Goal: Task Accomplishment & Management: Use online tool/utility

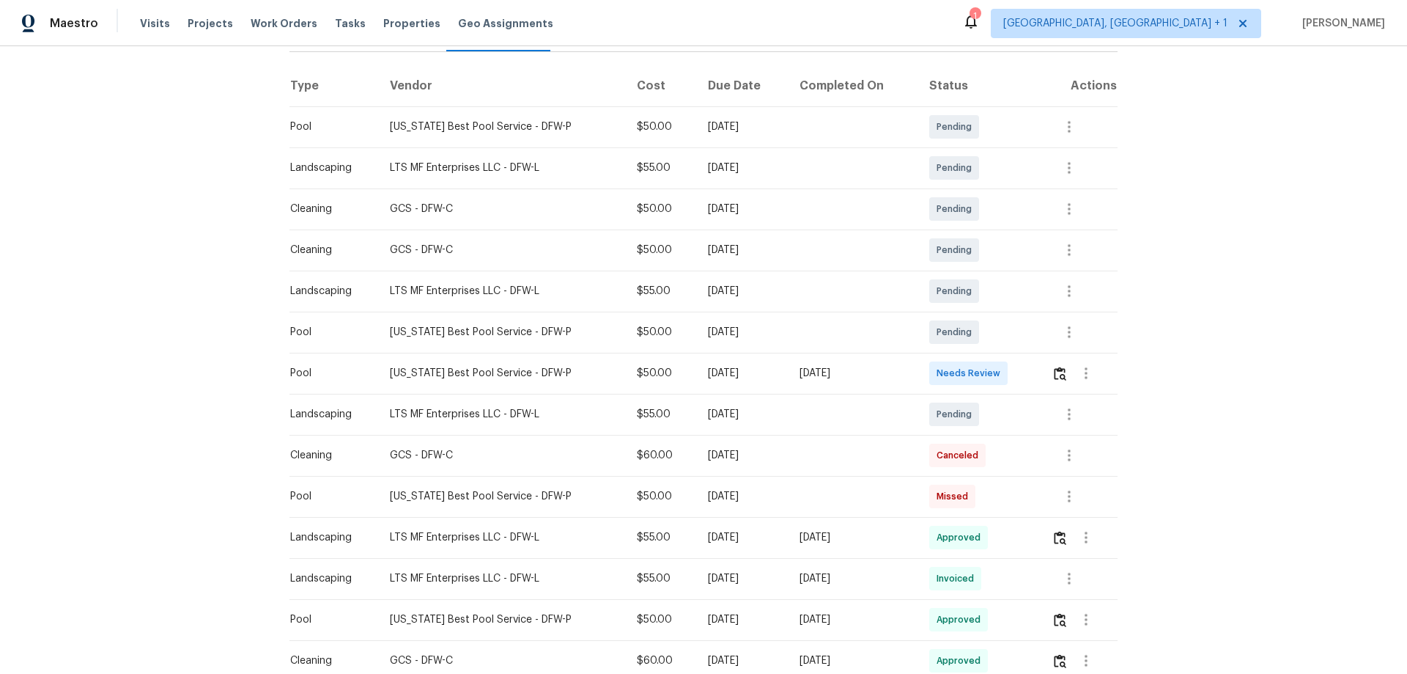
scroll to position [220, 0]
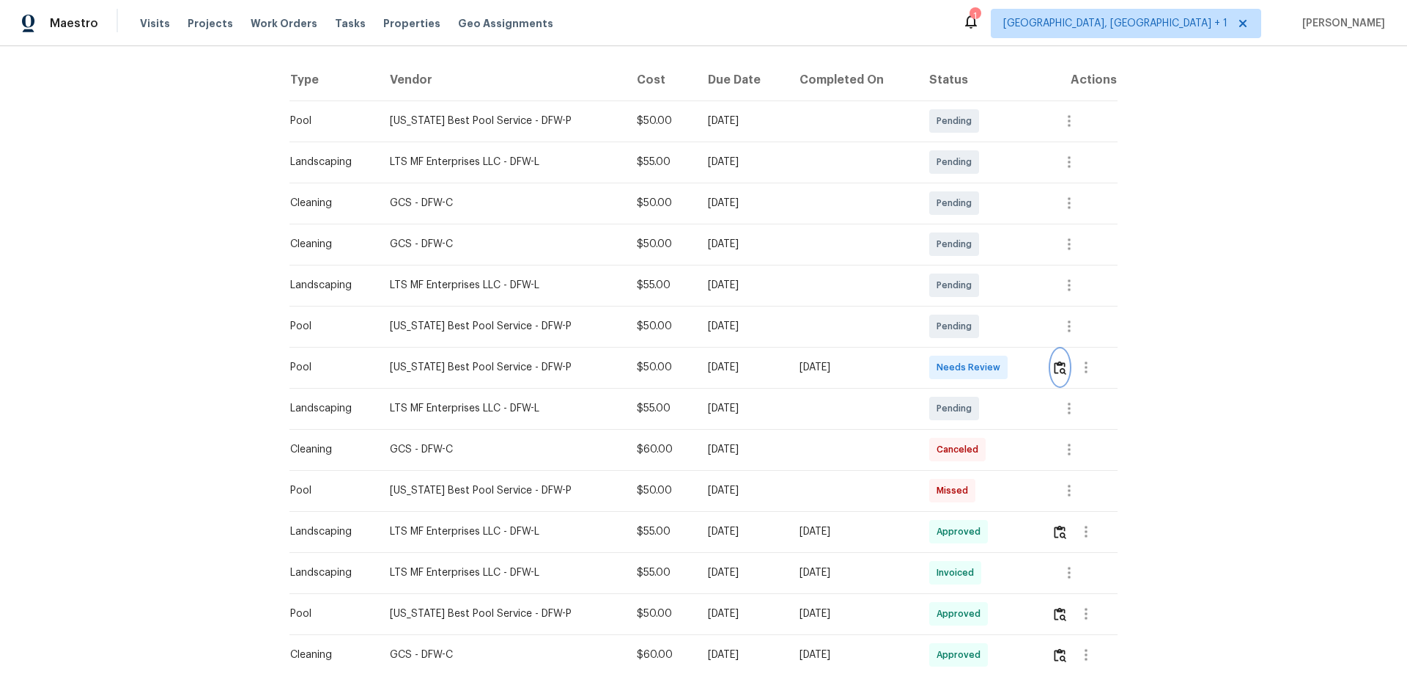
click at [1001, 363] on img "button" at bounding box center [1060, 368] width 12 height 14
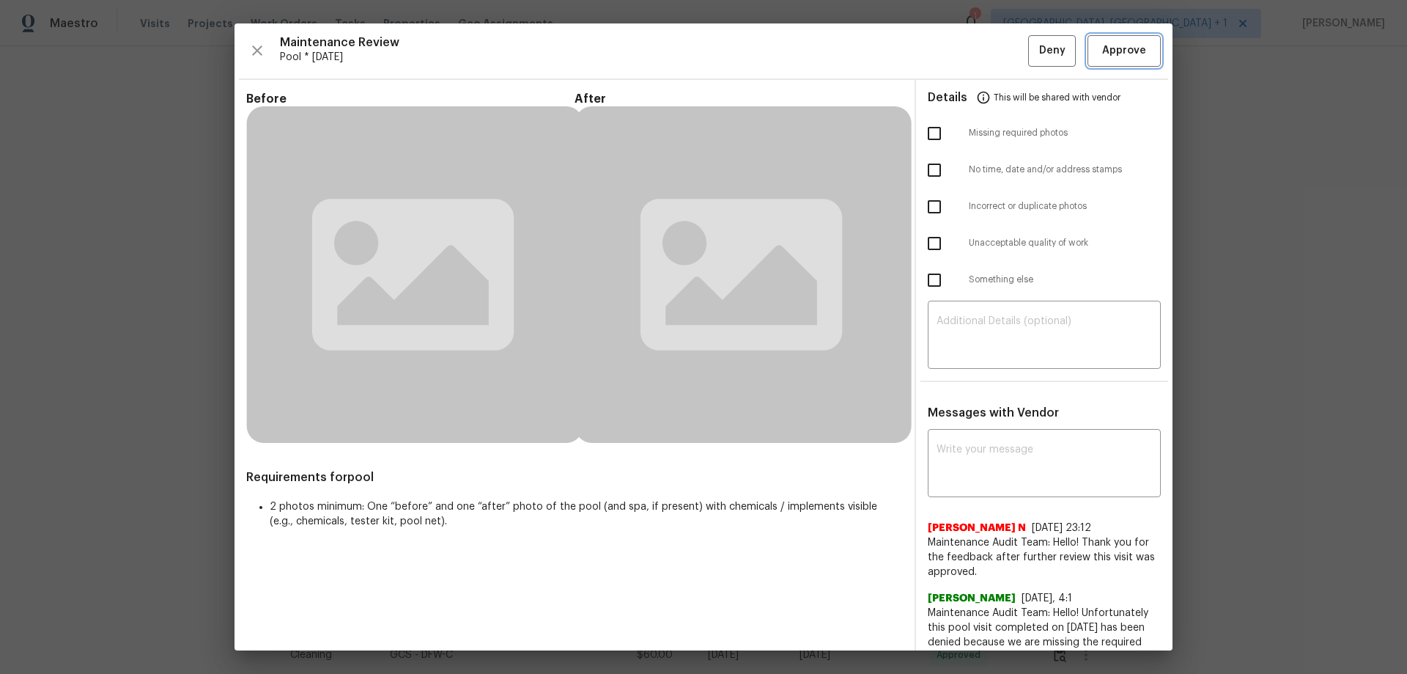
click at [1001, 46] on span "Approve" at bounding box center [1124, 51] width 44 height 18
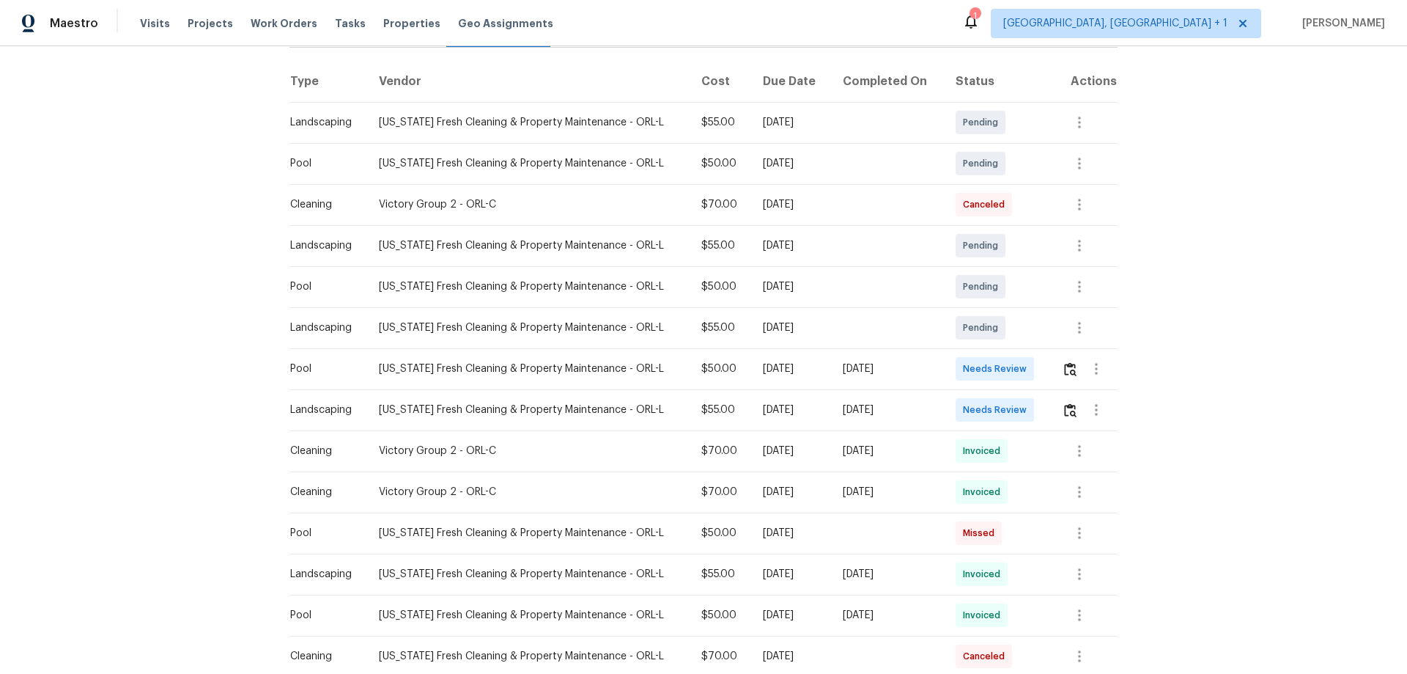
scroll to position [220, 0]
click at [1001, 372] on img "button" at bounding box center [1070, 368] width 12 height 14
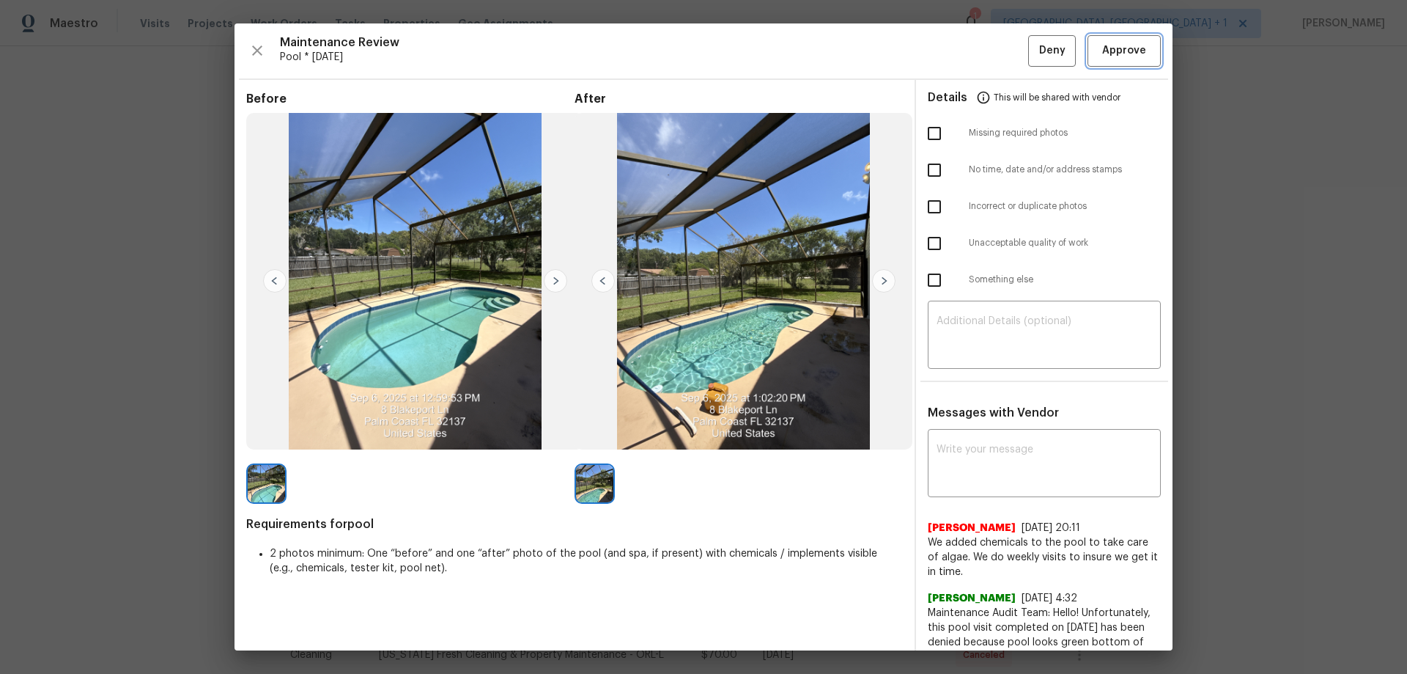
click at [1001, 48] on span "Approve" at bounding box center [1124, 51] width 44 height 18
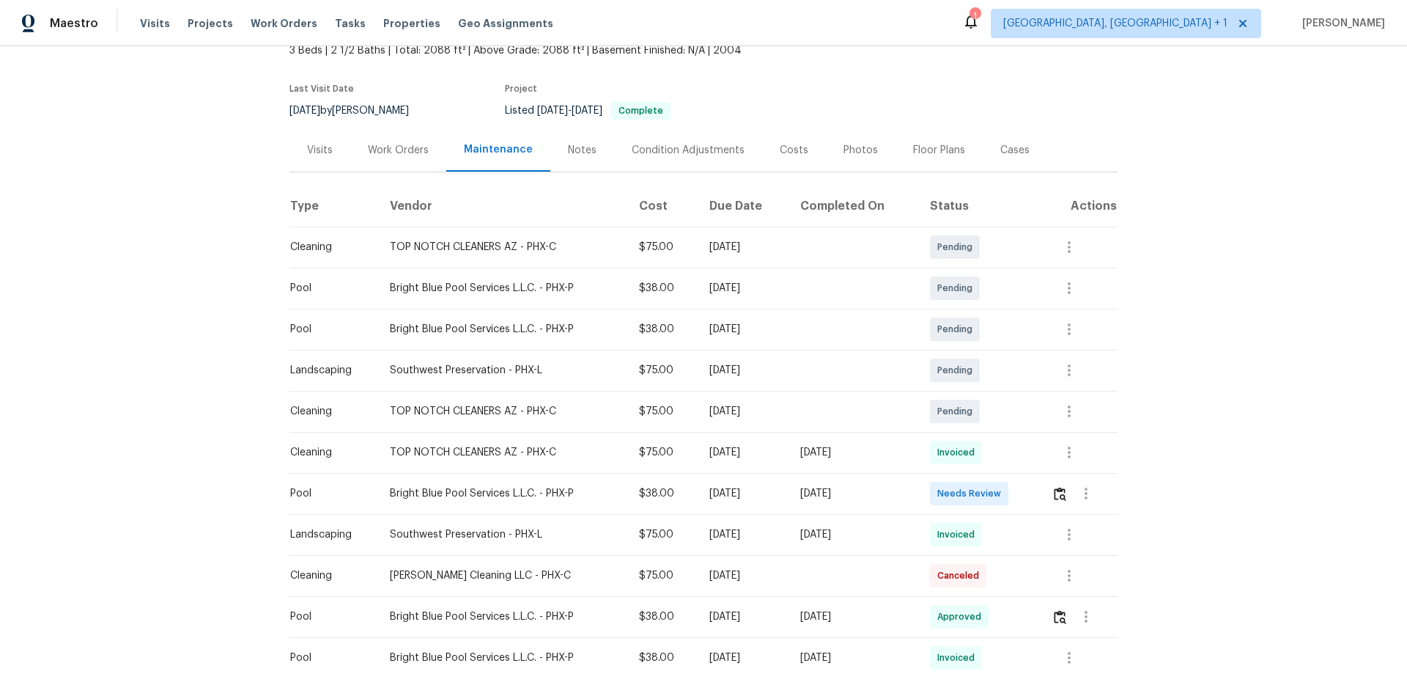
scroll to position [147, 0]
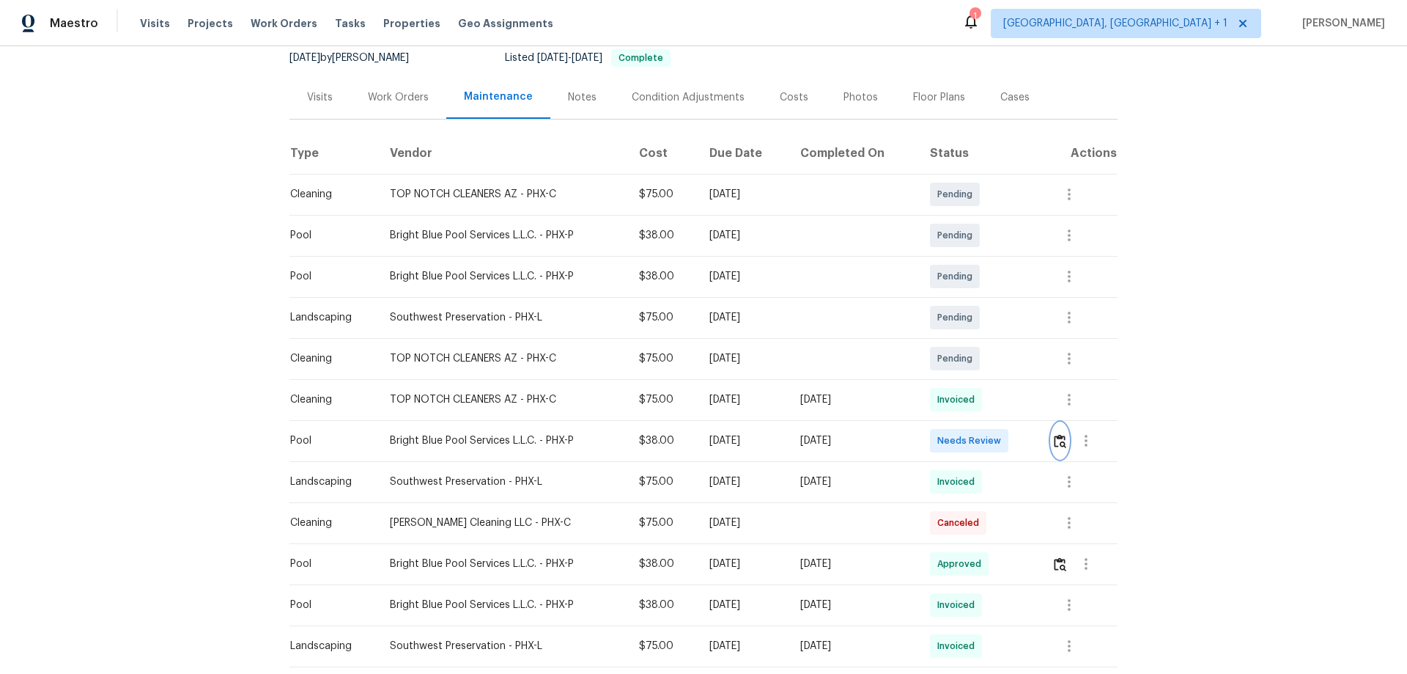
click at [1001, 437] on img "button" at bounding box center [1060, 441] width 12 height 14
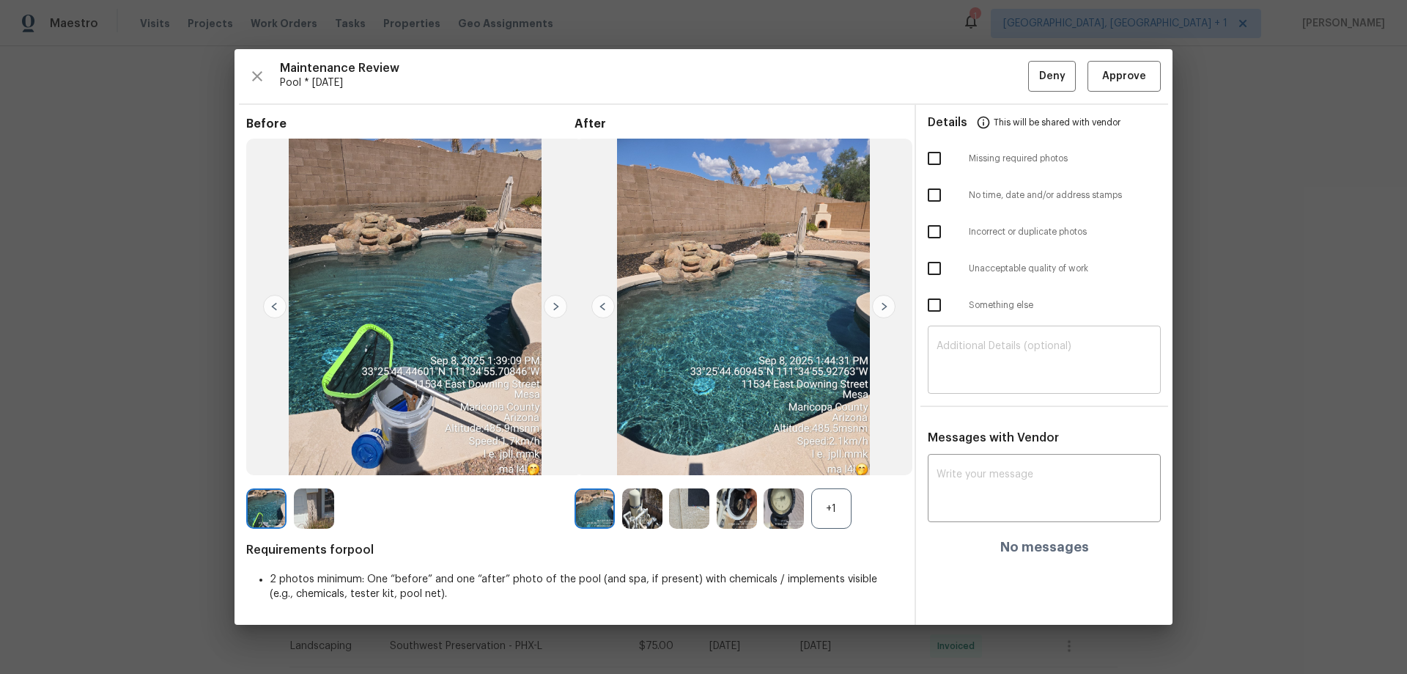
click at [989, 359] on textarea at bounding box center [1045, 361] width 216 height 41
paste textarea "Maintenance Audit Team: Hello! Unfortunately this pool visit completed on 09/08…"
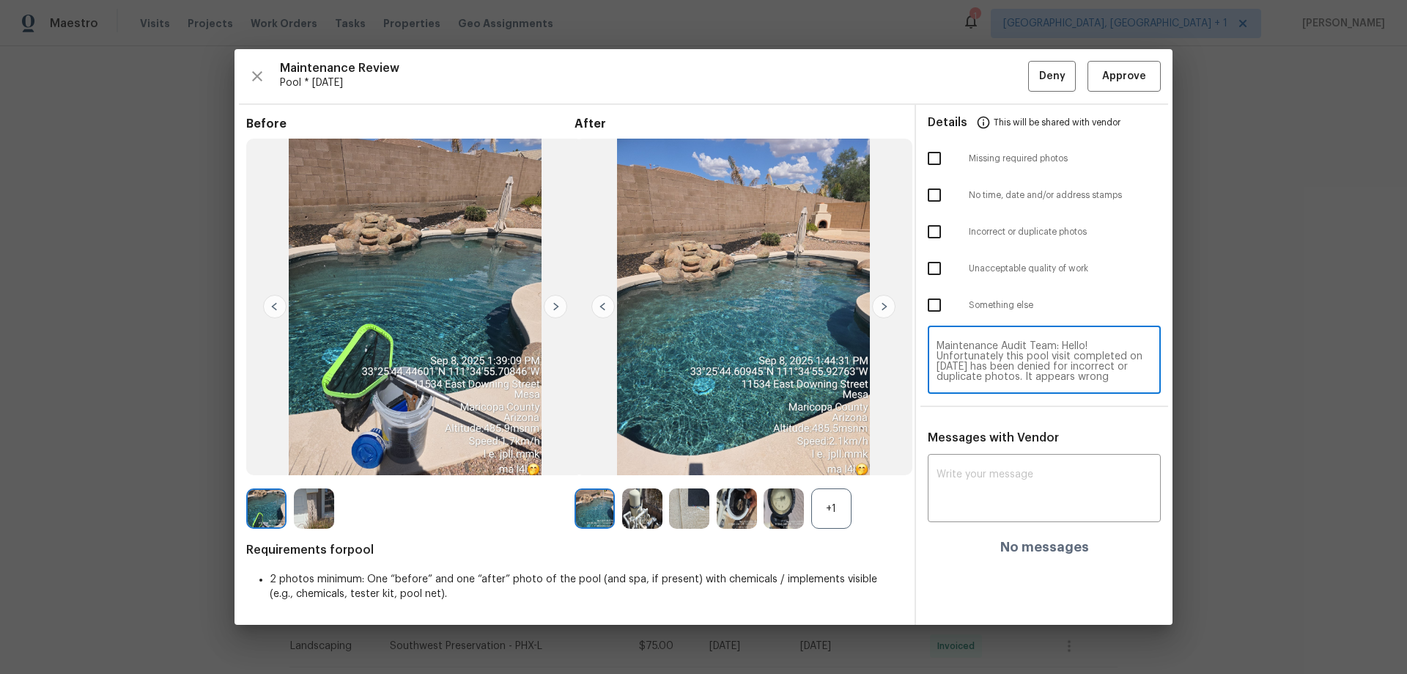
scroll to position [72, 0]
type textarea "Maintenance Audit Team: Hello! Unfortunately this pool visit completed on 09/08…"
click at [963, 444] on div "x ​" at bounding box center [1044, 489] width 233 height 65
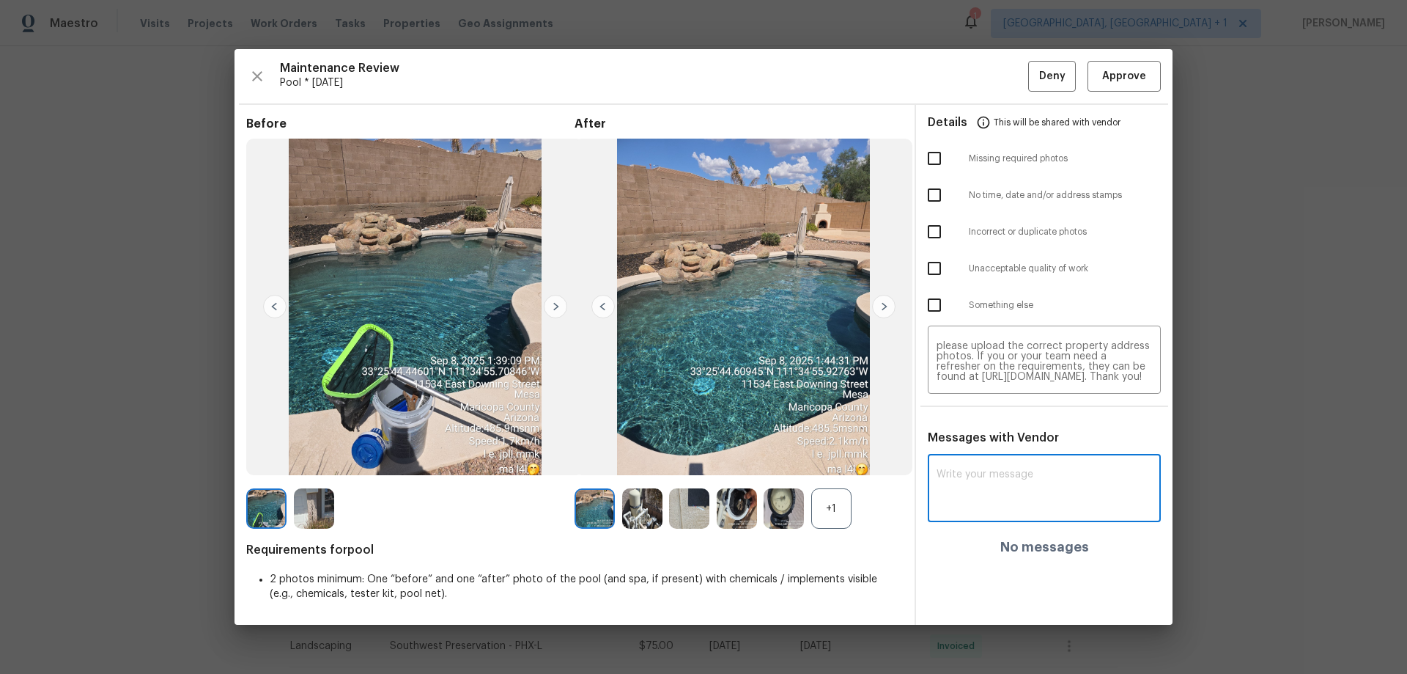
paste textarea "Maintenance Audit Team: Hello! Unfortunately this pool visit completed on 09/08…"
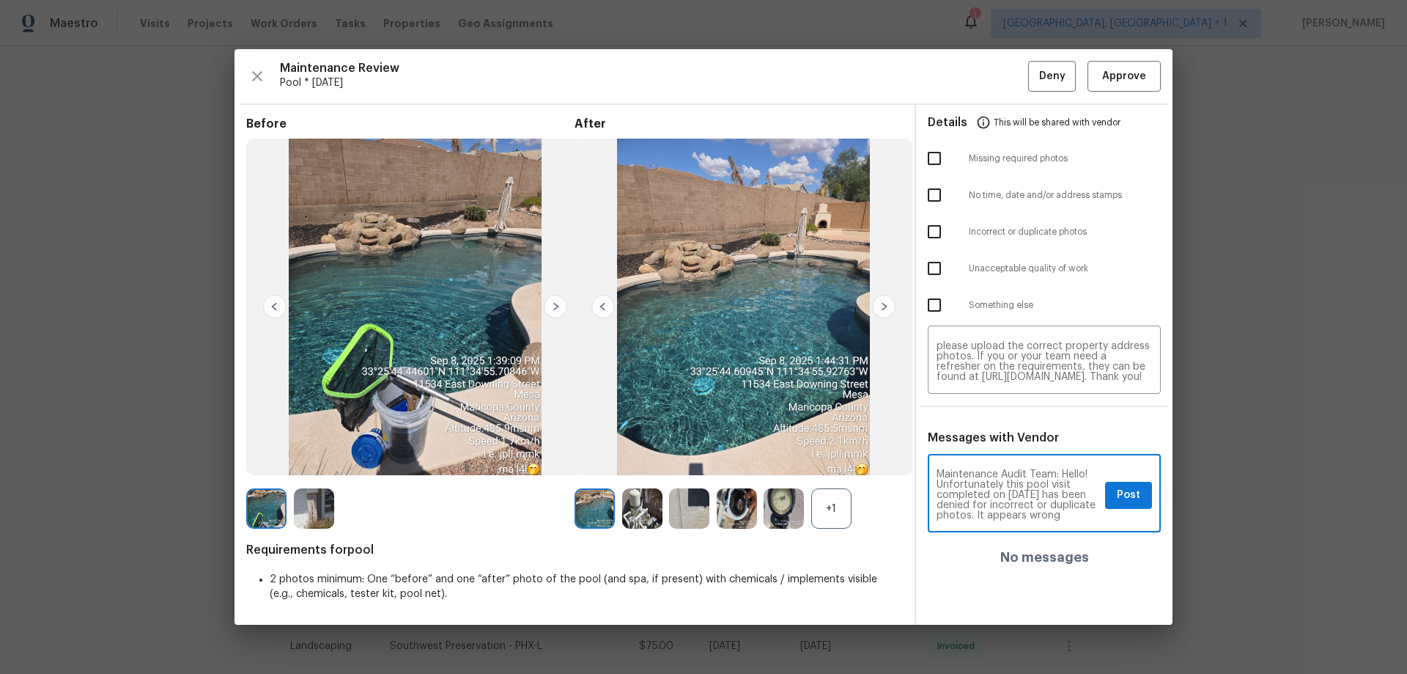
scroll to position [92, 0]
type textarea "Maintenance Audit Team: Hello! Unfortunately this pool visit completed on 09/08…"
click at [931, 234] on input "checkbox" at bounding box center [934, 231] width 31 height 31
checkbox input "true"
click at [1001, 444] on button "Post" at bounding box center [1128, 495] width 47 height 27
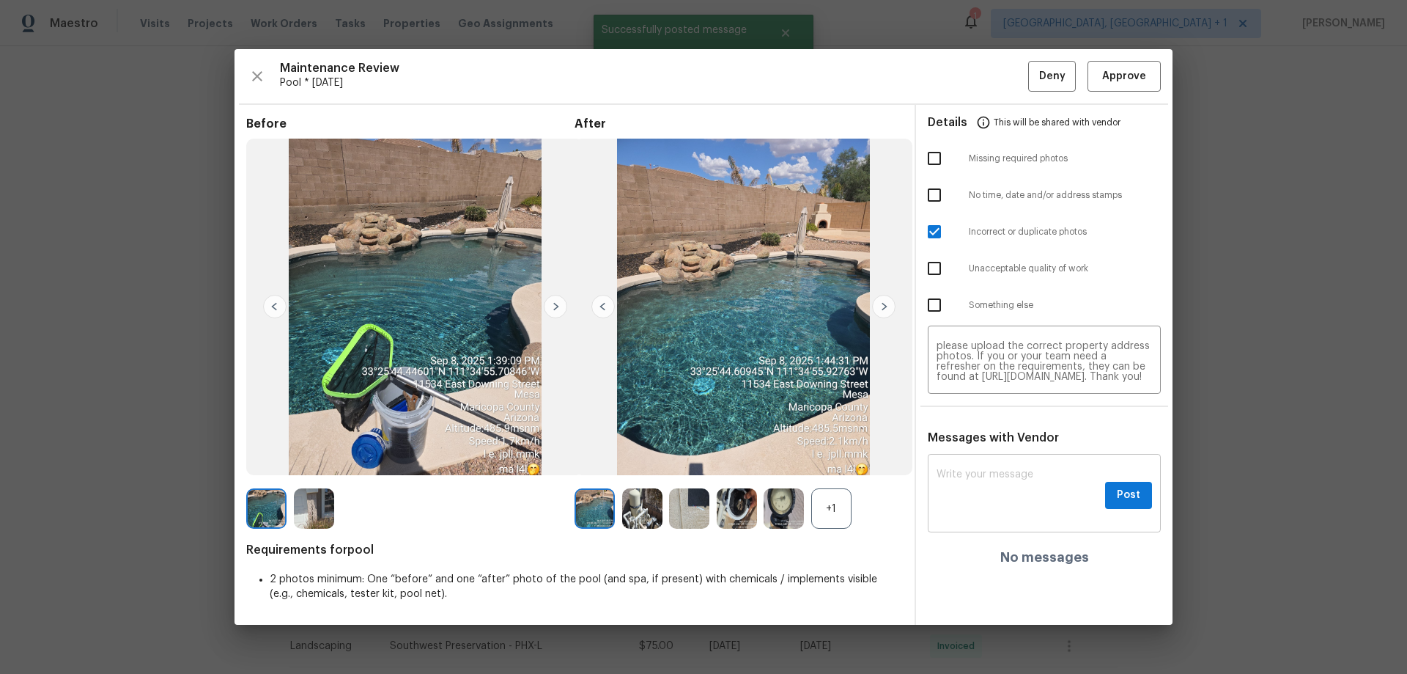
scroll to position [0, 0]
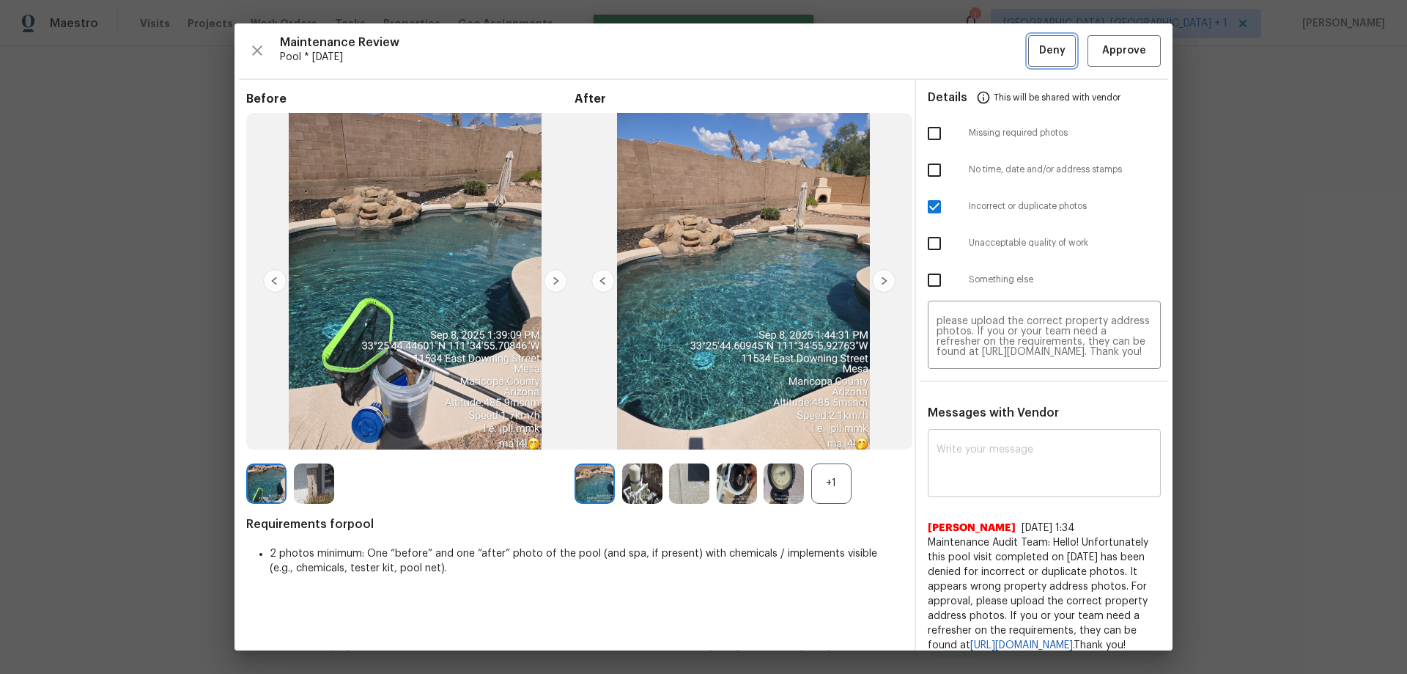
click at [1001, 39] on button "Deny" at bounding box center [1052, 51] width 48 height 32
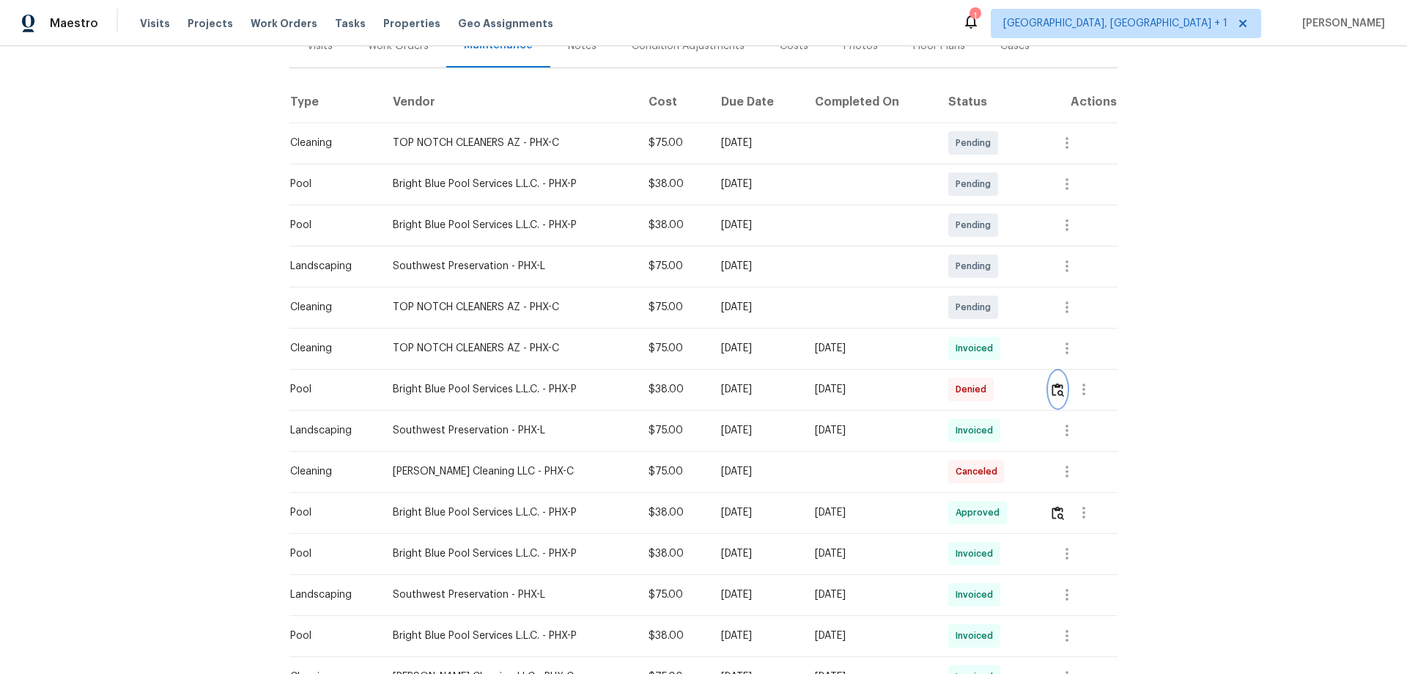
scroll to position [220, 0]
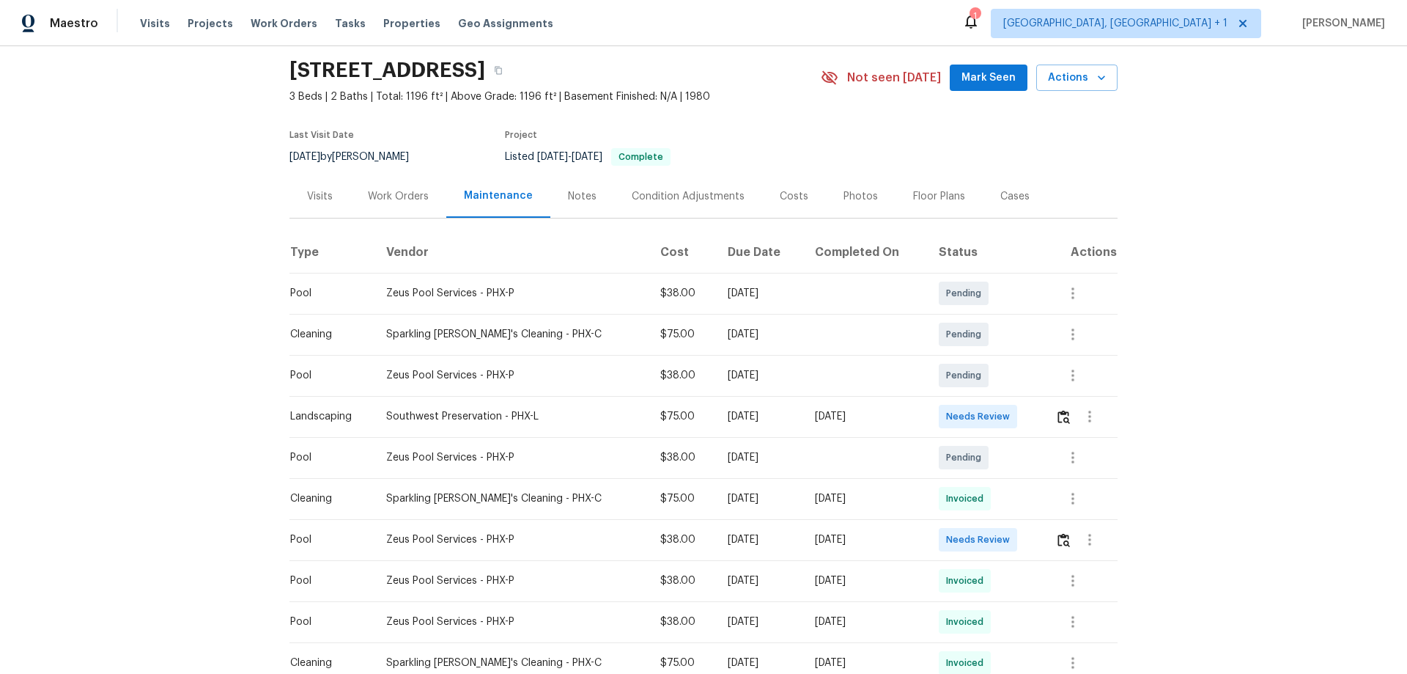
scroll to position [73, 0]
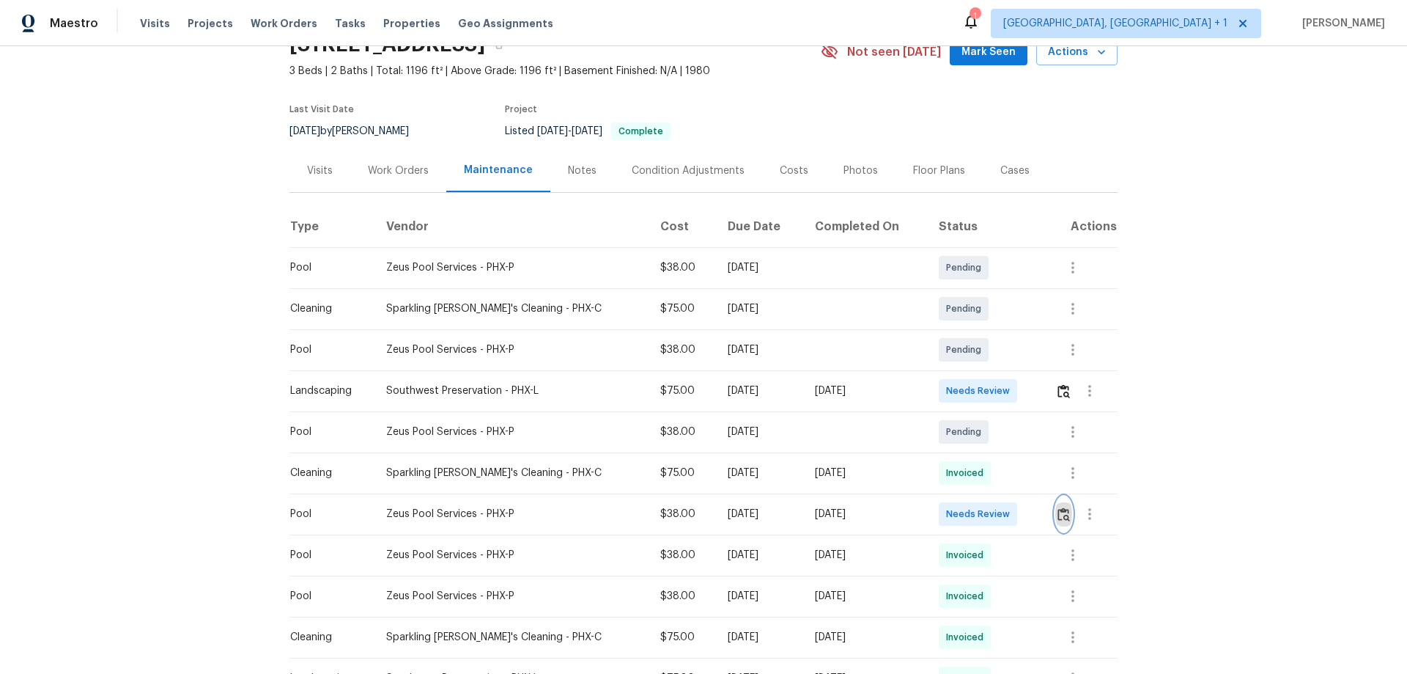
click at [1001, 444] on button "button" at bounding box center [1064, 513] width 17 height 35
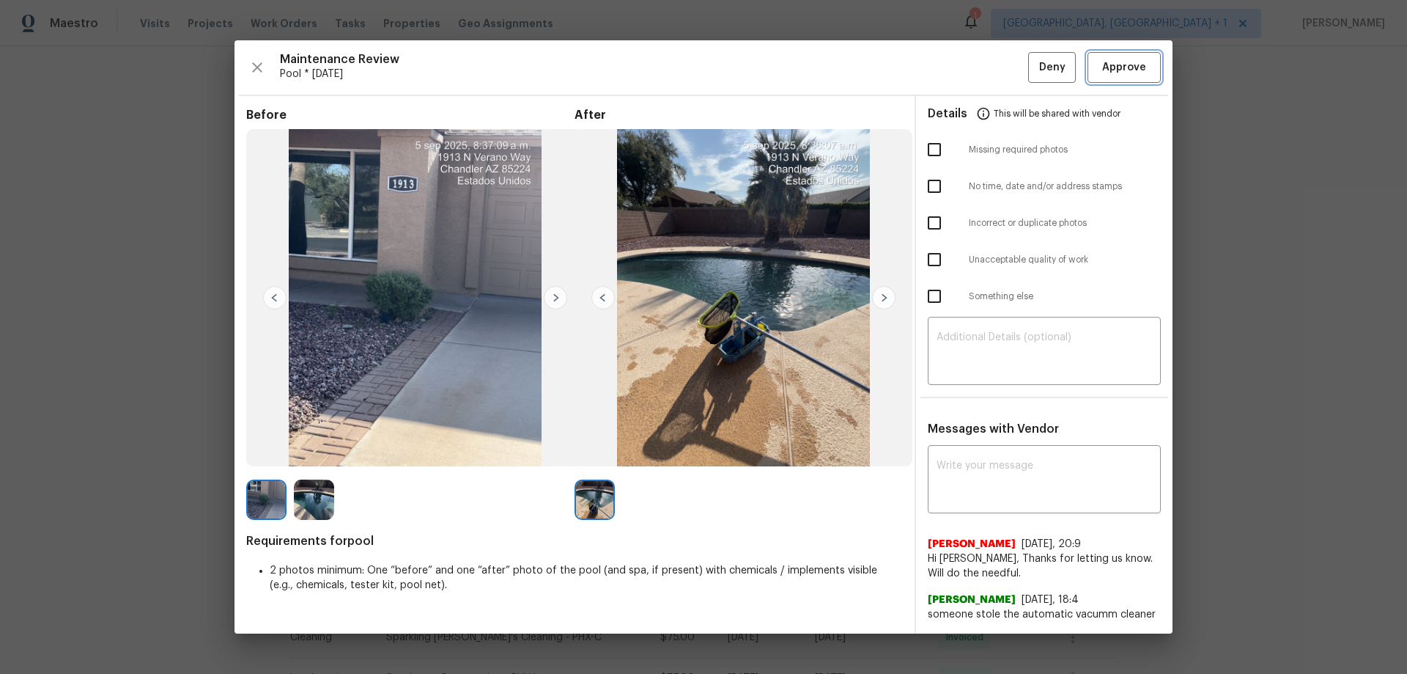
click at [1001, 81] on button "Approve" at bounding box center [1124, 68] width 73 height 32
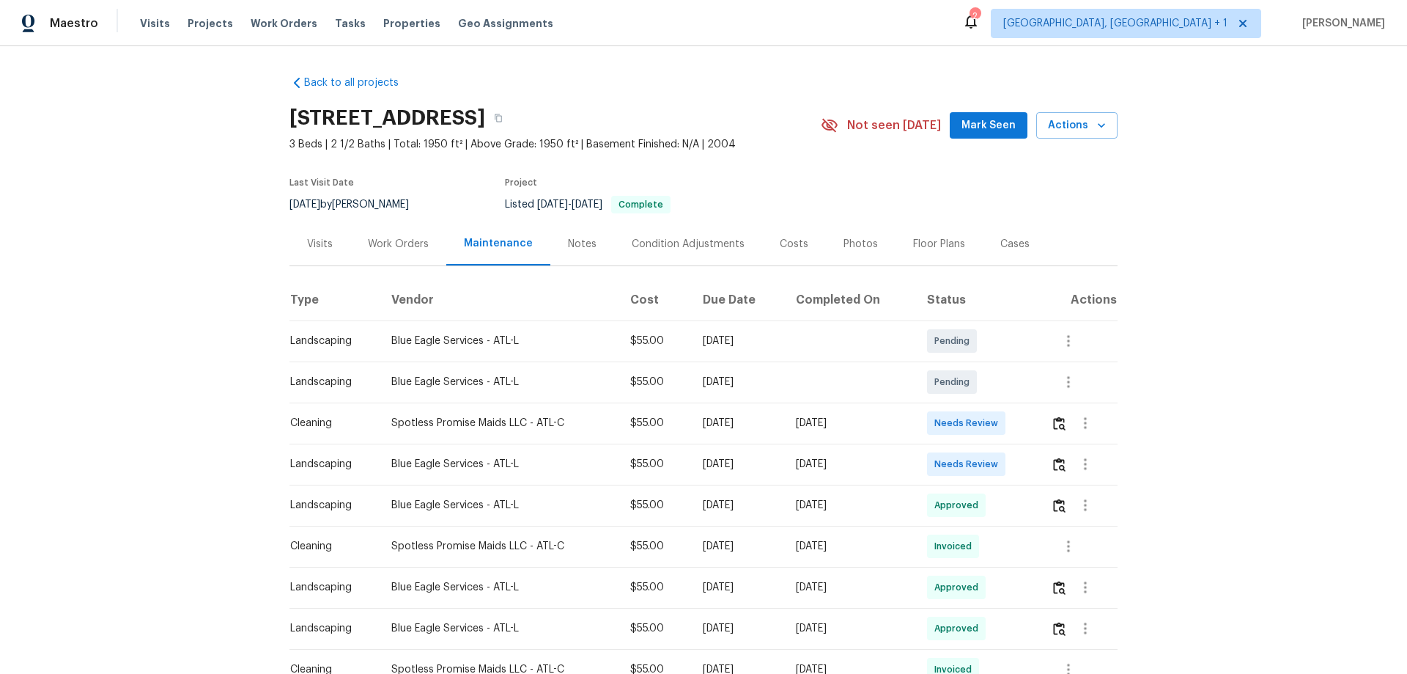
scroll to position [73, 0]
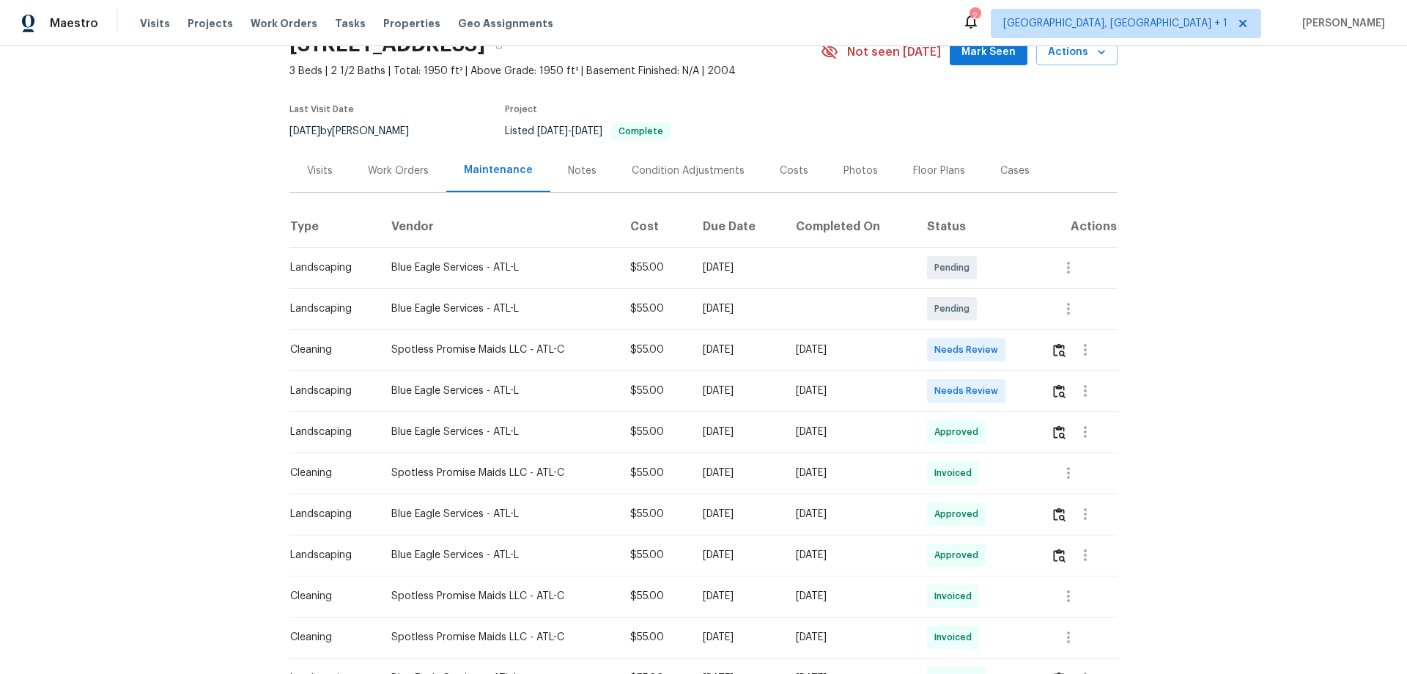
click at [1001, 385] on td at bounding box center [1078, 390] width 78 height 41
click at [1001, 389] on img "button" at bounding box center [1059, 391] width 12 height 14
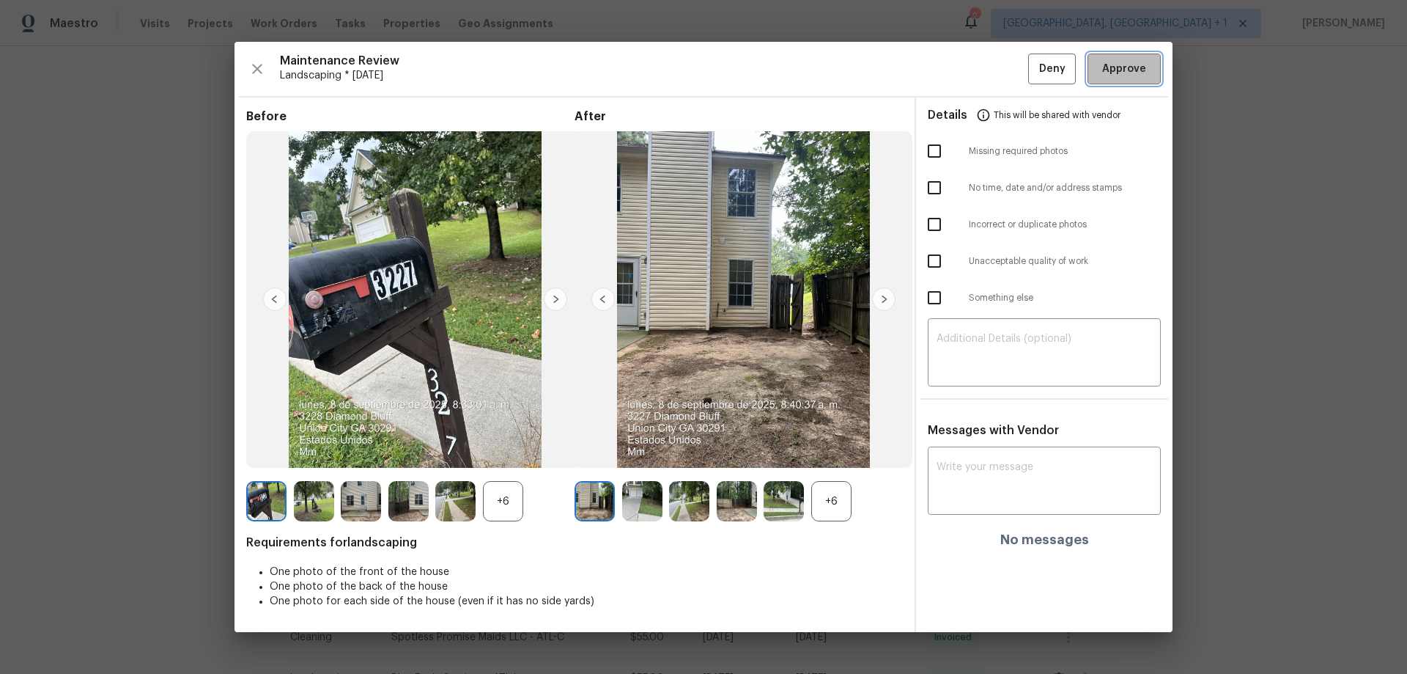
click at [1001, 54] on button "Approve" at bounding box center [1124, 70] width 73 height 32
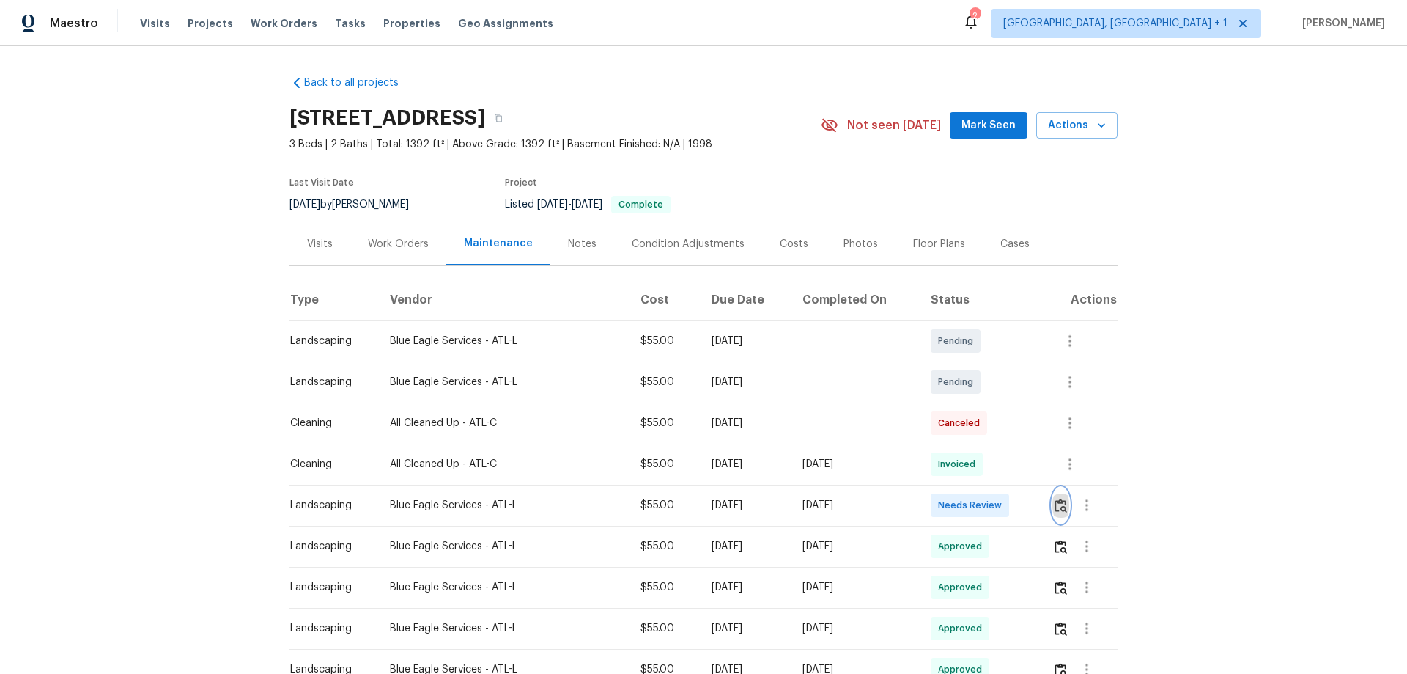
click at [1001, 444] on img "button" at bounding box center [1061, 505] width 12 height 14
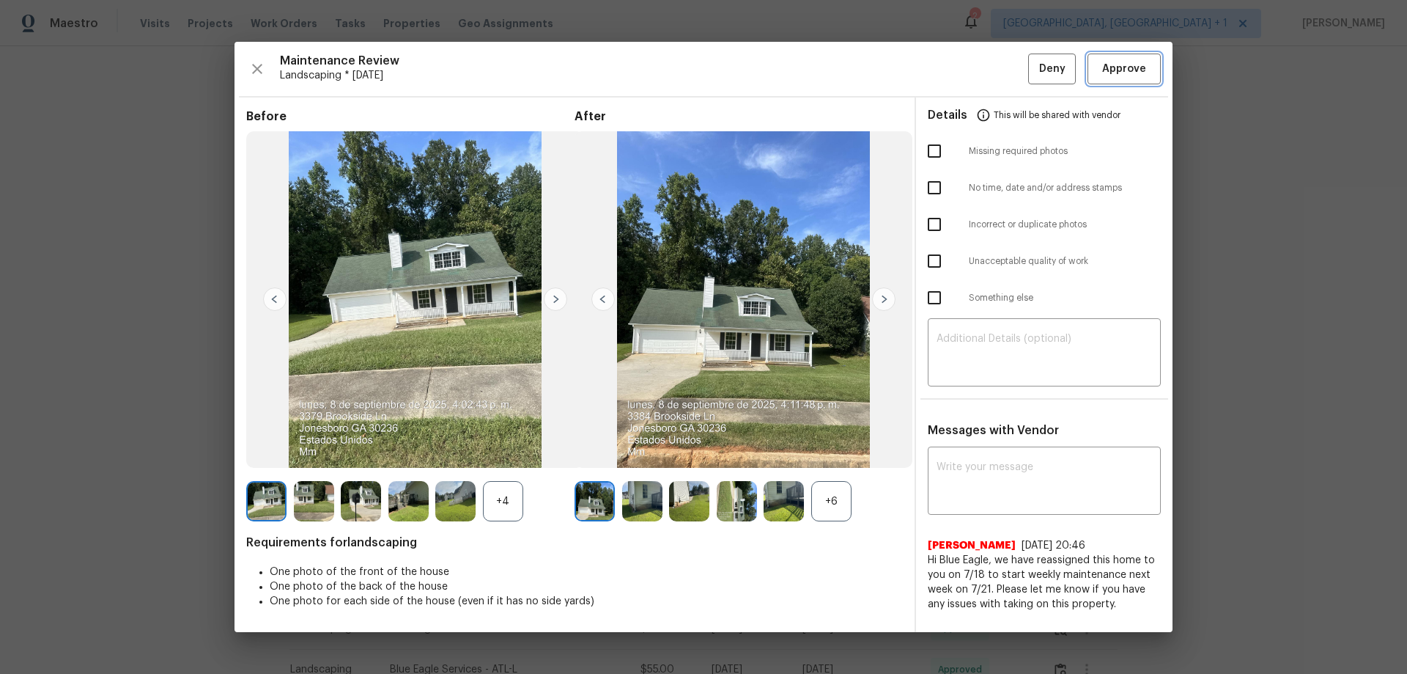
click at [1001, 73] on span "Approve" at bounding box center [1124, 69] width 44 height 18
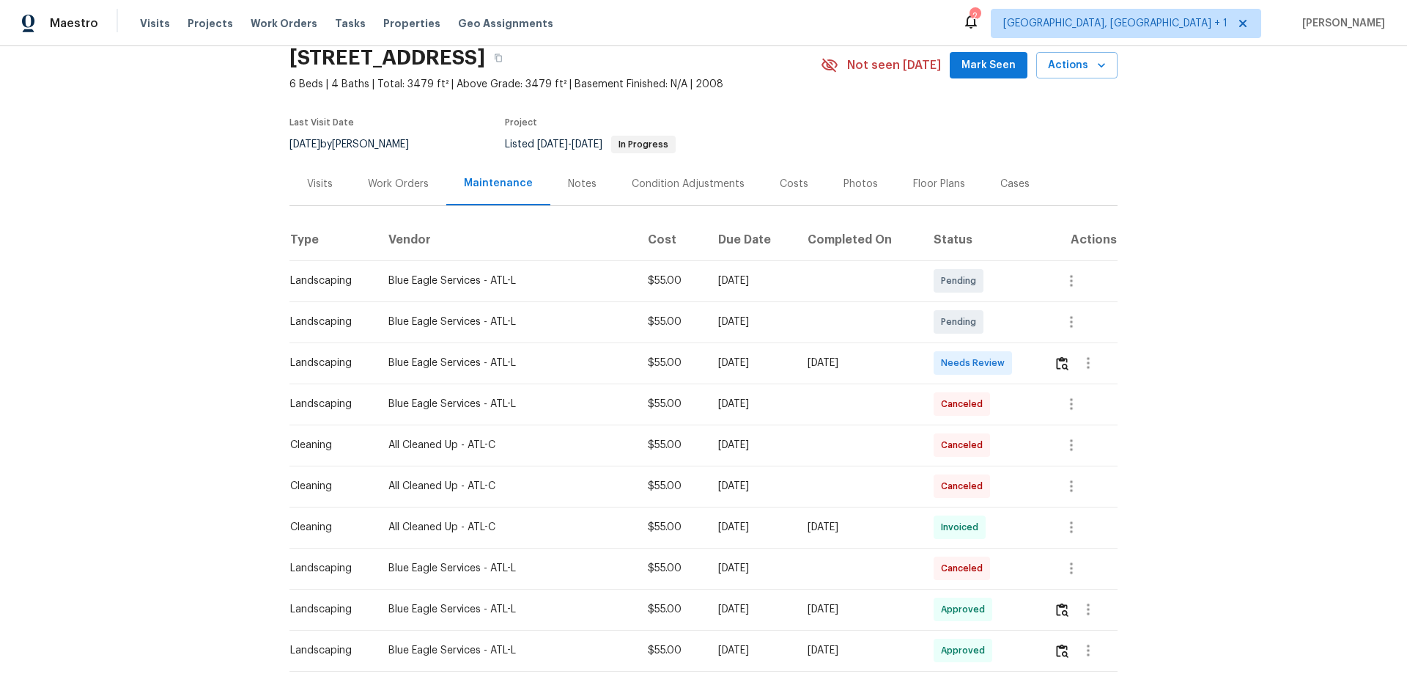
scroll to position [147, 0]
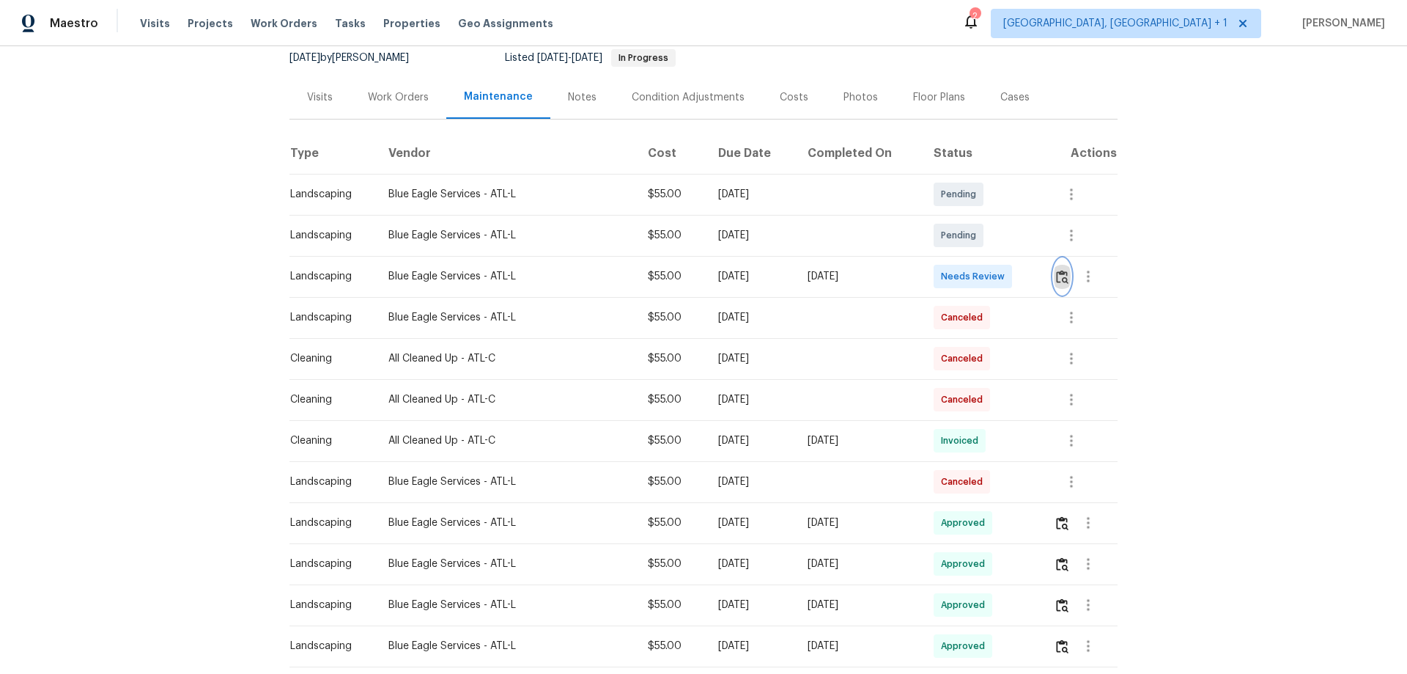
click at [1001, 275] on button "button" at bounding box center [1062, 276] width 17 height 35
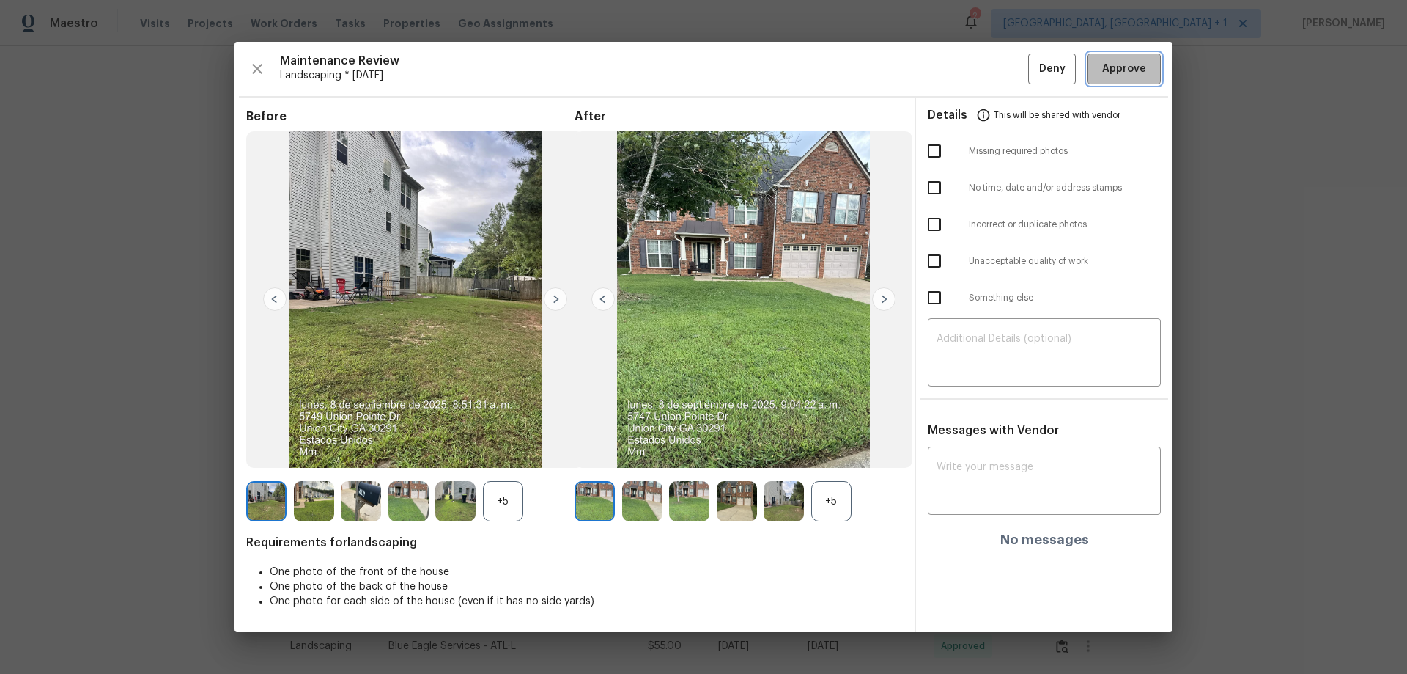
click at [1001, 70] on span "Approve" at bounding box center [1124, 69] width 44 height 18
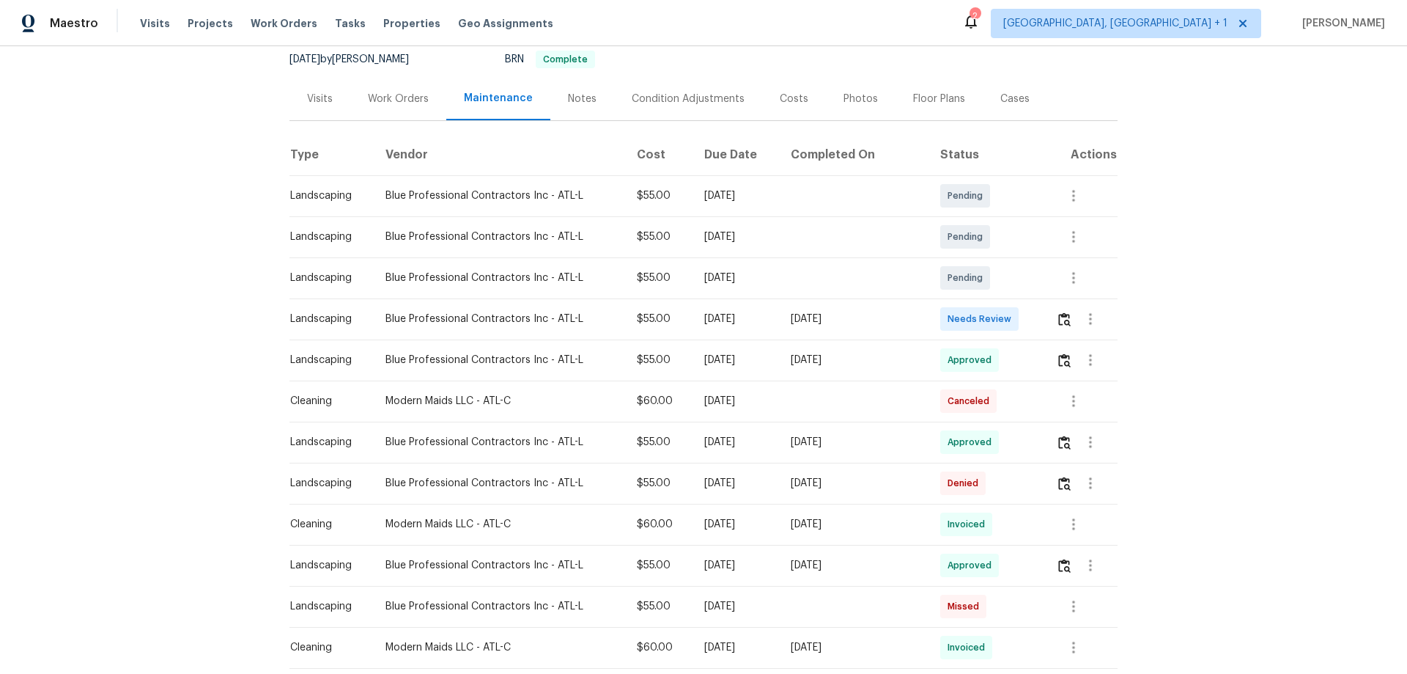
scroll to position [147, 0]
click at [1001, 309] on button "button" at bounding box center [1064, 317] width 17 height 35
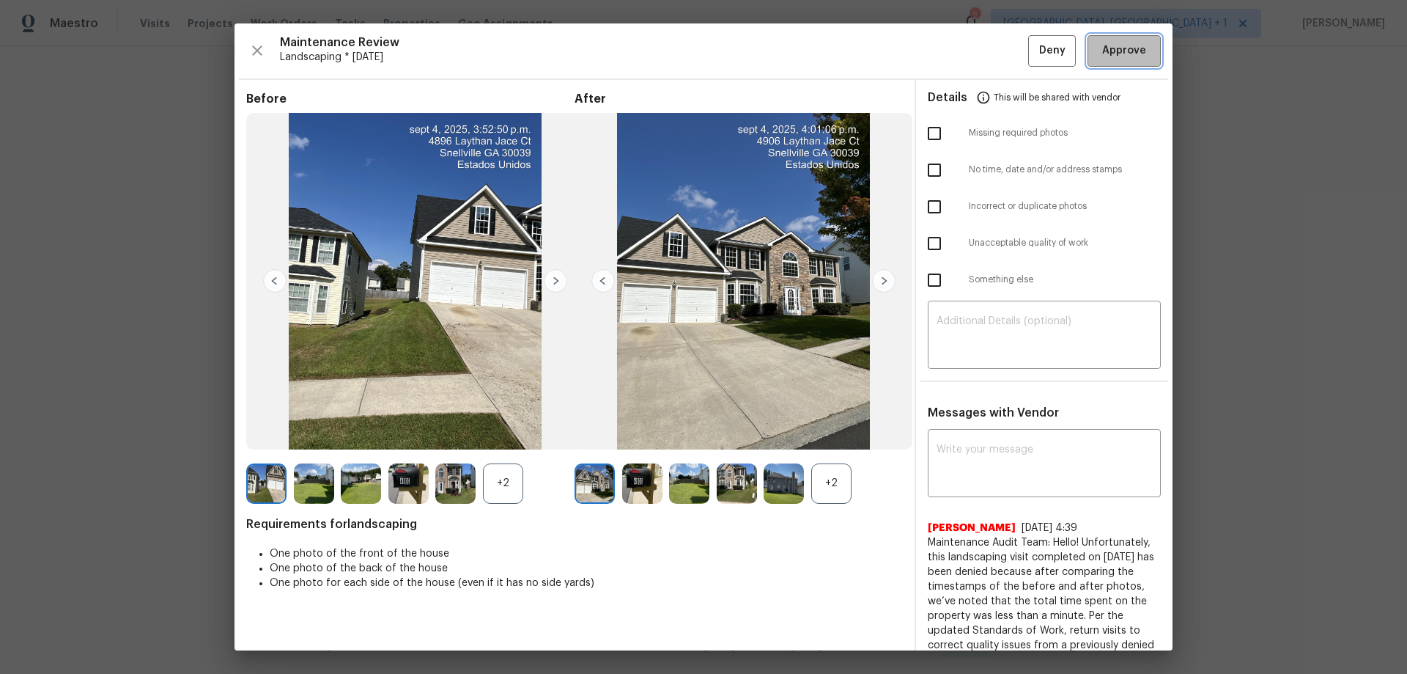
click at [1001, 50] on span "Approve" at bounding box center [1124, 51] width 44 height 18
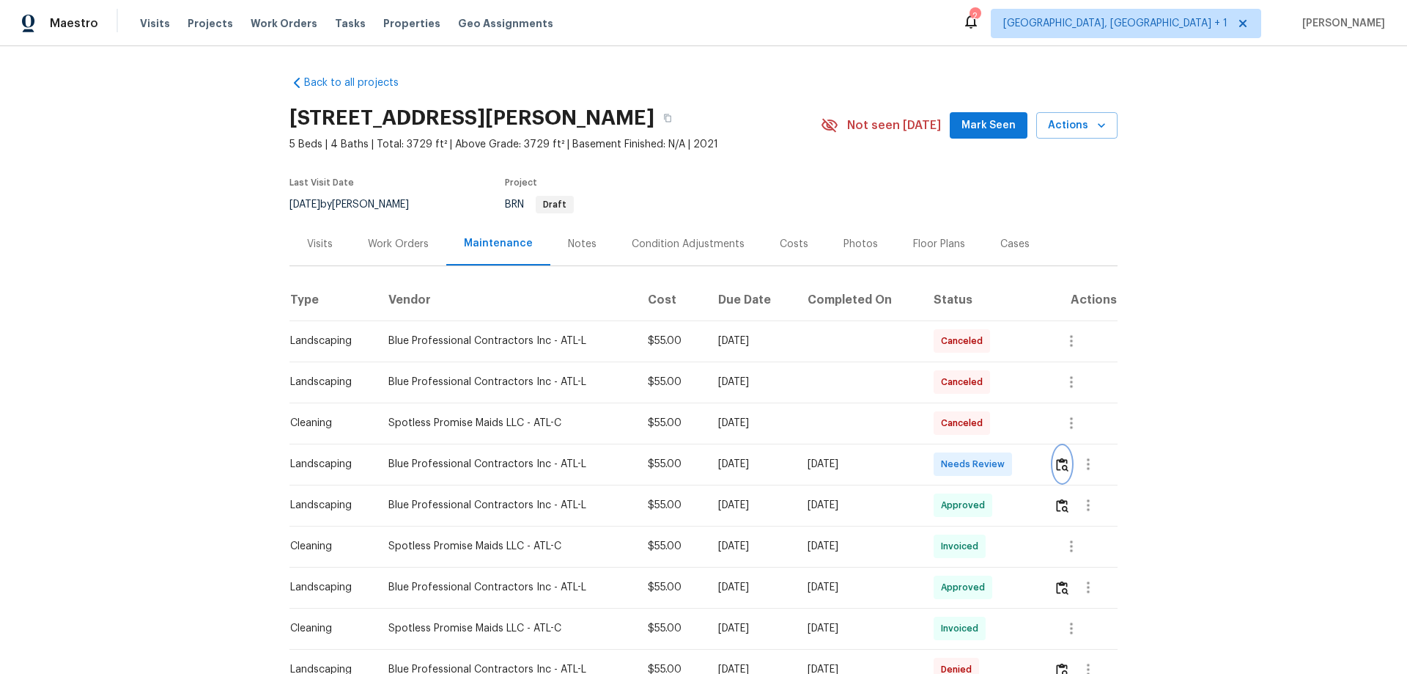
click at [1001, 444] on img "button" at bounding box center [1062, 464] width 12 height 14
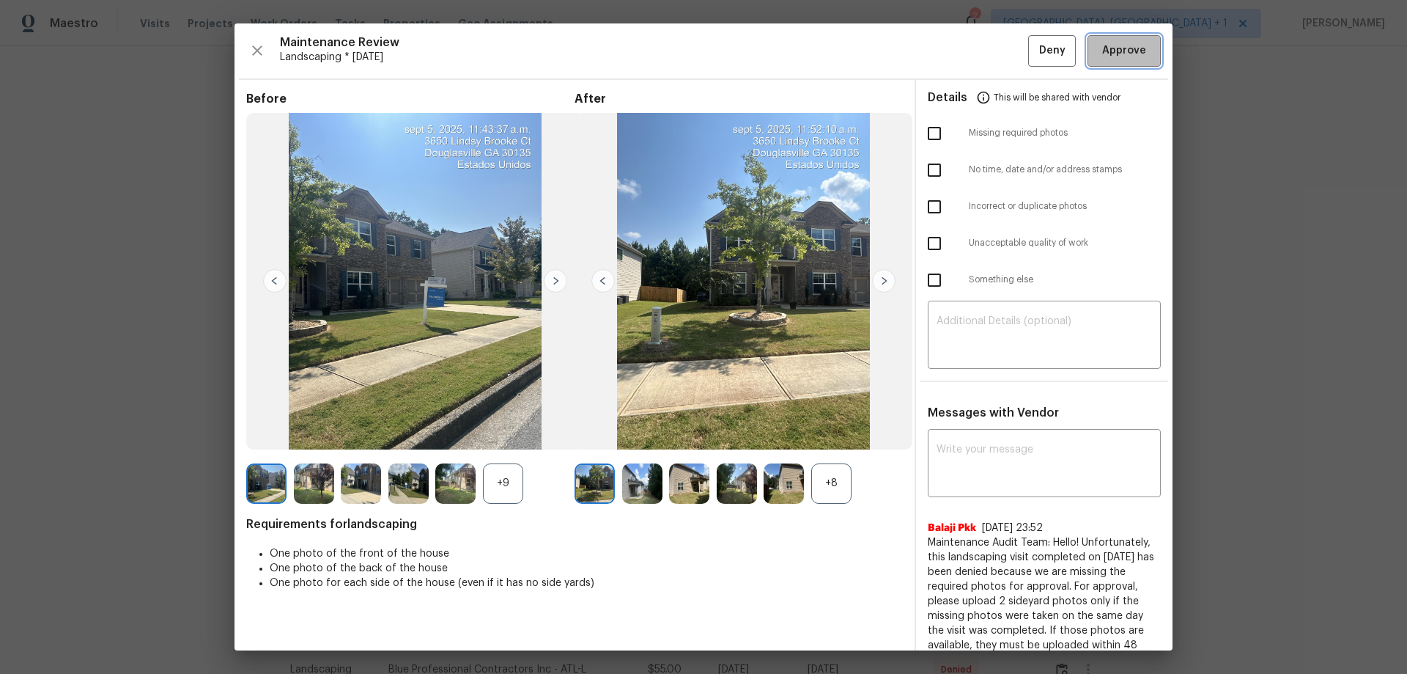
click at [1001, 58] on span "Approve" at bounding box center [1124, 51] width 44 height 18
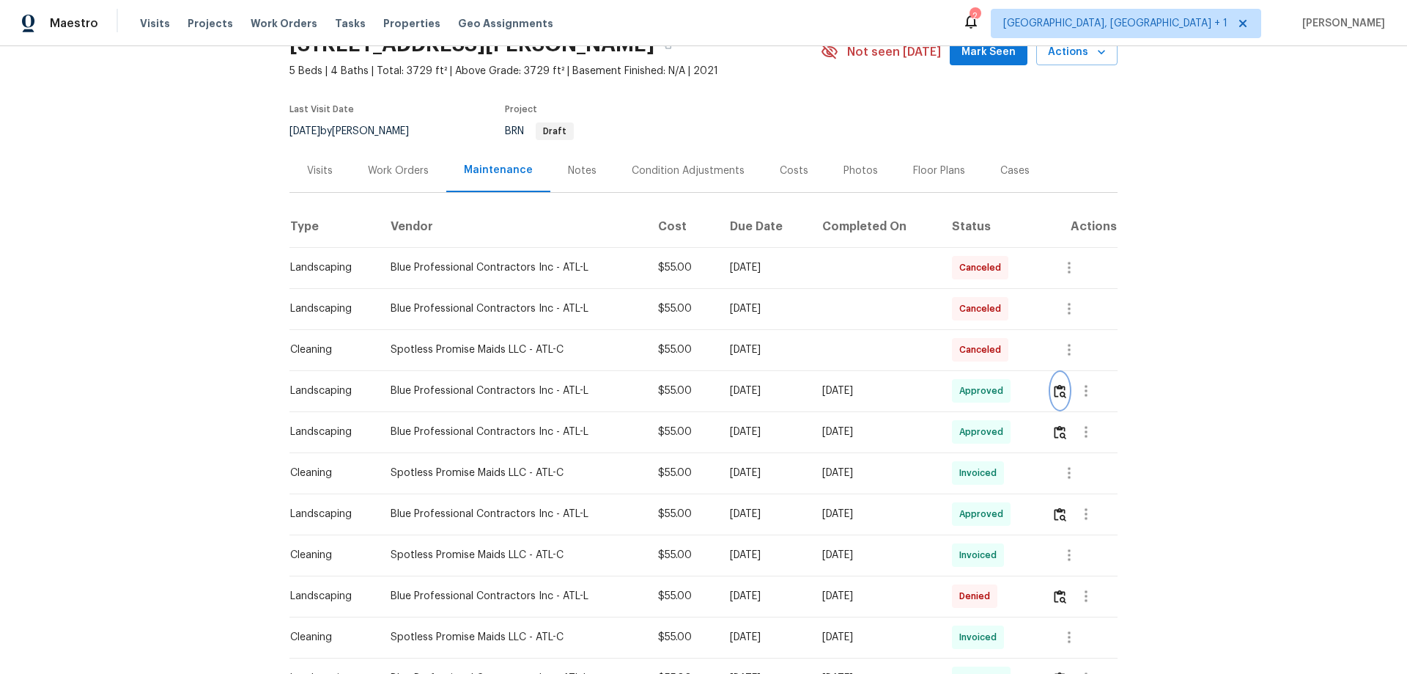
scroll to position [293, 0]
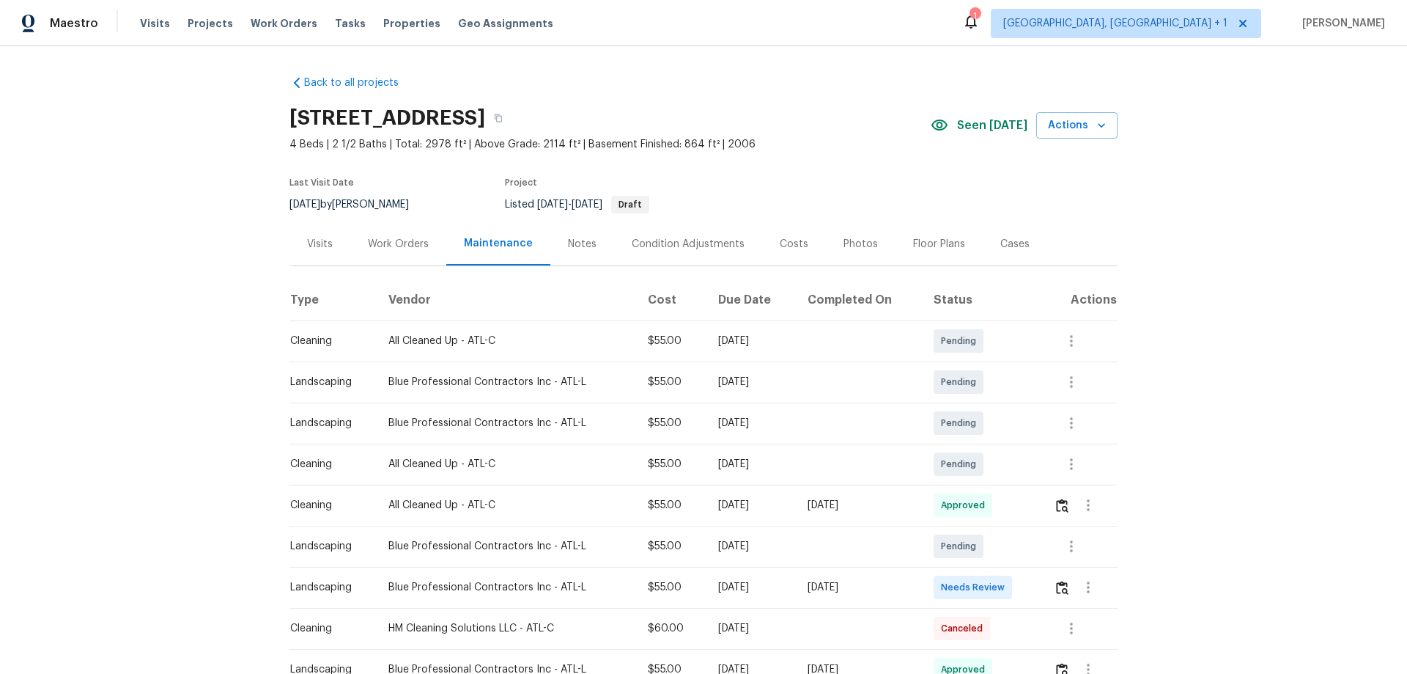
scroll to position [220, 0]
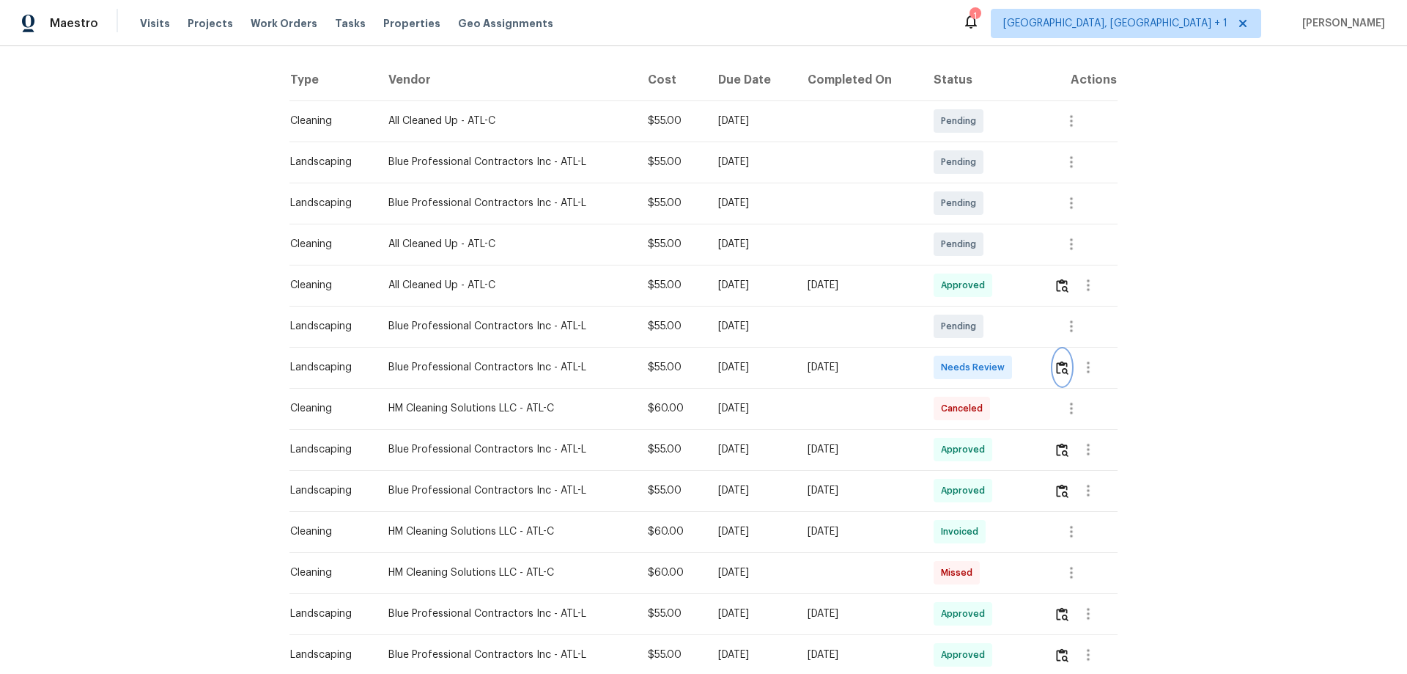
click at [1065, 364] on img "button" at bounding box center [1062, 368] width 12 height 14
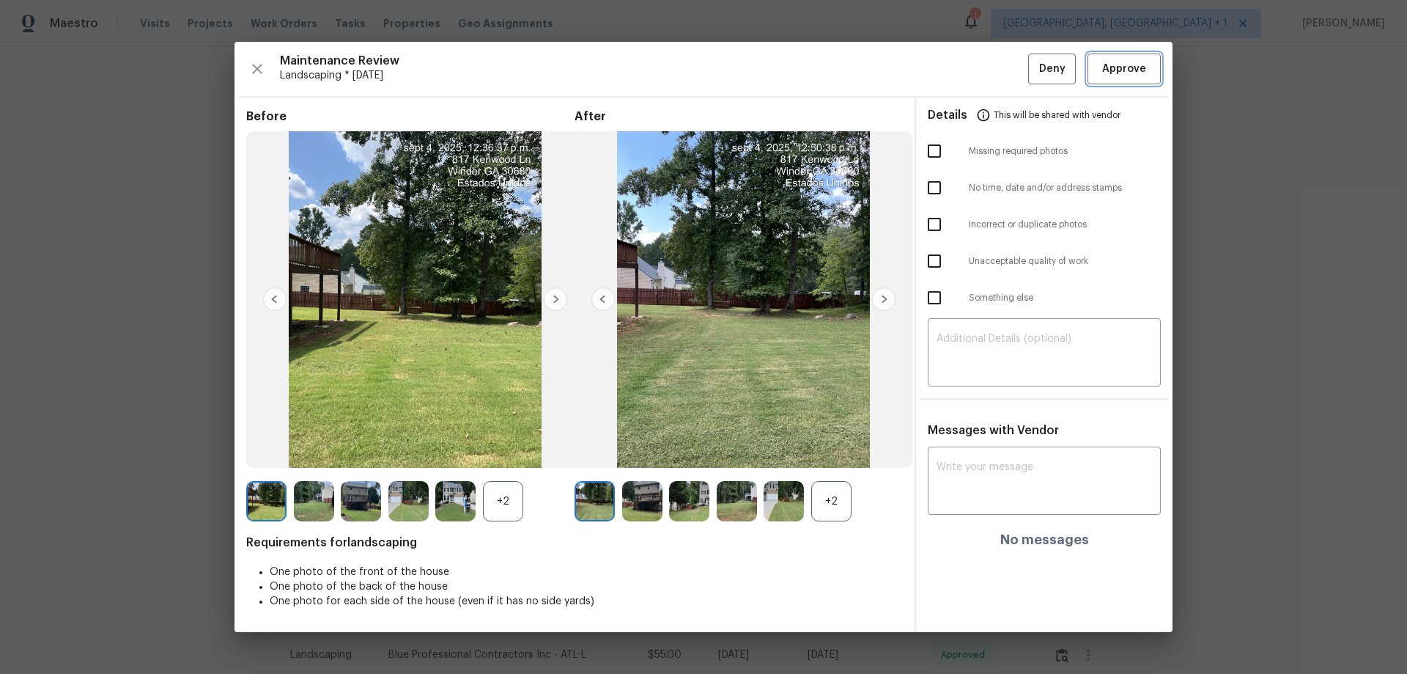
click at [1142, 65] on span "Approve" at bounding box center [1124, 69] width 44 height 18
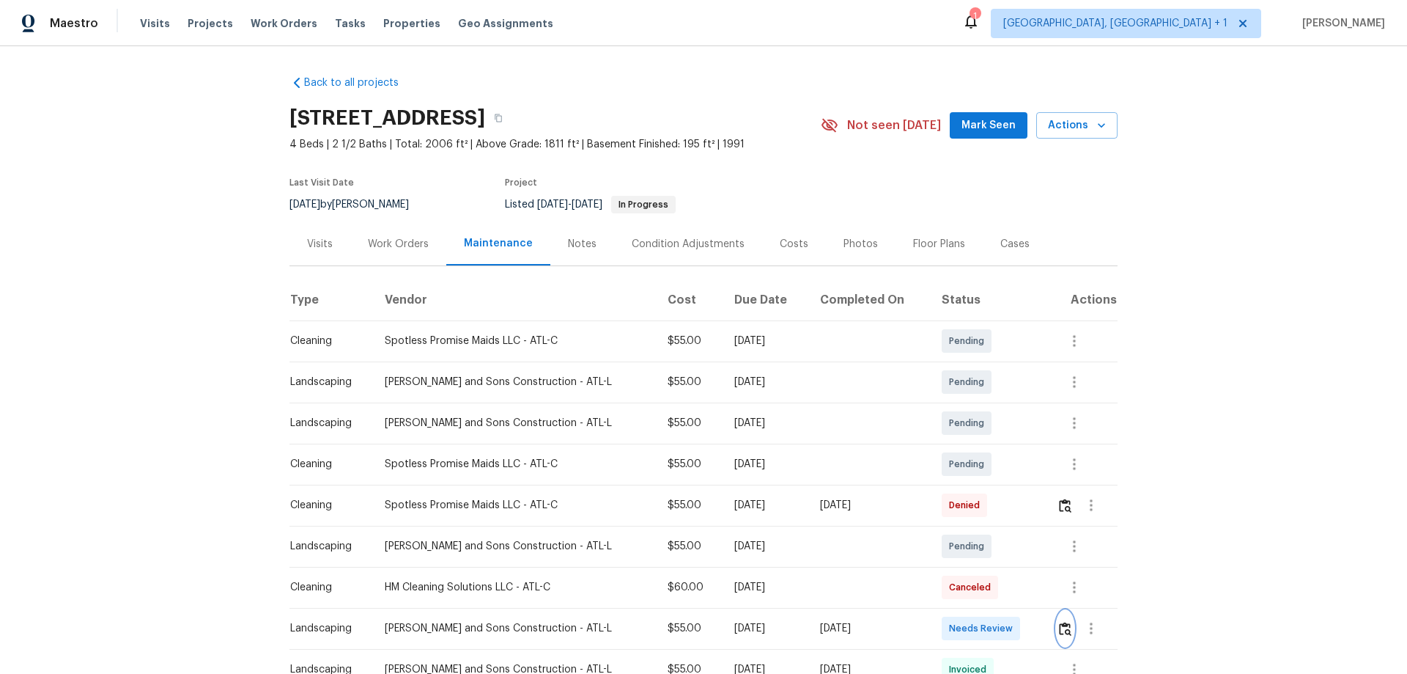
click at [1001, 444] on button "button" at bounding box center [1065, 628] width 17 height 35
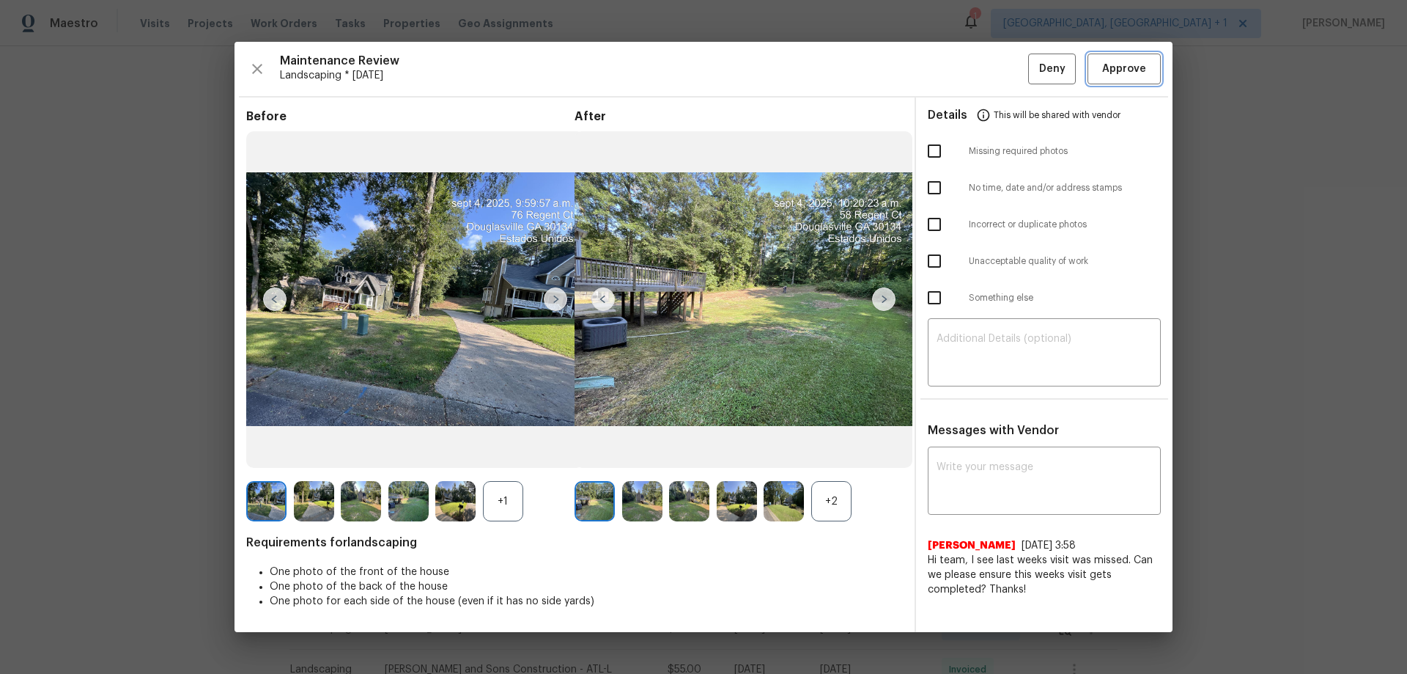
click at [1001, 67] on span "Approve" at bounding box center [1125, 69] width 50 height 18
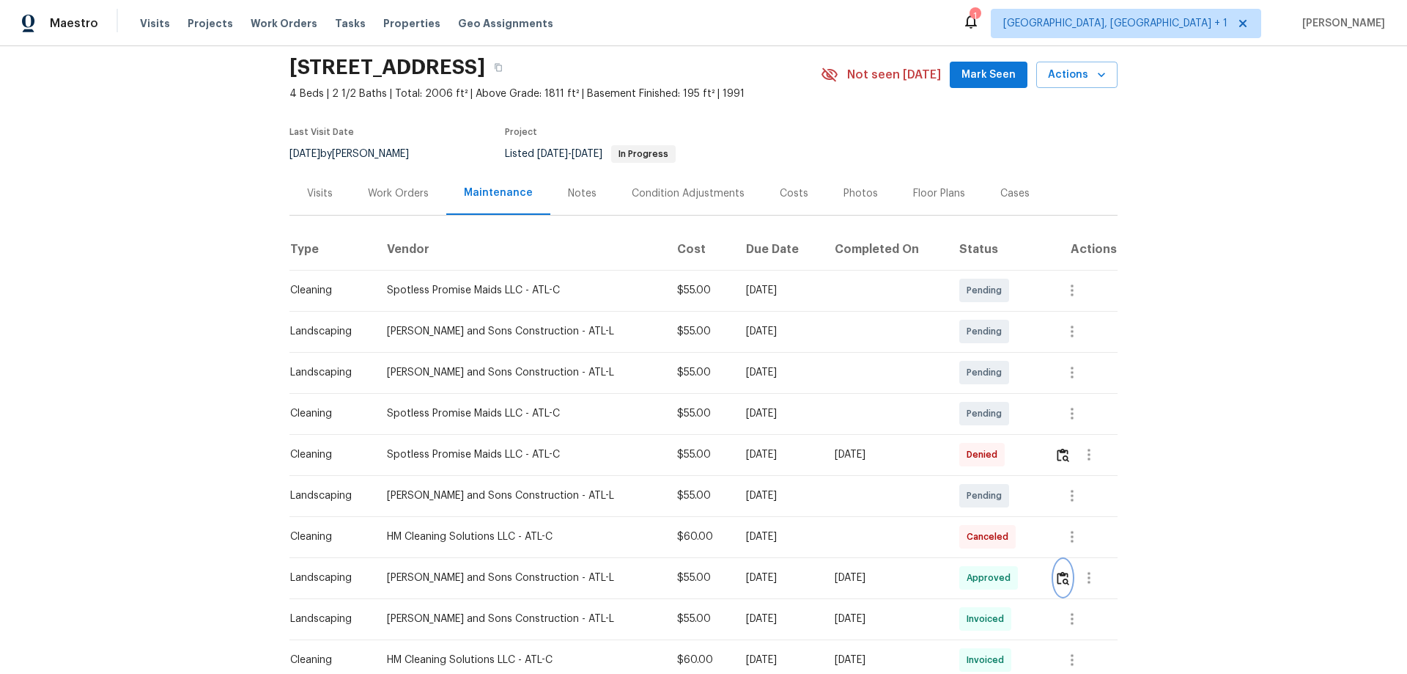
scroll to position [73, 0]
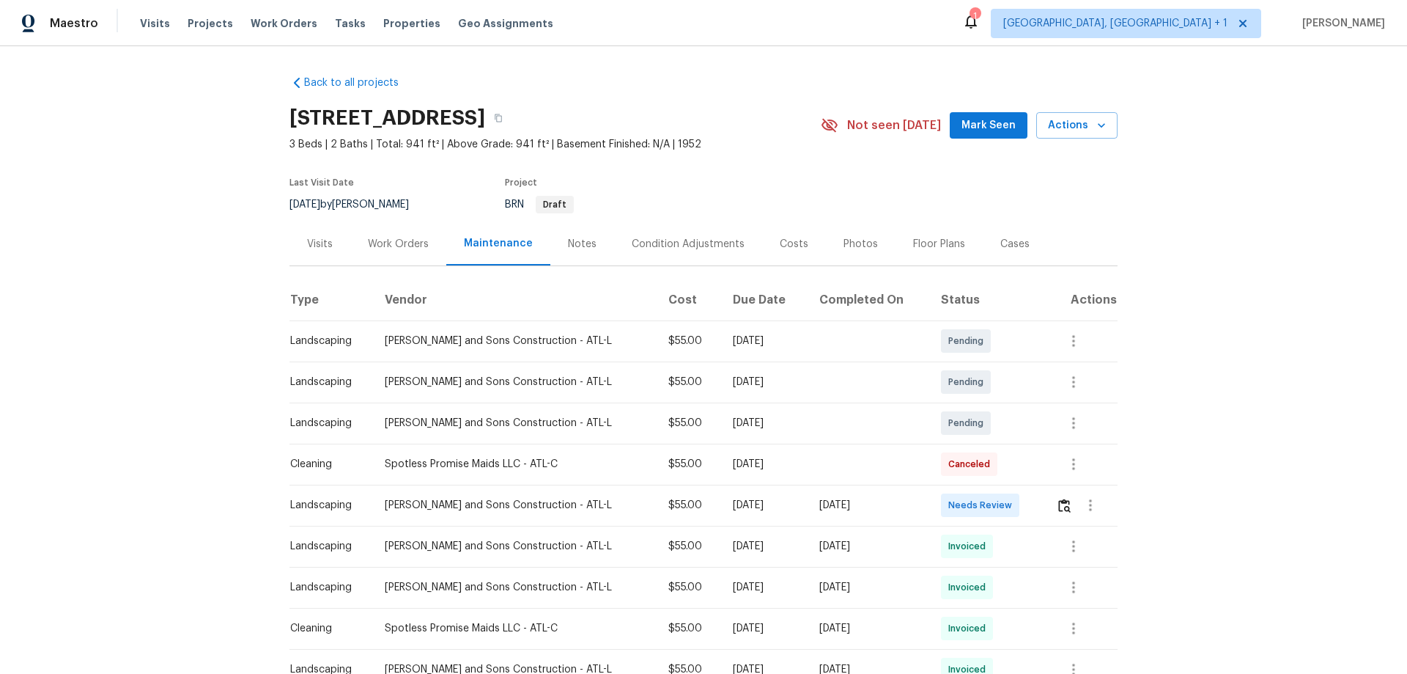
scroll to position [73, 0]
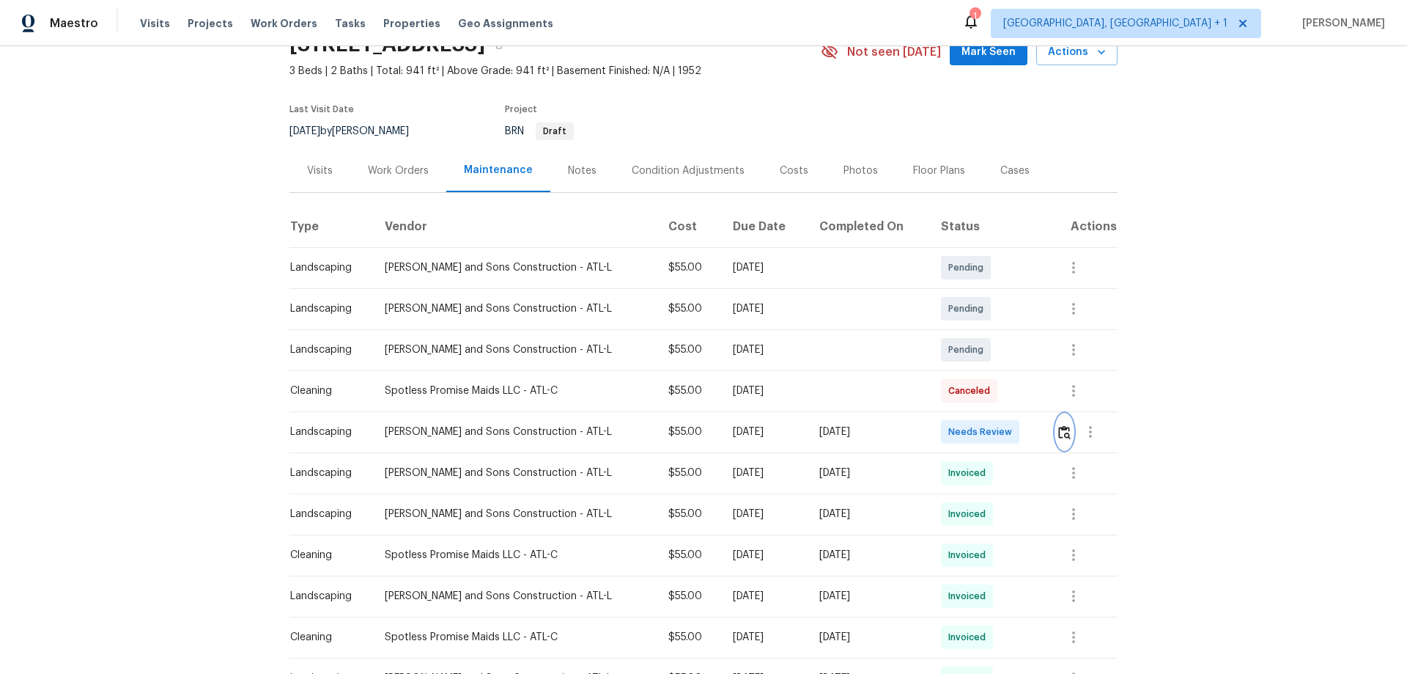
click at [1001, 418] on button "button" at bounding box center [1064, 431] width 17 height 35
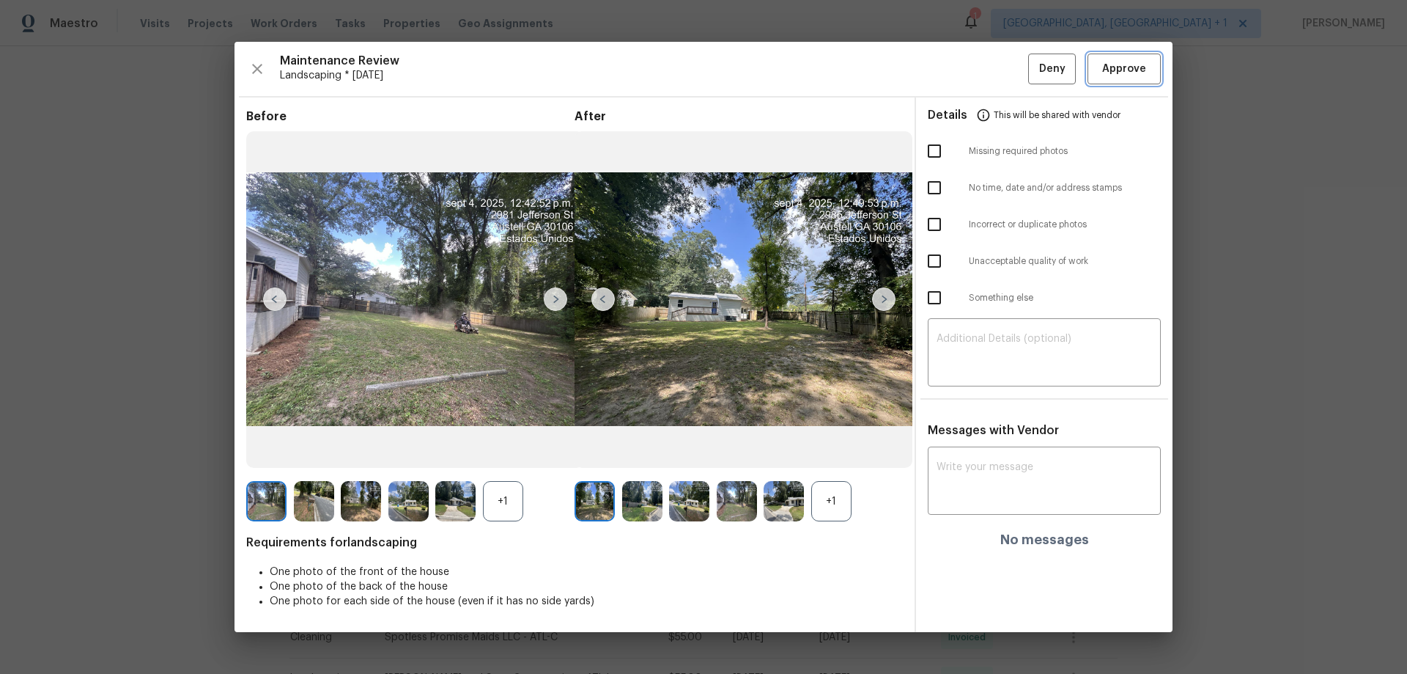
click at [1001, 65] on span "Approve" at bounding box center [1124, 69] width 44 height 18
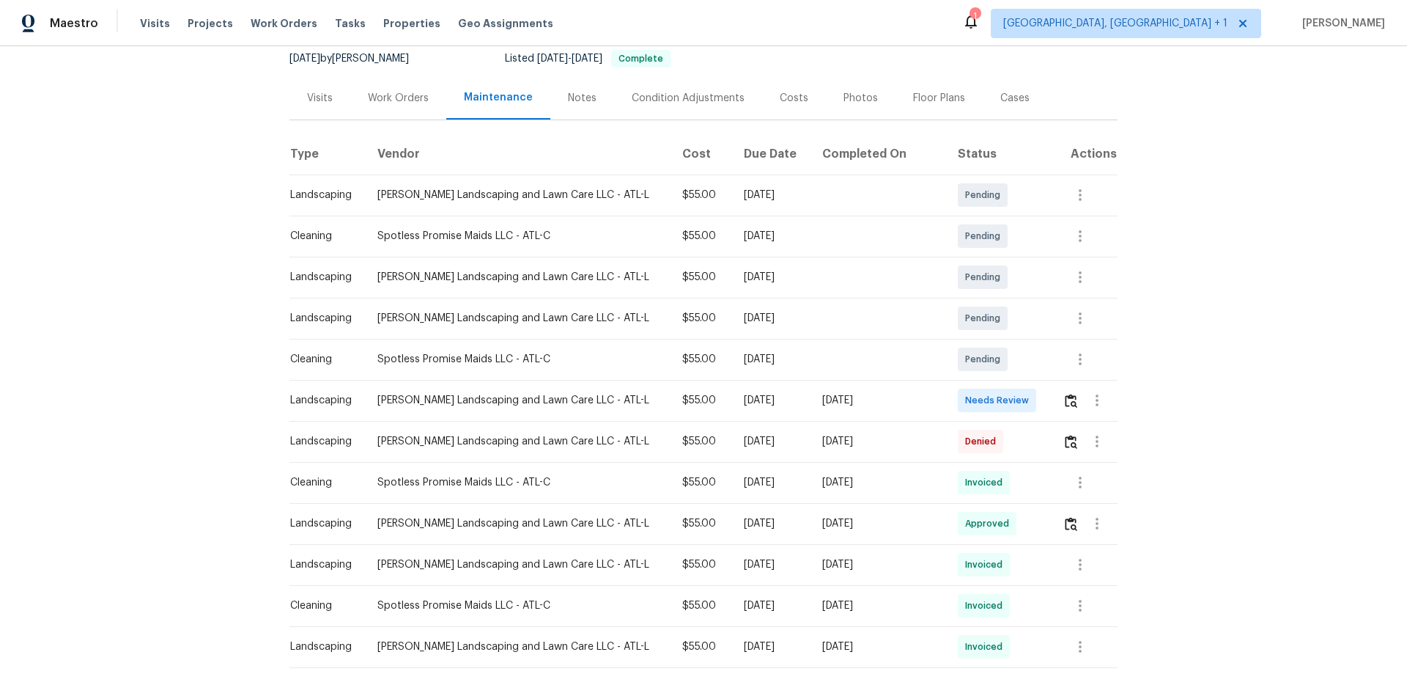
scroll to position [147, 0]
click at [1001, 397] on img "button" at bounding box center [1071, 400] width 12 height 14
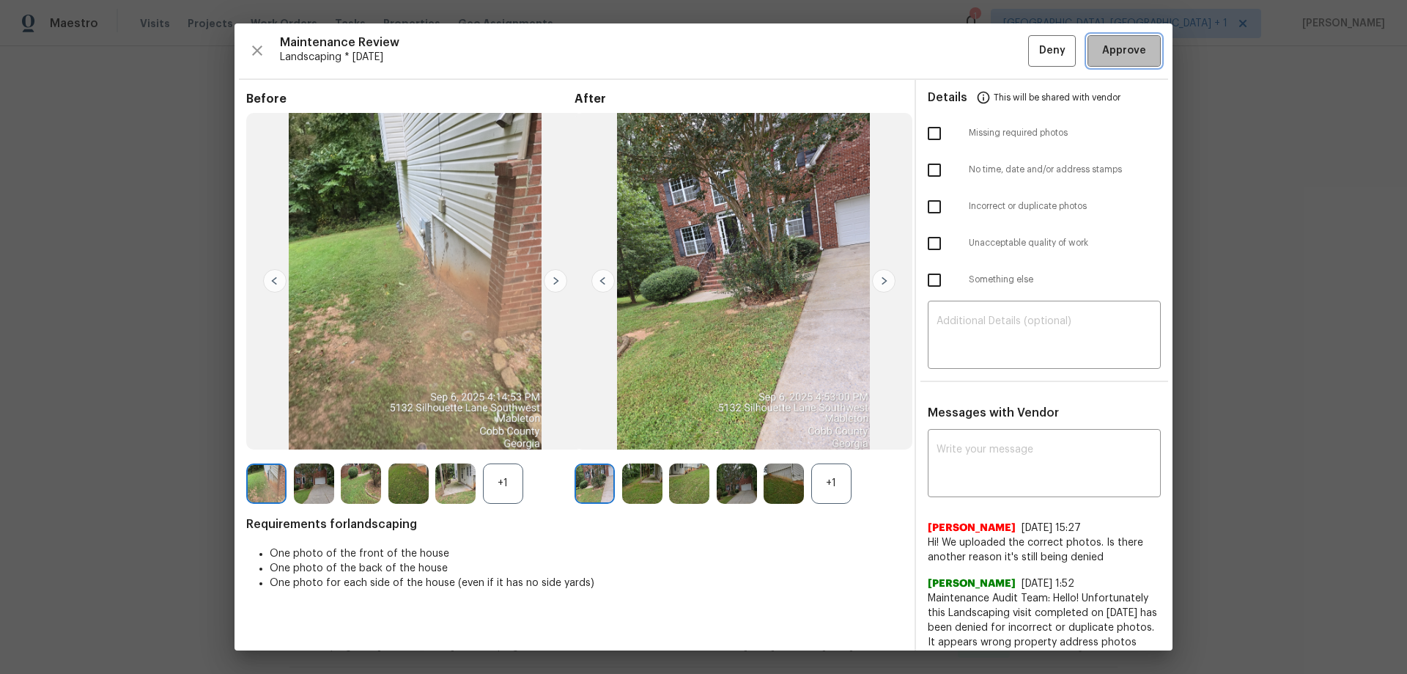
click at [1001, 64] on button "Approve" at bounding box center [1124, 51] width 73 height 32
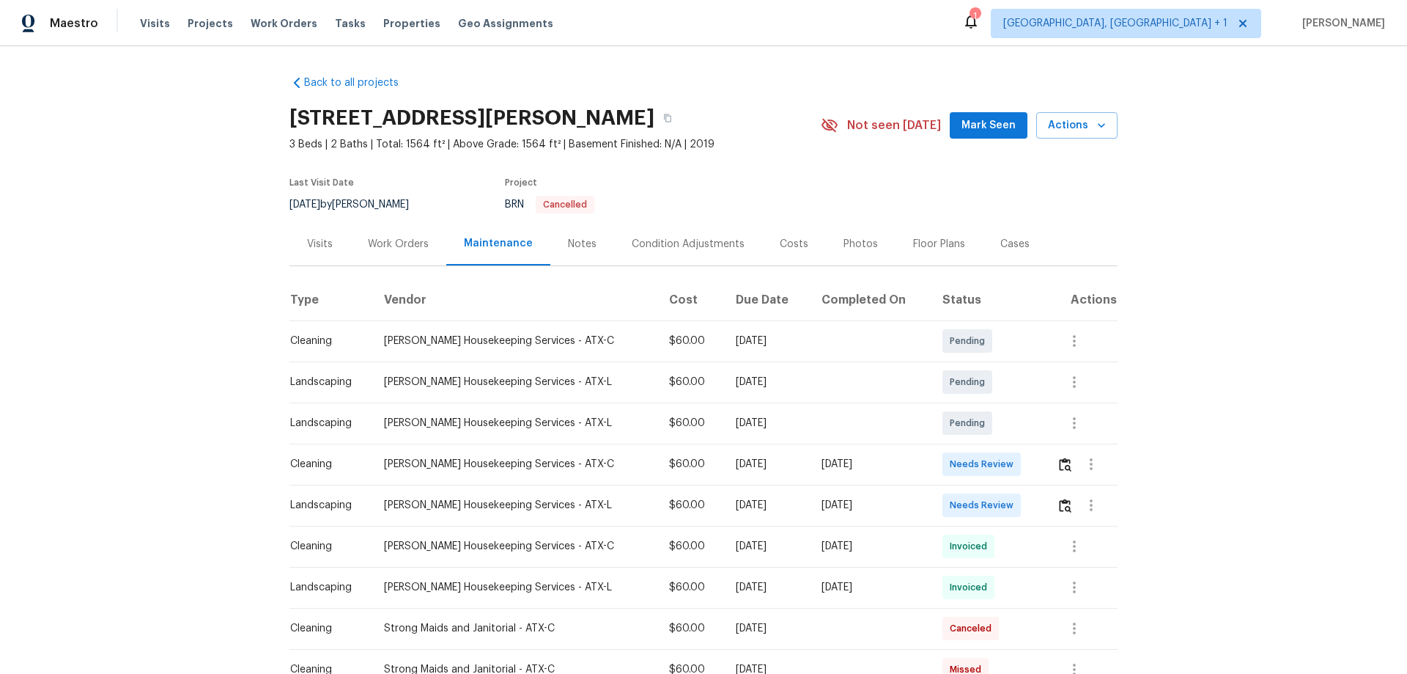
scroll to position [147, 0]
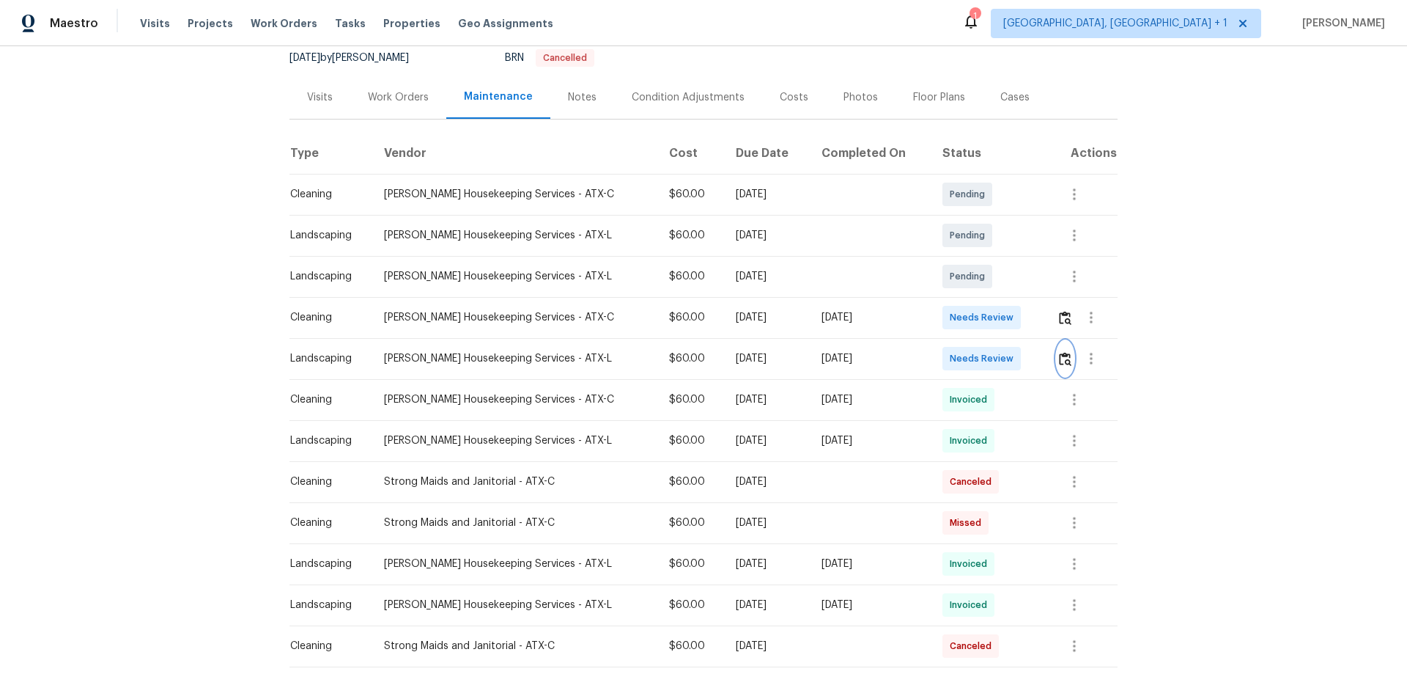
click at [1001, 354] on img "button" at bounding box center [1065, 359] width 12 height 14
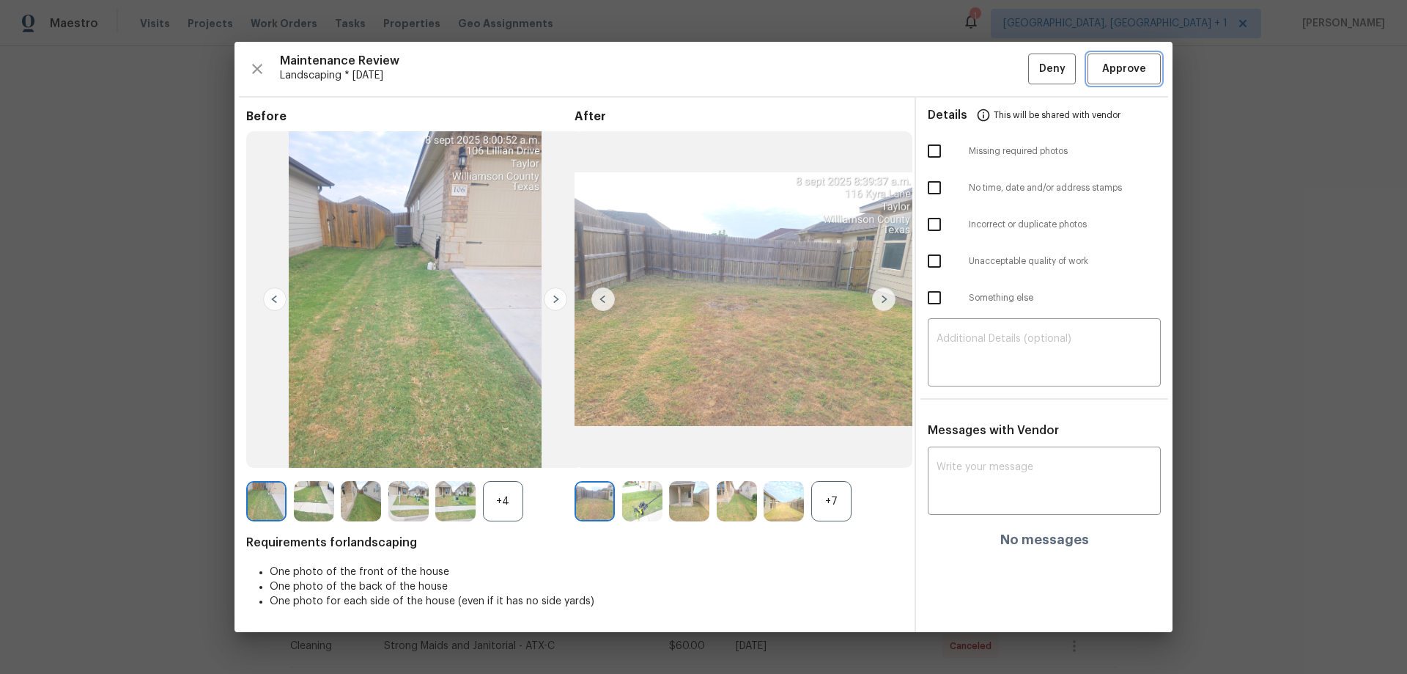
click at [1001, 61] on span "Approve" at bounding box center [1124, 69] width 44 height 18
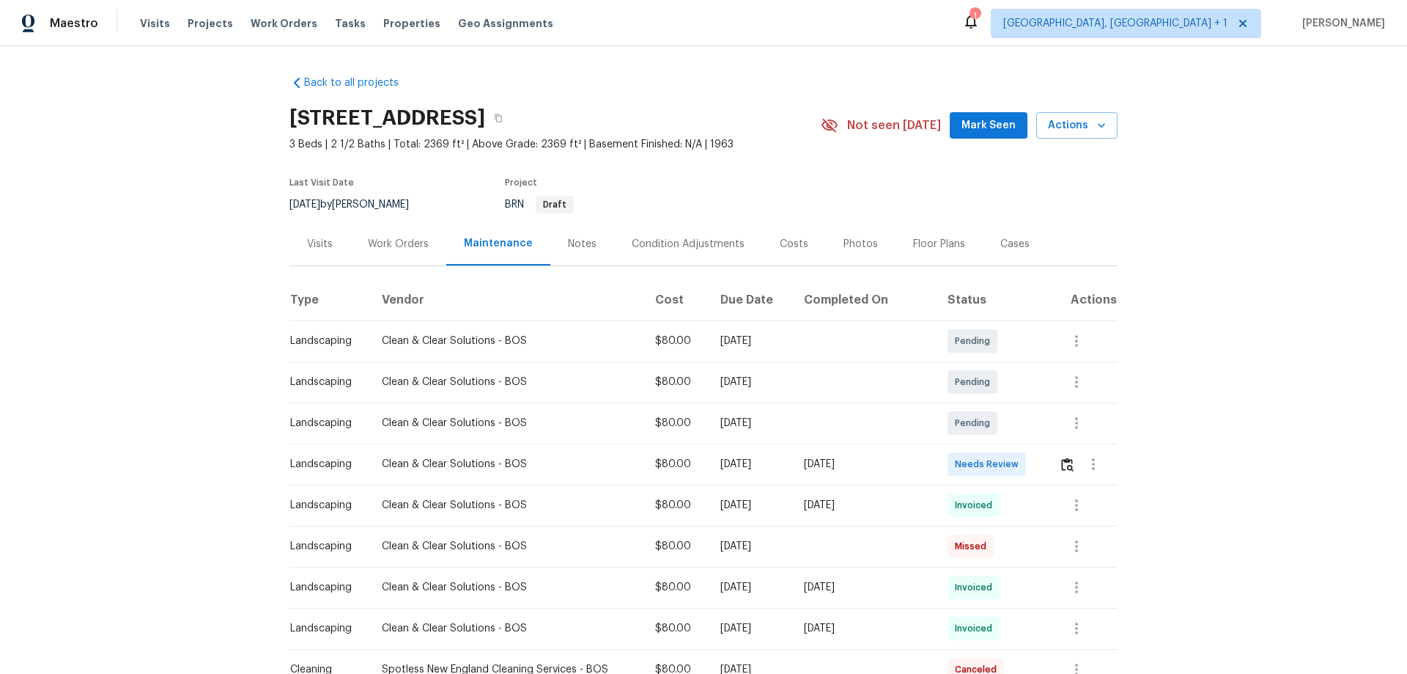
scroll to position [73, 0]
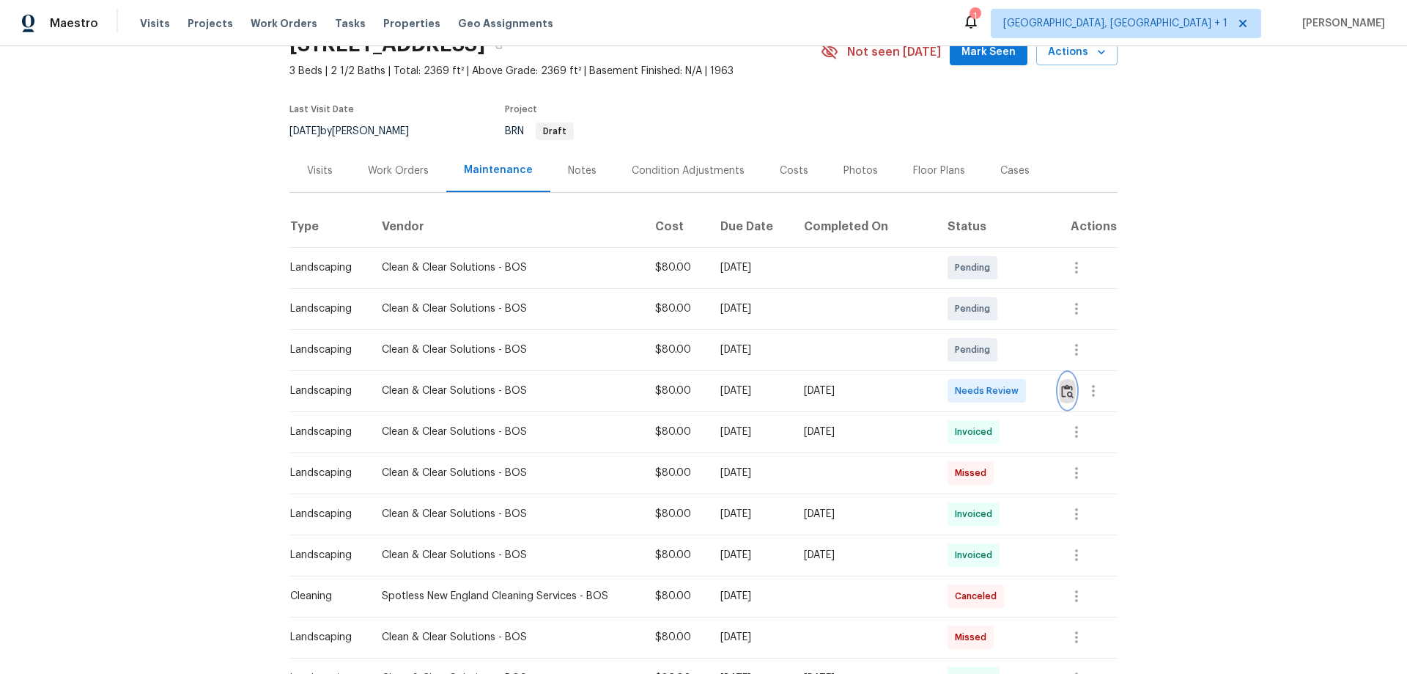
click at [1001, 391] on img "button" at bounding box center [1067, 391] width 12 height 14
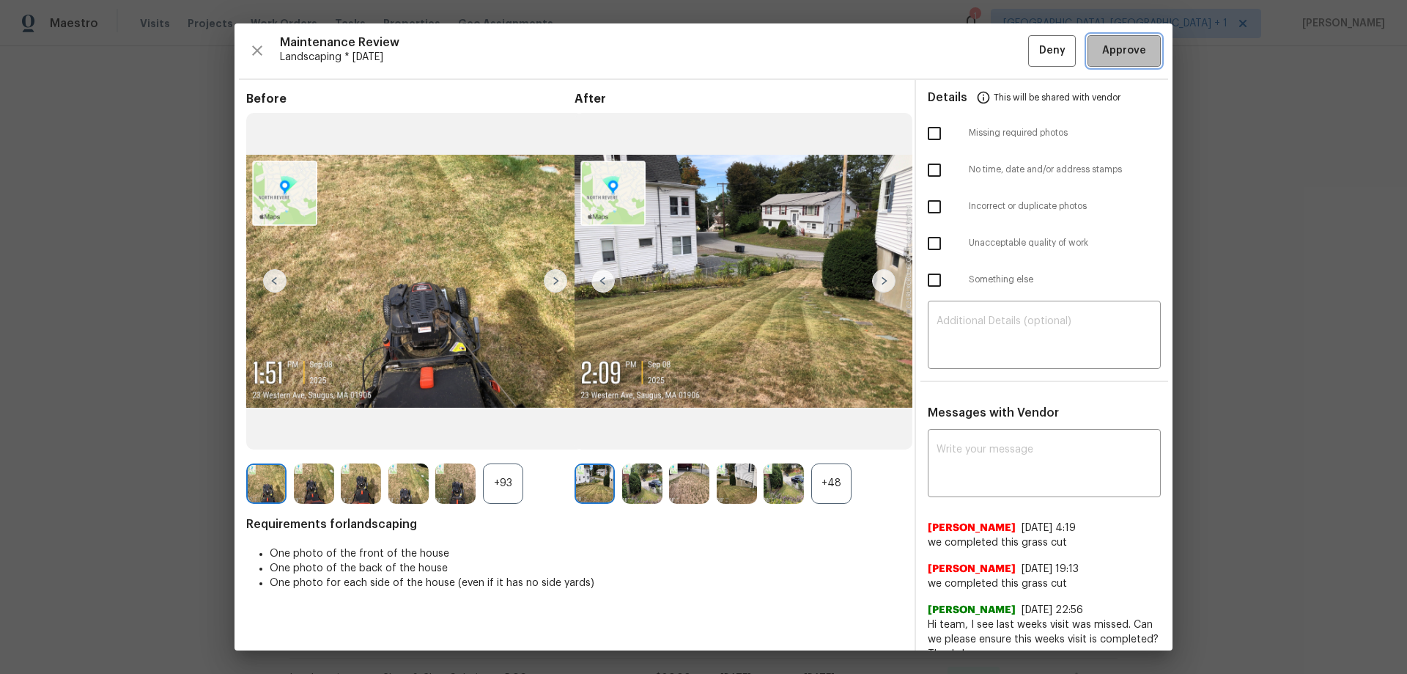
click at [1001, 48] on span "Approve" at bounding box center [1125, 51] width 50 height 18
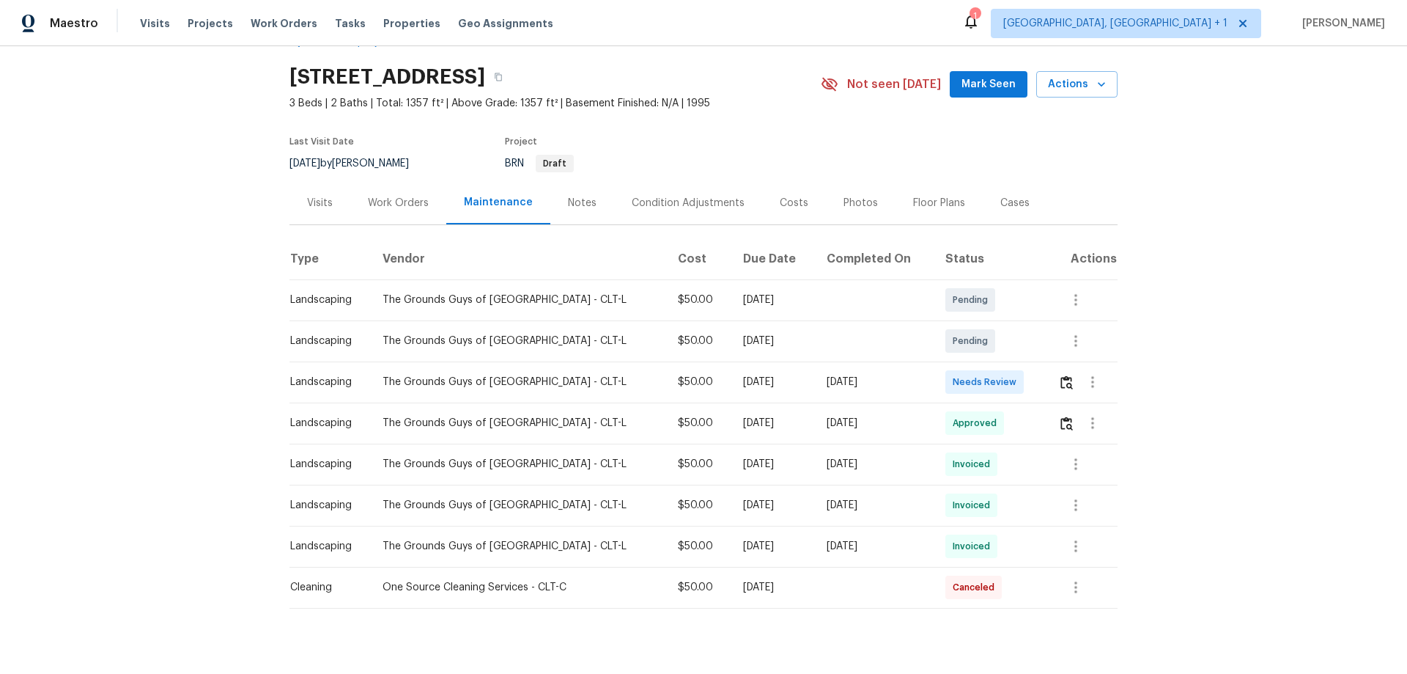
scroll to position [75, 0]
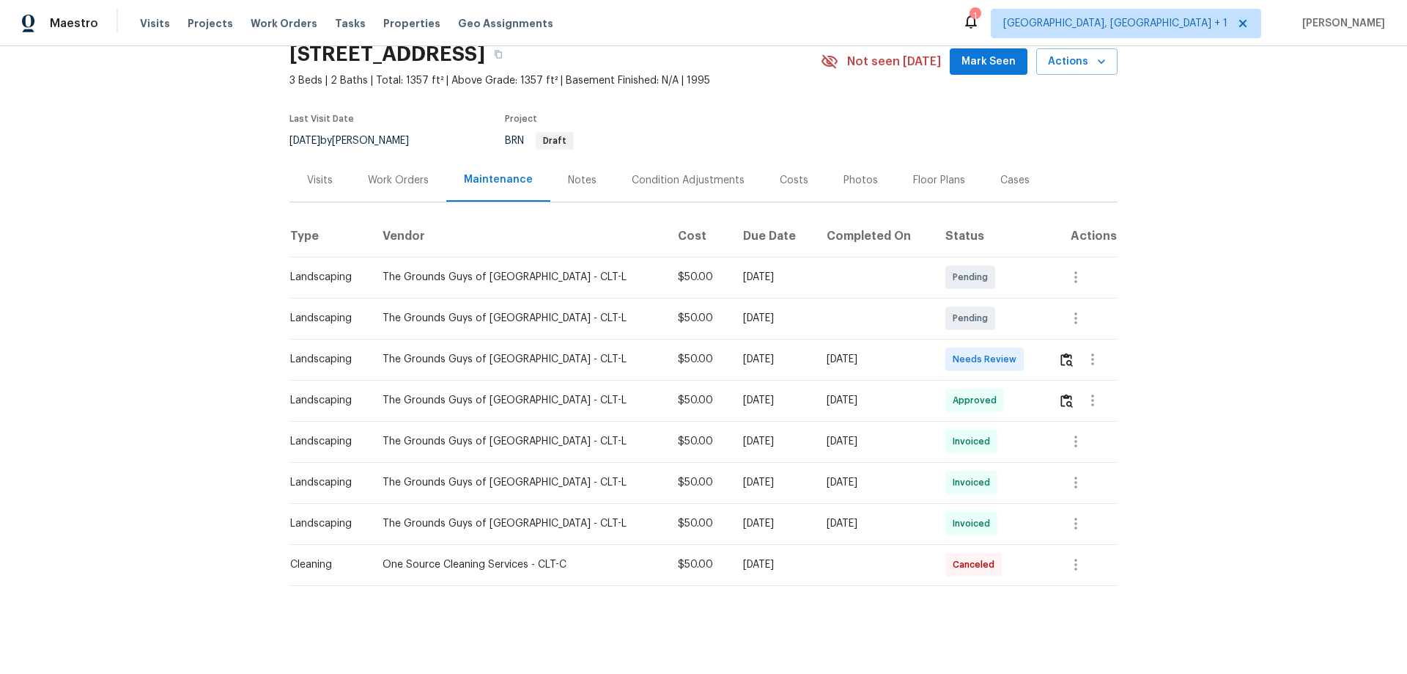
click at [1001, 347] on td at bounding box center [1082, 359] width 71 height 41
click at [1001, 349] on button "button" at bounding box center [1066, 359] width 17 height 35
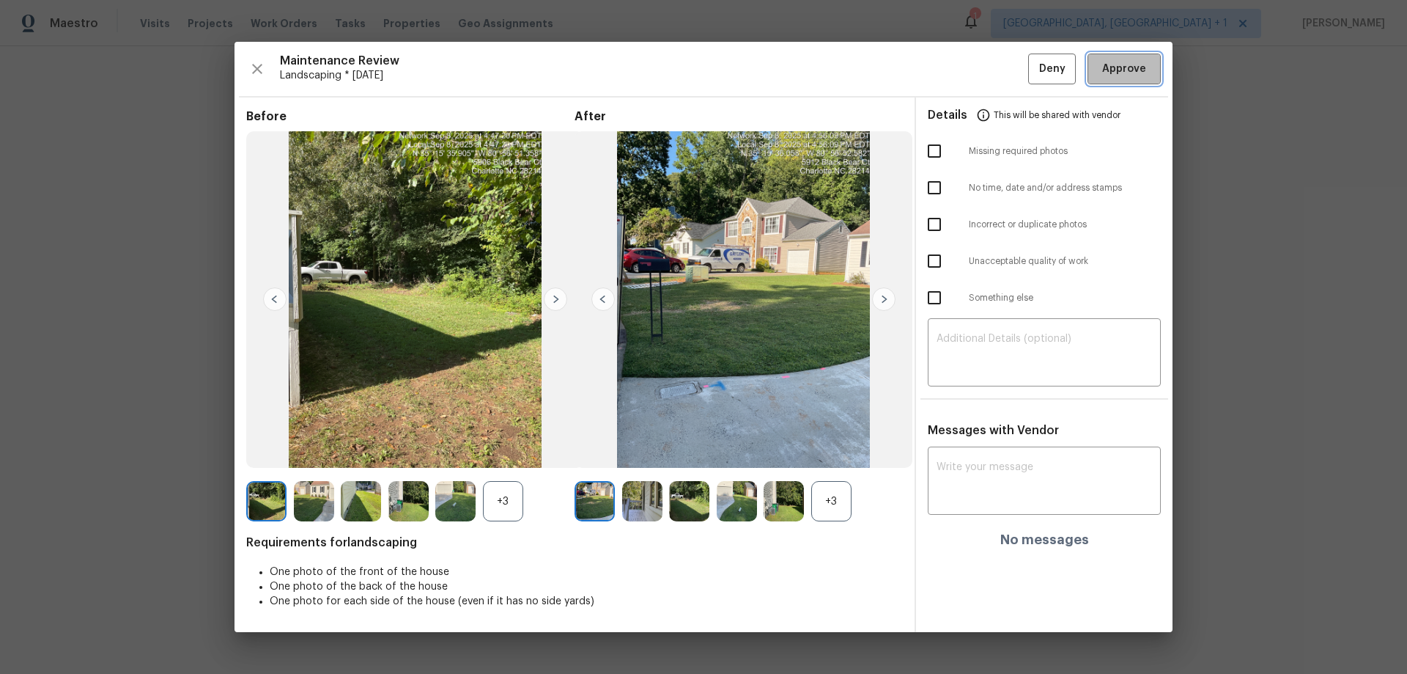
click at [1001, 69] on span "Approve" at bounding box center [1124, 69] width 44 height 18
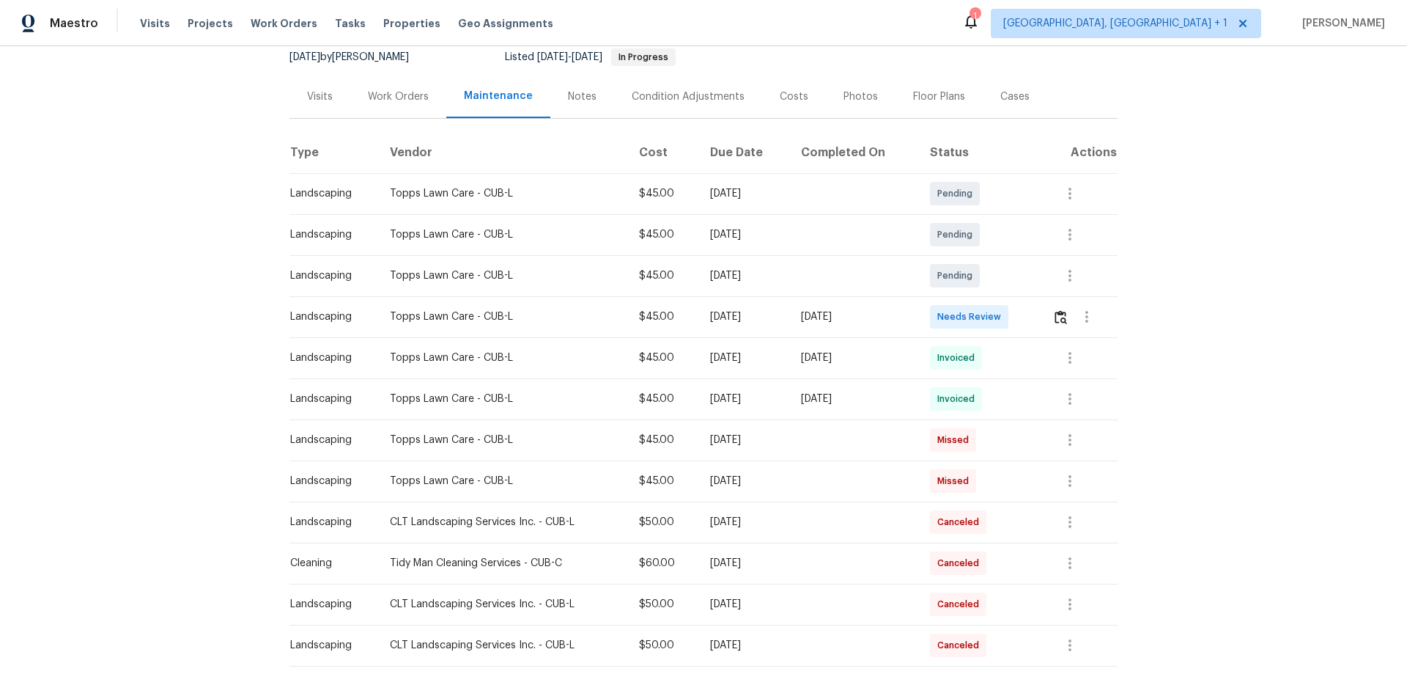
scroll to position [147, 0]
click at [1001, 309] on td at bounding box center [1079, 317] width 77 height 41
click at [1001, 317] on img "button" at bounding box center [1061, 318] width 12 height 14
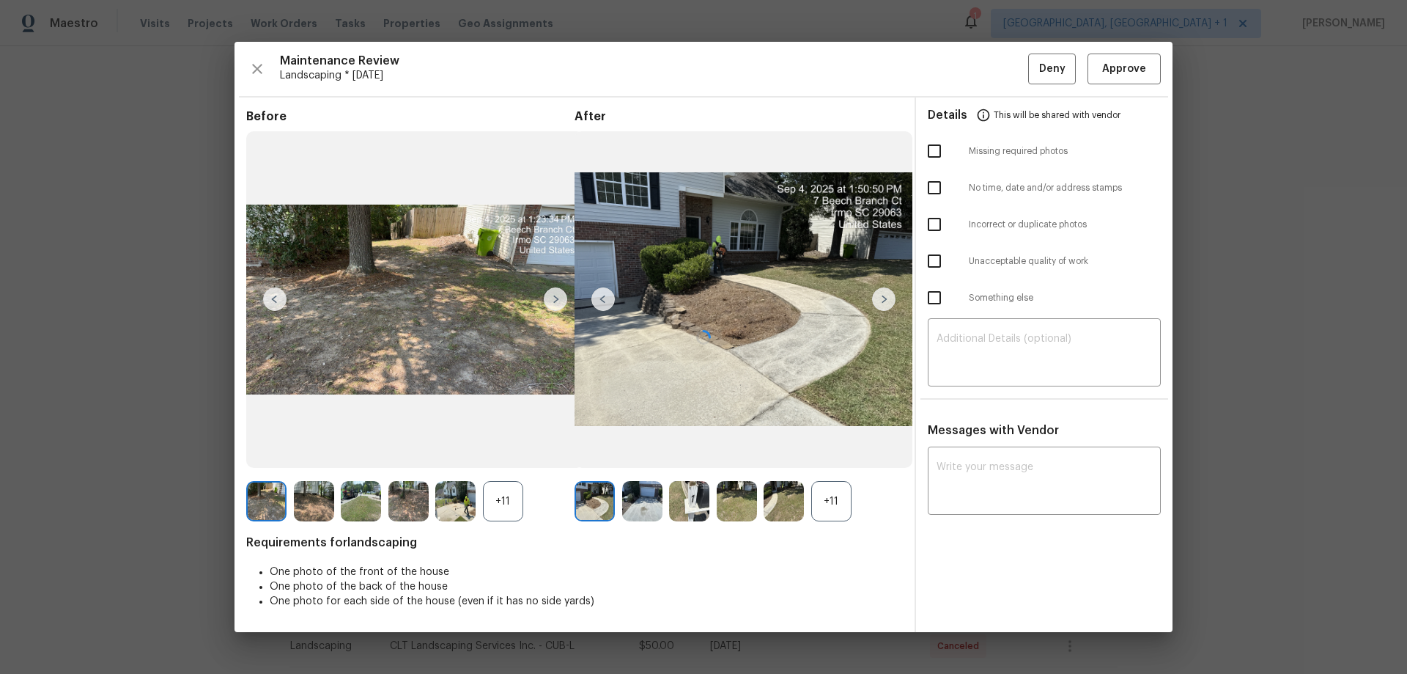
click at [1001, 64] on div at bounding box center [704, 337] width 938 height 590
click at [1001, 64] on span "Approve" at bounding box center [1124, 69] width 44 height 18
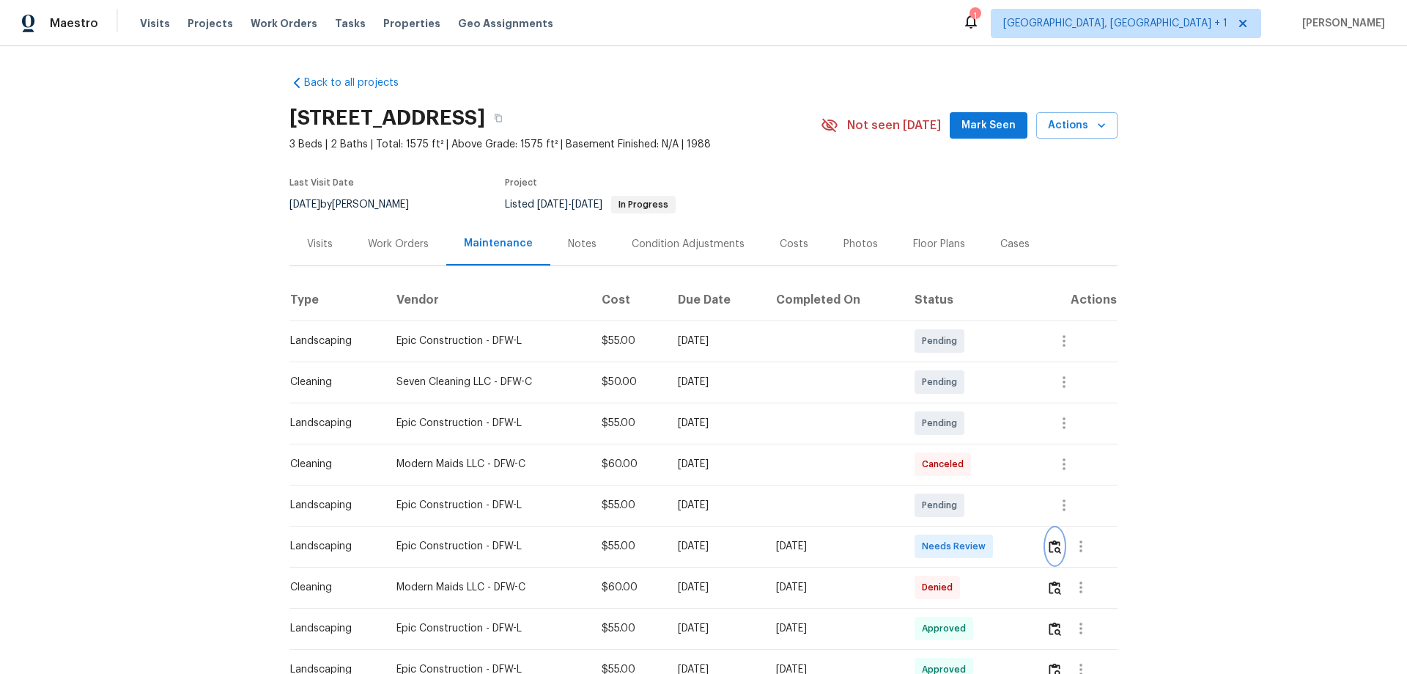
click at [1050, 556] on button "button" at bounding box center [1055, 546] width 17 height 35
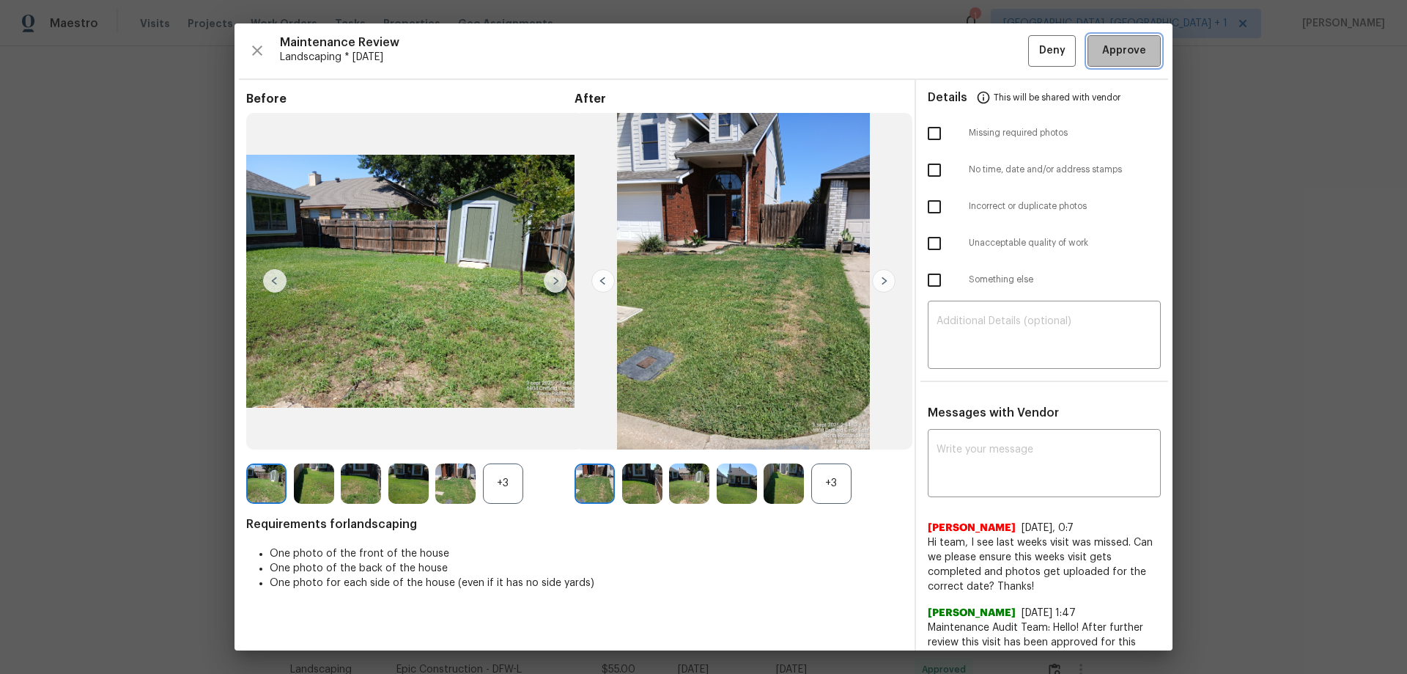
click at [1105, 44] on span "Approve" at bounding box center [1124, 51] width 44 height 18
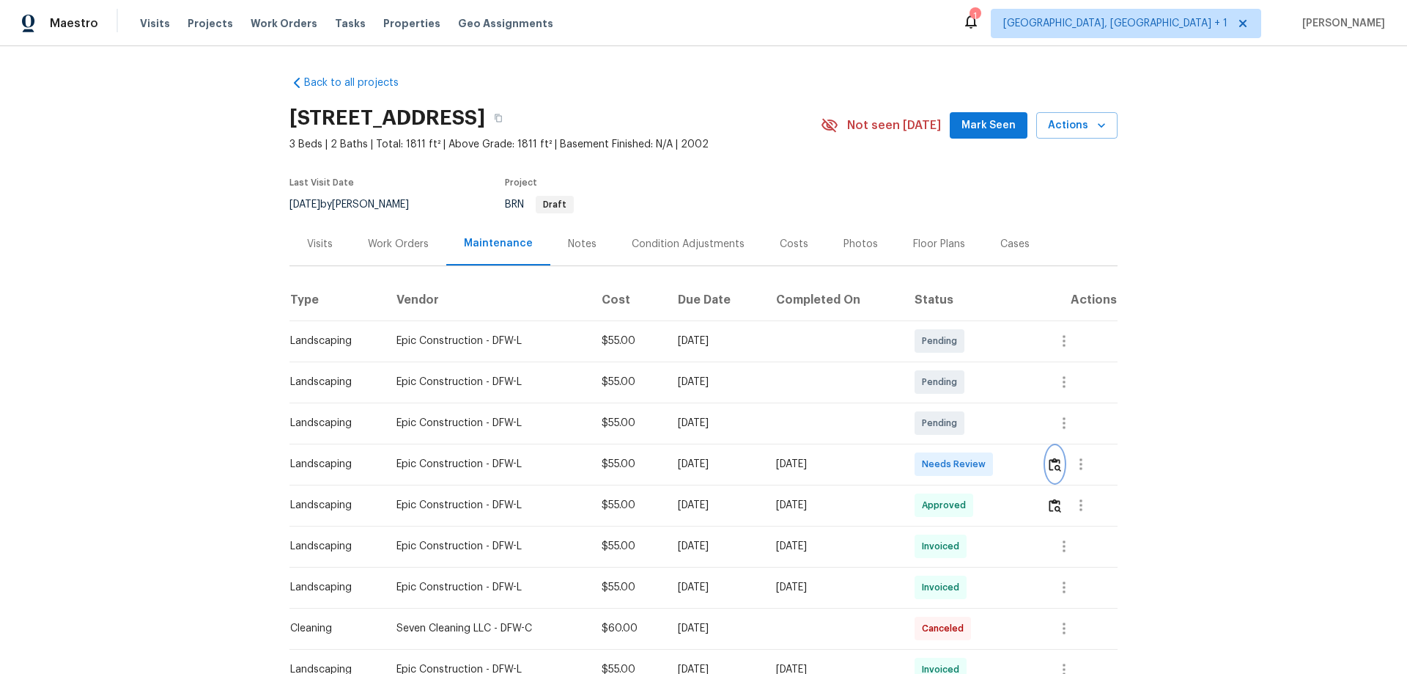
click at [1001, 444] on img "button" at bounding box center [1055, 464] width 12 height 14
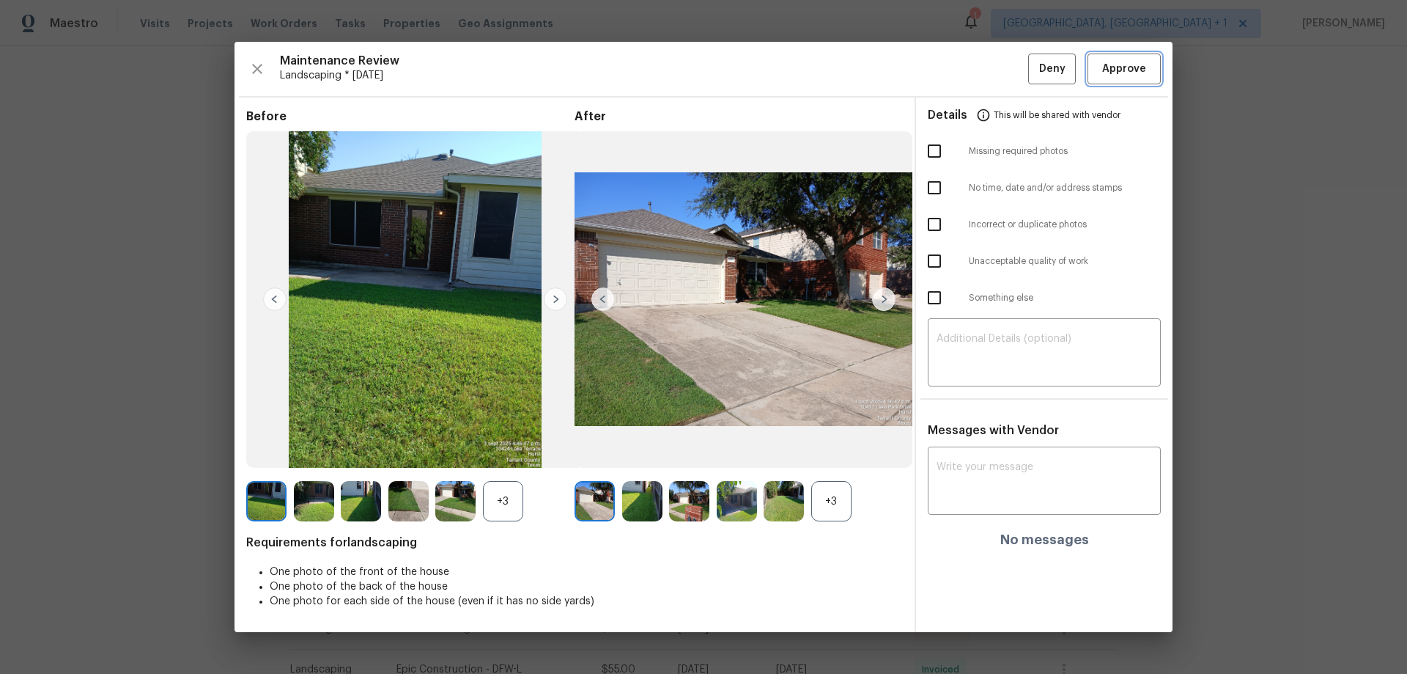
click at [1001, 67] on span "Approve" at bounding box center [1124, 69] width 44 height 18
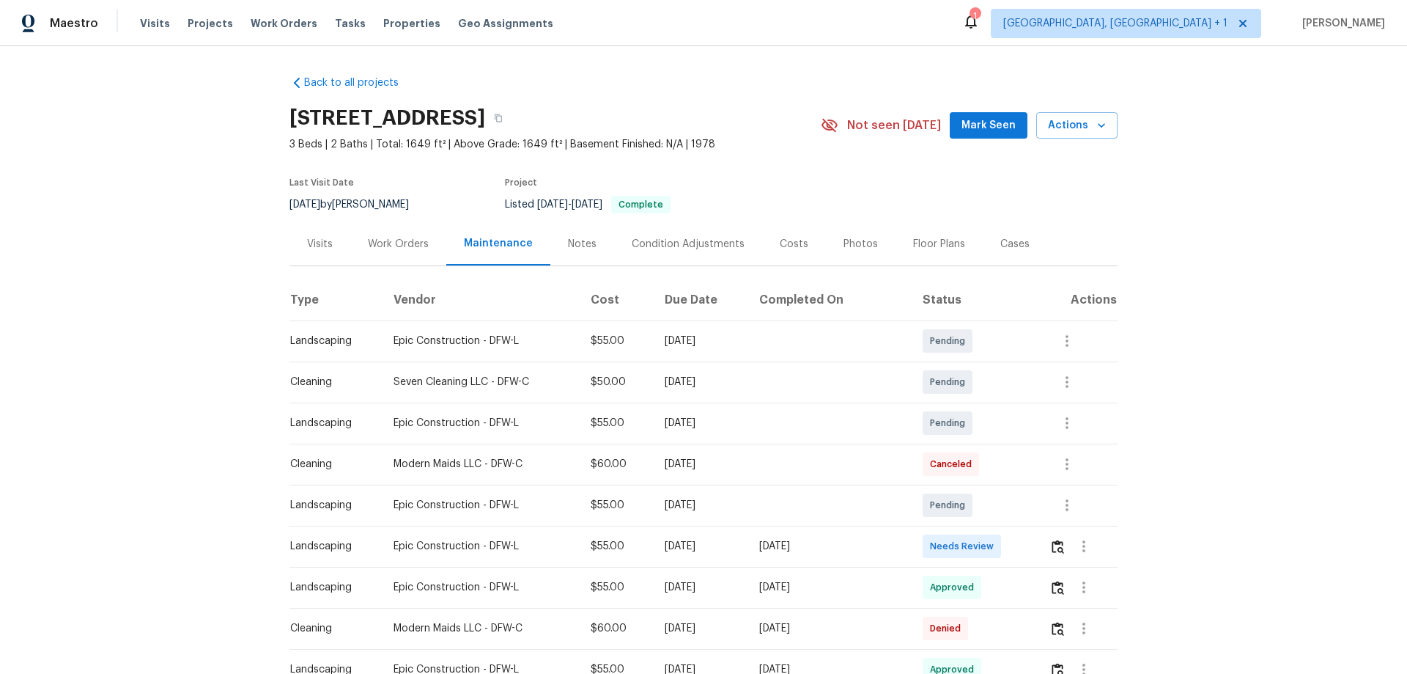
click at [1001, 444] on div at bounding box center [1084, 546] width 35 height 35
click at [1001, 444] on img "button" at bounding box center [1058, 547] width 12 height 14
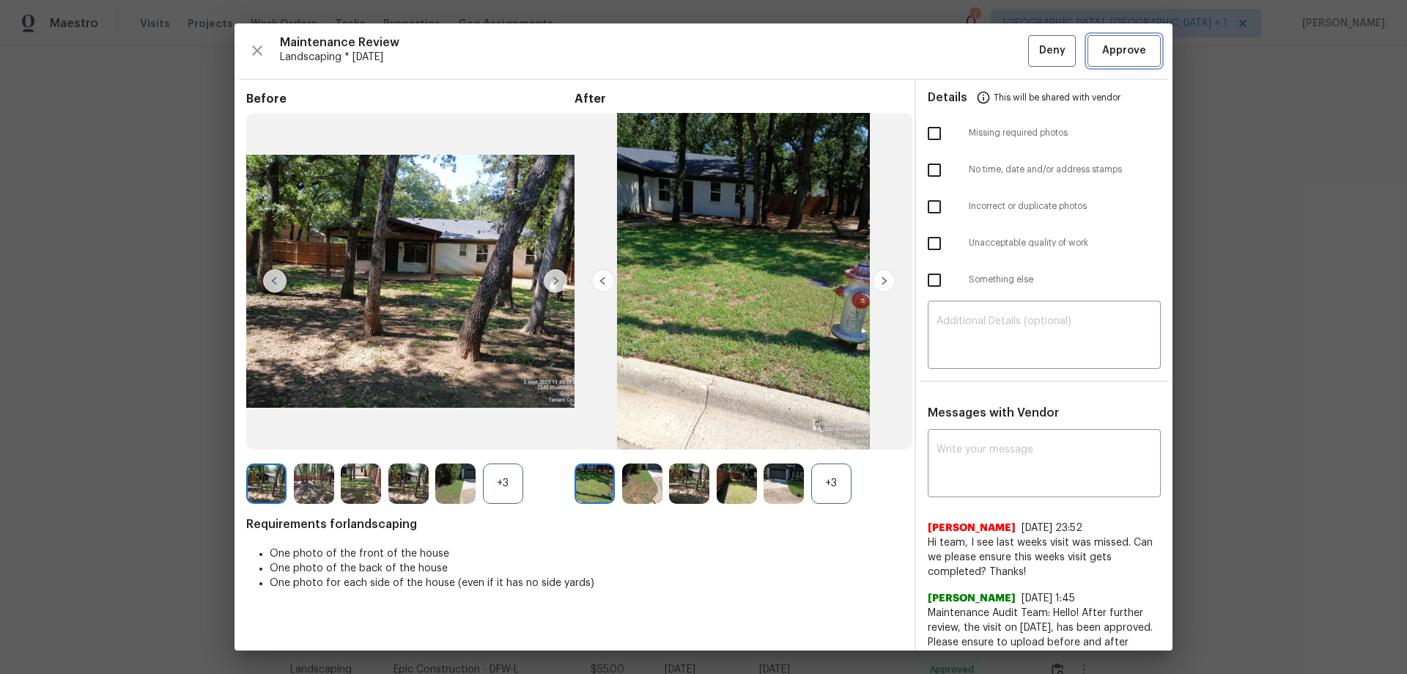
click at [1001, 50] on span "Approve" at bounding box center [1124, 51] width 44 height 18
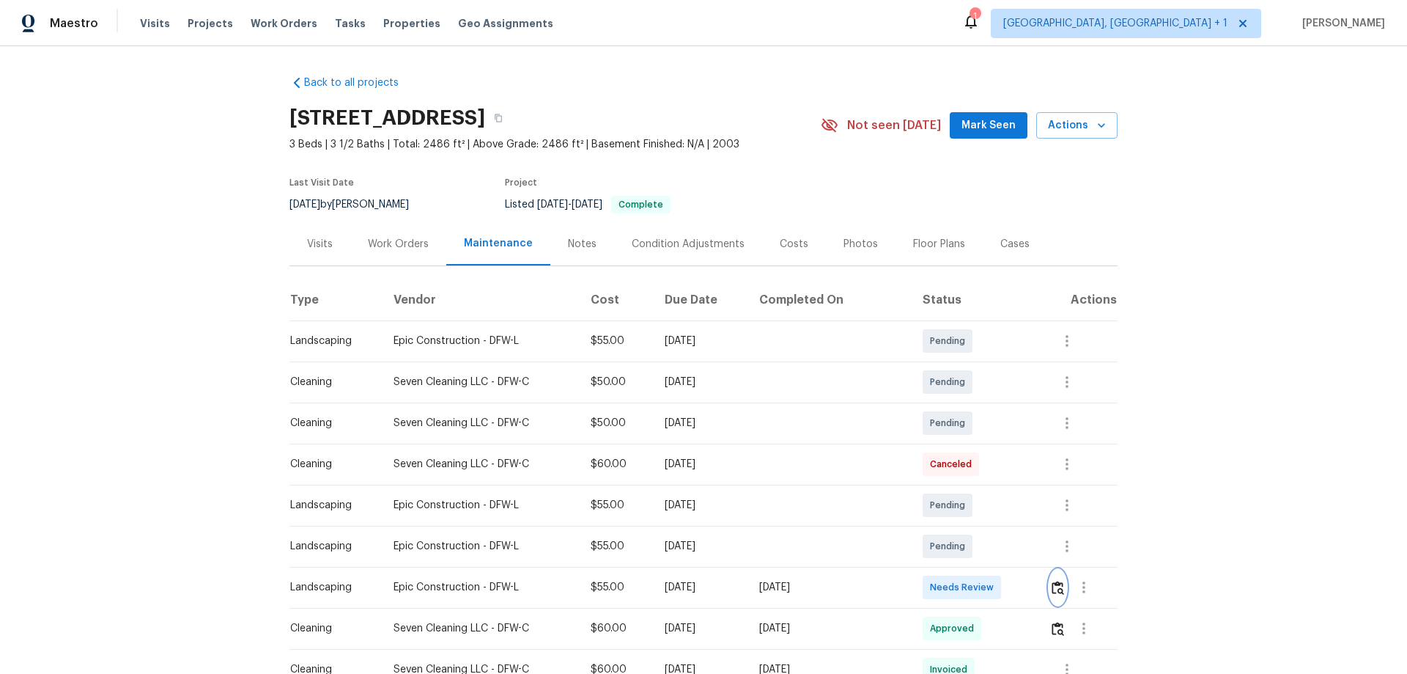
click at [1001, 444] on button "button" at bounding box center [1058, 587] width 17 height 35
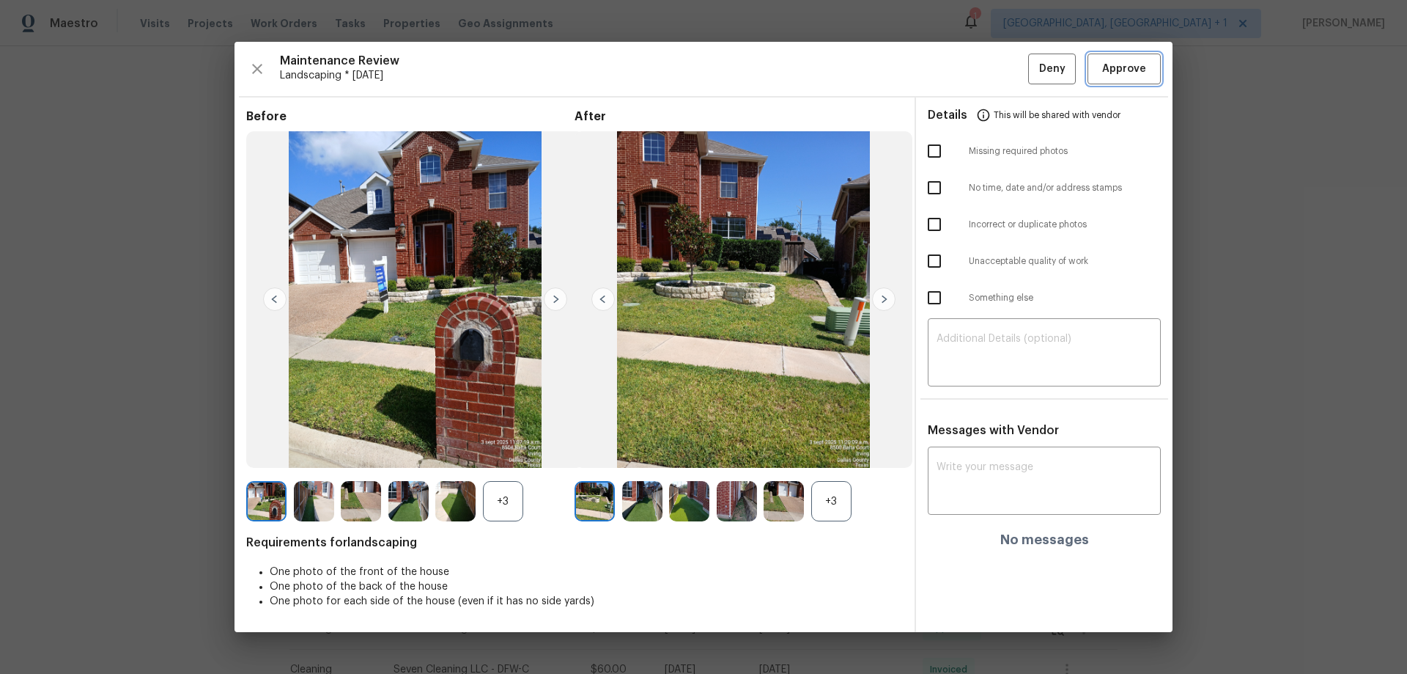
click at [1001, 62] on span "Approve" at bounding box center [1124, 69] width 44 height 18
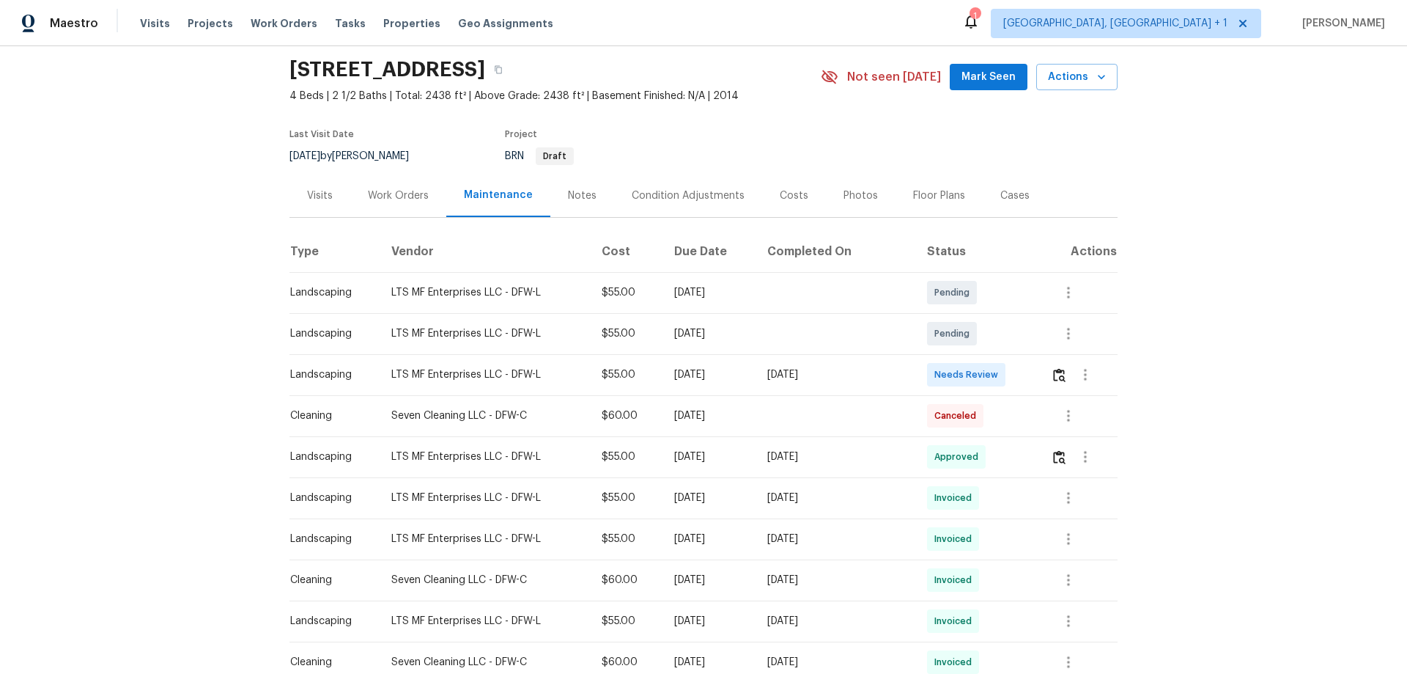
scroll to position [73, 0]
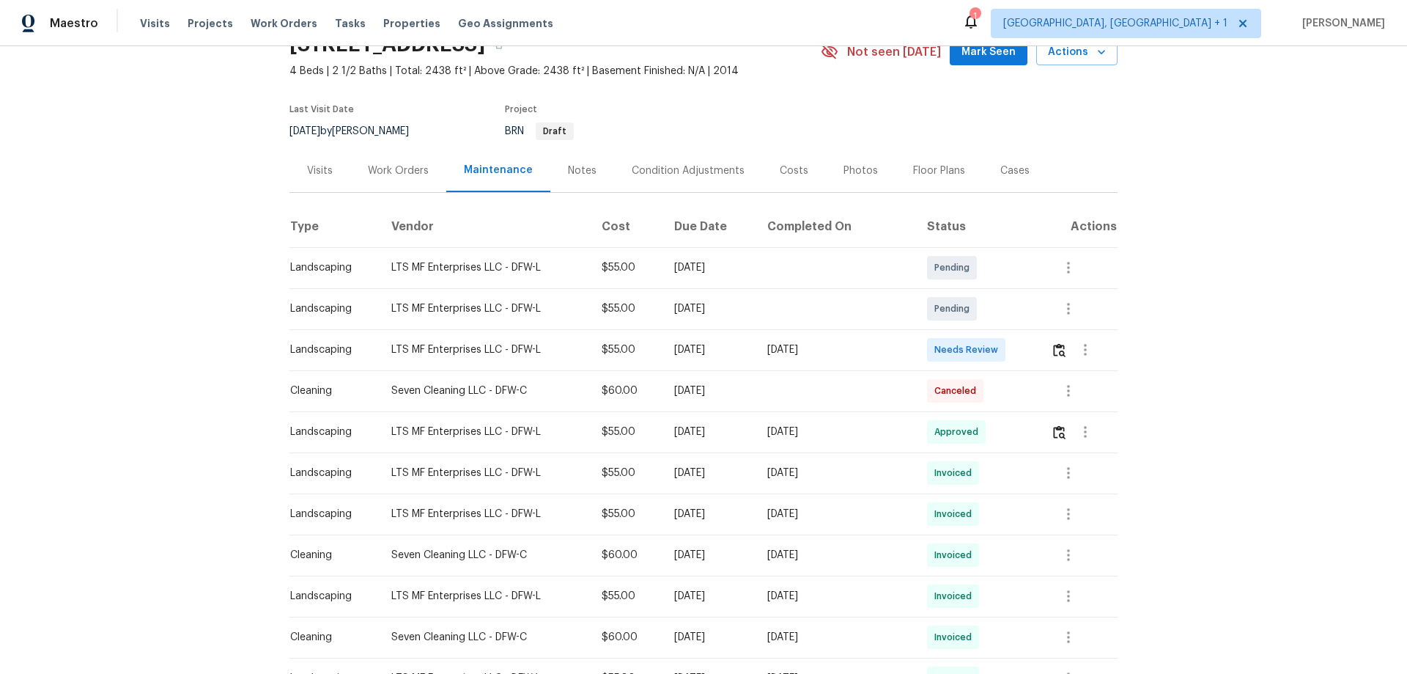
click at [1001, 344] on div at bounding box center [1085, 349] width 35 height 35
click at [1001, 344] on button "button" at bounding box center [1059, 349] width 17 height 35
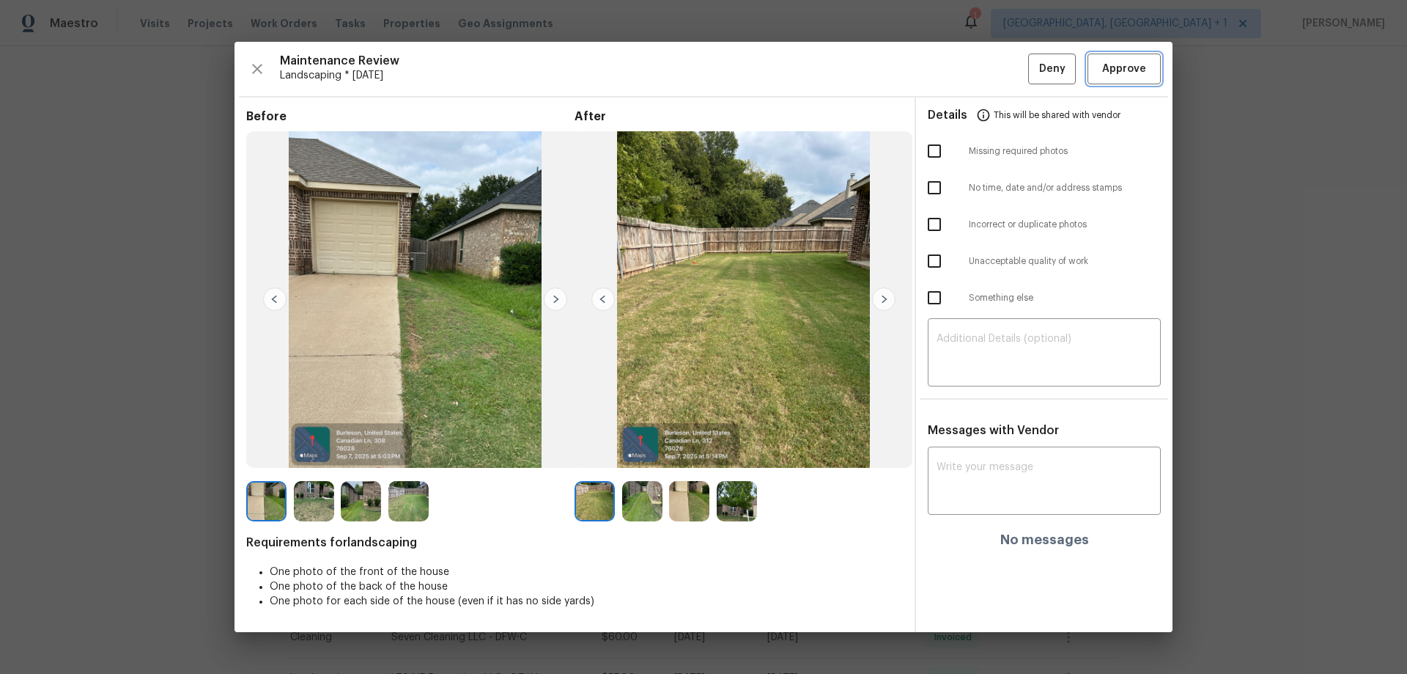
click at [1001, 73] on span "Approve" at bounding box center [1124, 69] width 44 height 18
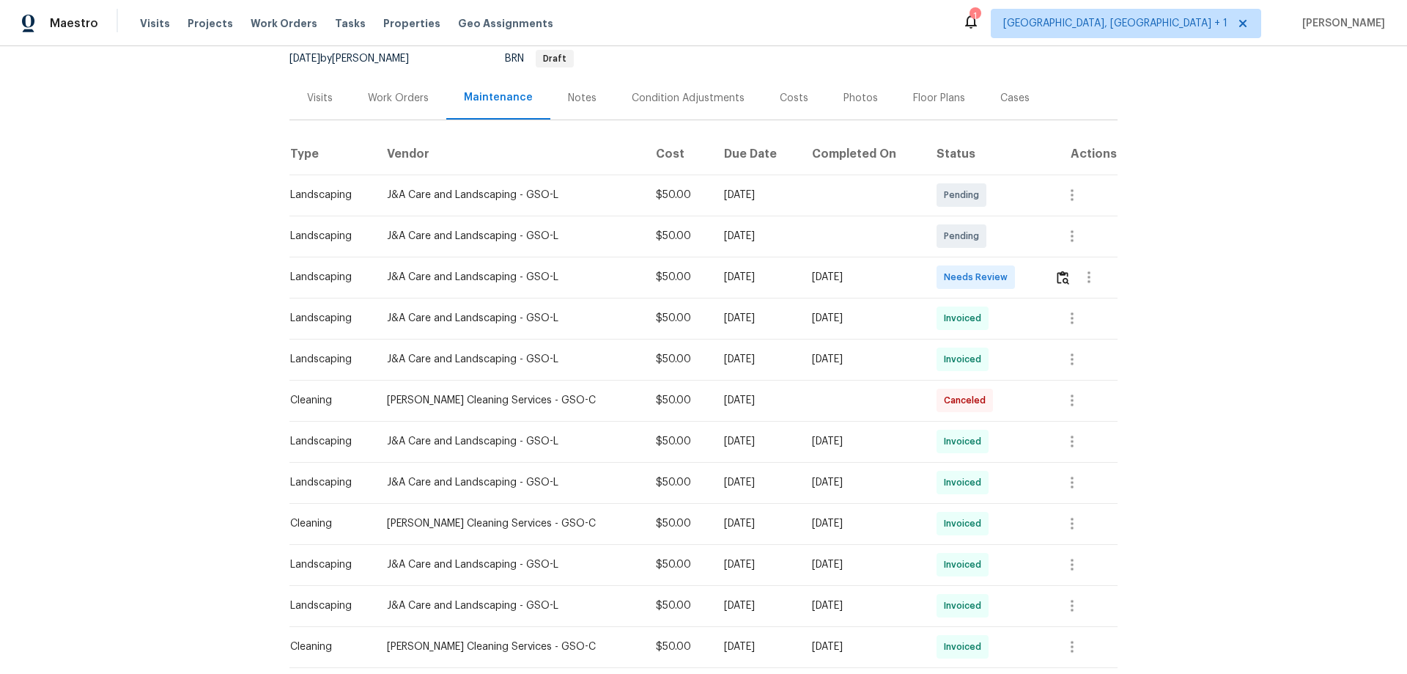
scroll to position [147, 0]
click at [1001, 267] on button "button" at bounding box center [1063, 276] width 17 height 35
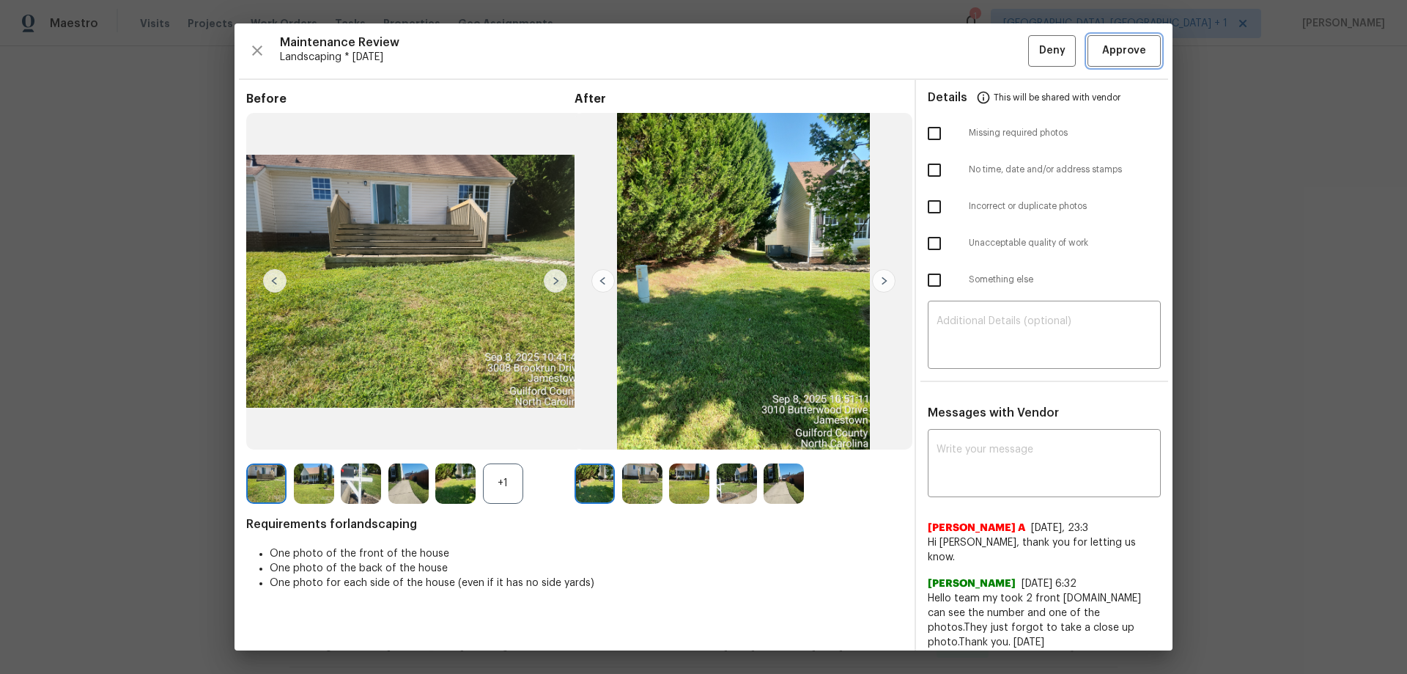
click at [1001, 65] on button "Approve" at bounding box center [1124, 51] width 73 height 32
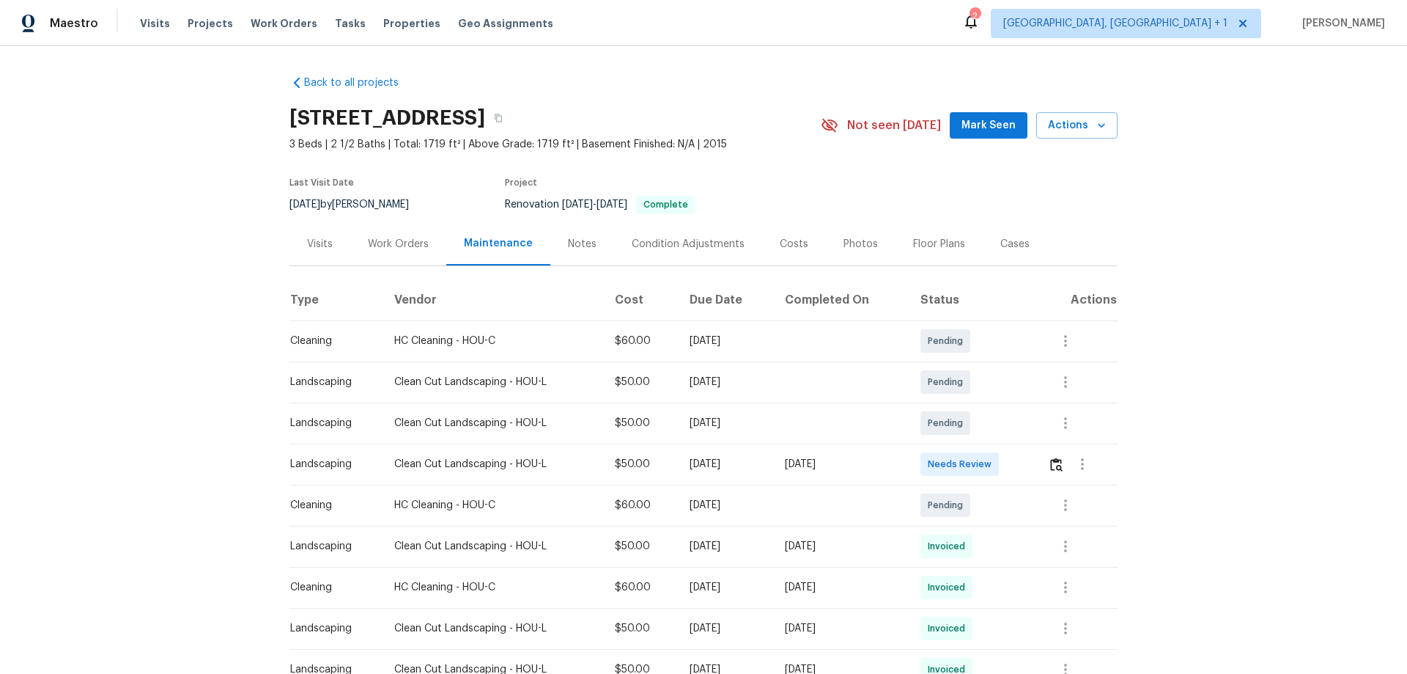
click at [1001, 444] on div at bounding box center [1082, 463] width 69 height 35
click at [1001, 444] on img "button" at bounding box center [1056, 464] width 12 height 14
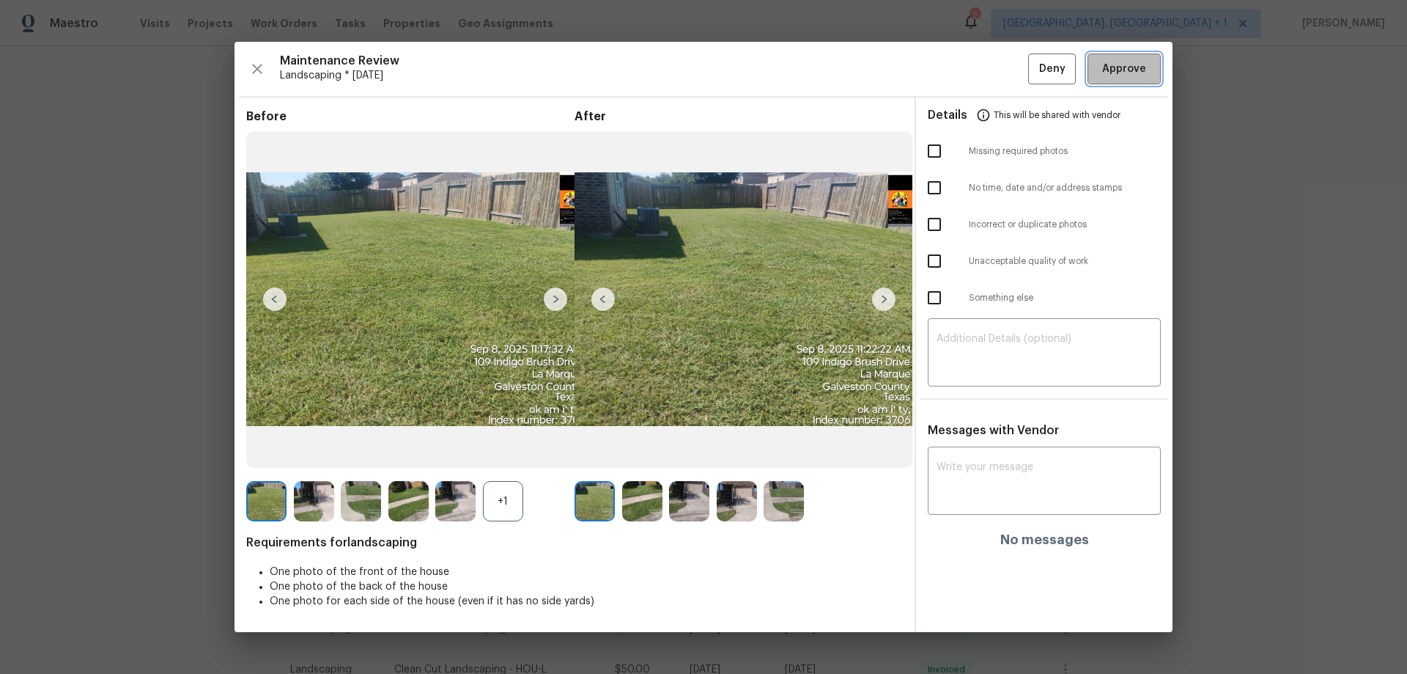
click at [1001, 65] on button "Approve" at bounding box center [1124, 70] width 73 height 32
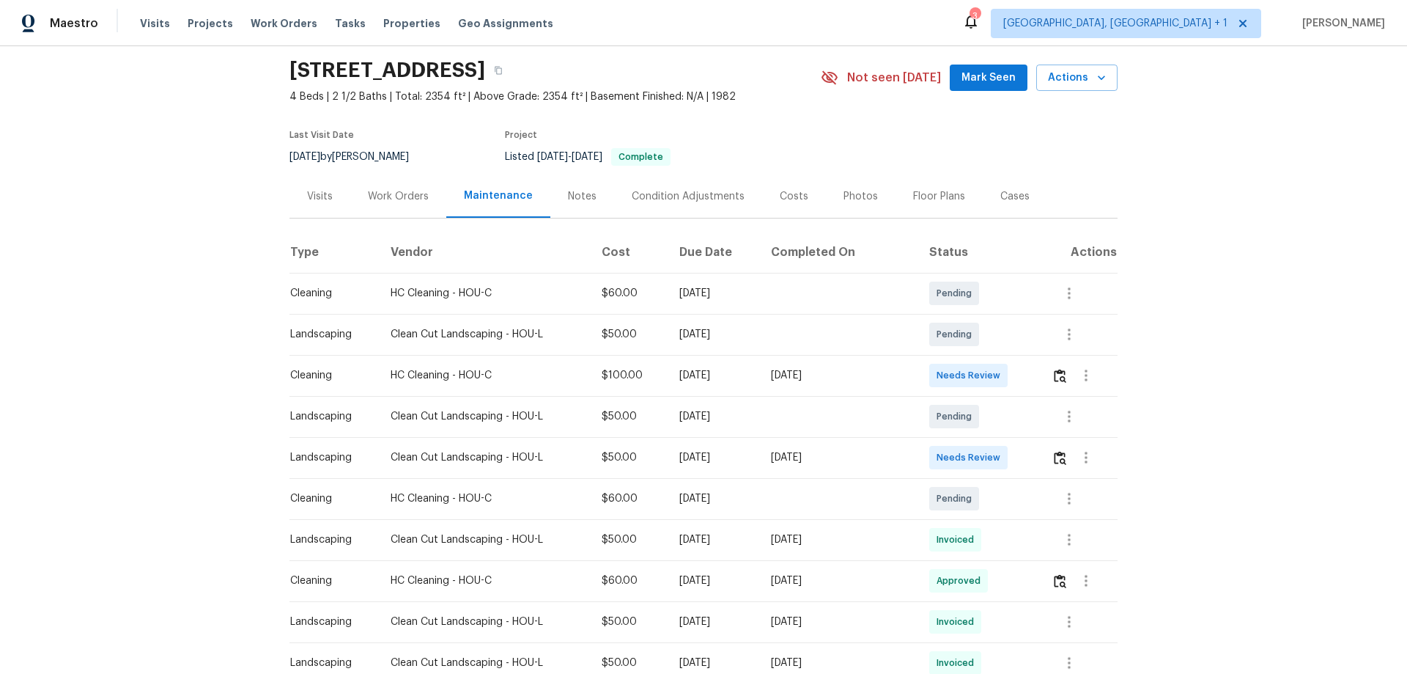
scroll to position [73, 0]
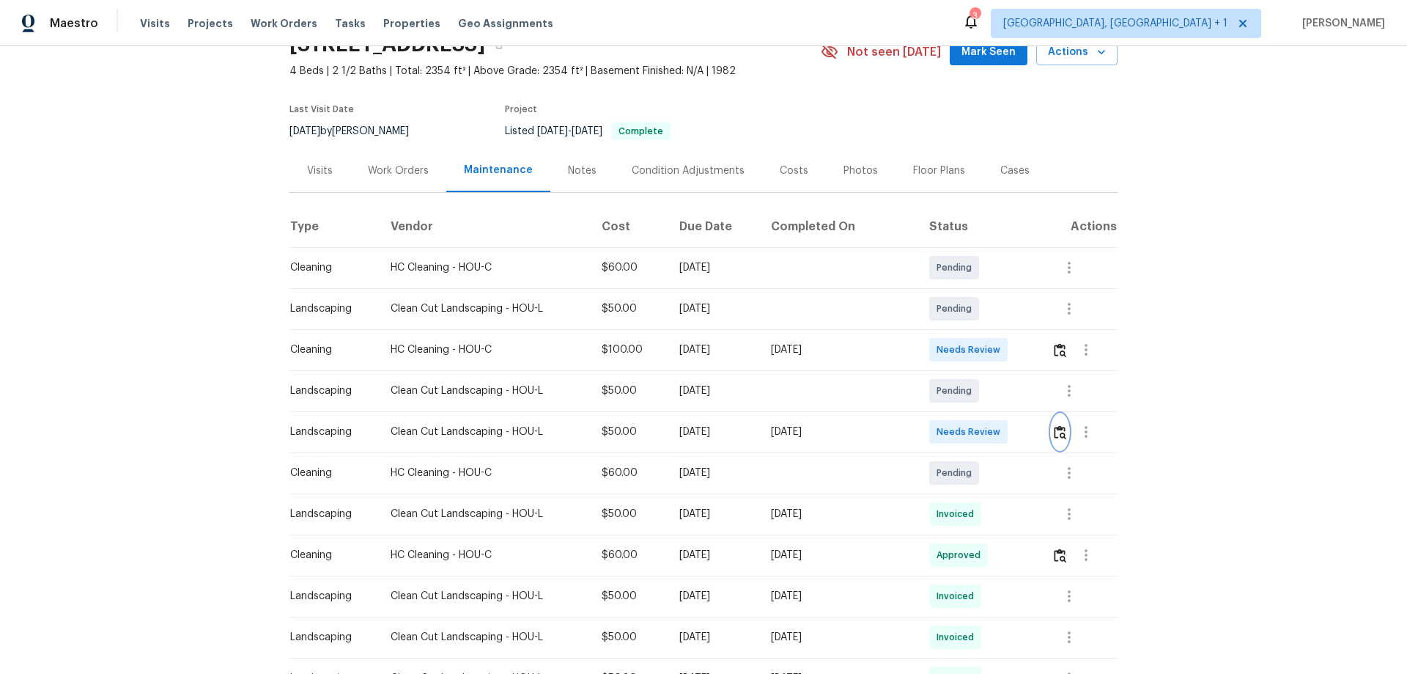
click at [1001, 419] on button "button" at bounding box center [1060, 431] width 17 height 35
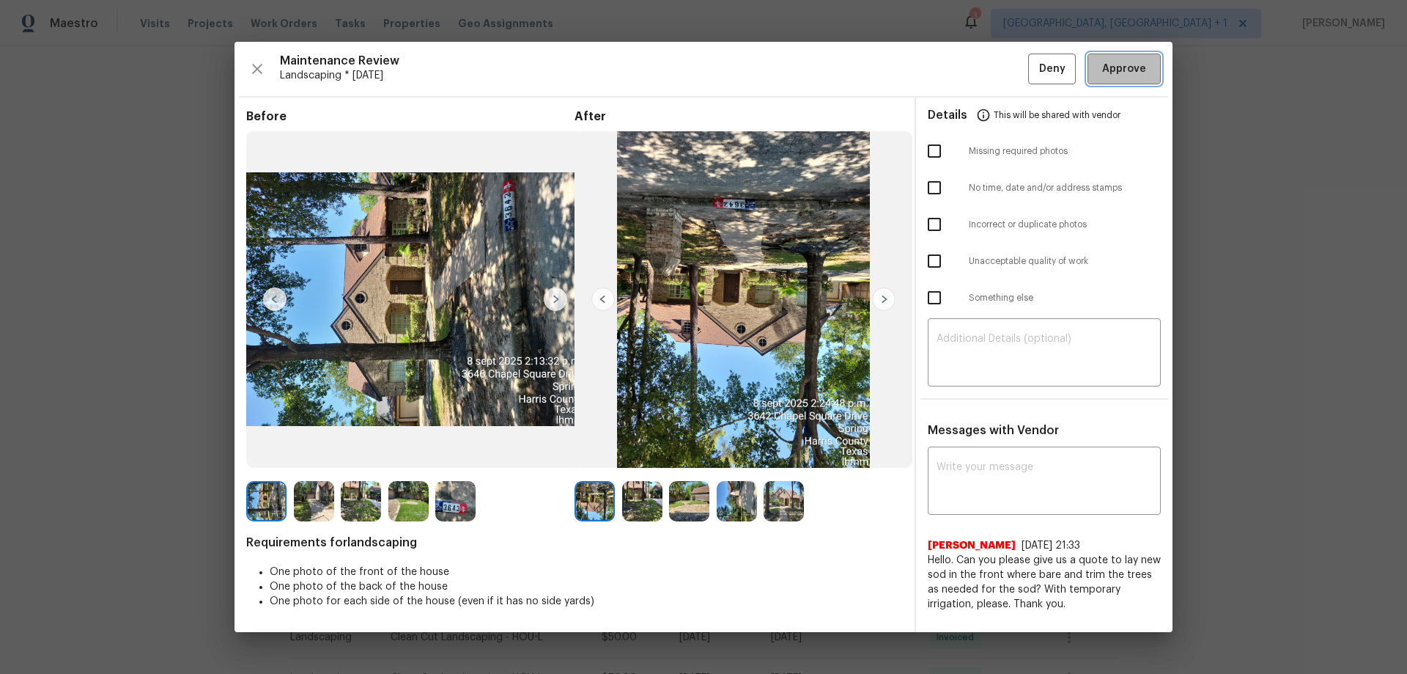
click at [1001, 64] on span "Approve" at bounding box center [1124, 69] width 44 height 18
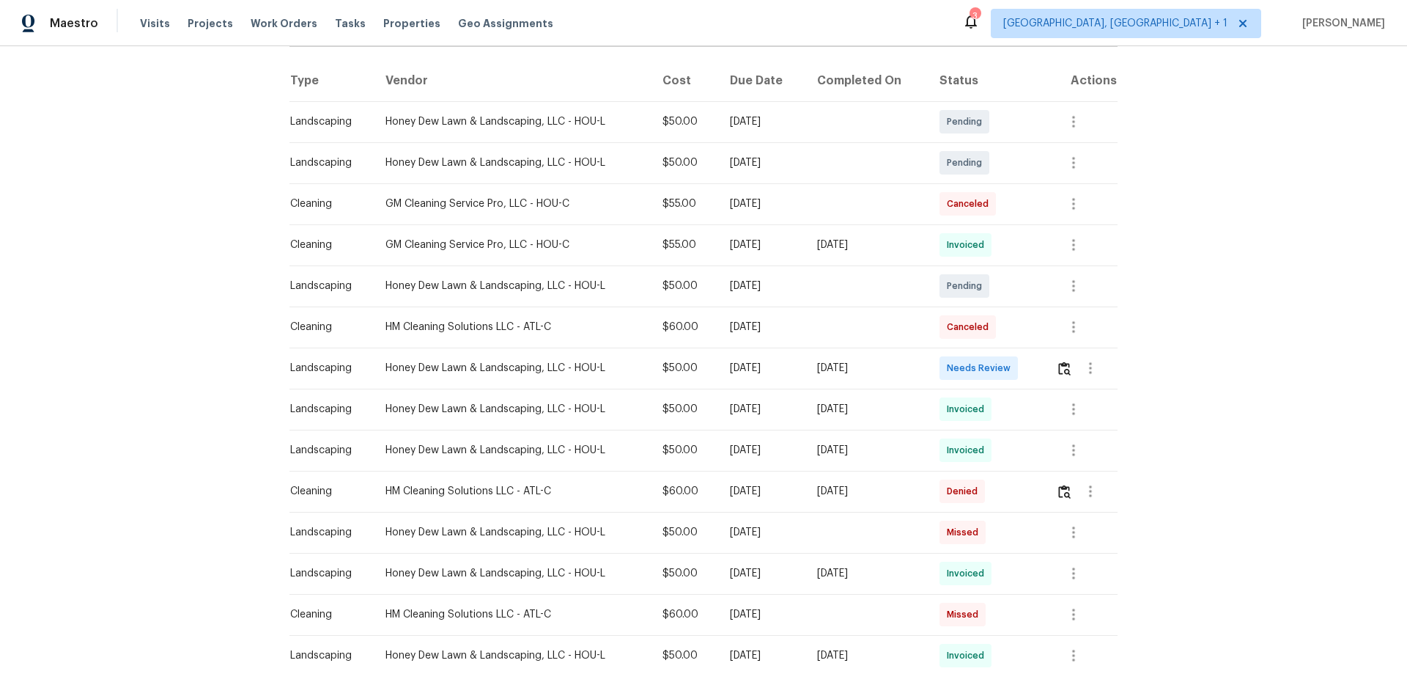
scroll to position [220, 0]
click at [1001, 368] on td at bounding box center [1081, 367] width 73 height 41
click at [1001, 368] on img "button" at bounding box center [1064, 368] width 12 height 14
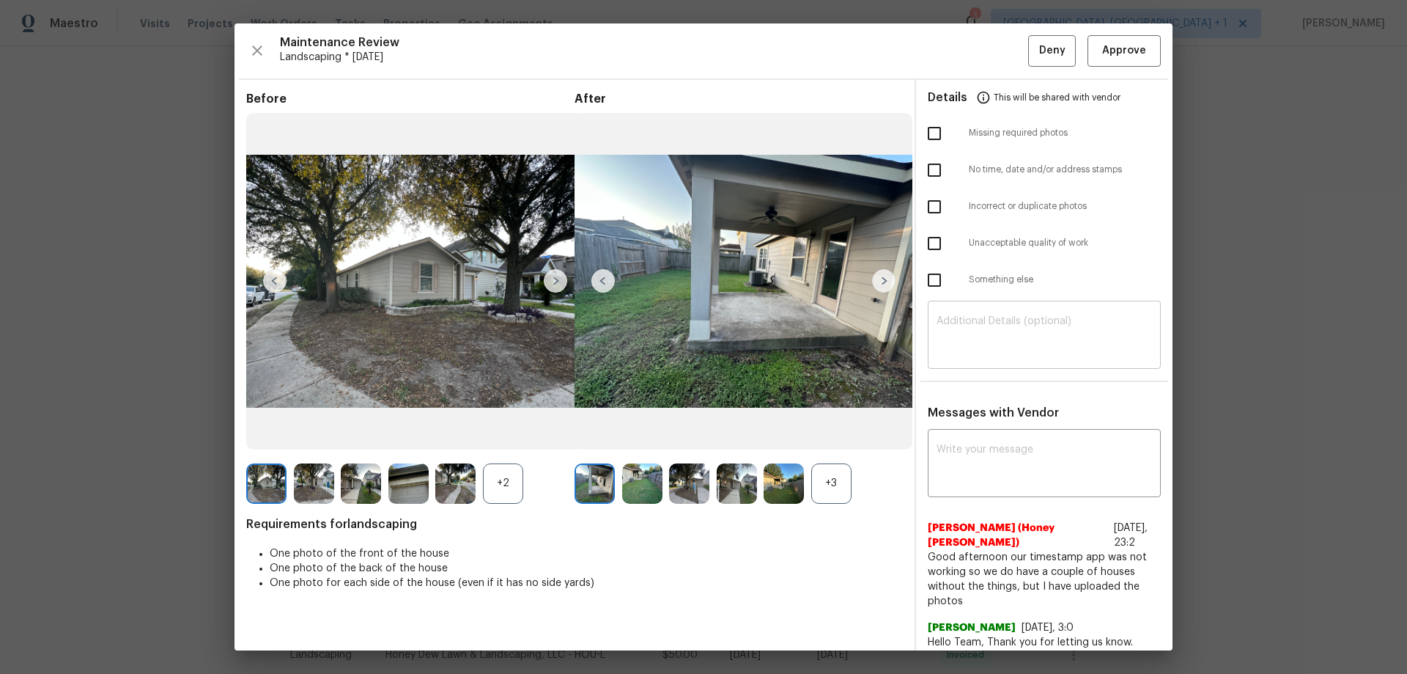
click at [977, 332] on textarea at bounding box center [1045, 336] width 216 height 41
paste textarea "Maintenance Audit Team: Hello! Unfortunately this landscaping visit completed o…"
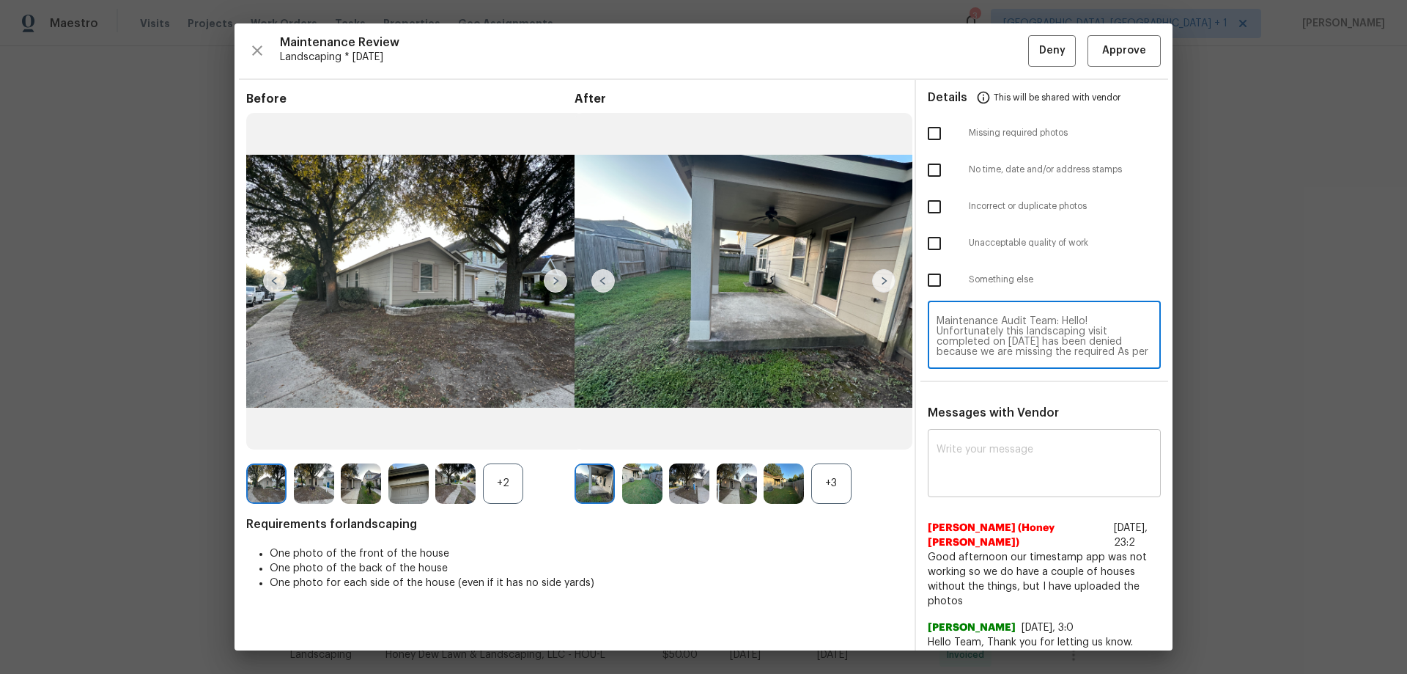
scroll to position [103, 0]
type textarea "Maintenance Audit Team: Hello! Unfortunately this landscaping visit completed o…"
click at [954, 444] on textarea at bounding box center [1045, 464] width 216 height 41
paste textarea "Maintenance Audit Team: Hello! Unfortunately this landscaping visit completed o…"
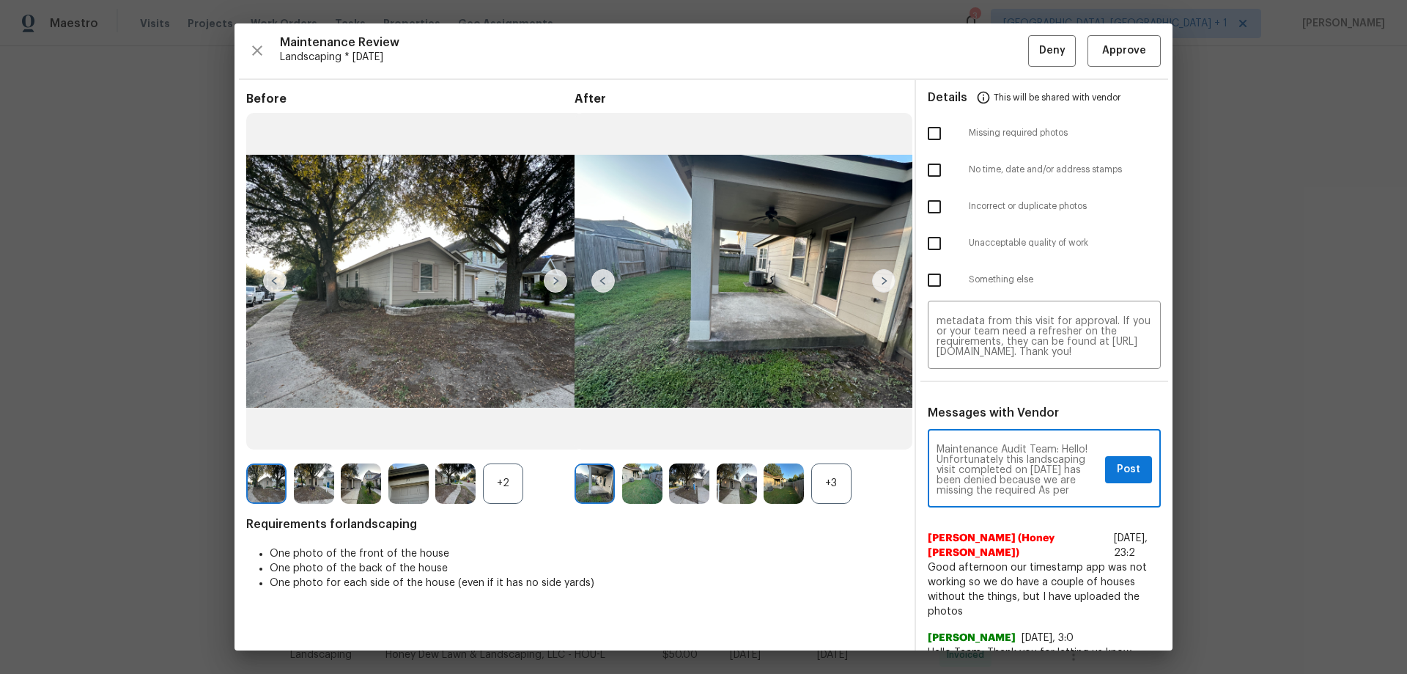
scroll to position [133, 0]
type textarea "Maintenance Audit Team: Hello! Unfortunately this landscaping visit completed o…"
click at [930, 208] on input "checkbox" at bounding box center [934, 206] width 31 height 31
checkbox input "true"
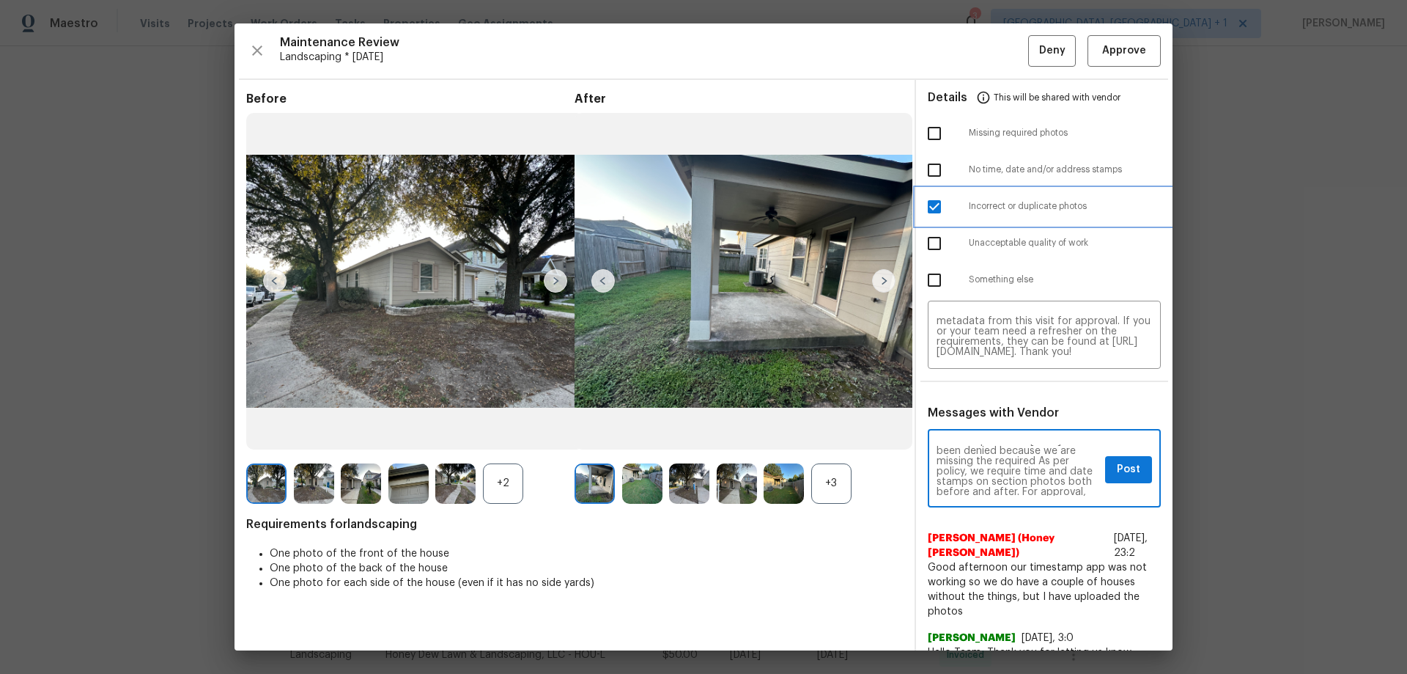
click at [930, 188] on div "Incorrect or duplicate photos" at bounding box center [1044, 206] width 257 height 37
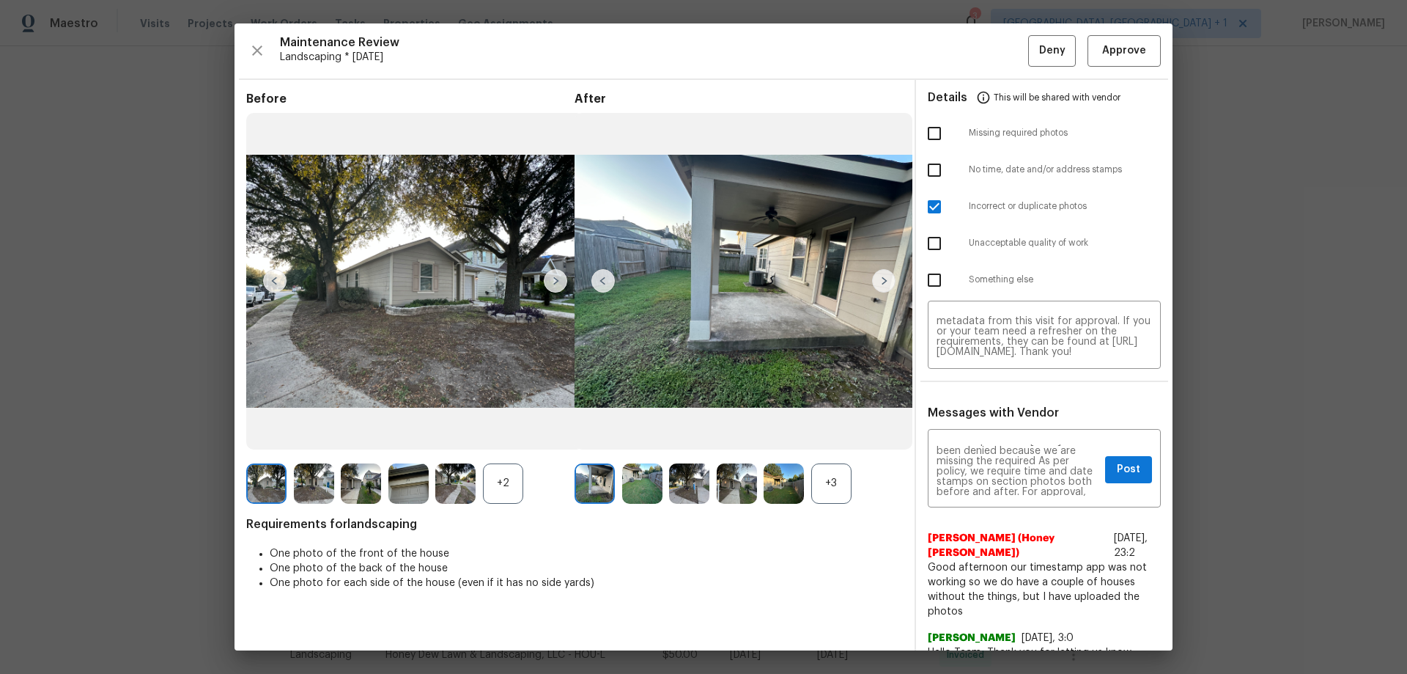
click at [930, 179] on input "checkbox" at bounding box center [934, 170] width 31 height 31
checkbox input "true"
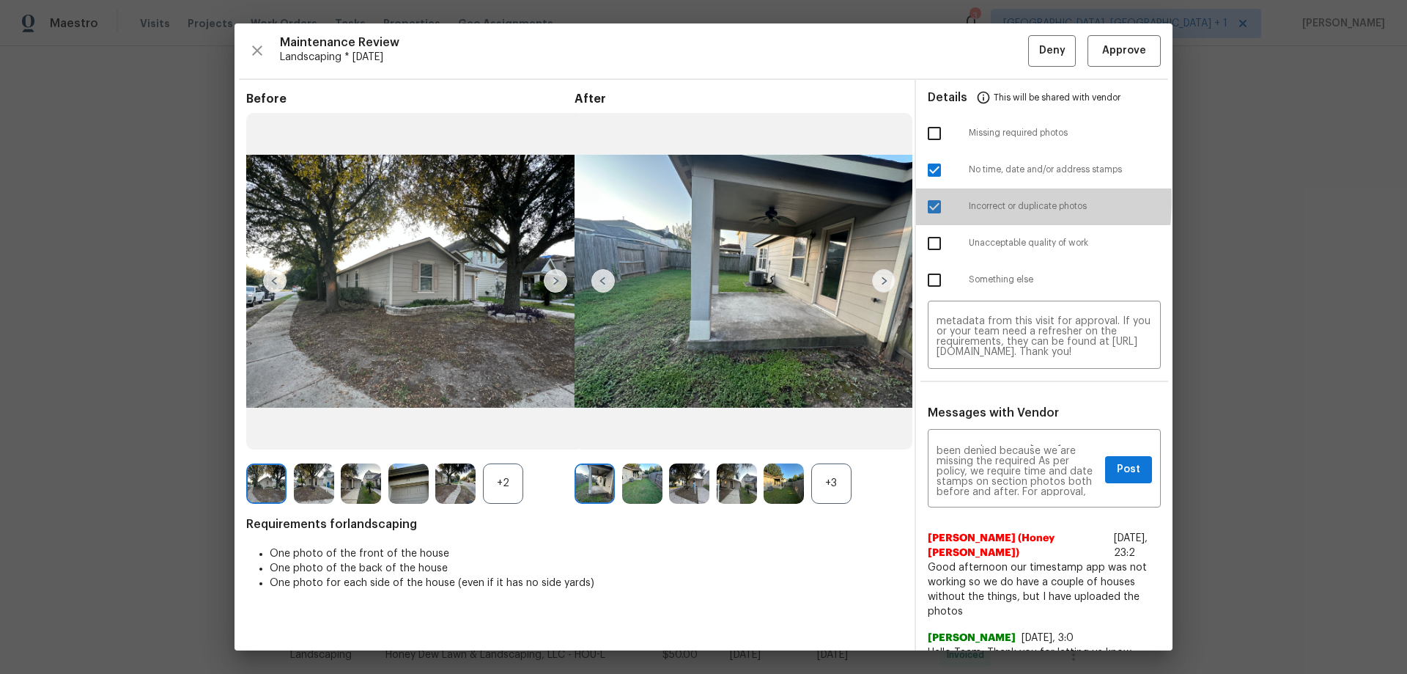
click at [932, 199] on input "checkbox" at bounding box center [934, 206] width 31 height 31
checkbox input "false"
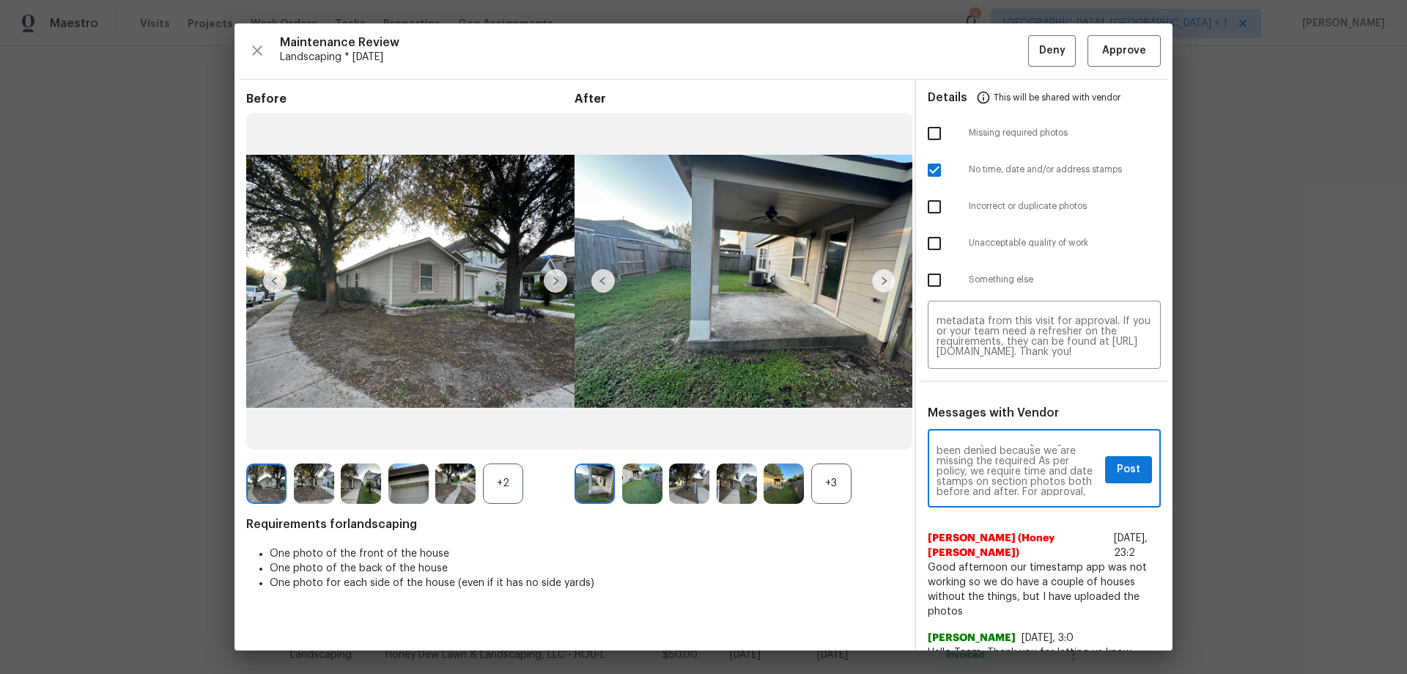
scroll to position [0, 0]
click at [1001, 444] on span "Post" at bounding box center [1128, 469] width 23 height 18
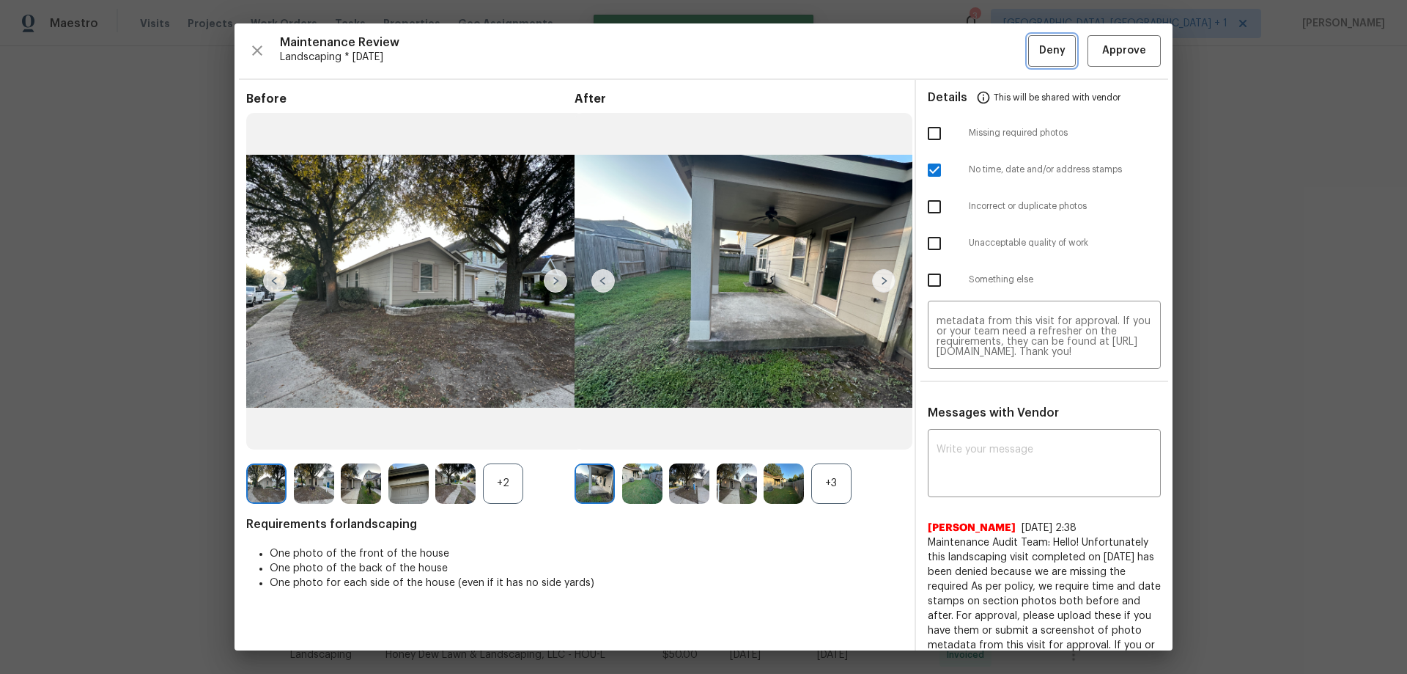
click at [1001, 57] on button "Deny" at bounding box center [1052, 51] width 48 height 32
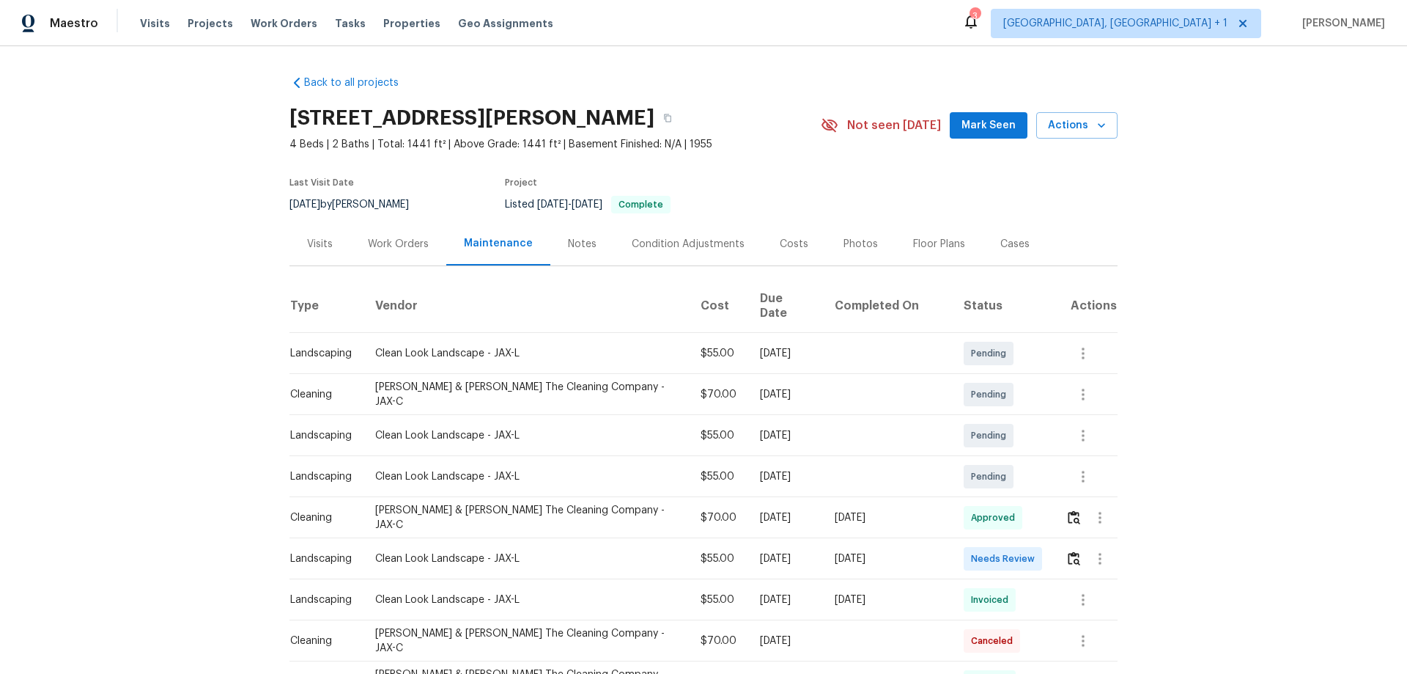
scroll to position [73, 0]
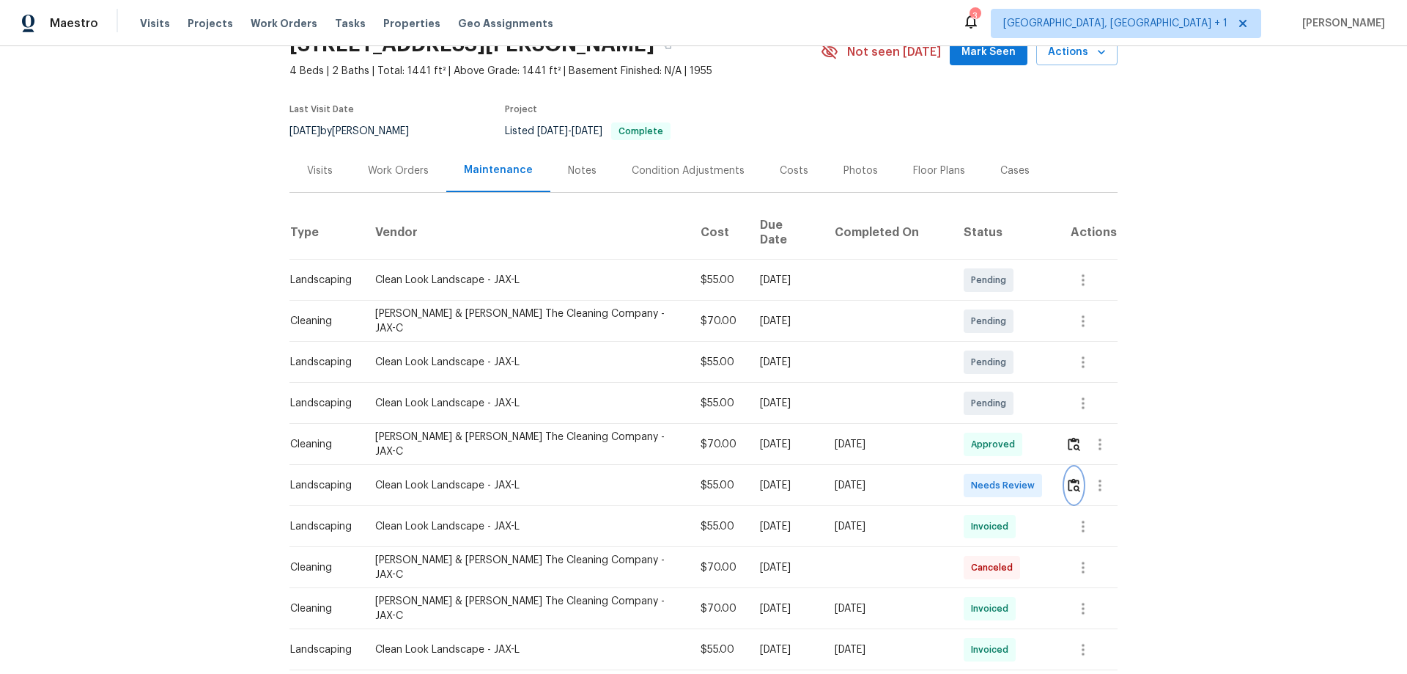
click at [1069, 480] on button "button" at bounding box center [1074, 485] width 17 height 35
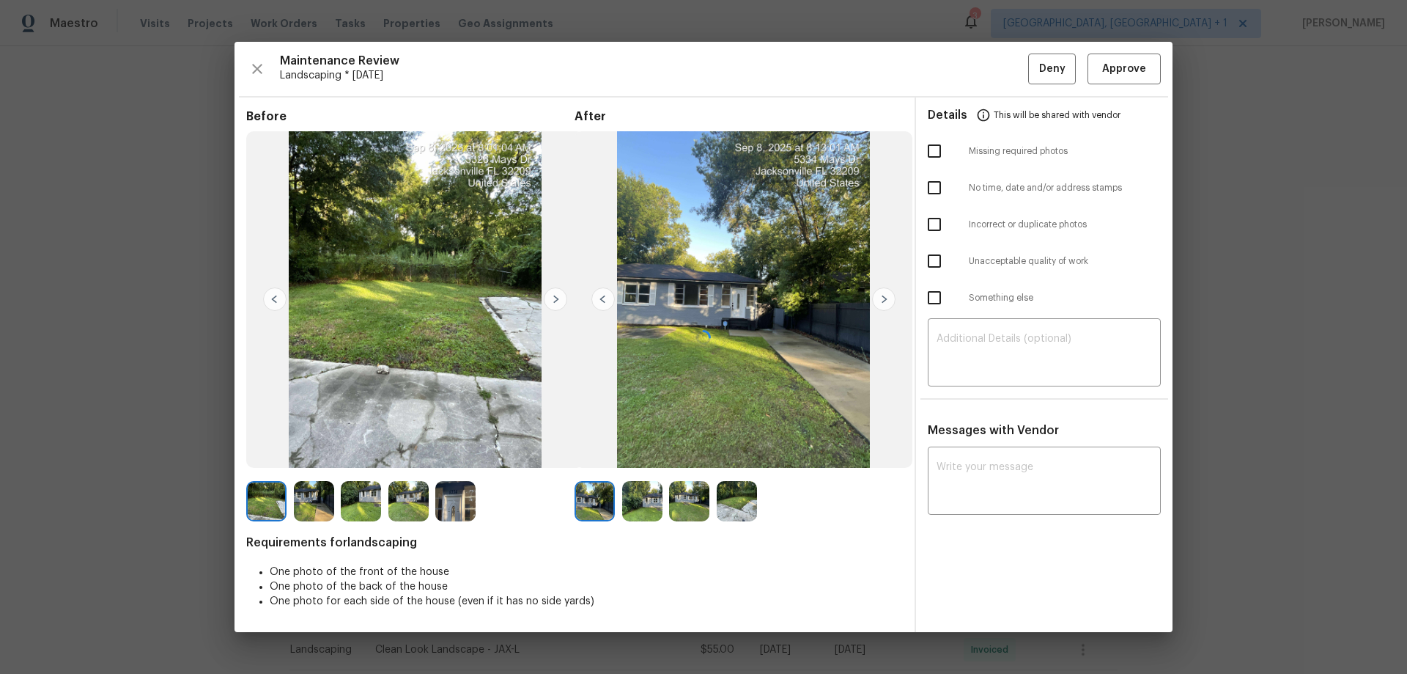
click at [1099, 56] on div at bounding box center [704, 337] width 938 height 590
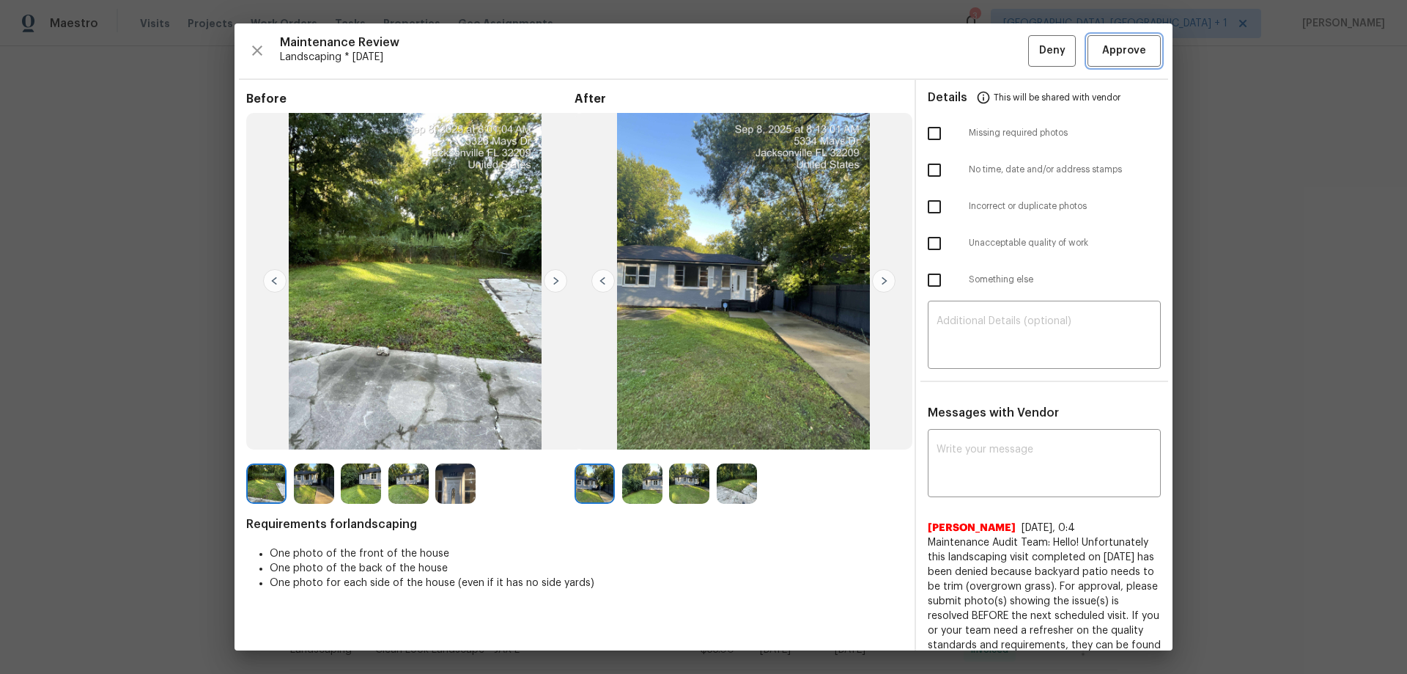
click at [1102, 56] on span "Approve" at bounding box center [1124, 51] width 44 height 18
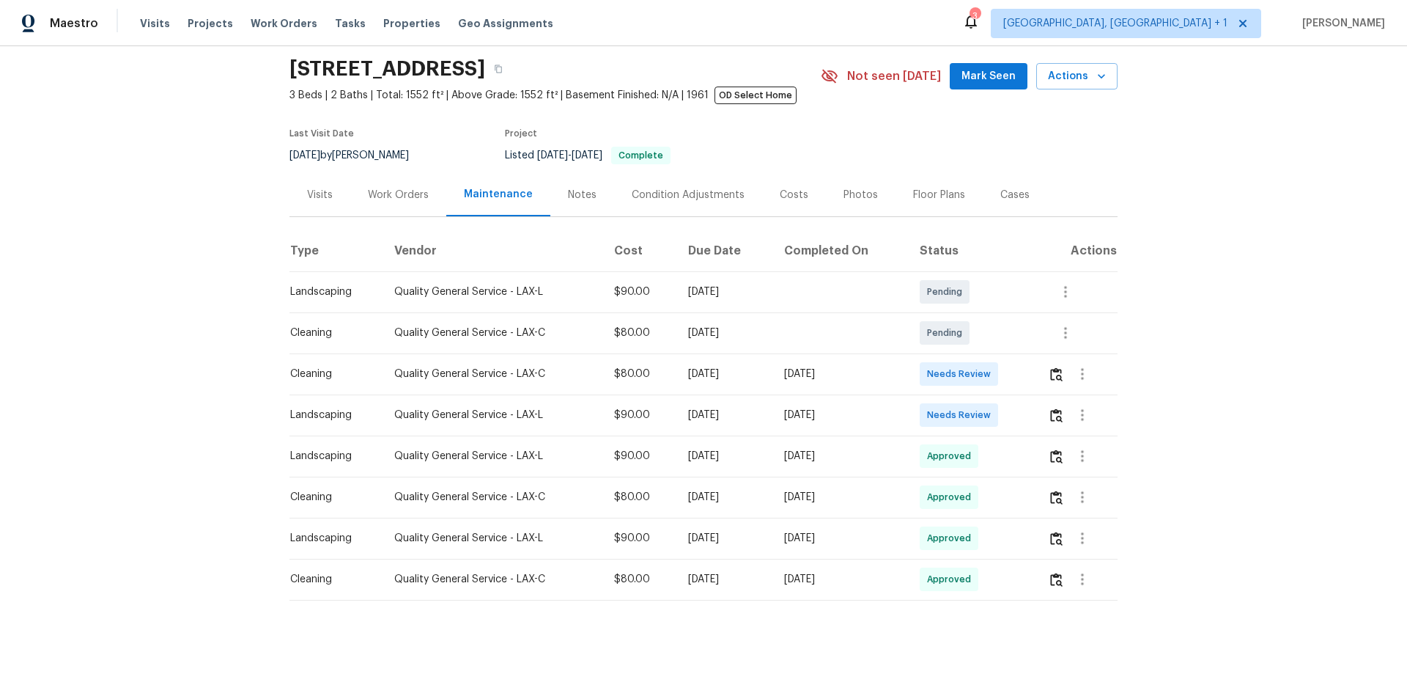
scroll to position [73, 0]
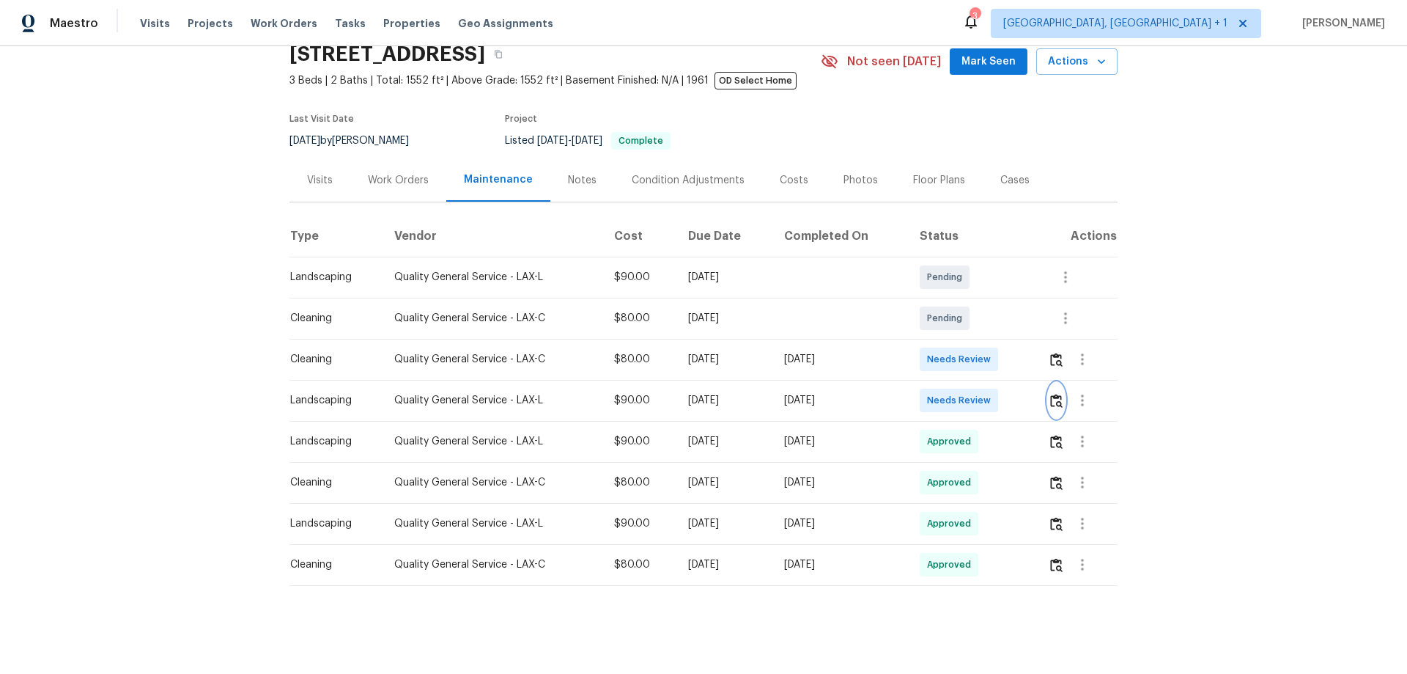
click at [1001, 394] on img "button" at bounding box center [1056, 401] width 12 height 14
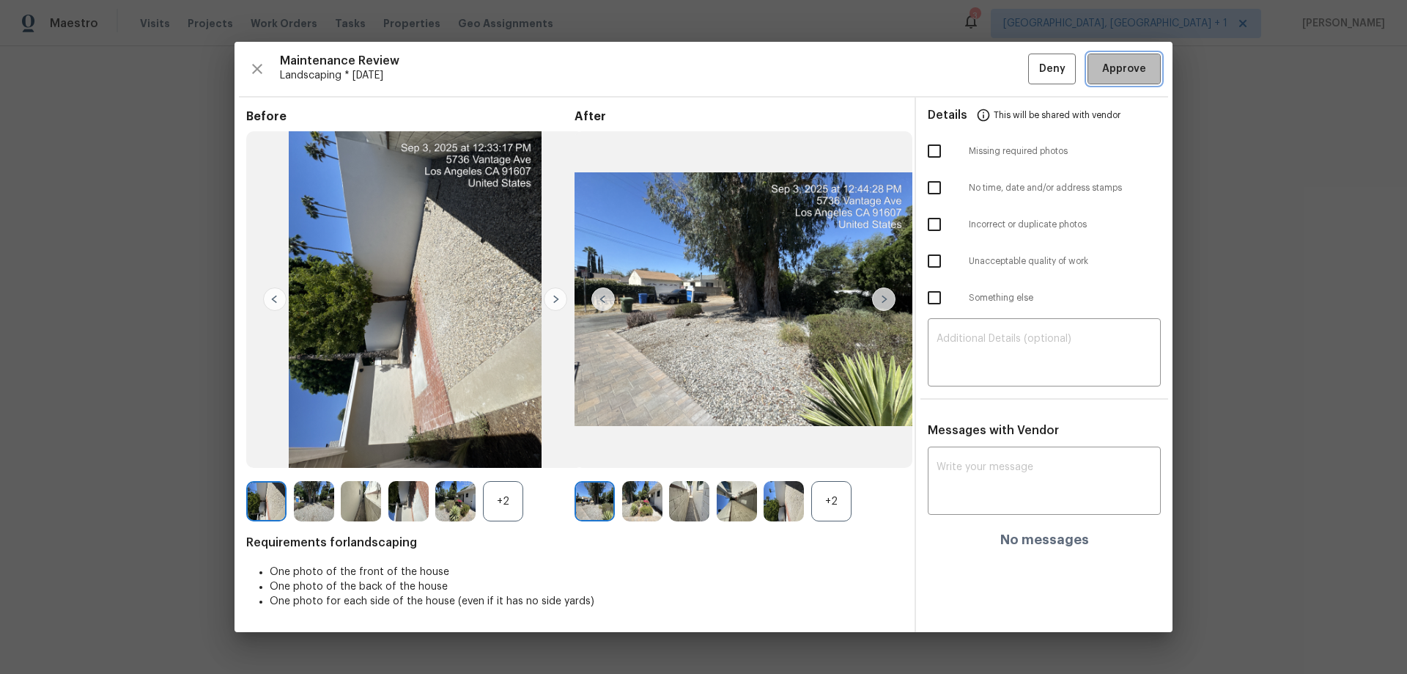
click at [1001, 81] on button "Approve" at bounding box center [1124, 70] width 73 height 32
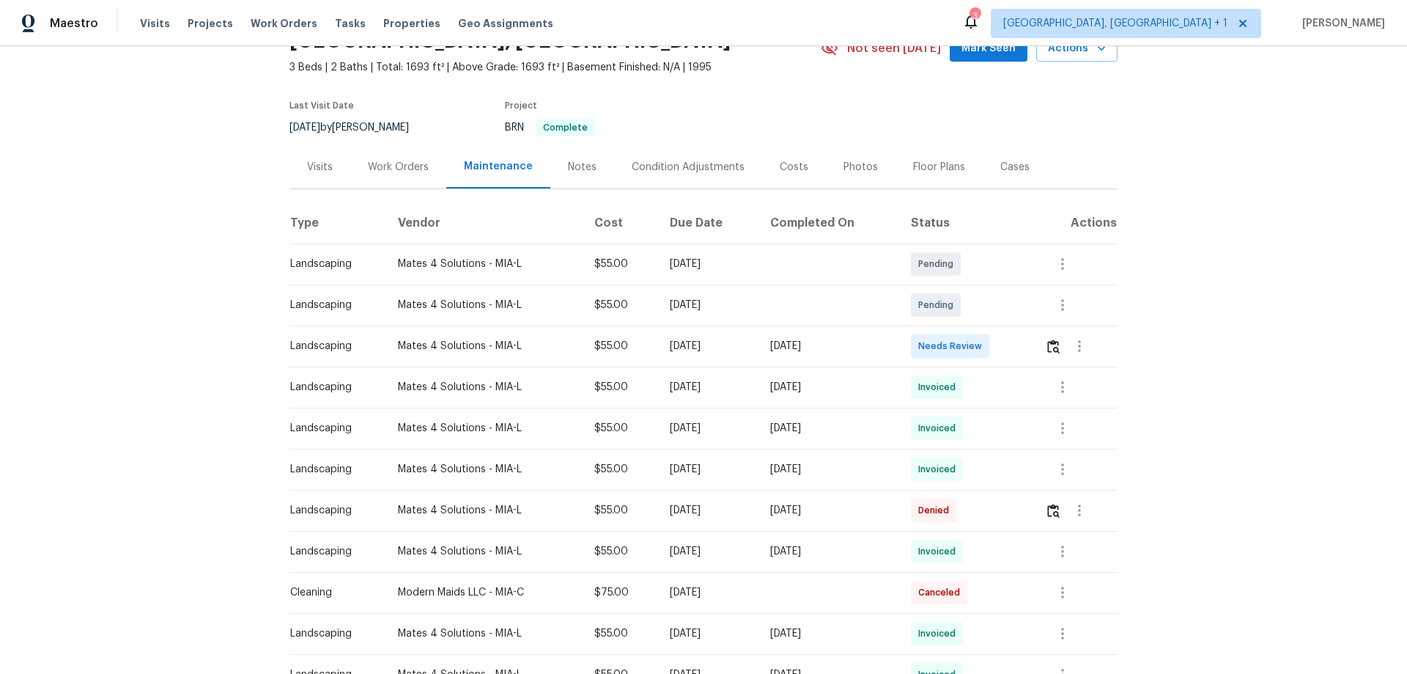
scroll to position [147, 0]
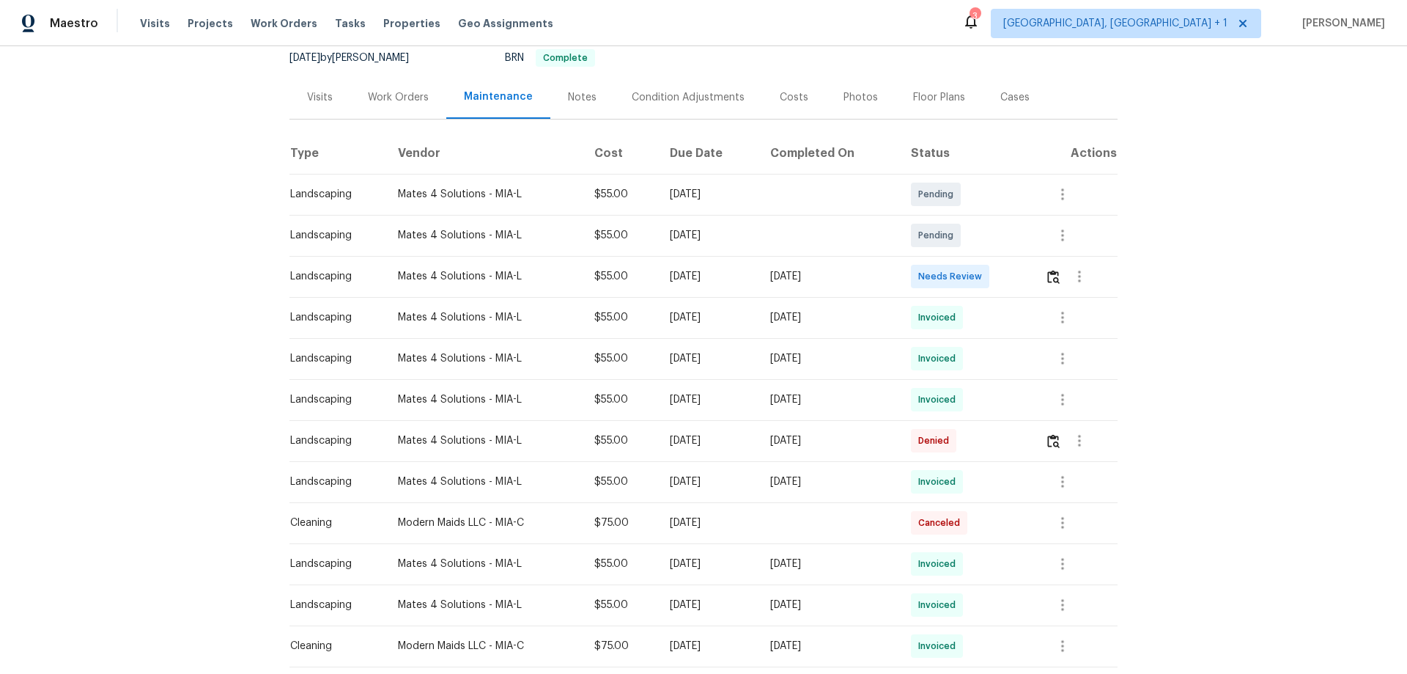
click at [1001, 265] on td at bounding box center [1076, 276] width 84 height 41
click at [1001, 271] on img "button" at bounding box center [1053, 277] width 12 height 14
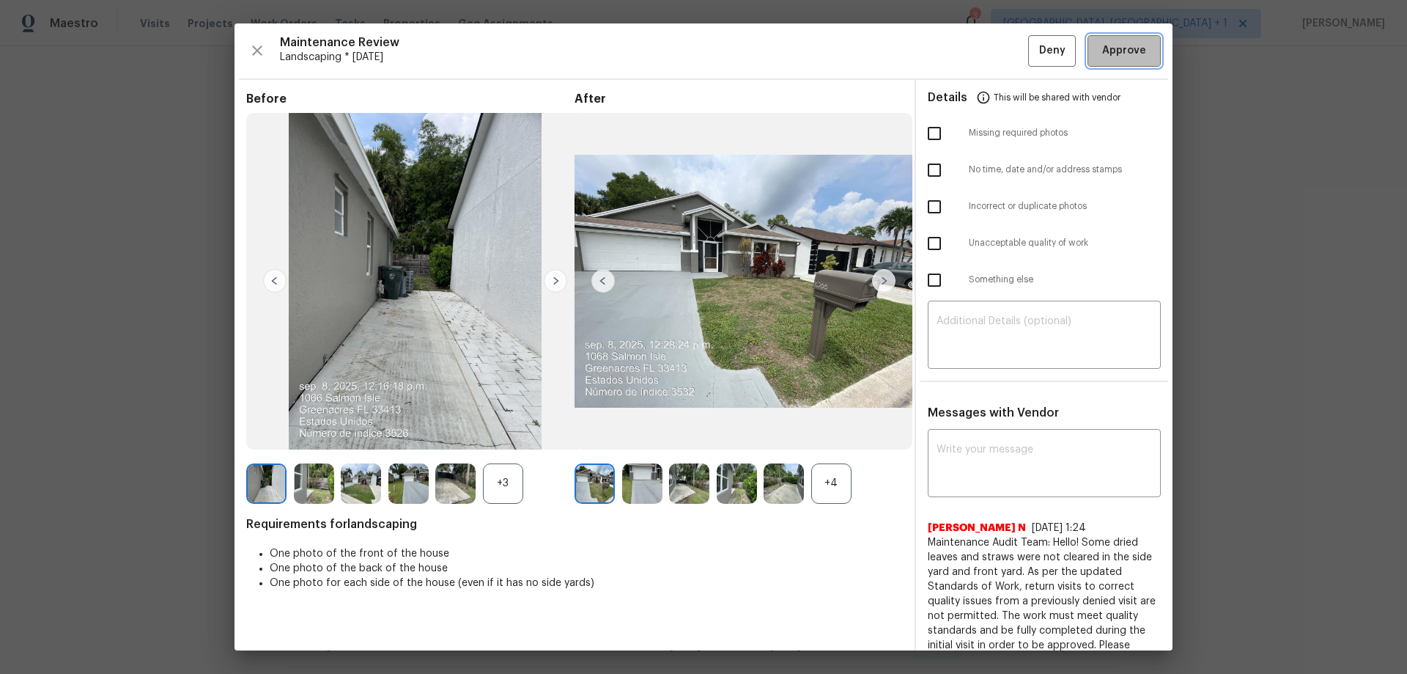
click at [1001, 57] on span "Approve" at bounding box center [1124, 51] width 44 height 18
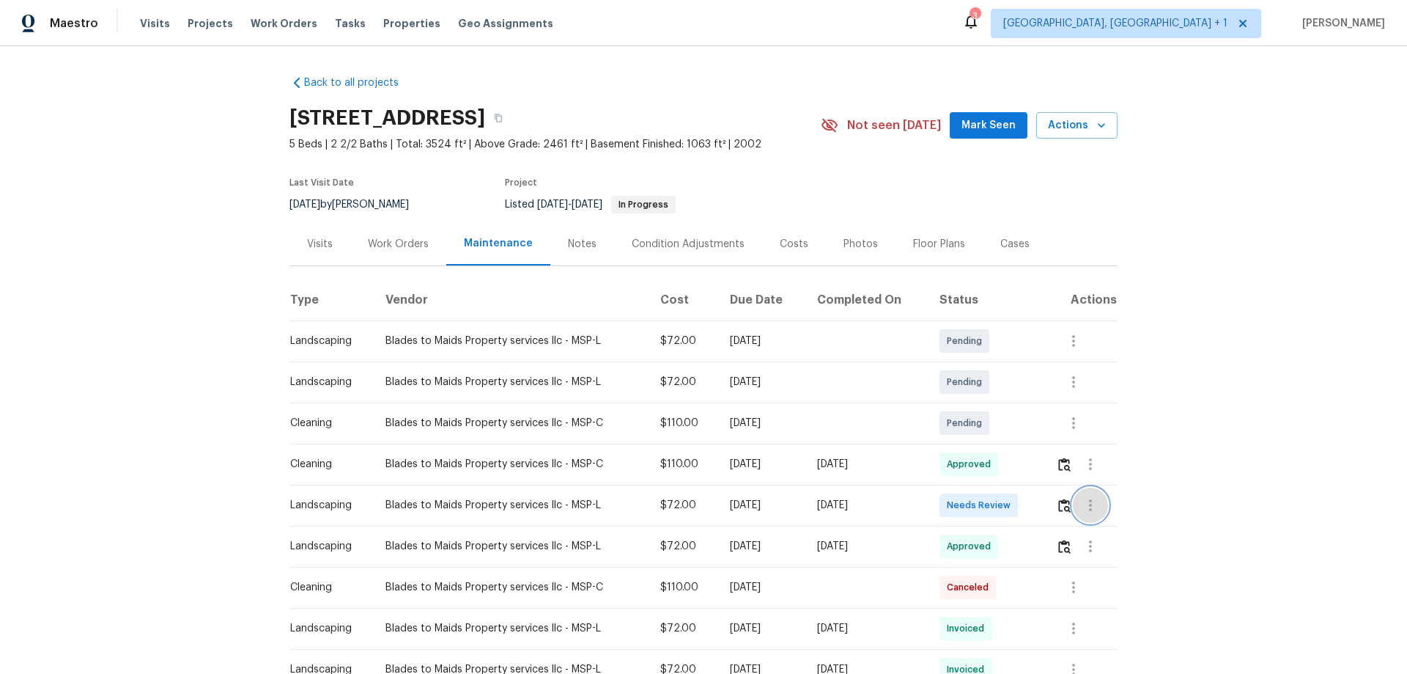
click at [1001, 444] on button "button" at bounding box center [1090, 504] width 35 height 35
click at [1001, 444] on div at bounding box center [703, 337] width 1407 height 674
click at [1001, 444] on img "button" at bounding box center [1064, 505] width 12 height 14
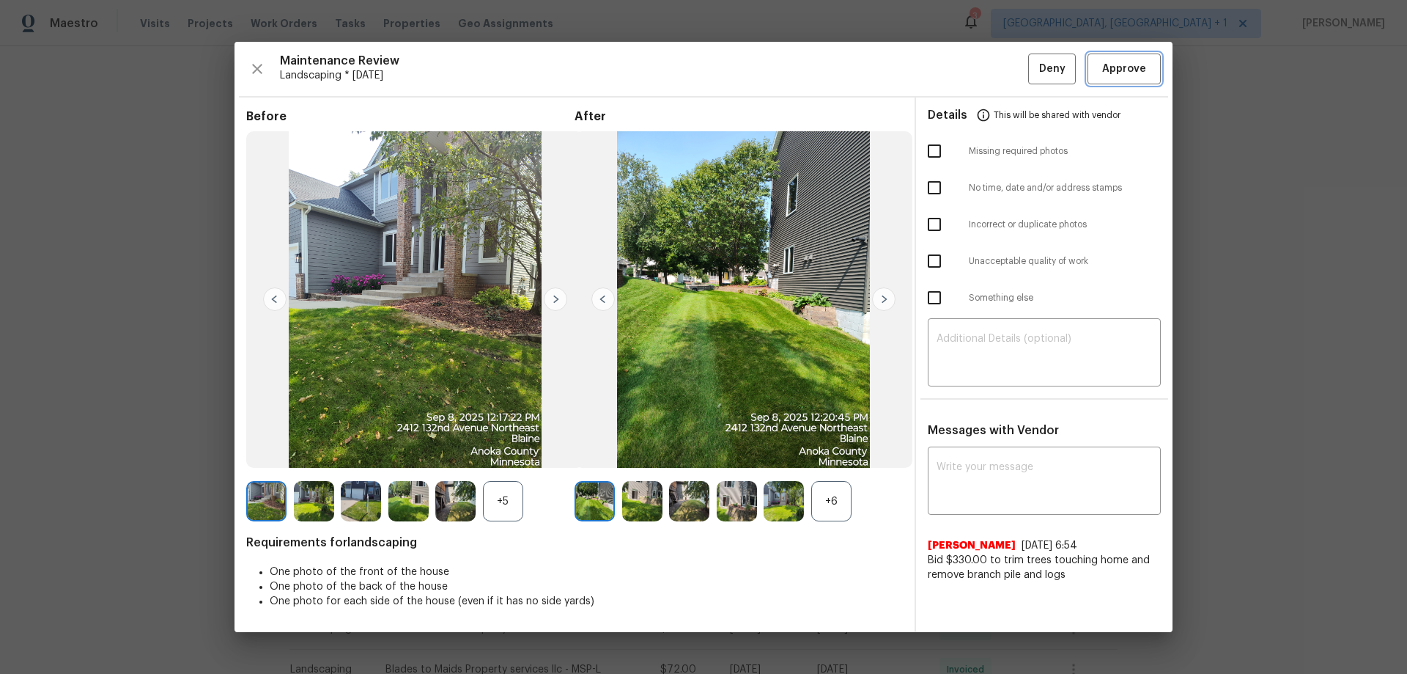
click at [1001, 73] on span "Approve" at bounding box center [1124, 69] width 44 height 18
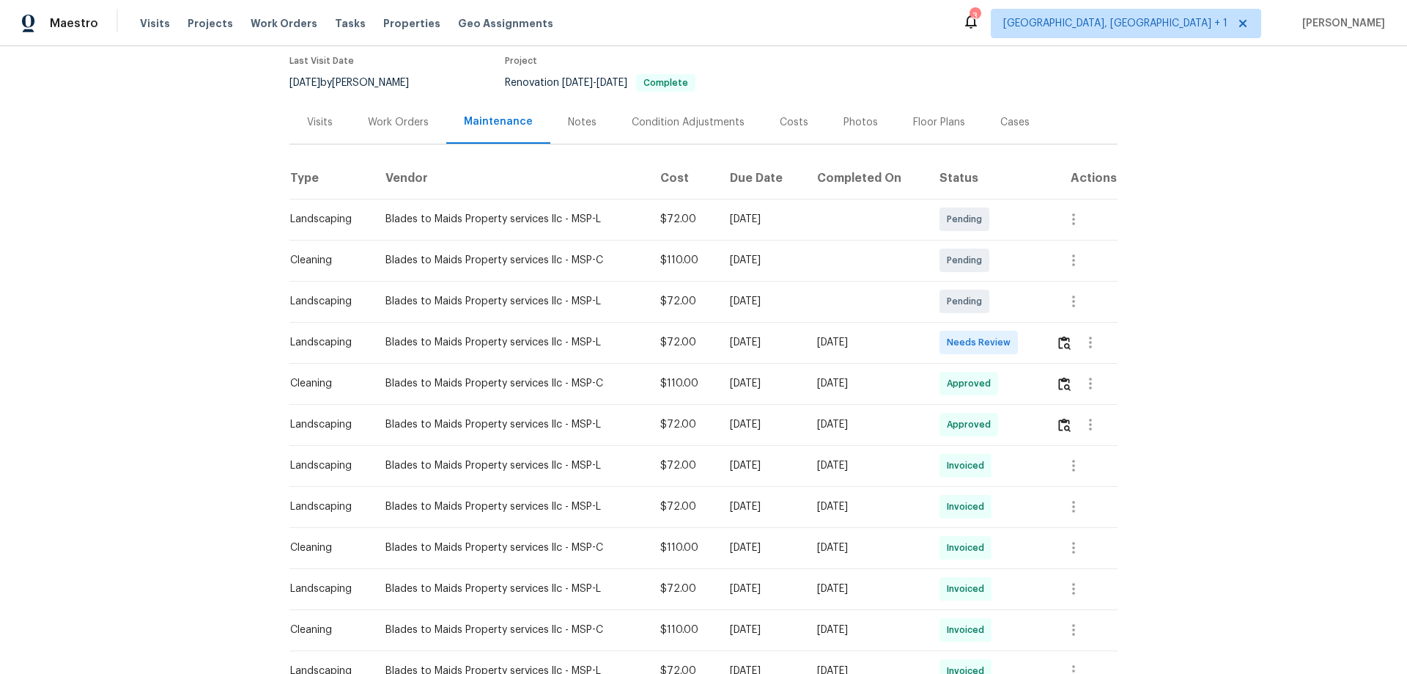
scroll to position [147, 0]
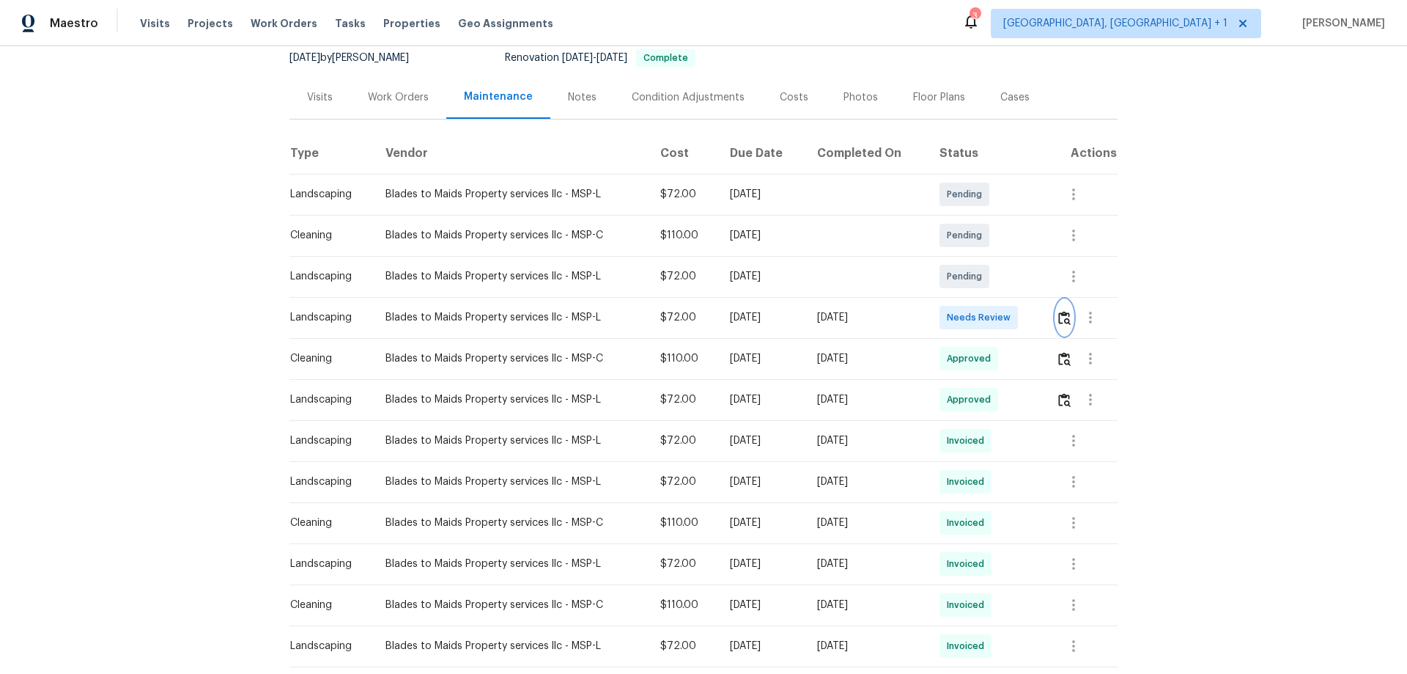
click at [1001, 326] on button "button" at bounding box center [1064, 317] width 17 height 35
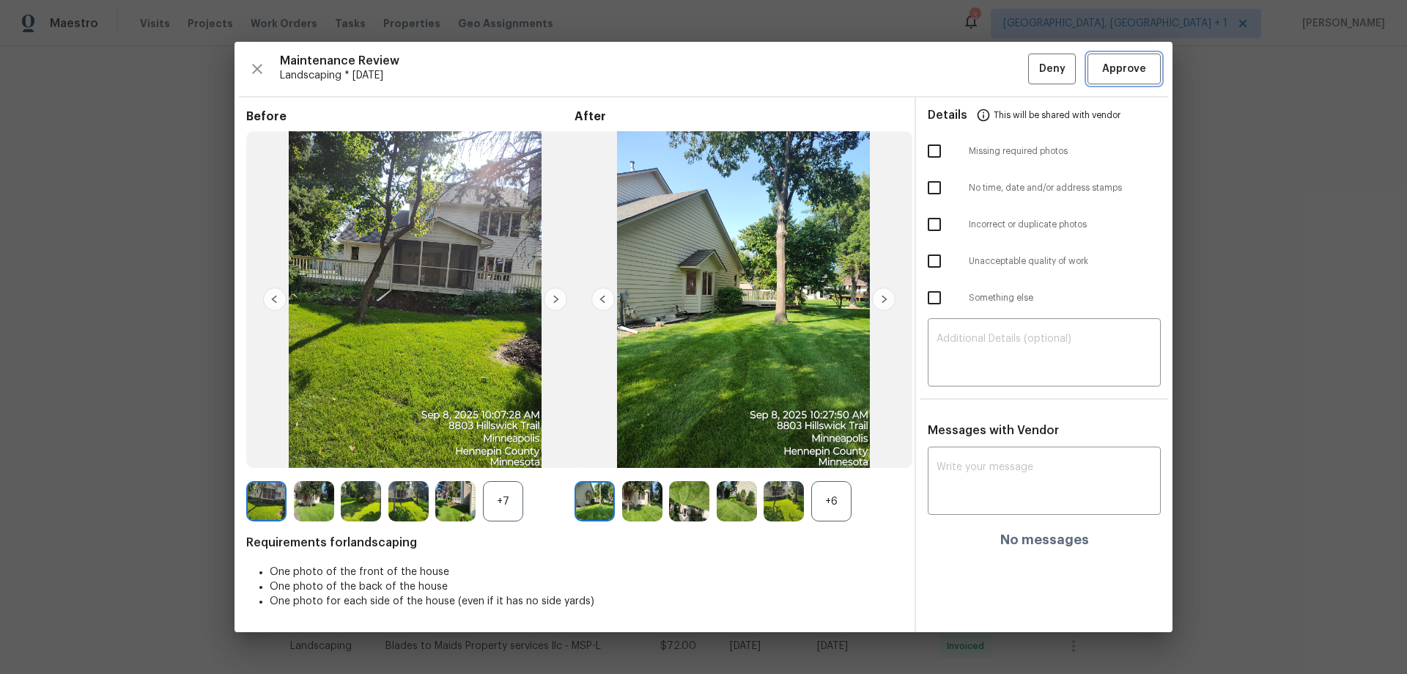
click at [1001, 72] on span "Approve" at bounding box center [1124, 69] width 44 height 18
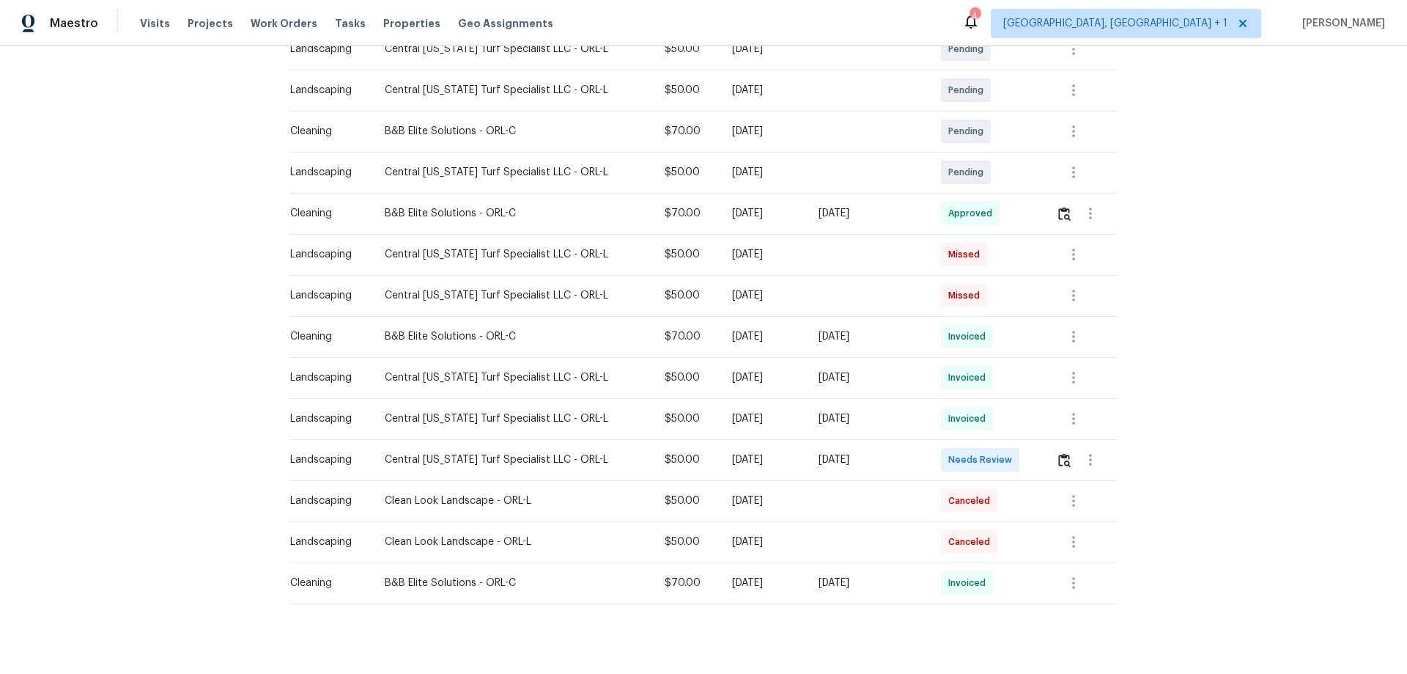
scroll to position [293, 0]
click at [1001, 444] on td at bounding box center [1081, 458] width 73 height 41
click at [1001, 444] on img "button" at bounding box center [1064, 459] width 12 height 14
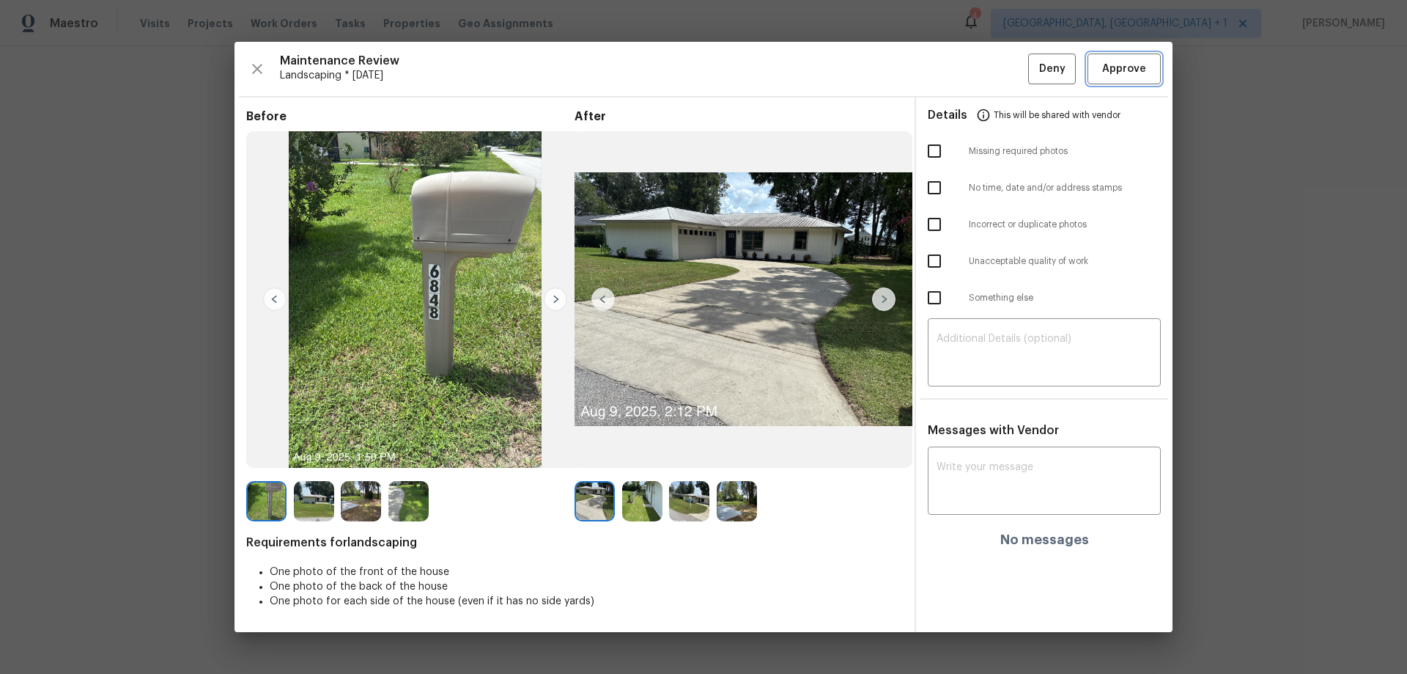
click at [1001, 65] on span "Approve" at bounding box center [1124, 69] width 44 height 18
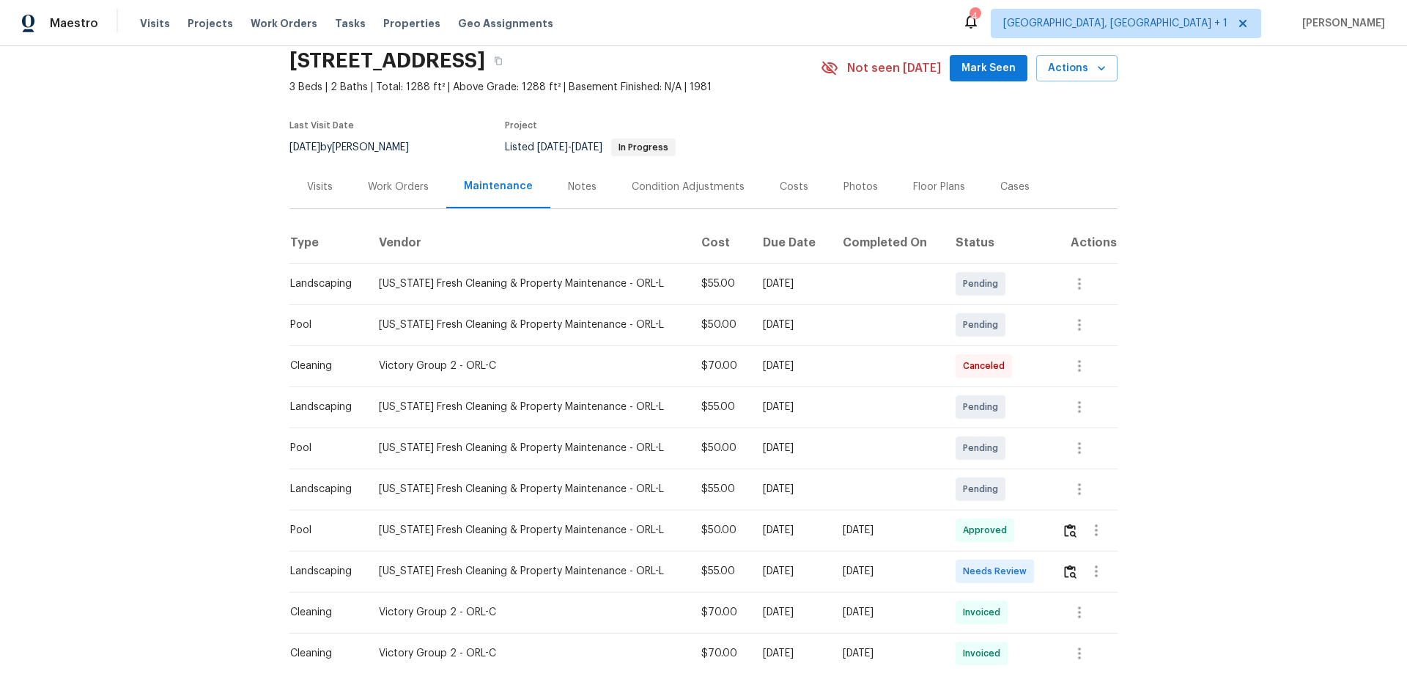
scroll to position [147, 0]
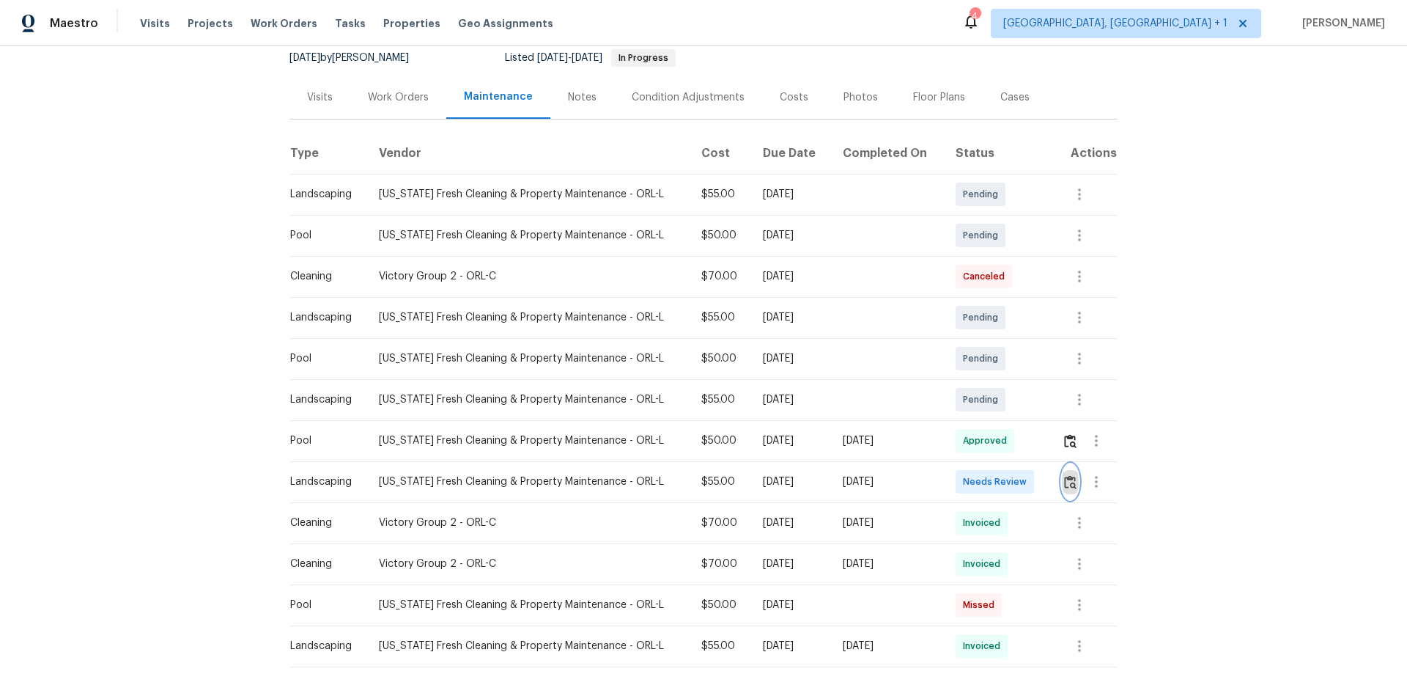
click at [1001, 444] on img "button" at bounding box center [1070, 482] width 12 height 14
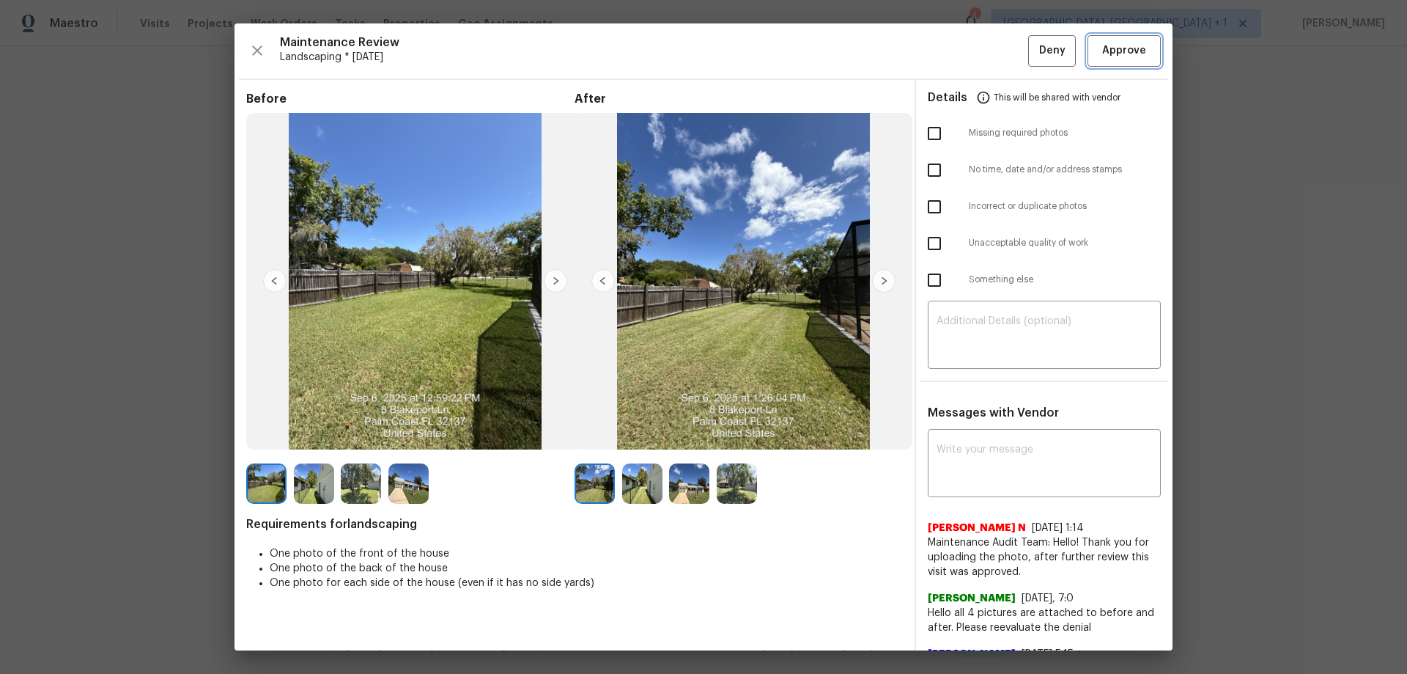
click at [1001, 62] on button "Approve" at bounding box center [1124, 51] width 73 height 32
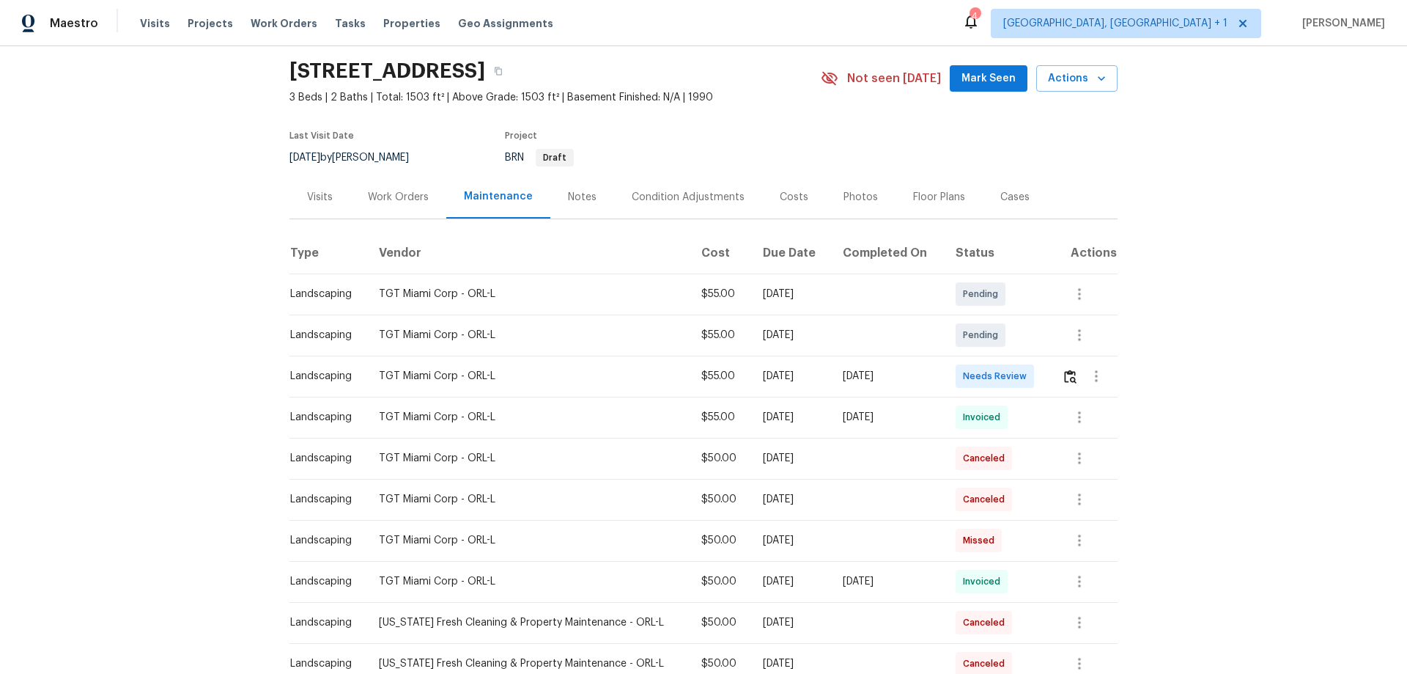
scroll to position [73, 0]
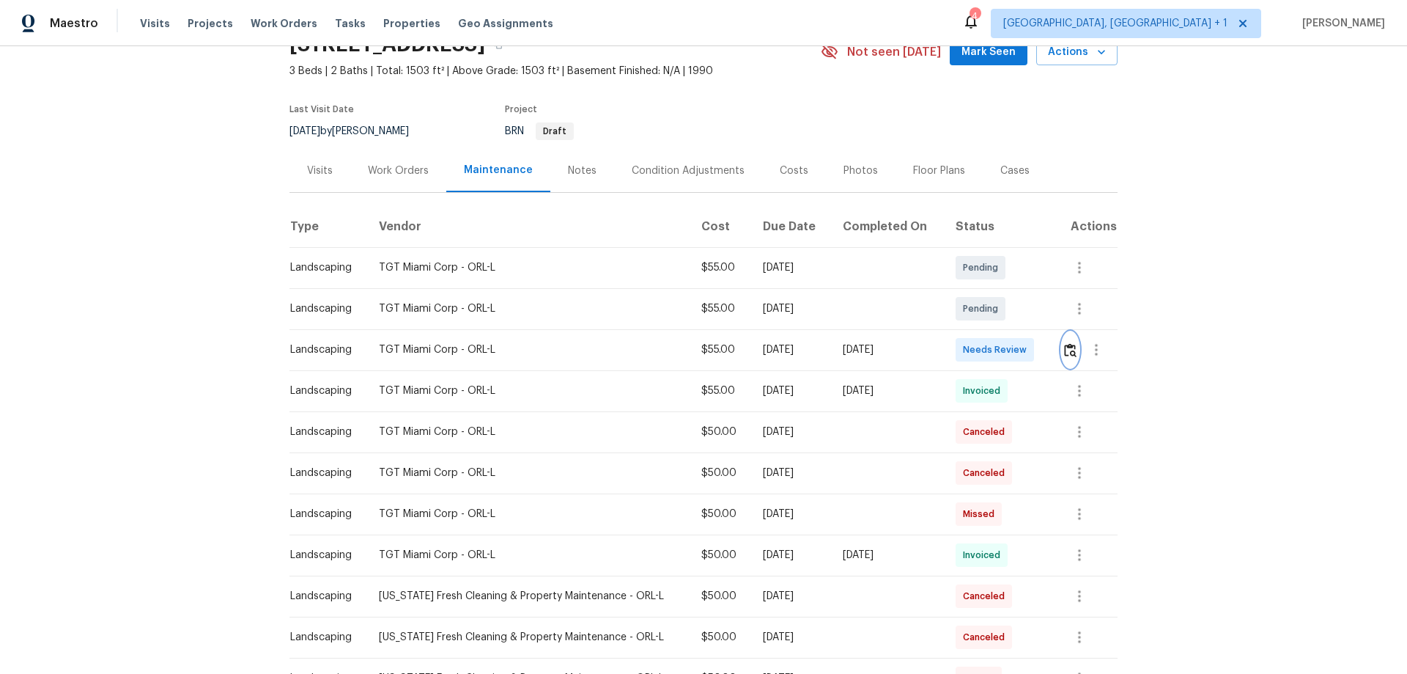
click at [1001, 358] on button "button" at bounding box center [1070, 349] width 17 height 35
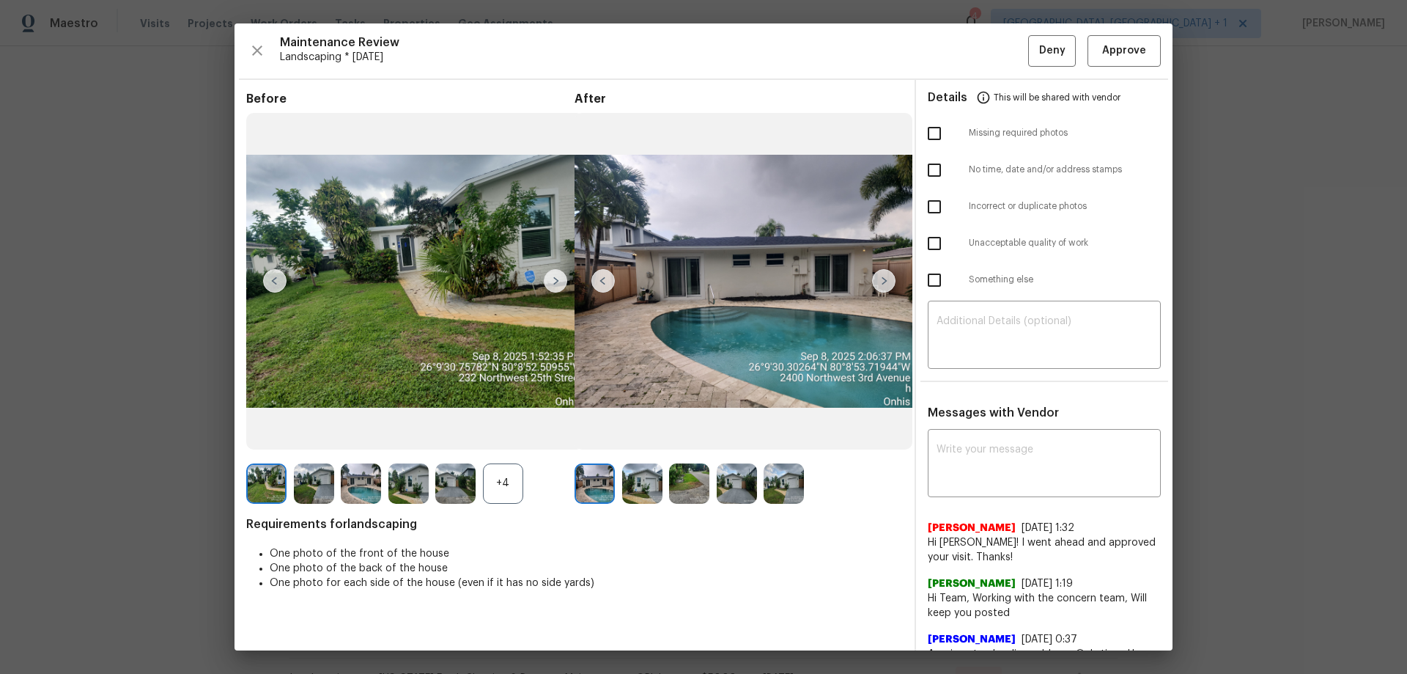
click at [1001, 350] on textarea at bounding box center [1045, 336] width 216 height 41
paste textarea "Maintenance Audit Team: Hello! Unfortunately this landscaping visit completed o…"
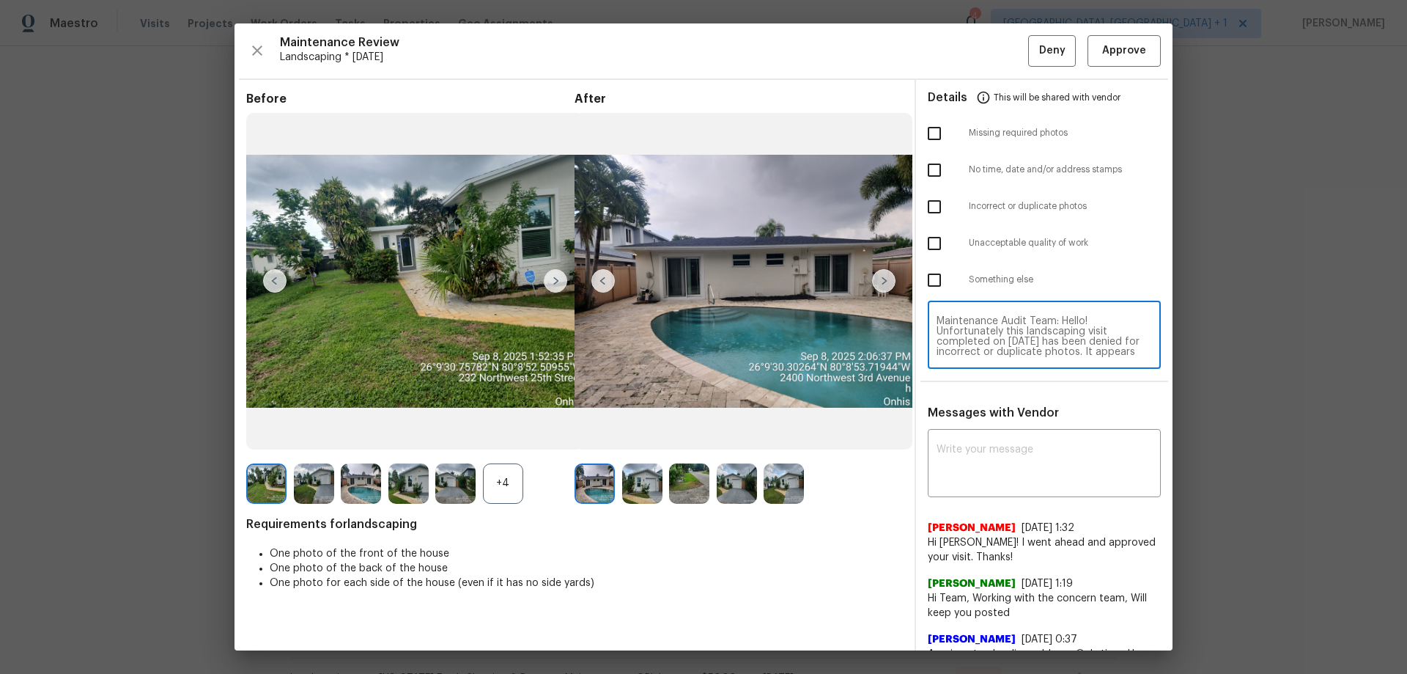
scroll to position [72, 0]
type textarea "Maintenance Audit Team: Hello! Unfortunately this landscaping visit completed o…"
click at [1001, 444] on textarea at bounding box center [1045, 464] width 216 height 41
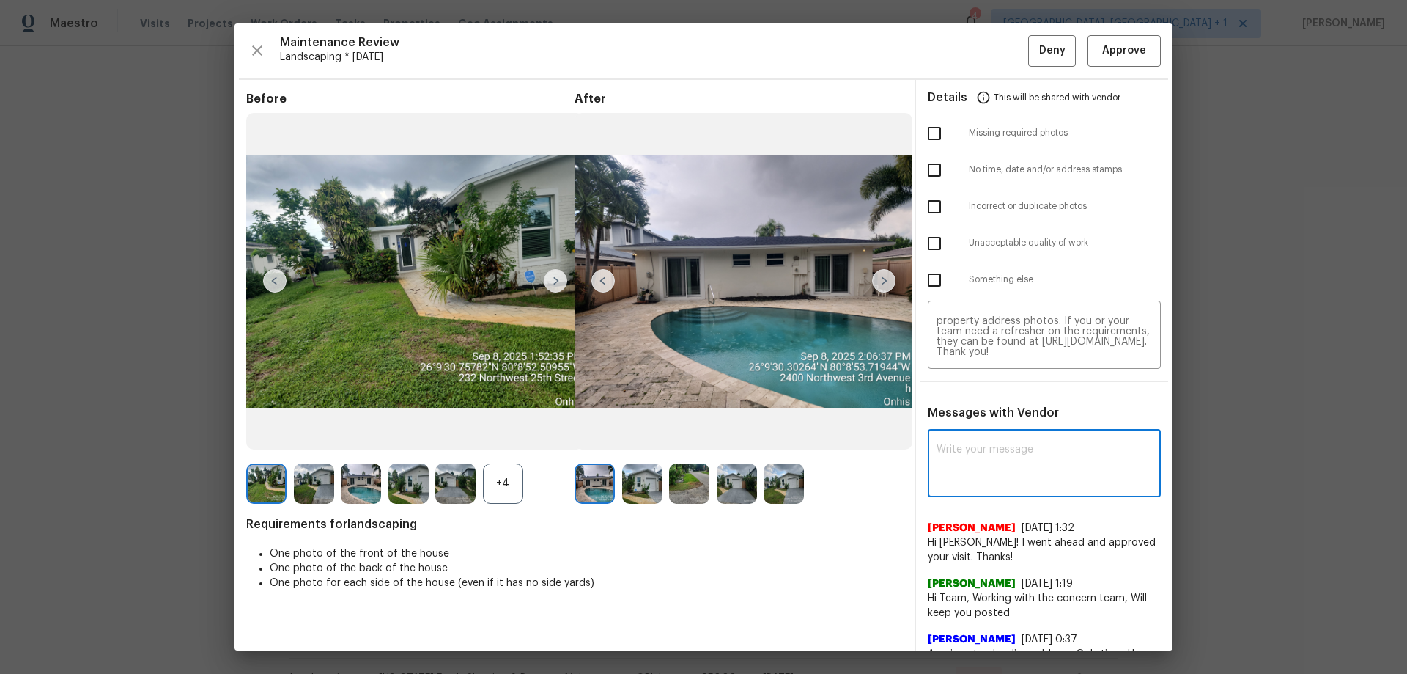
paste textarea "Maintenance Audit Team: Hello! Unfortunately this landscaping visit completed o…"
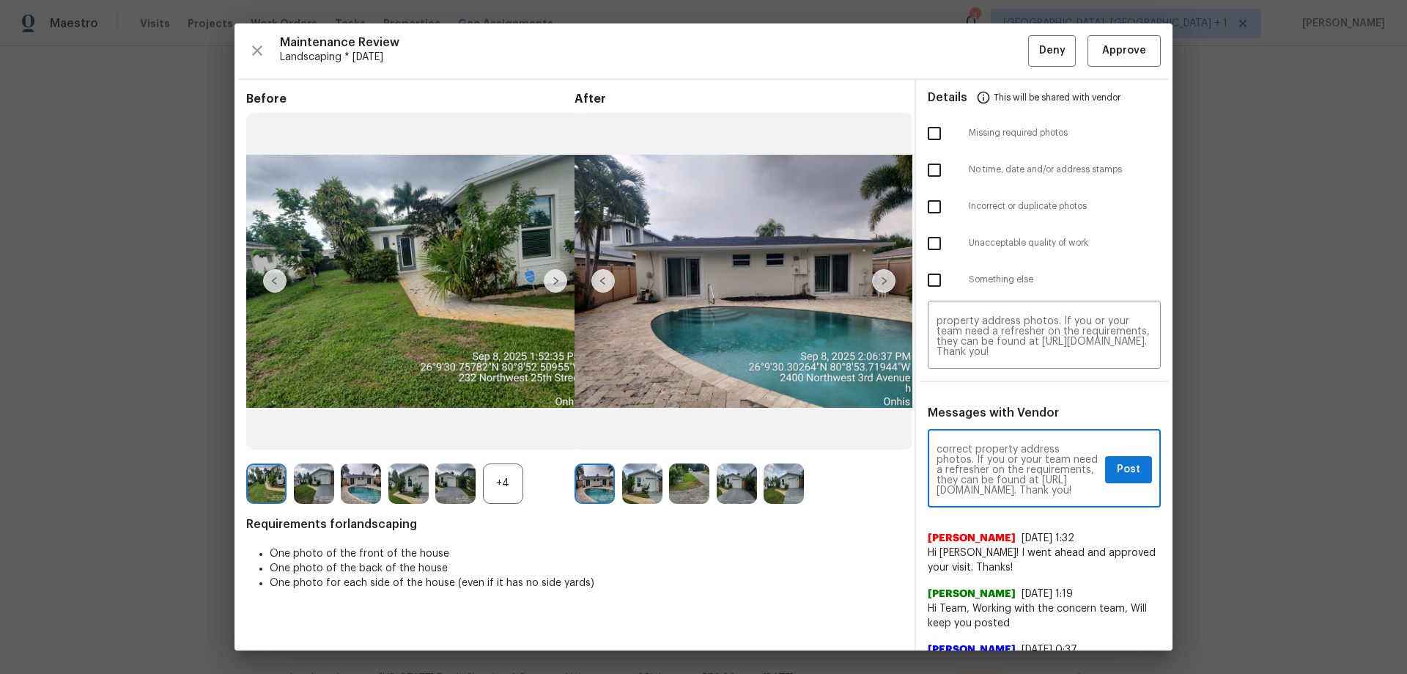
type textarea "Maintenance Audit Team: Hello! Unfortunately this landscaping visit completed o…"
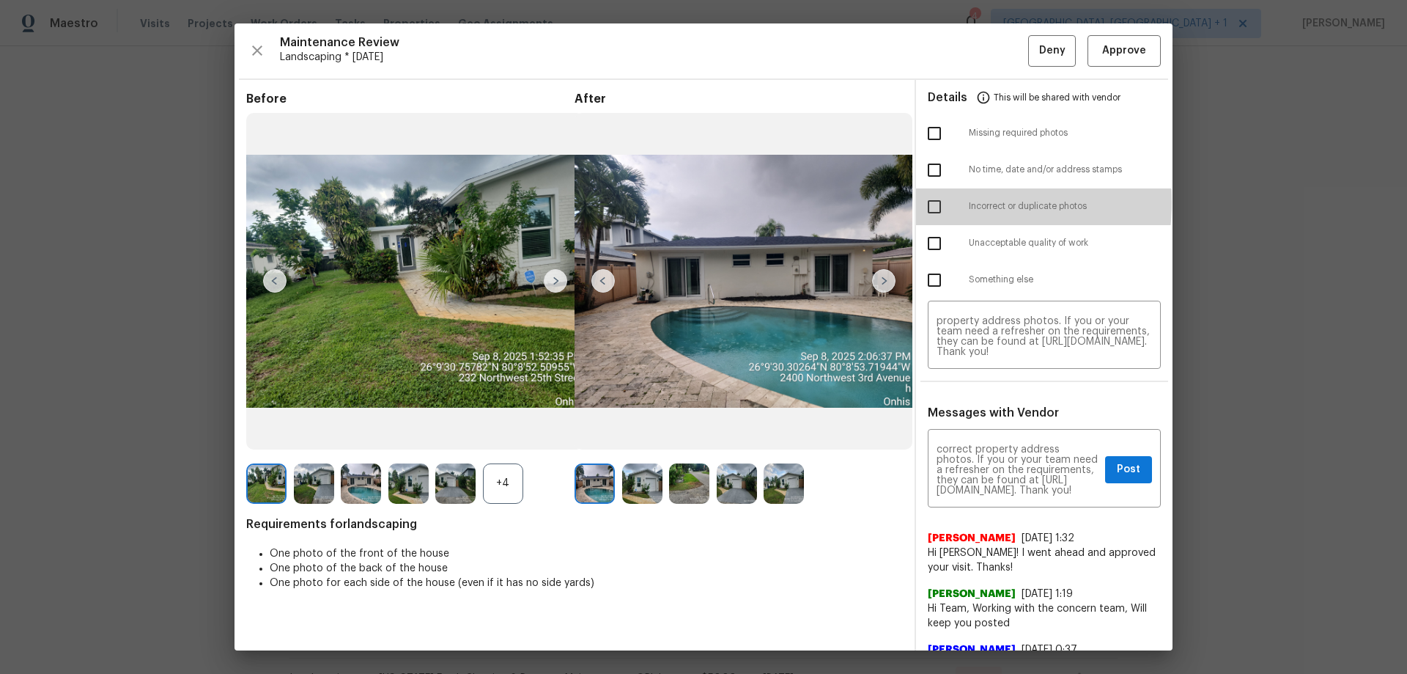
click at [920, 202] on input "checkbox" at bounding box center [934, 206] width 31 height 31
checkbox input "true"
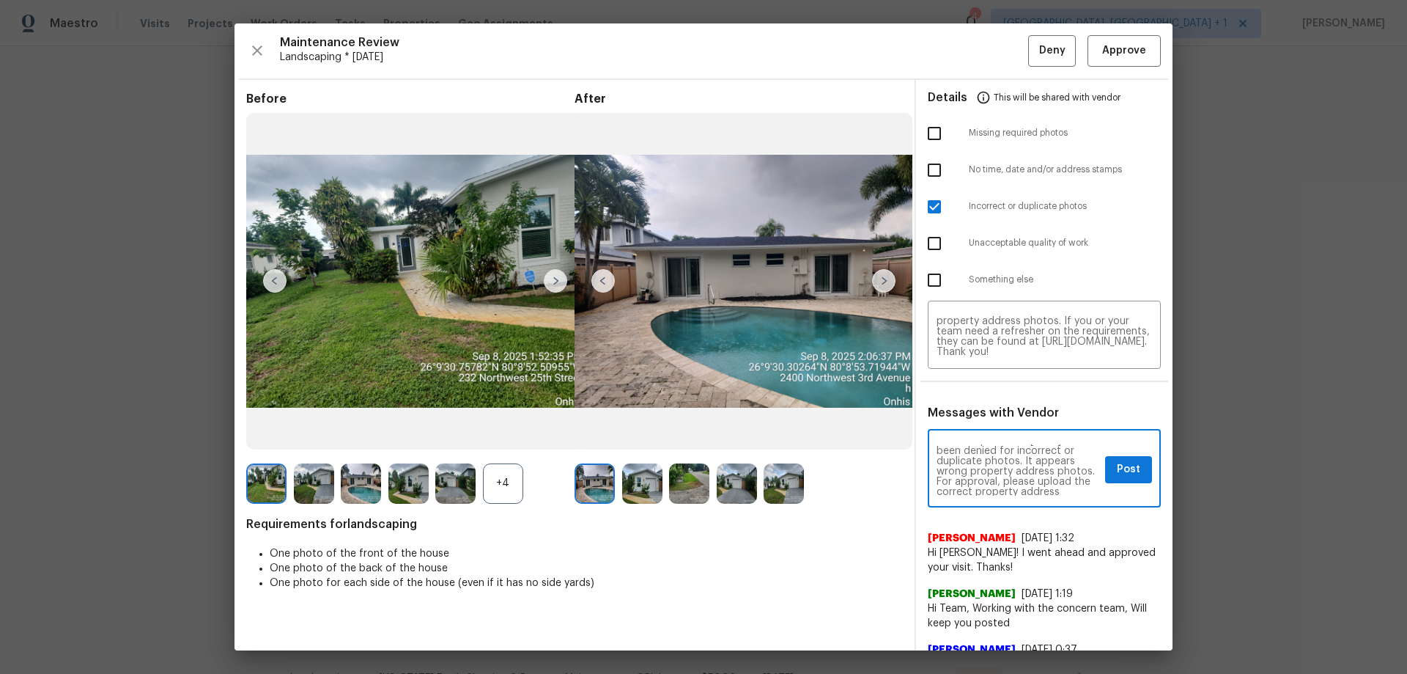
scroll to position [59, 0]
click at [1001, 441] on div "Maintenance Audit Team: Hello! Unfortunately this landscaping visit completed o…" at bounding box center [1044, 469] width 233 height 75
click at [1001, 444] on span "Post" at bounding box center [1128, 469] width 23 height 18
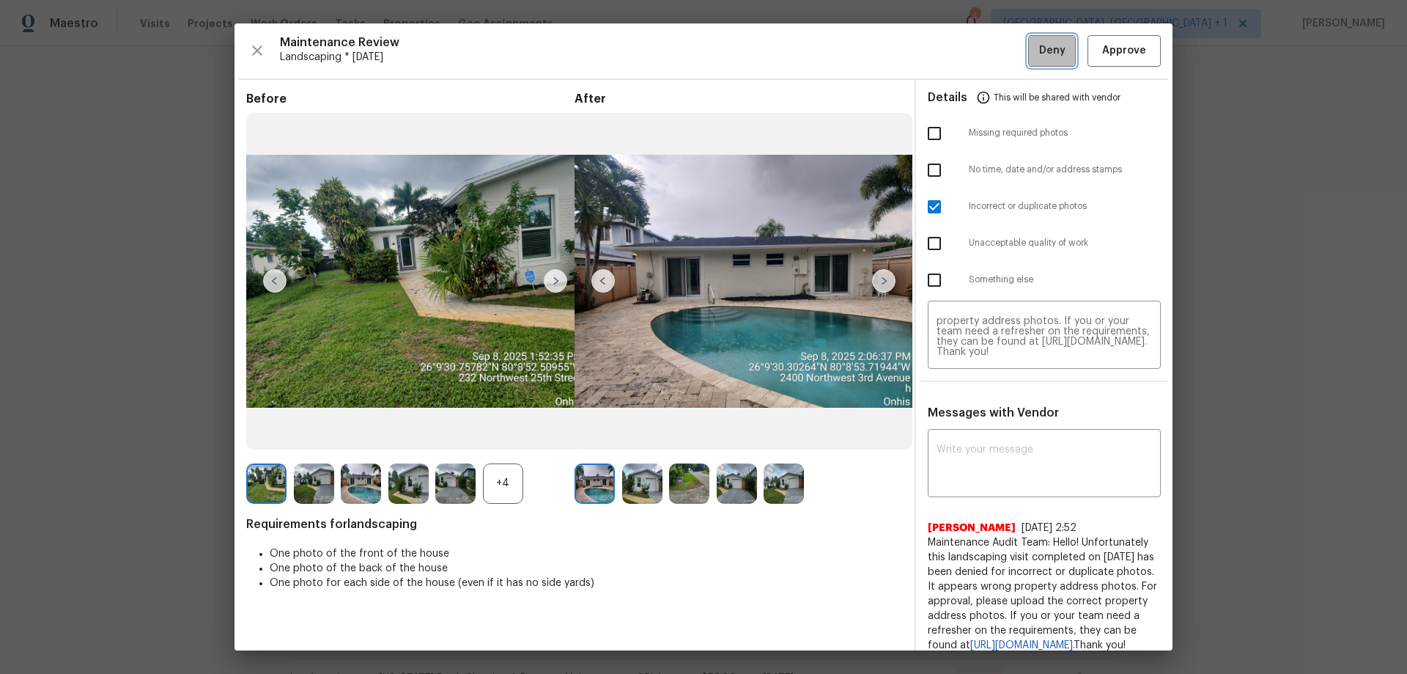
click at [1001, 50] on span "Deny" at bounding box center [1052, 51] width 26 height 18
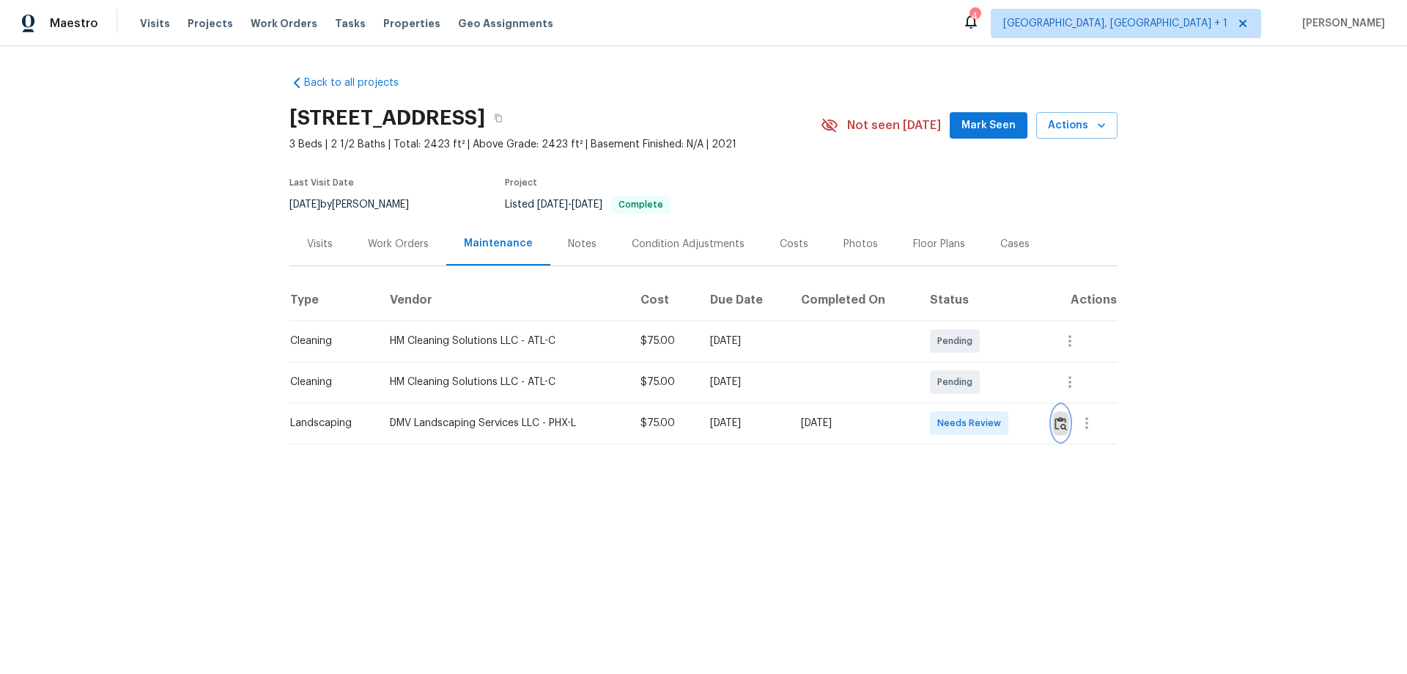
click at [1001, 416] on img "button" at bounding box center [1061, 423] width 12 height 14
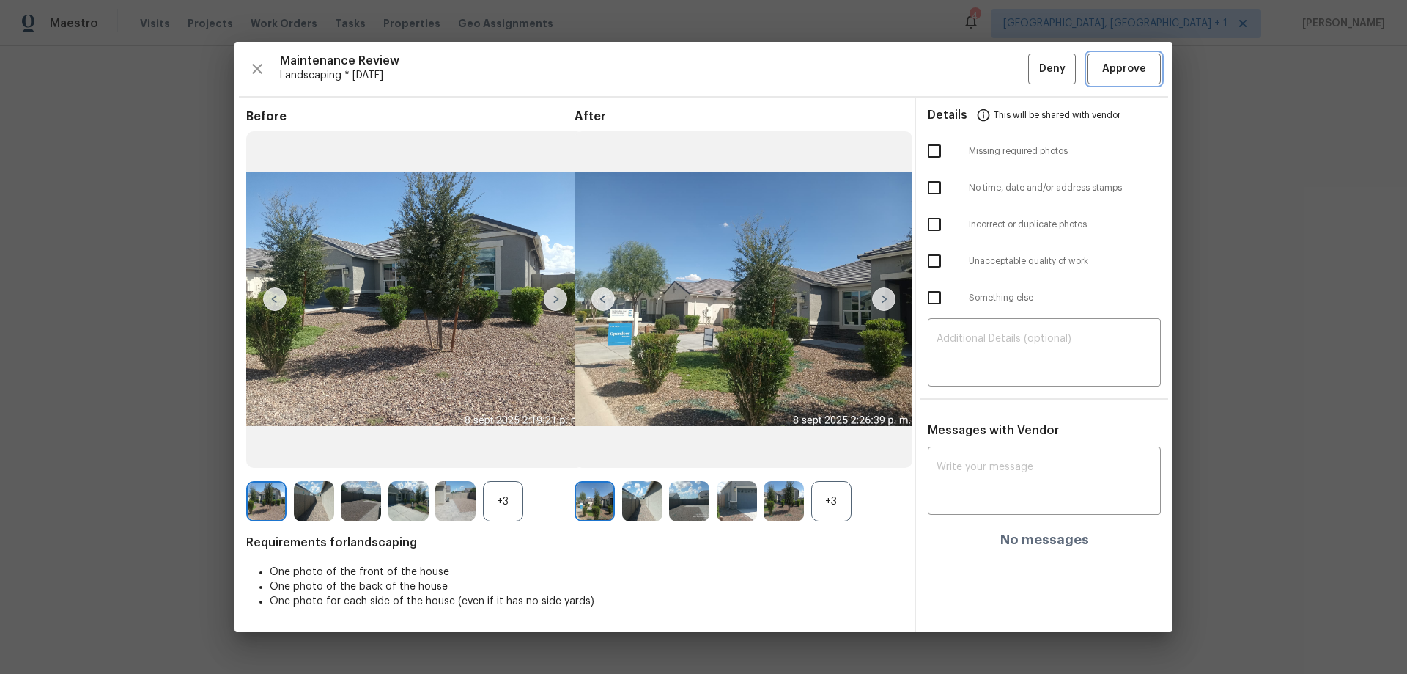
click at [1001, 67] on span "Approve" at bounding box center [1124, 69] width 44 height 18
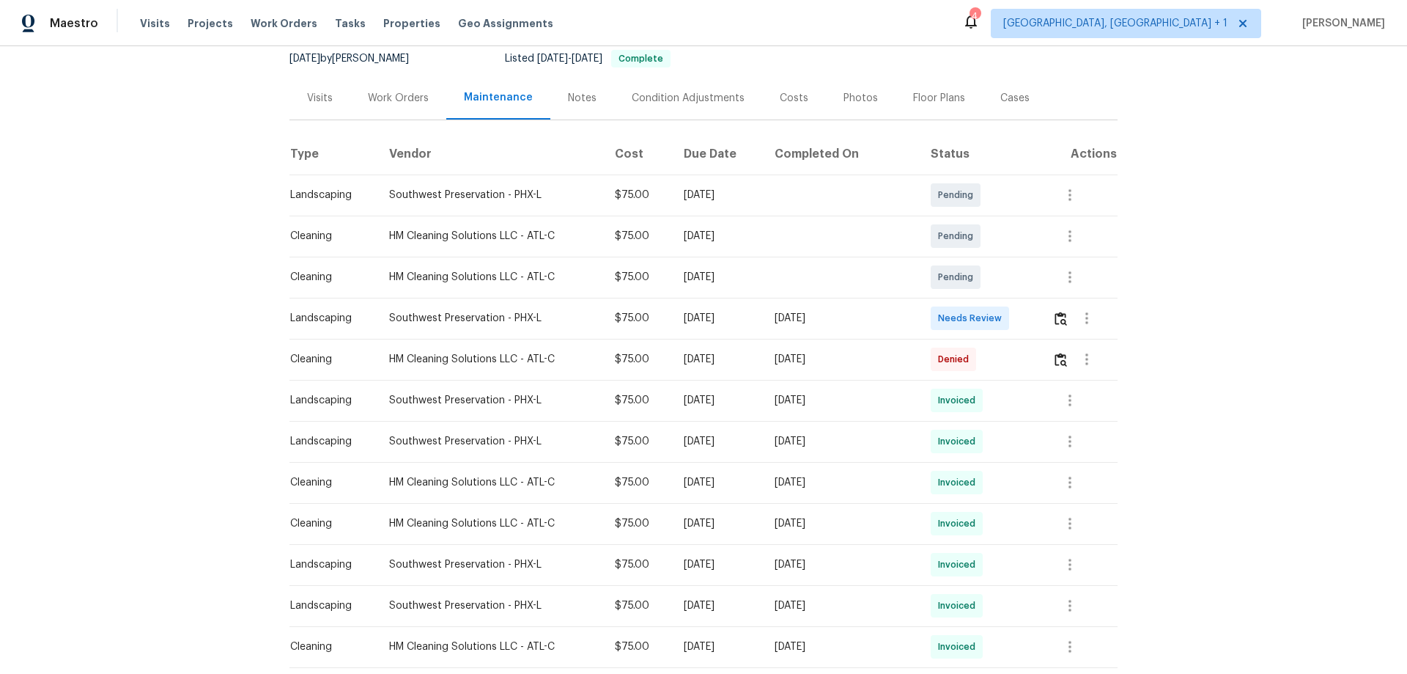
scroll to position [147, 0]
click at [1001, 317] on img "button" at bounding box center [1061, 318] width 12 height 14
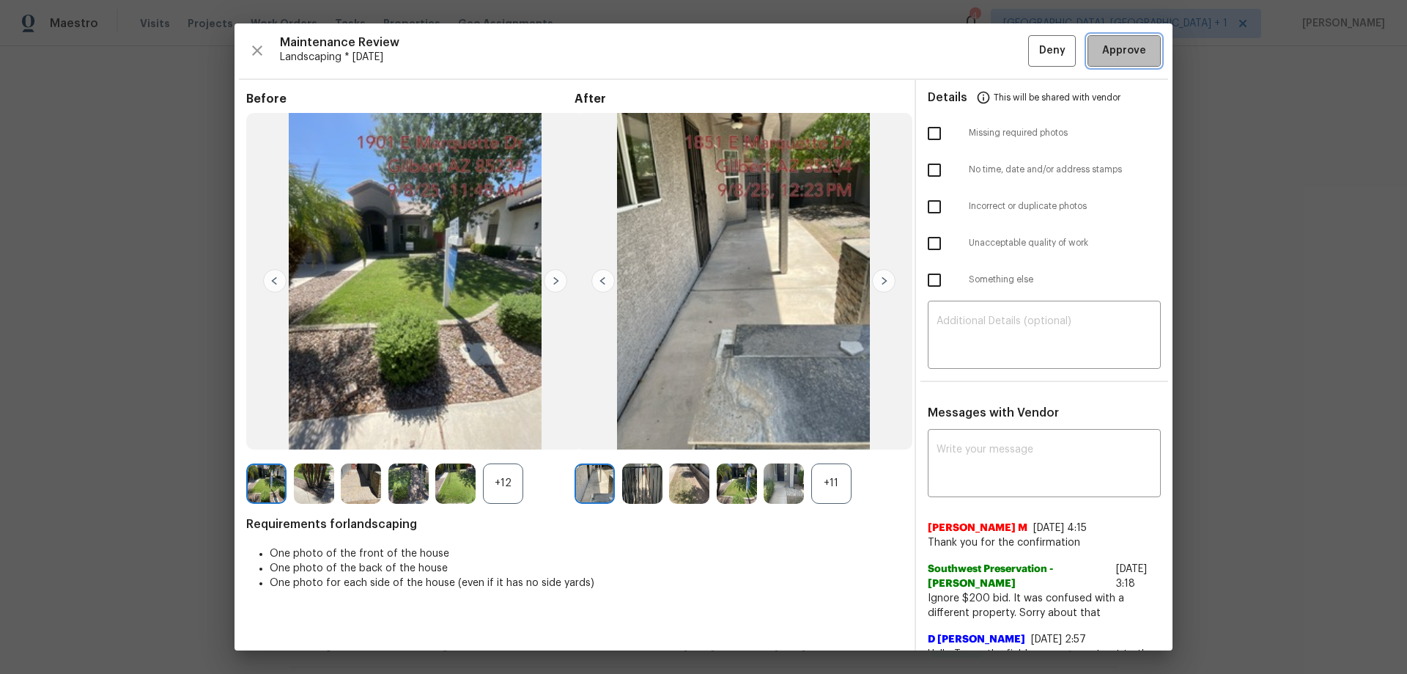
click at [1001, 56] on span "Approve" at bounding box center [1124, 51] width 44 height 18
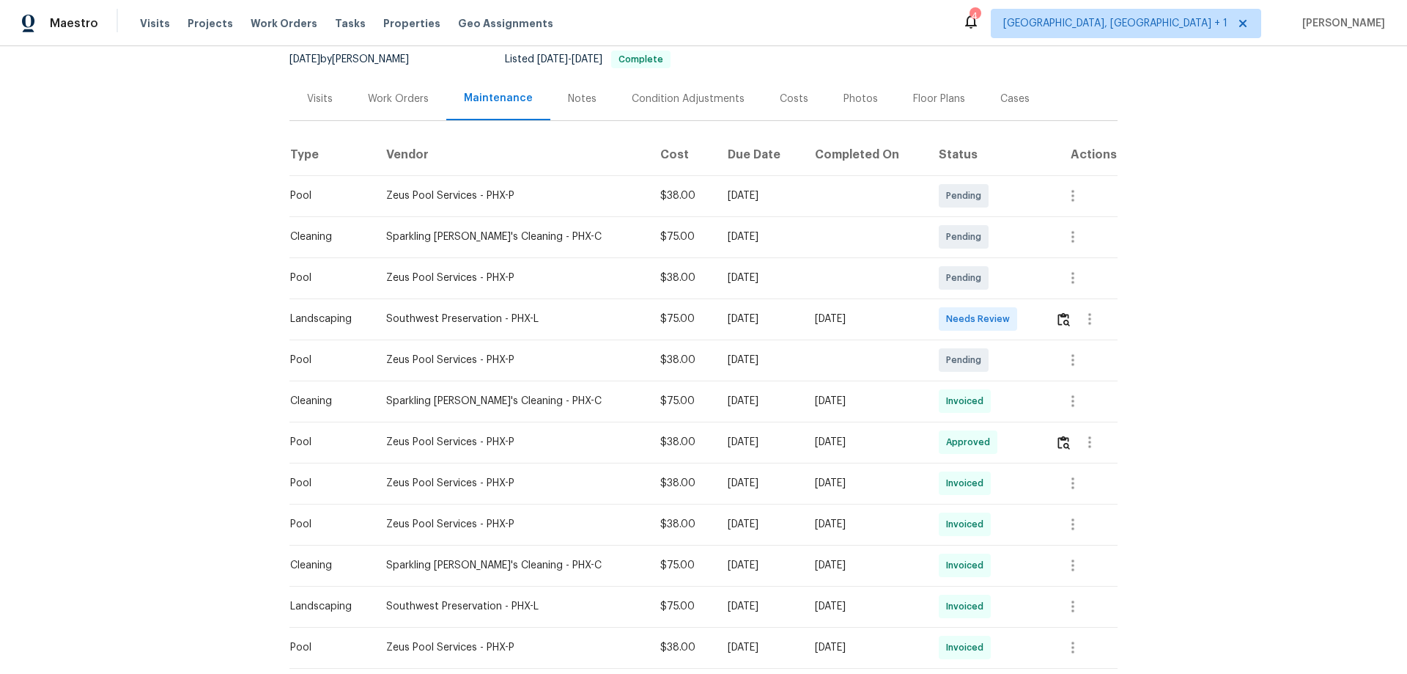
scroll to position [147, 0]
click at [1001, 311] on button "button" at bounding box center [1064, 317] width 17 height 35
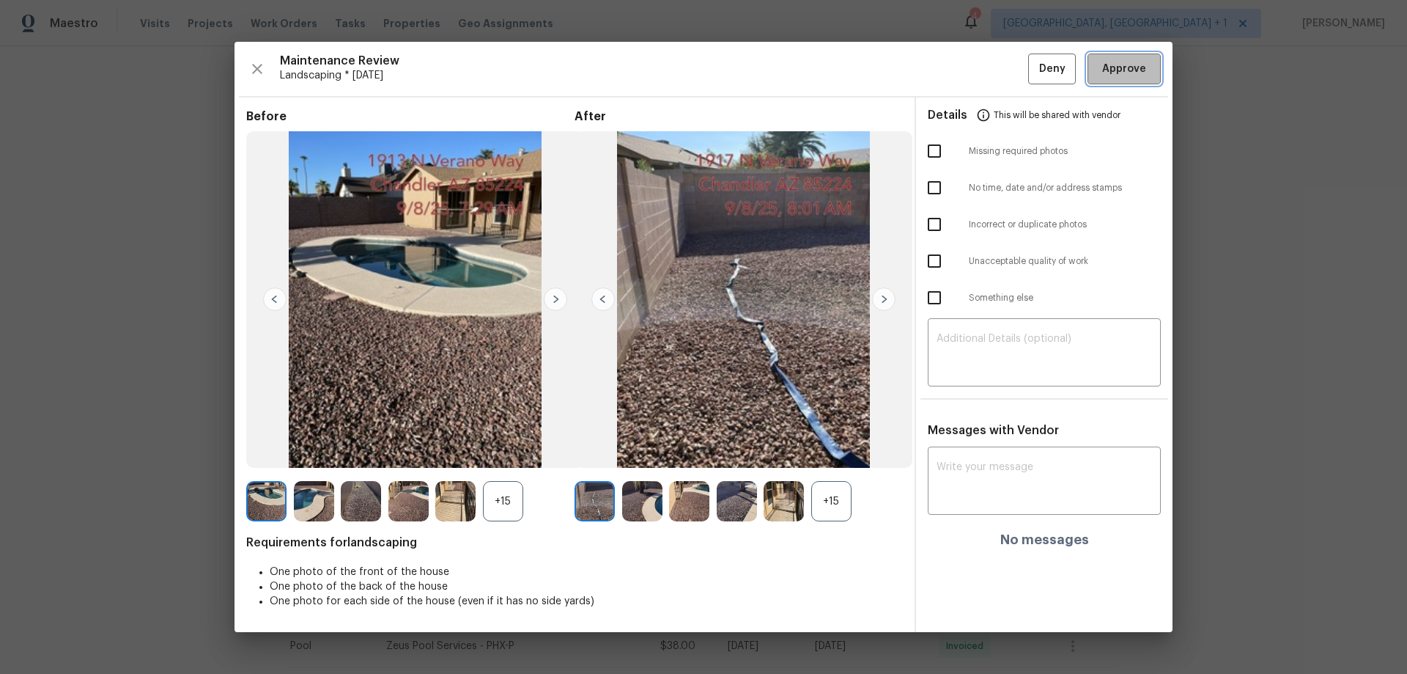
click at [1001, 70] on span "Approve" at bounding box center [1124, 69] width 44 height 18
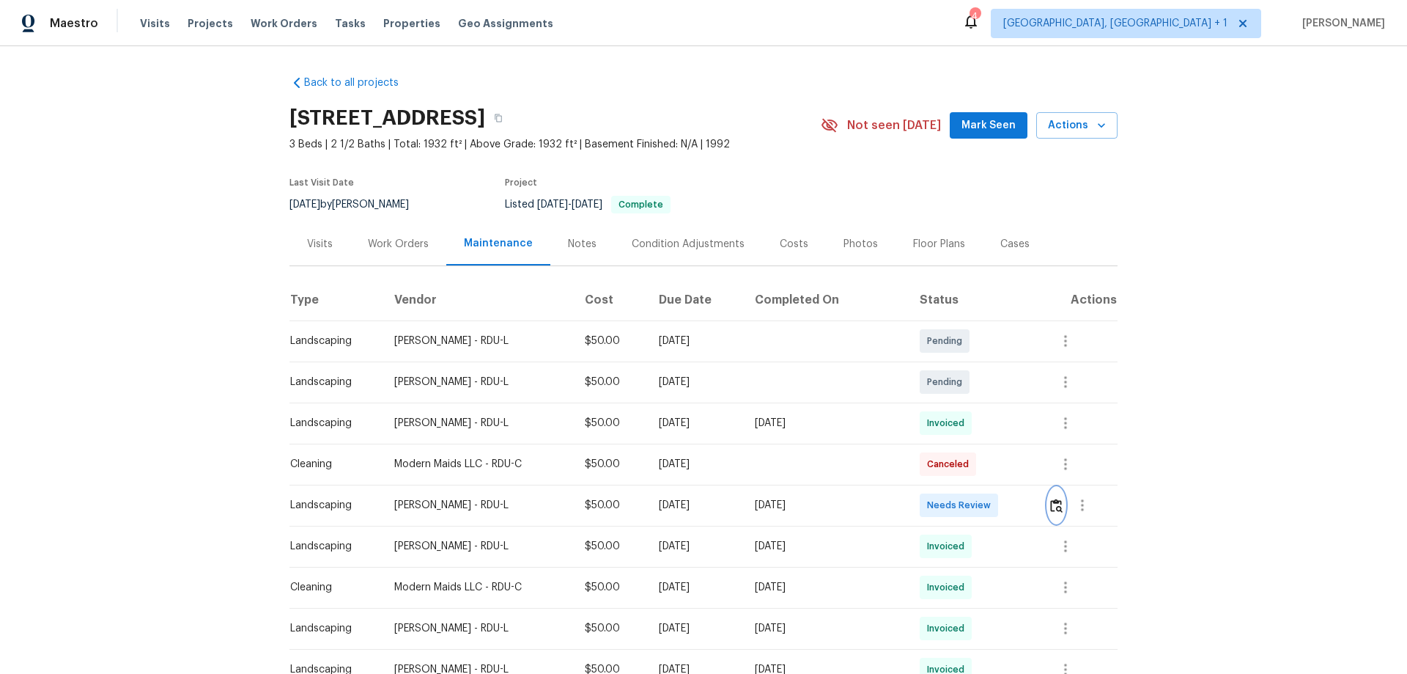
click at [1001, 444] on img "button" at bounding box center [1056, 505] width 12 height 14
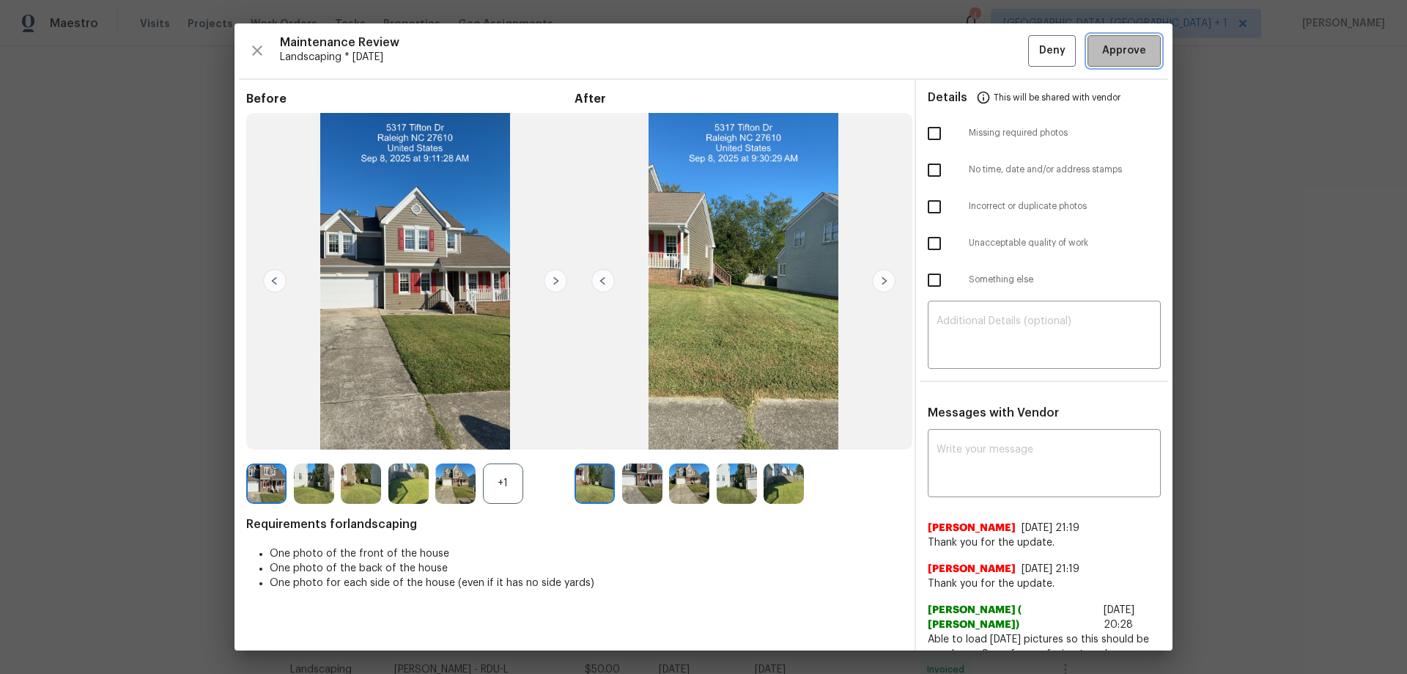
click at [1001, 57] on span "Approve" at bounding box center [1124, 51] width 44 height 18
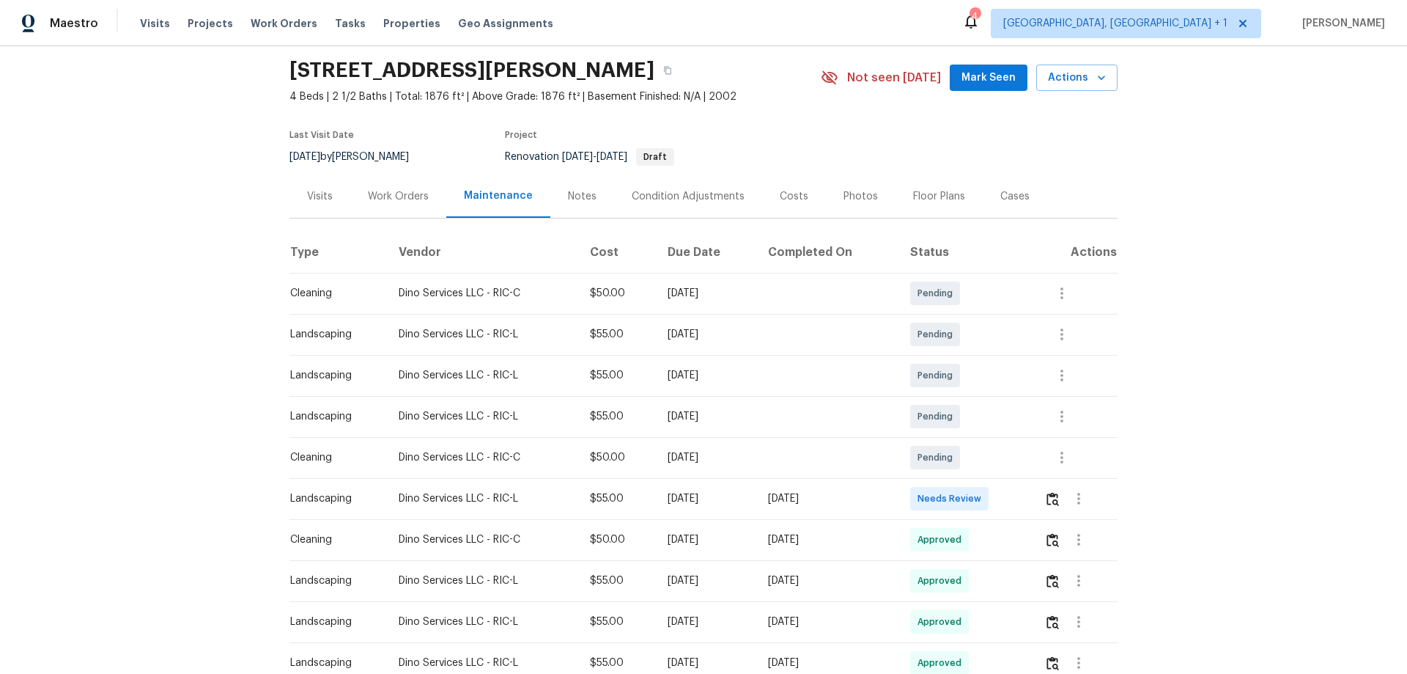
scroll to position [73, 0]
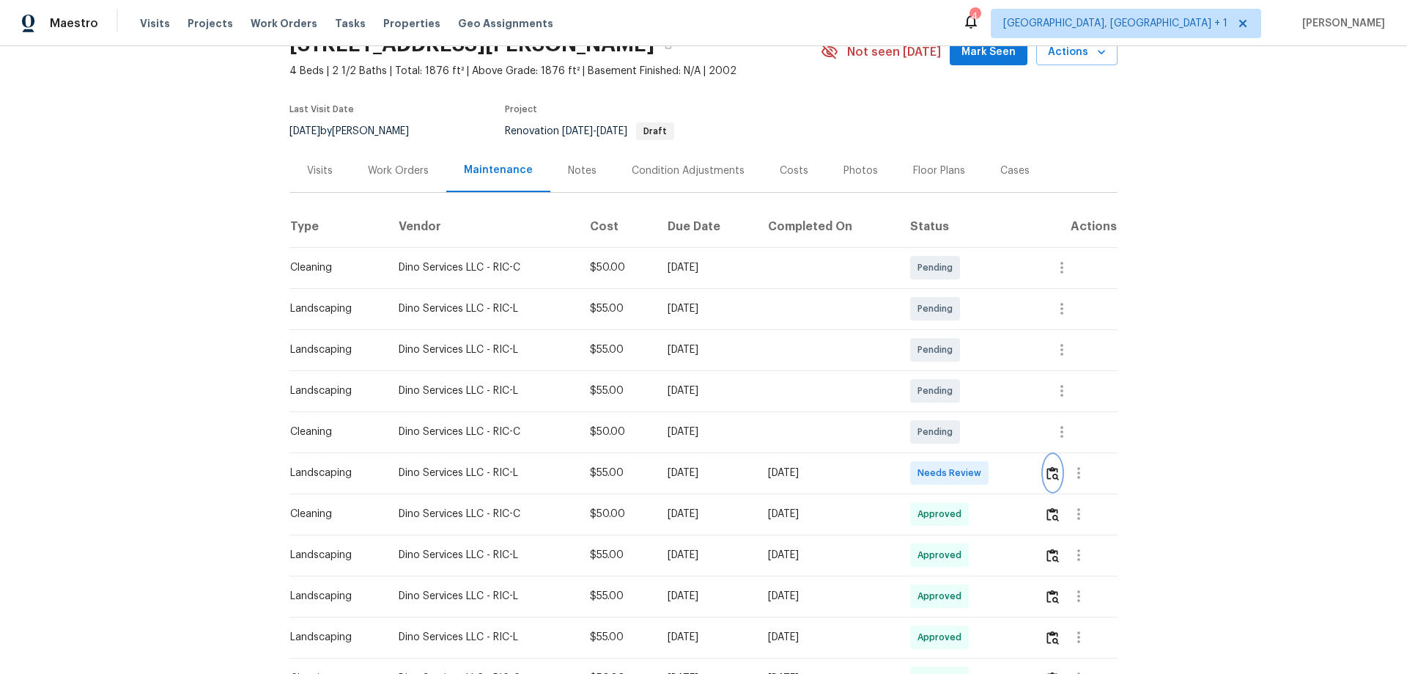
click at [1001, 444] on img "button" at bounding box center [1053, 473] width 12 height 14
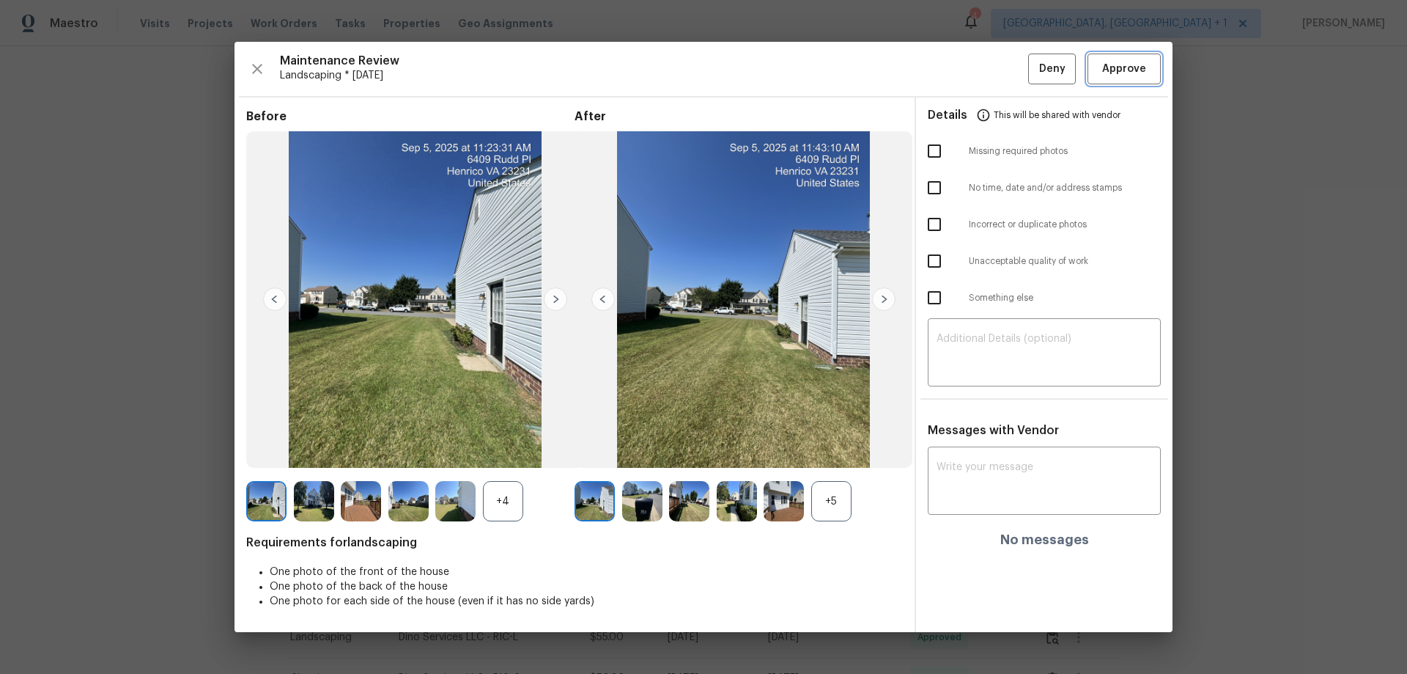
click span "Approve"
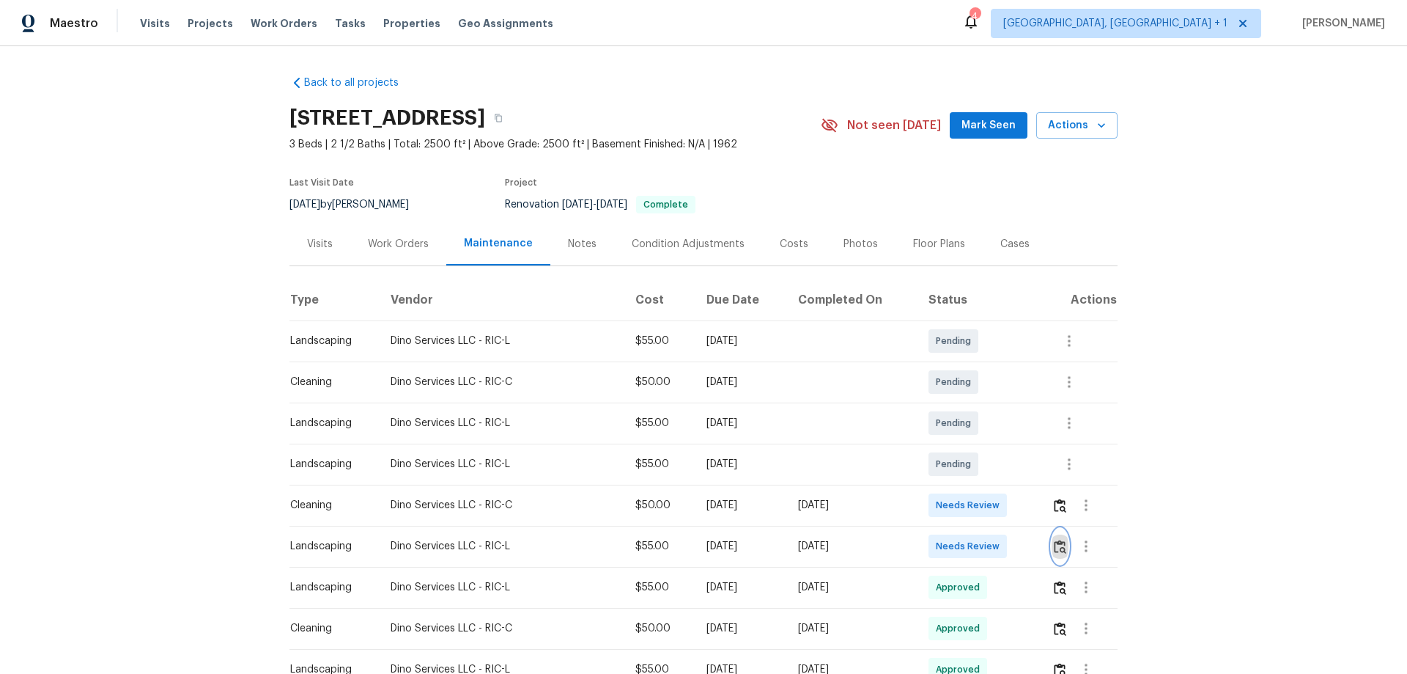
click at [1001, 444] on button "button" at bounding box center [1060, 546] width 17 height 35
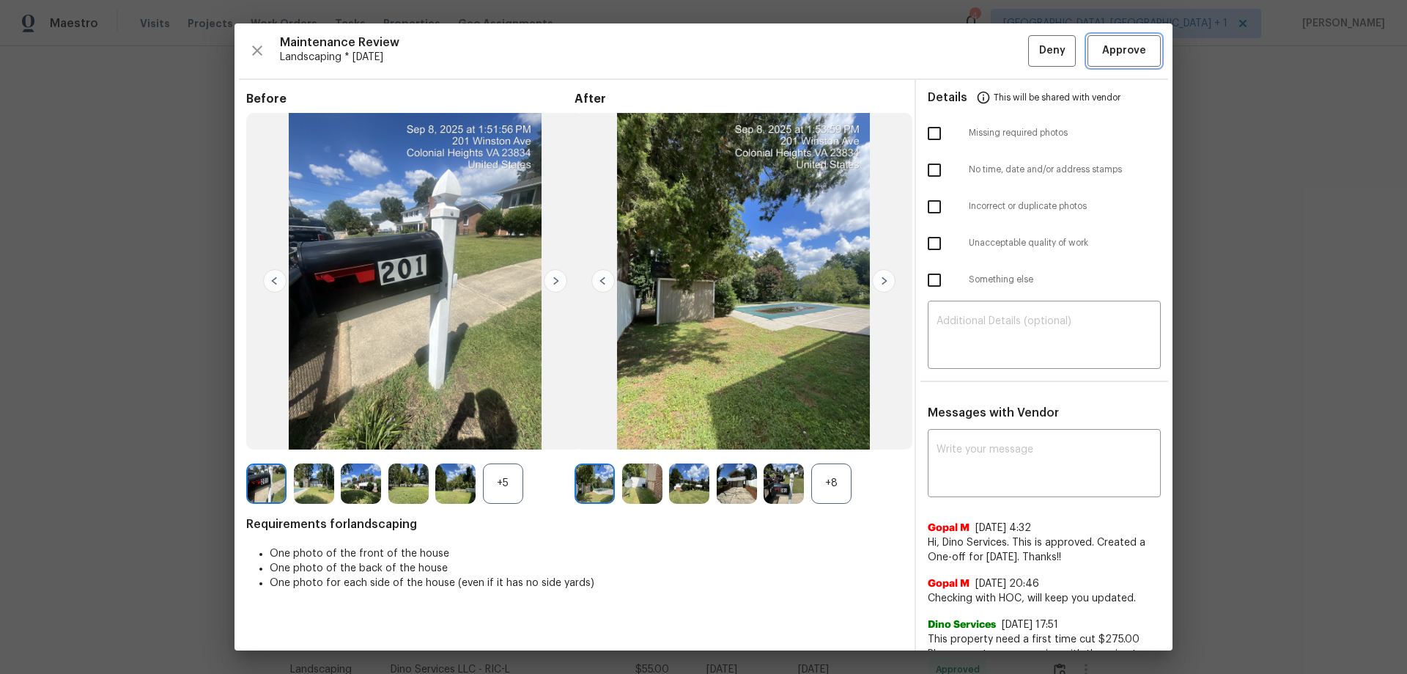
click at [1001, 42] on span "Approve" at bounding box center [1124, 51] width 44 height 18
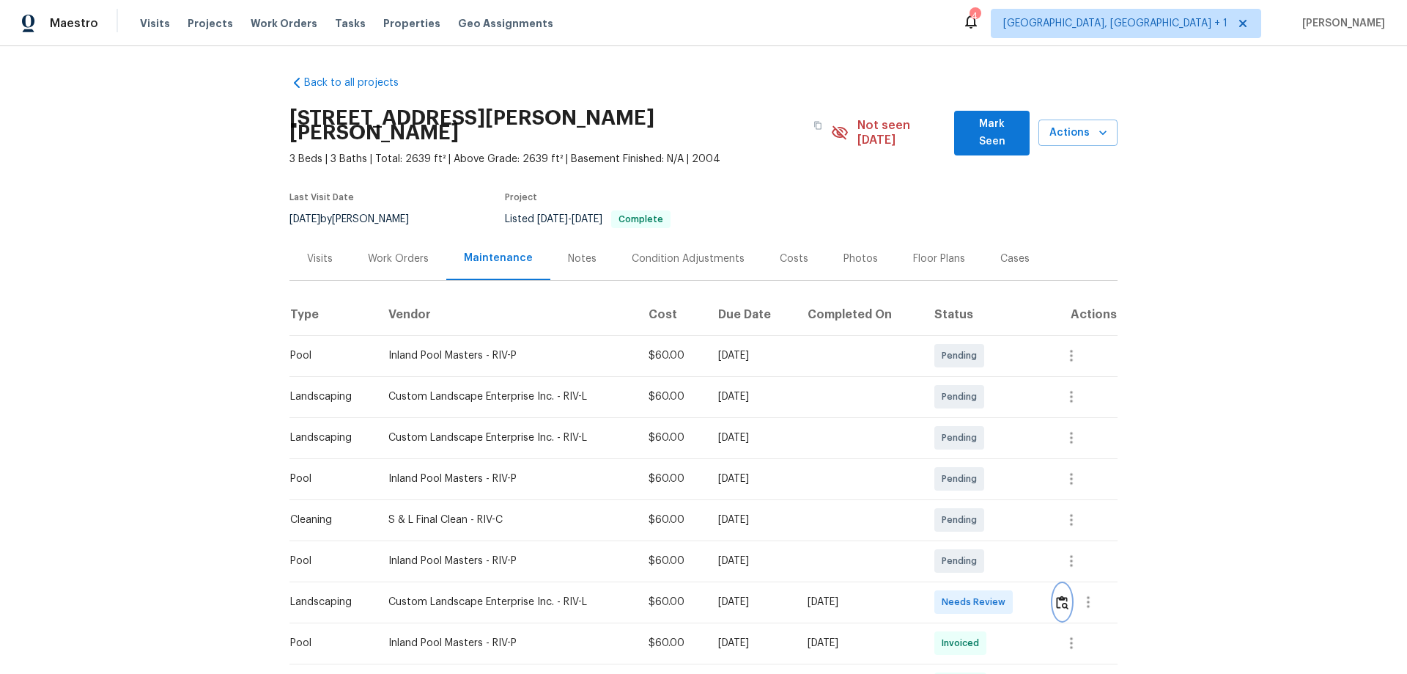
click at [1001, 444] on button "button" at bounding box center [1062, 601] width 17 height 35
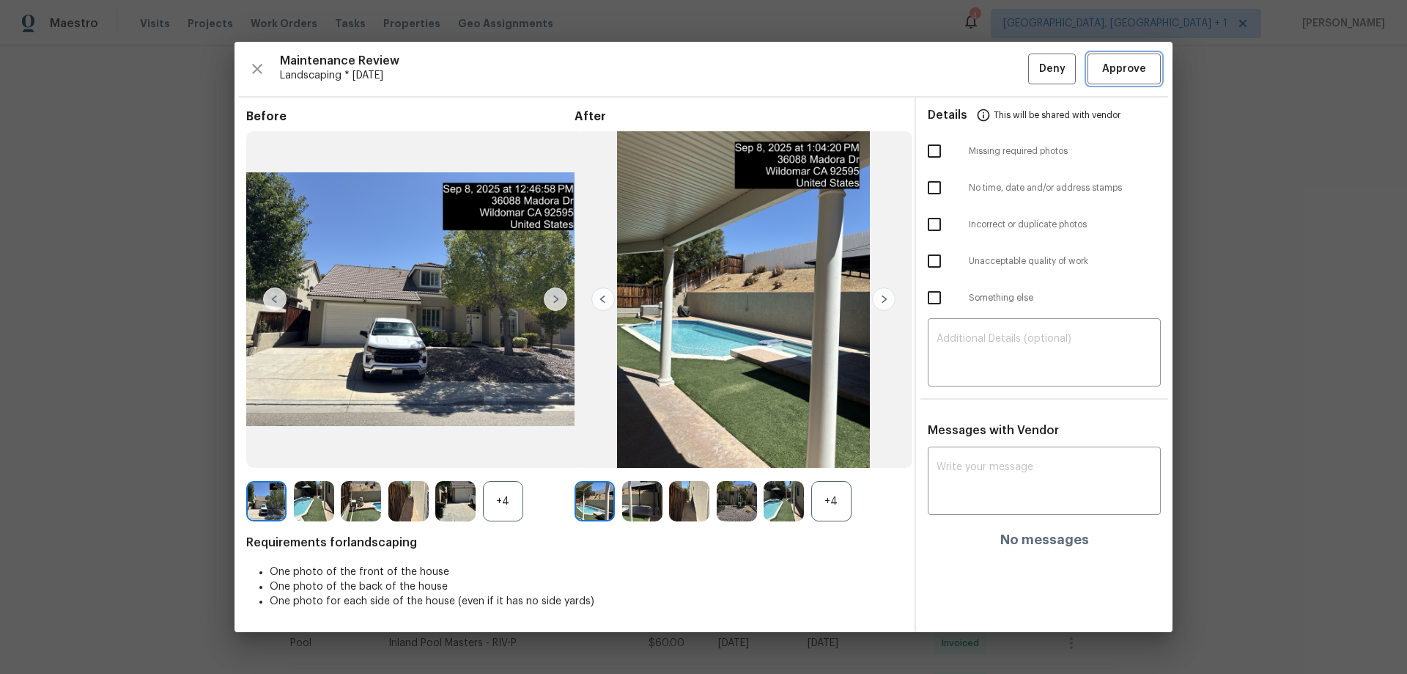
click at [1001, 56] on button "Approve" at bounding box center [1124, 70] width 73 height 32
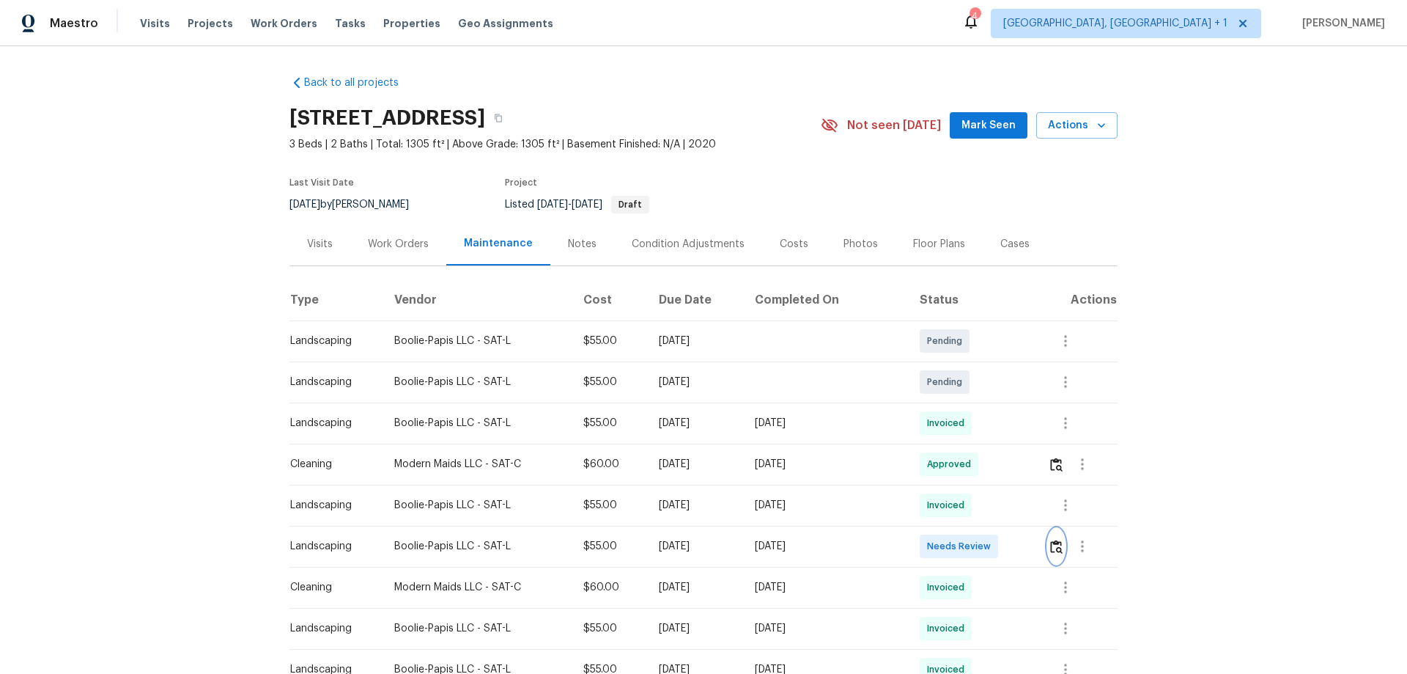
click at [1001, 444] on img "button" at bounding box center [1056, 547] width 12 height 14
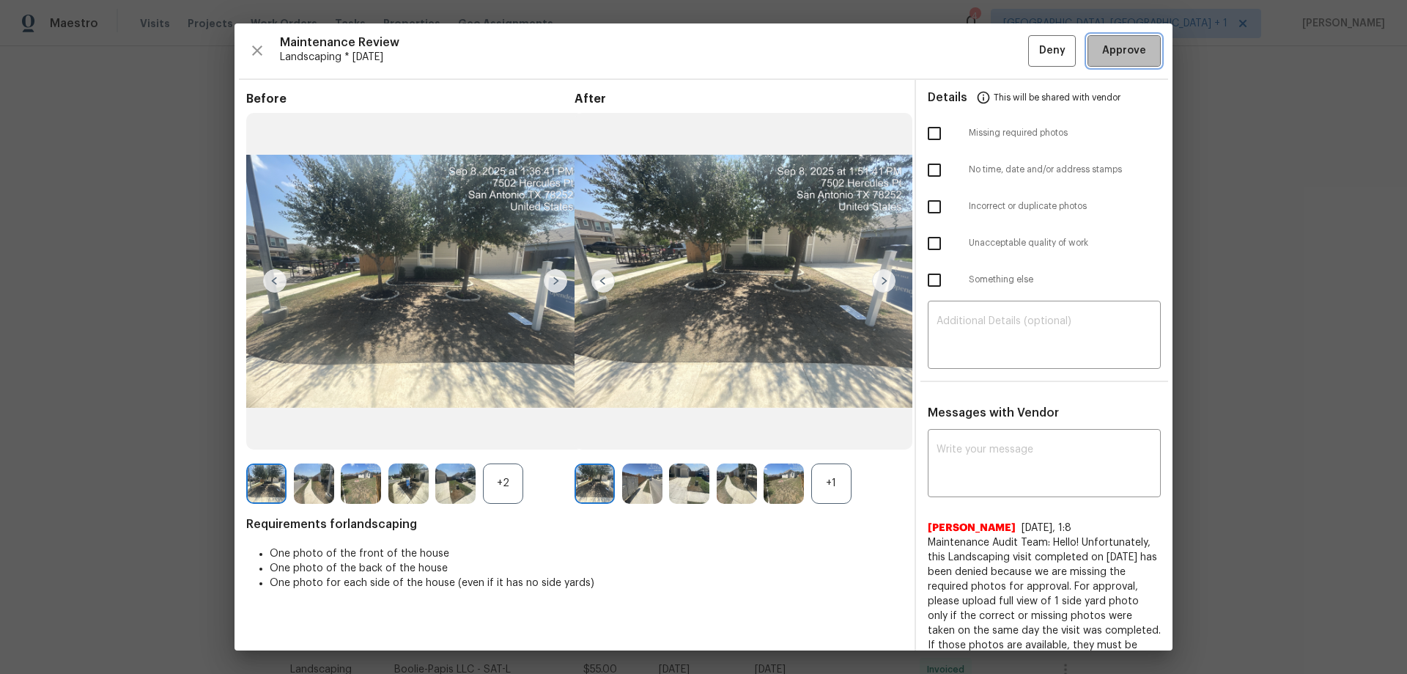
click at [1001, 51] on span "Approve" at bounding box center [1124, 51] width 44 height 18
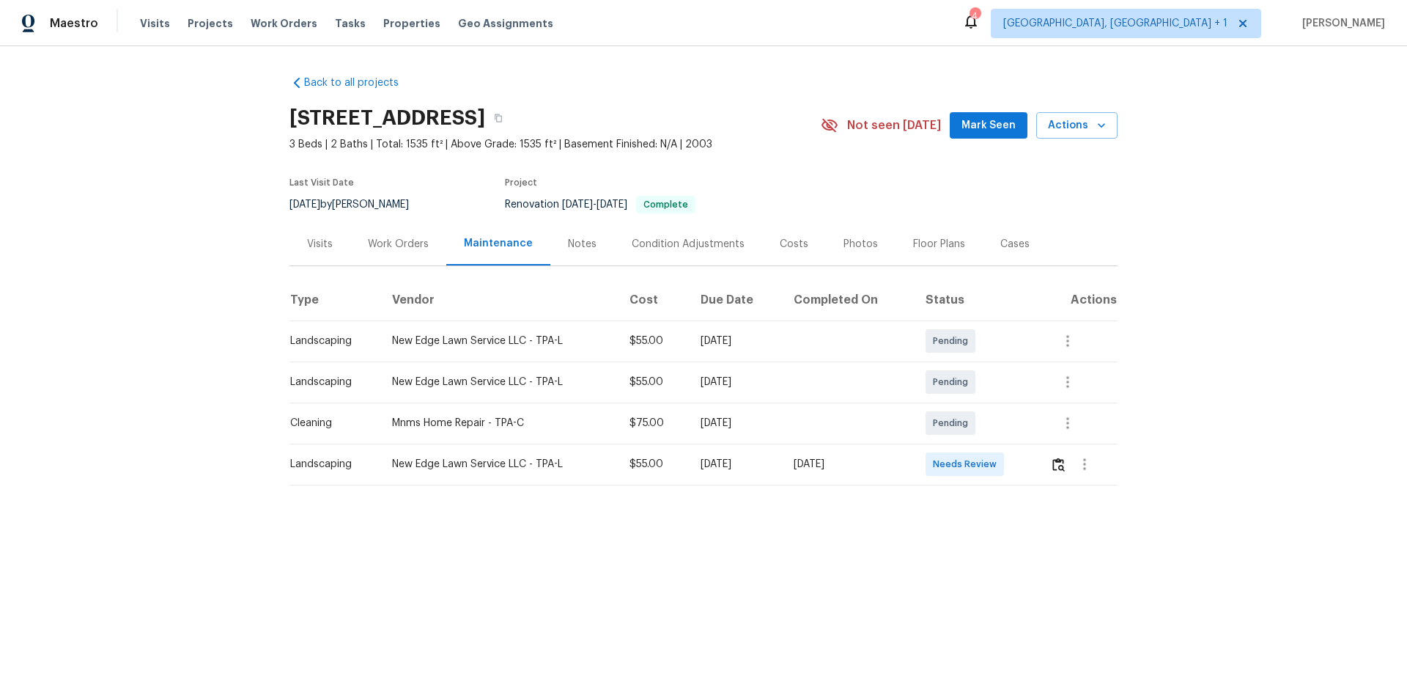
click at [1001, 444] on td at bounding box center [1078, 463] width 79 height 41
click at [1001, 444] on button "button" at bounding box center [1058, 463] width 17 height 35
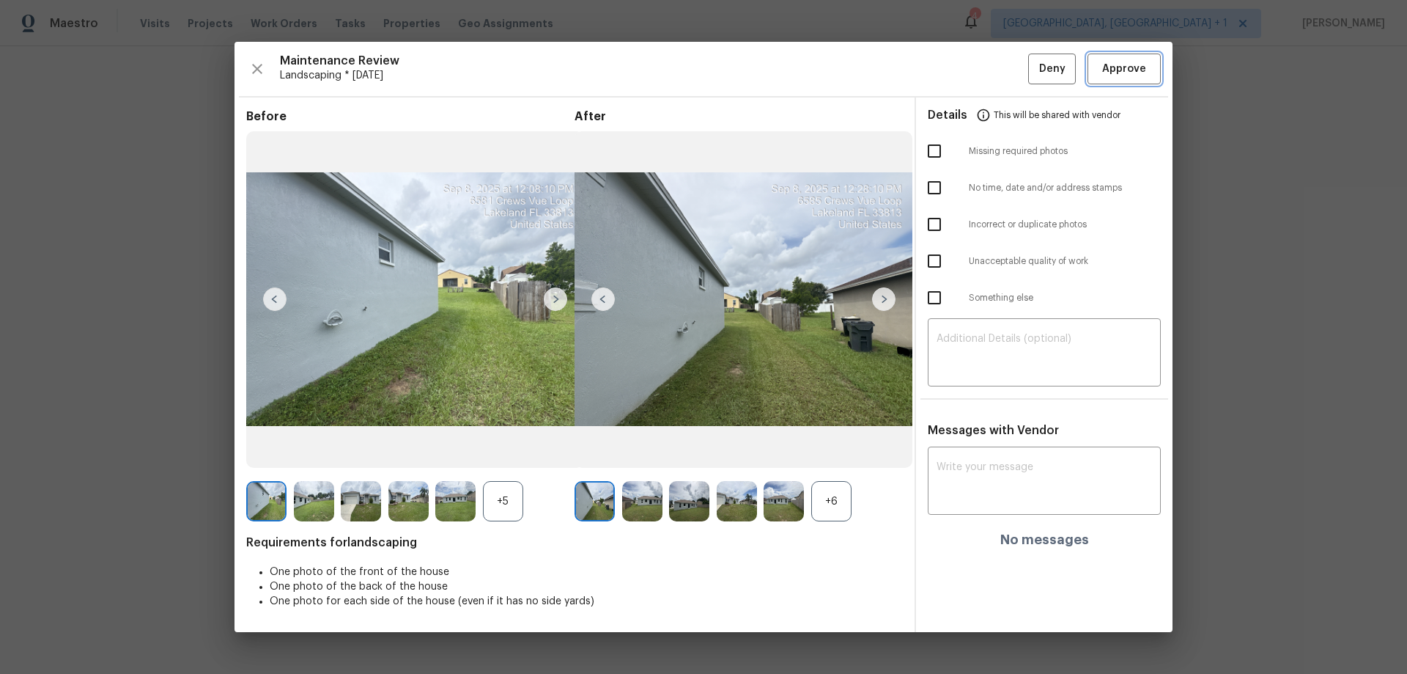
click at [1001, 69] on span "Approve" at bounding box center [1124, 69] width 44 height 18
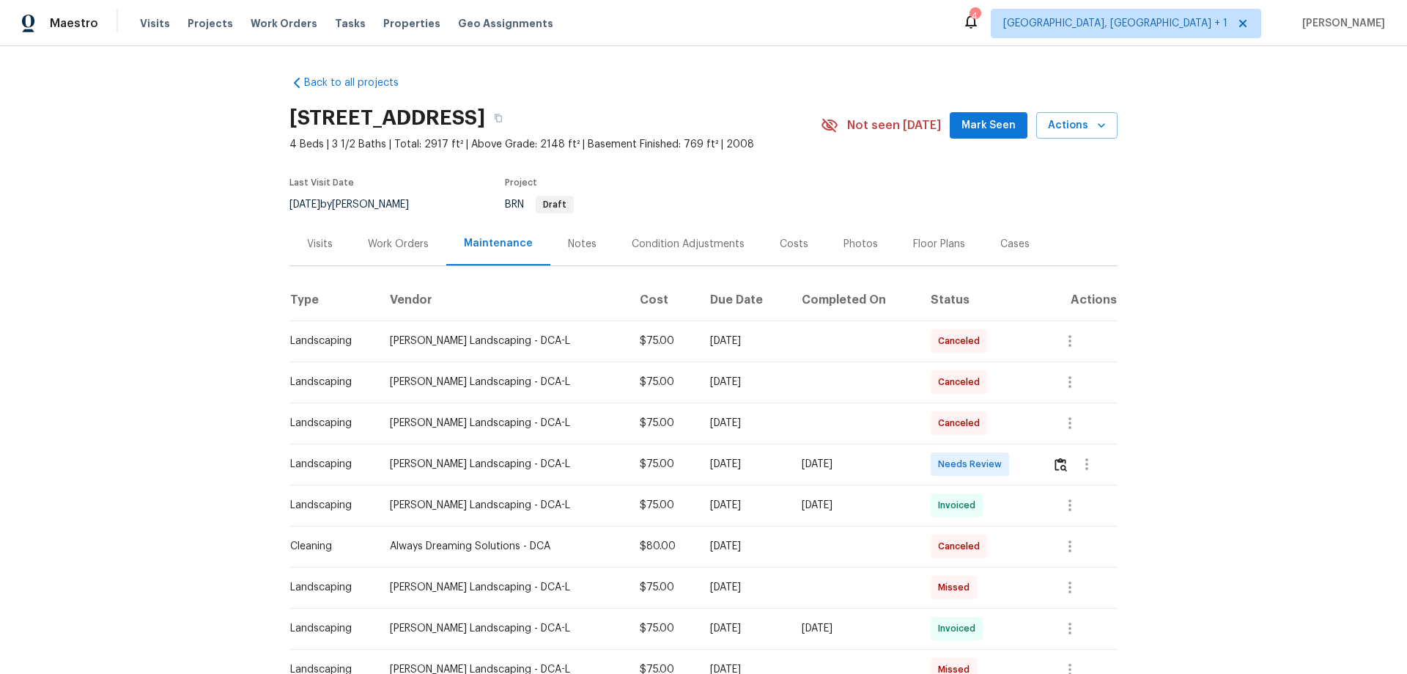
scroll to position [147, 0]
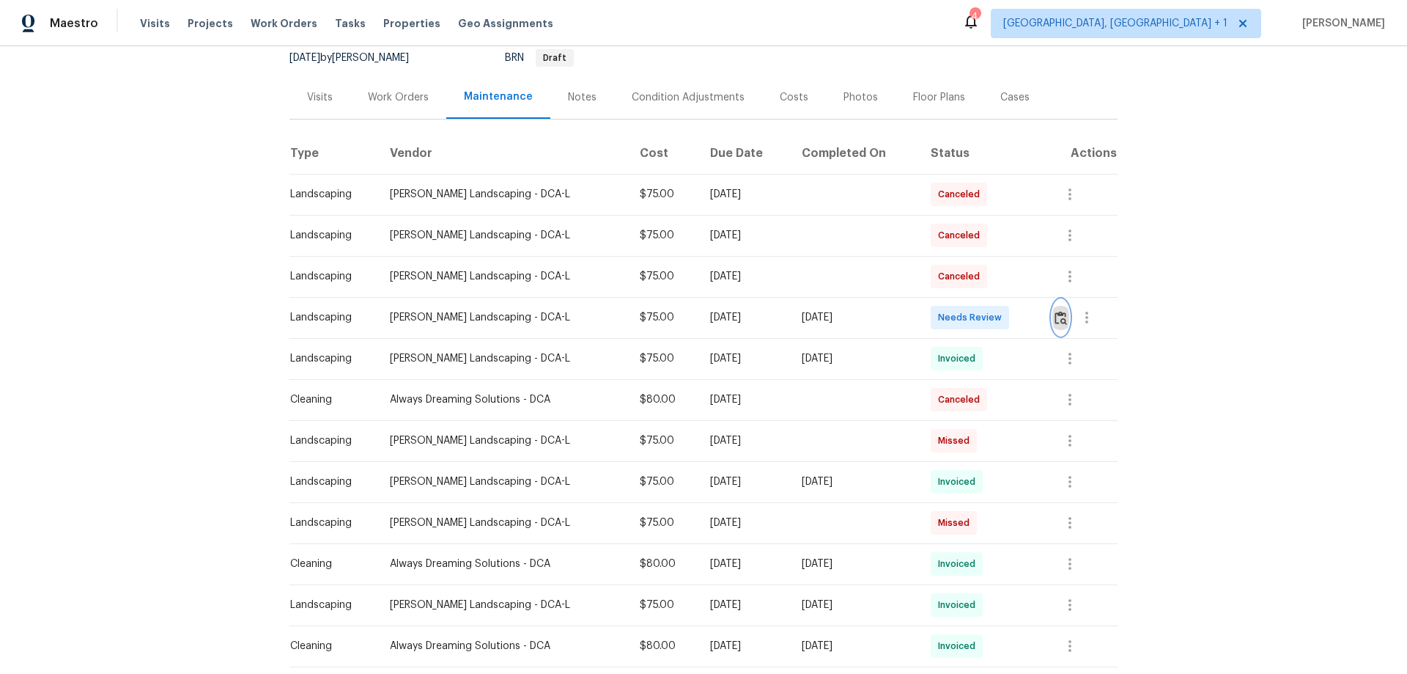
click at [1001, 324] on img "button" at bounding box center [1061, 318] width 12 height 14
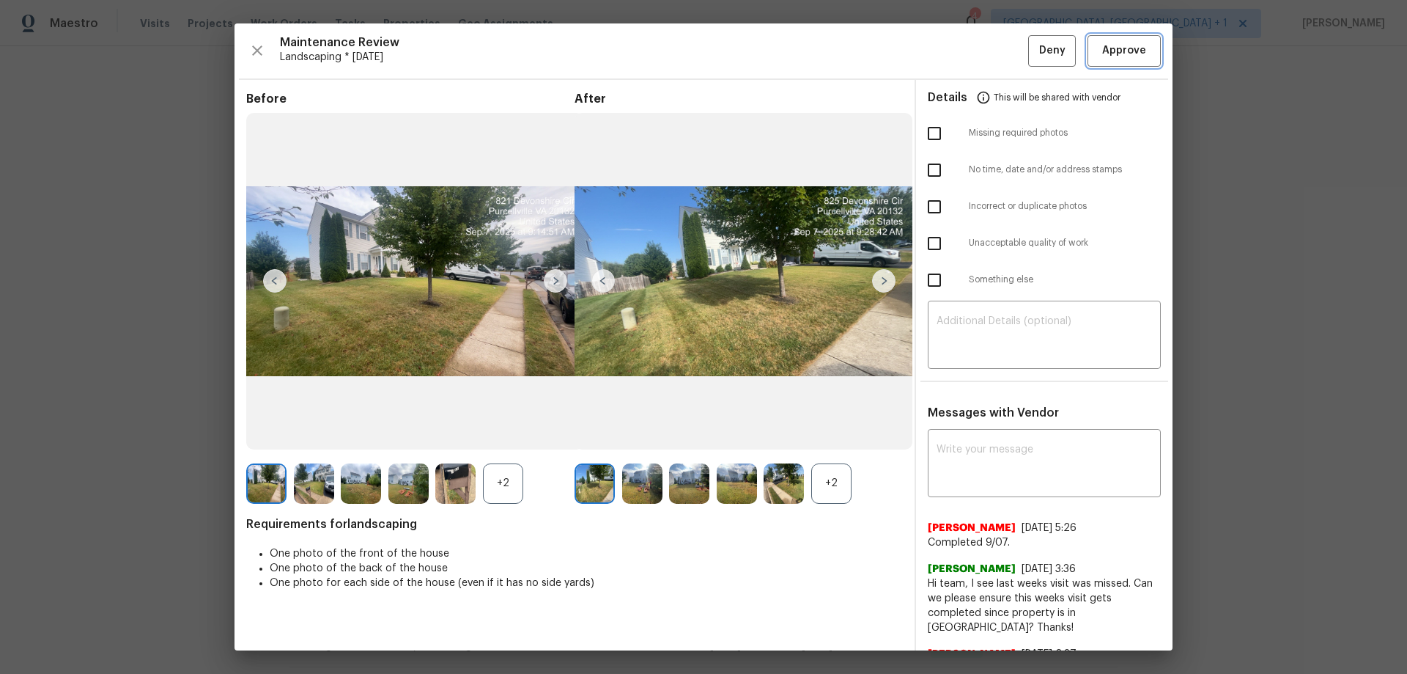
click at [1001, 46] on span "Approve" at bounding box center [1124, 51] width 44 height 18
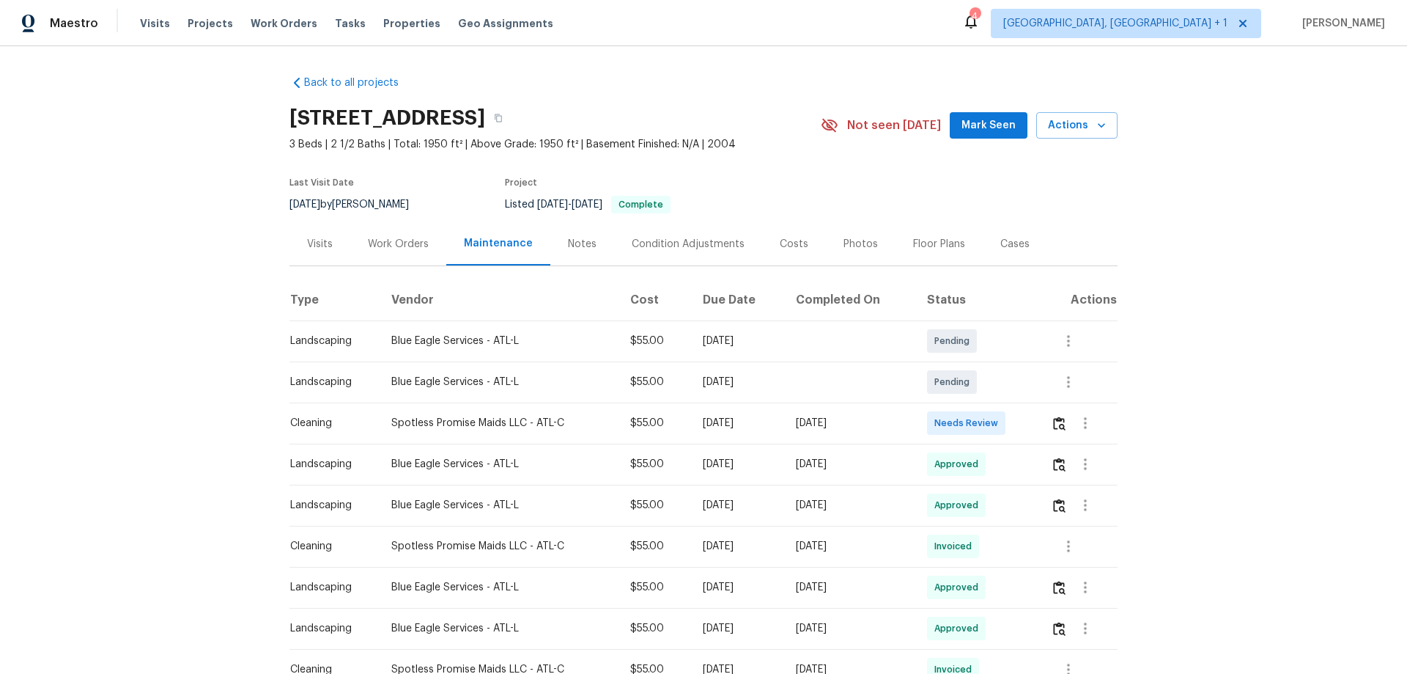
scroll to position [73, 0]
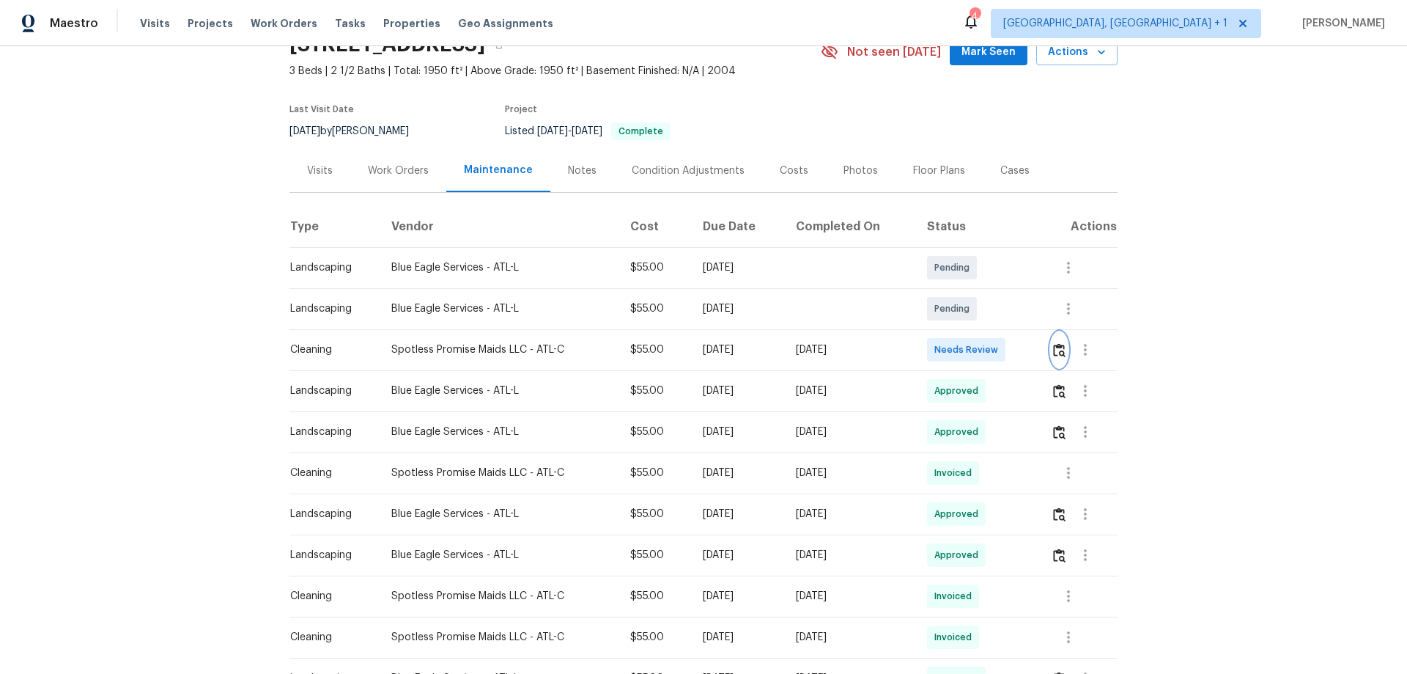
click at [1001, 348] on img "button" at bounding box center [1059, 350] width 12 height 14
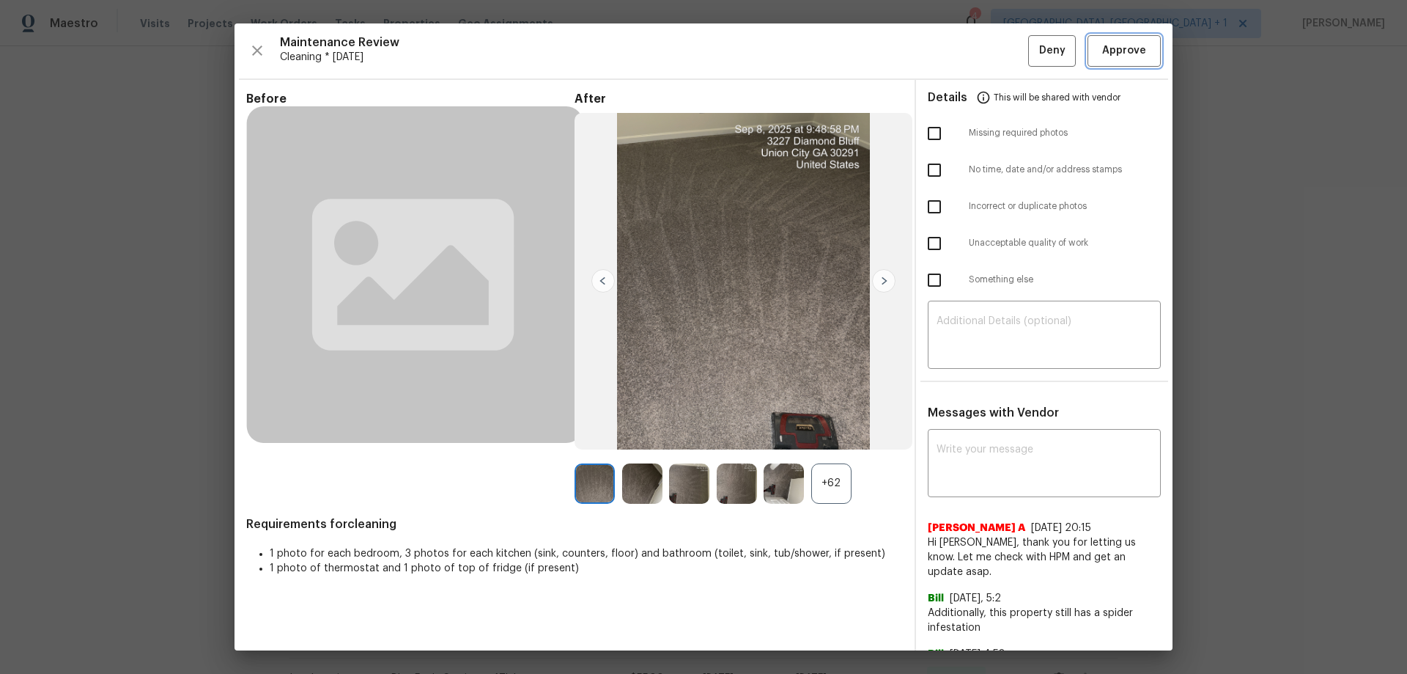
click at [1001, 48] on span "Approve" at bounding box center [1124, 51] width 44 height 18
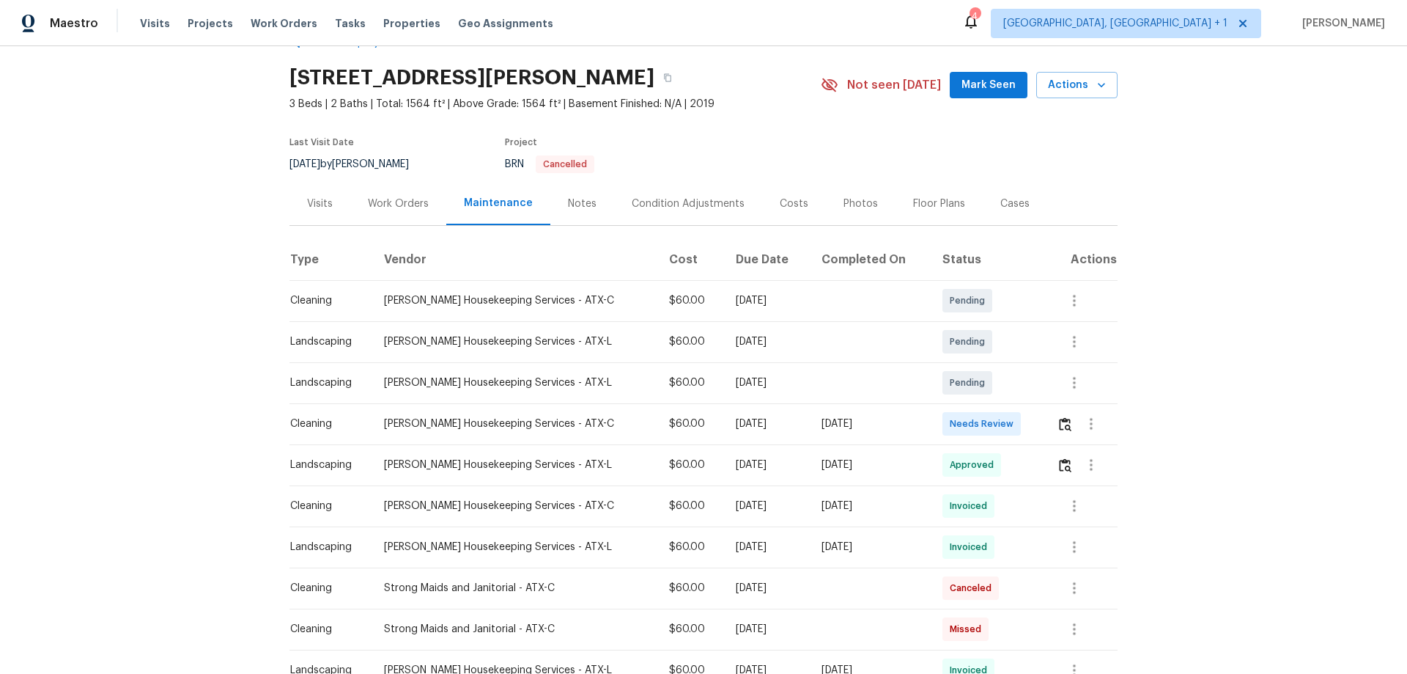
scroll to position [147, 0]
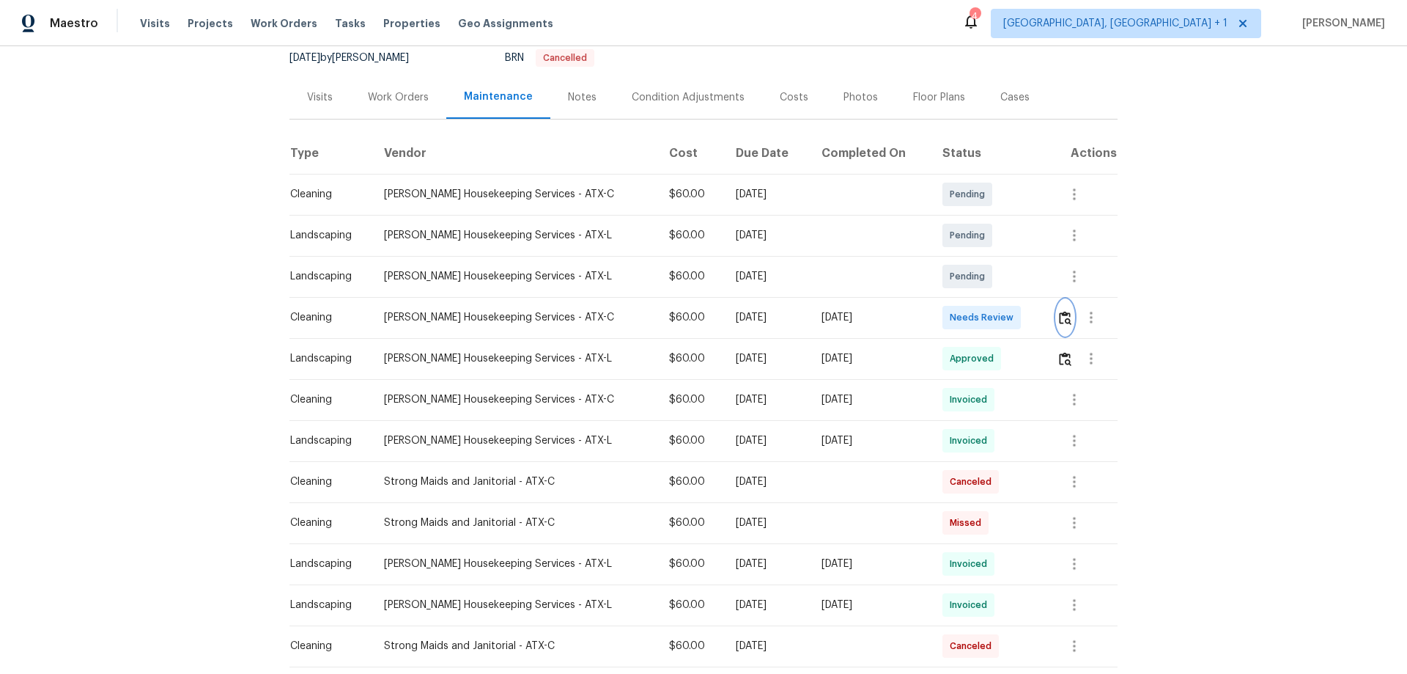
click at [1064, 320] on img "button" at bounding box center [1065, 318] width 12 height 14
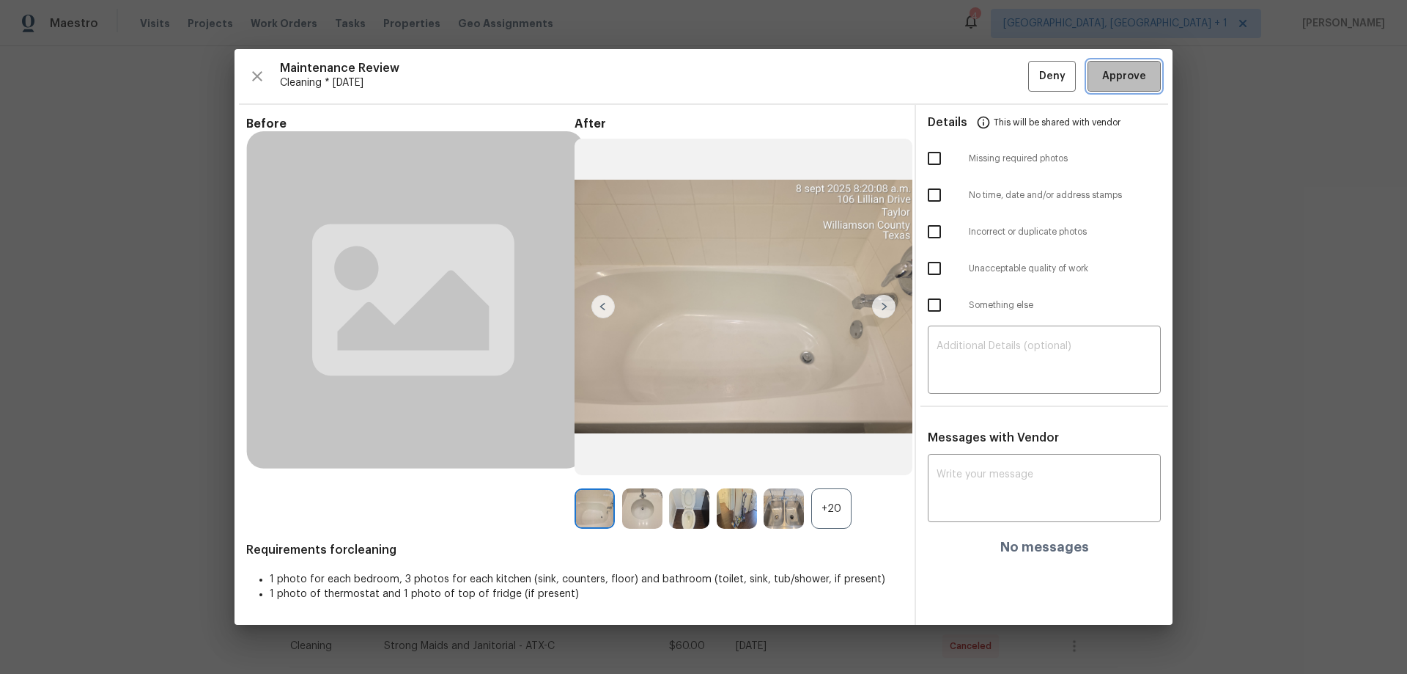
click at [1119, 89] on button "Approve" at bounding box center [1124, 77] width 73 height 32
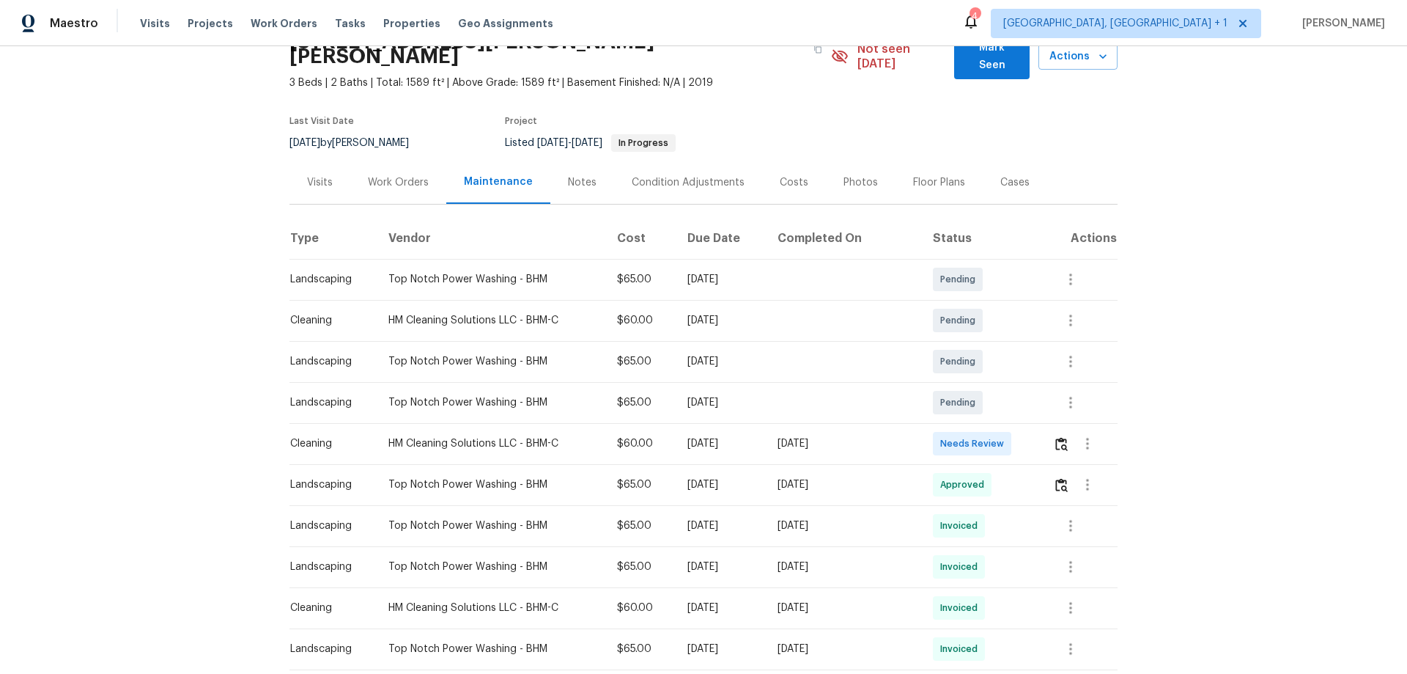
scroll to position [147, 0]
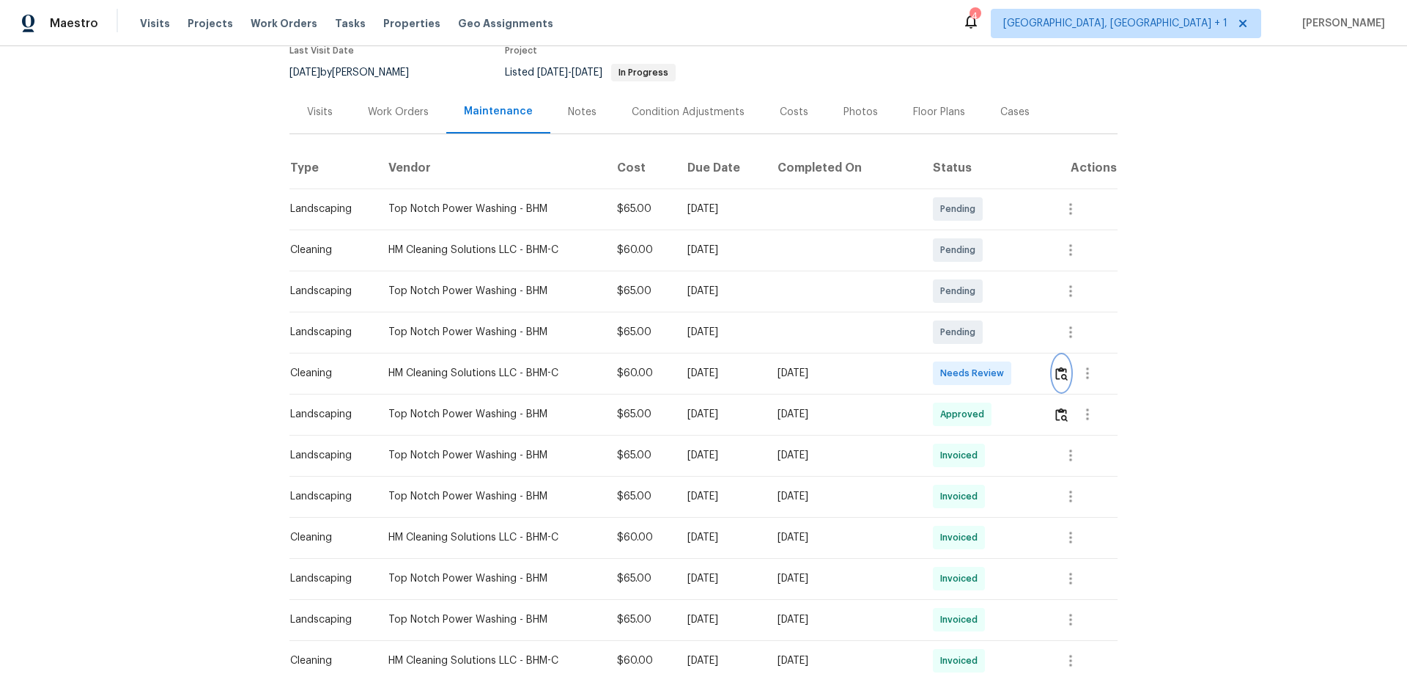
click at [1061, 367] on img "button" at bounding box center [1062, 374] width 12 height 14
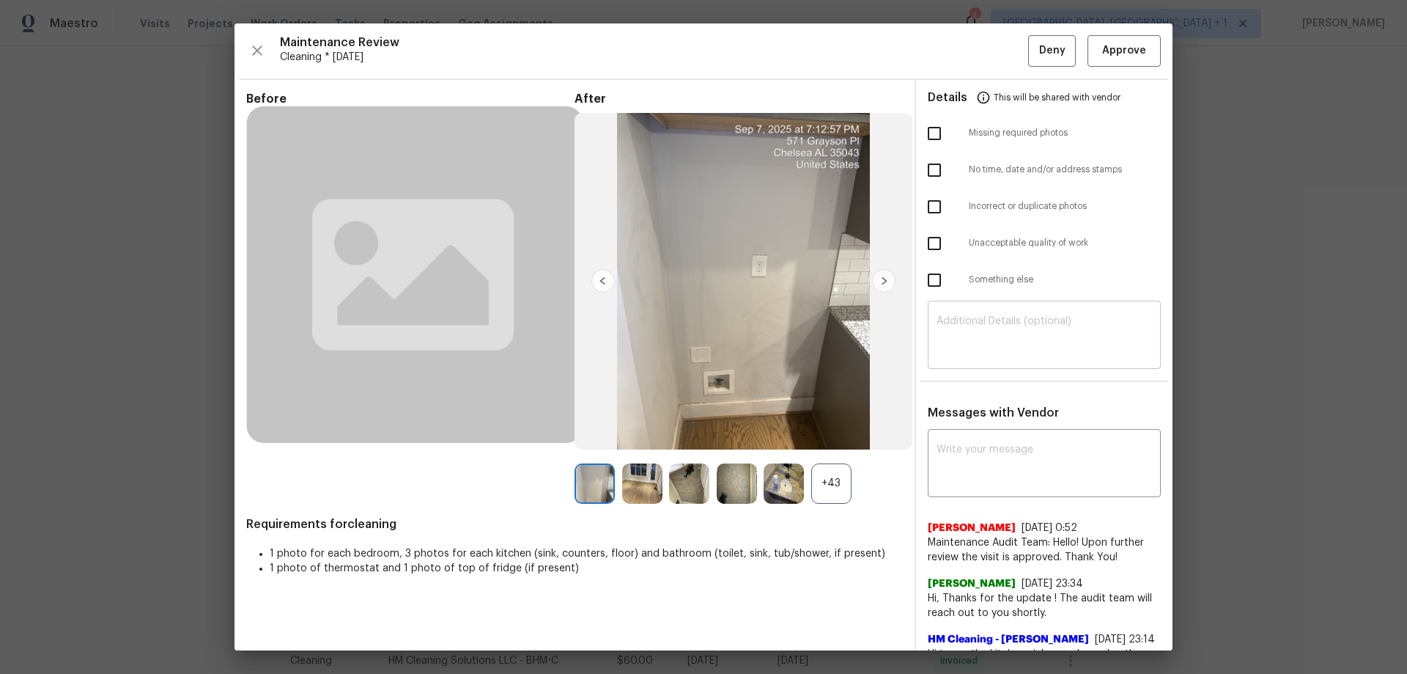
click at [999, 336] on textarea at bounding box center [1045, 336] width 216 height 41
paste textarea "Maintenance Audit Team: Hello! Unfortunately, this cleaning visit completed on …"
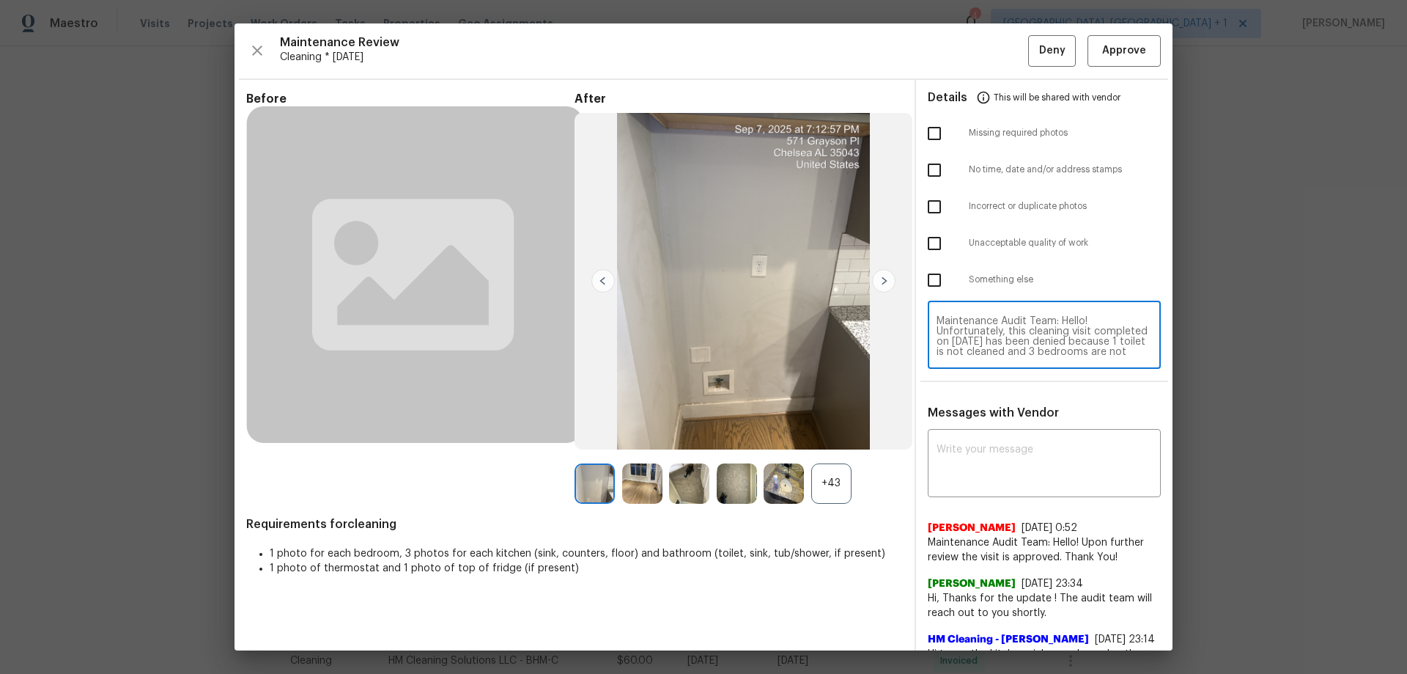
scroll to position [144, 0]
type textarea "Maintenance Audit Team: Hello! Unfortunately, this cleaning visit completed on …"
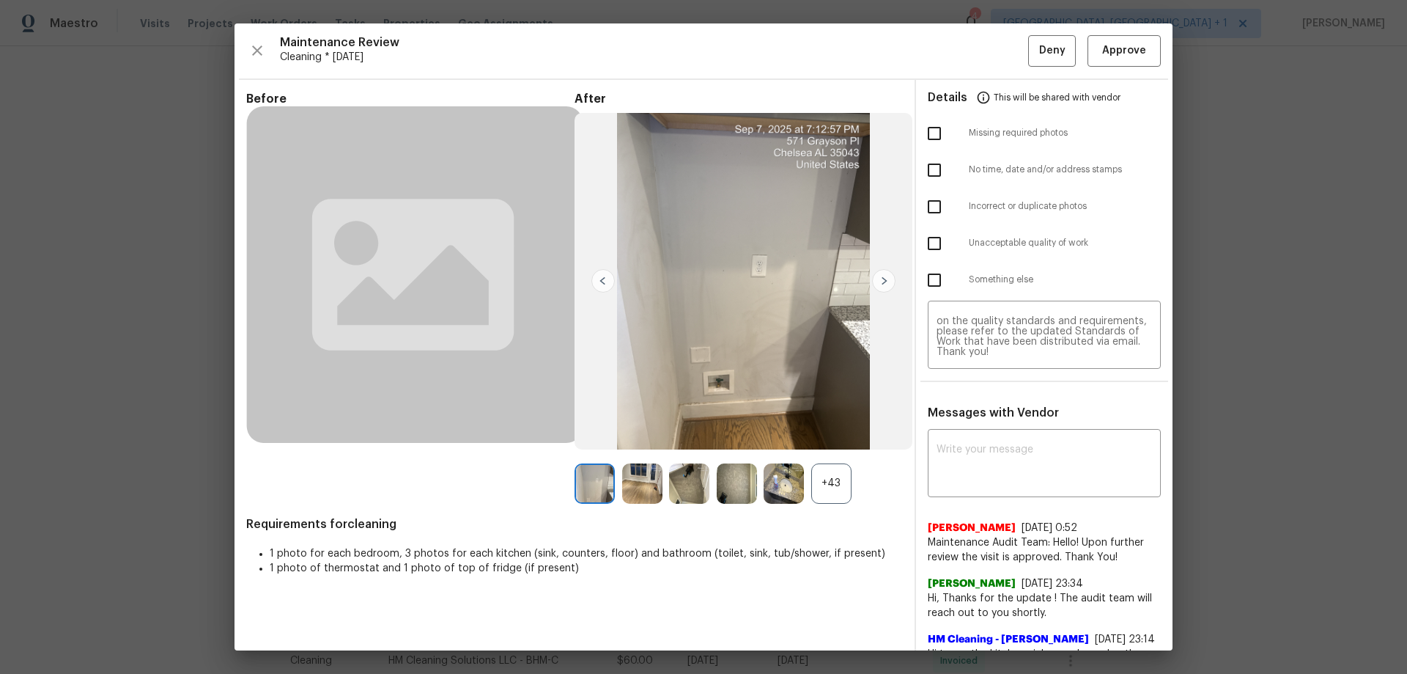
click at [975, 431] on div "Messages with Vendor x ​ Savitha Ekambaram 7/8/25, 0:52 Maintenance Audit Team:…" at bounding box center [1044, 662] width 257 height 514
click at [960, 446] on textarea at bounding box center [1045, 464] width 216 height 41
paste textarea "Maintenance Audit Team: Hello! Unfortunately, this cleaning visit completed on …"
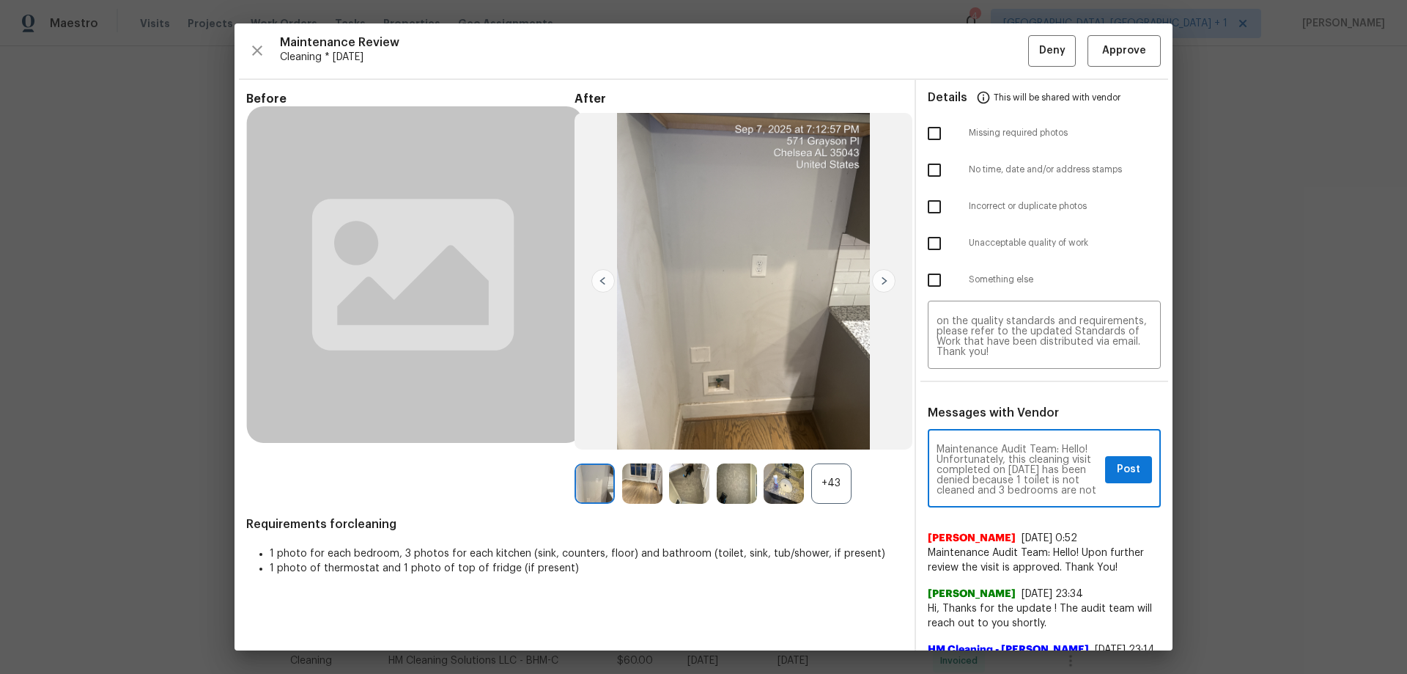
scroll to position [205, 0]
type textarea "Maintenance Audit Team: Hello! Unfortunately, this cleaning visit completed on …"
click at [928, 259] on div "Unacceptable quality of work" at bounding box center [1044, 243] width 257 height 37
click at [928, 245] on input "checkbox" at bounding box center [934, 243] width 31 height 31
checkbox input "true"
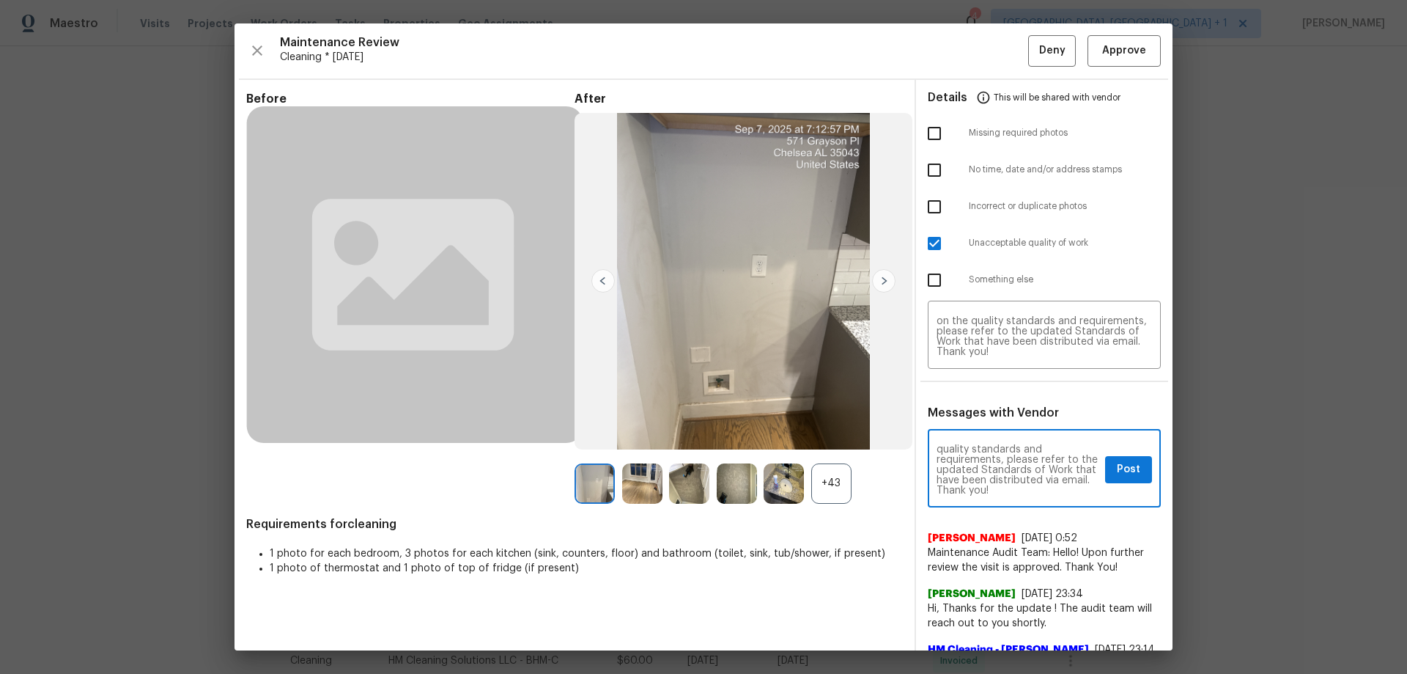
click at [1088, 452] on textarea "Maintenance Audit Team: Hello! Unfortunately, this cleaning visit completed on …" at bounding box center [1018, 469] width 163 height 51
click at [1117, 466] on span "Post" at bounding box center [1128, 469] width 23 height 18
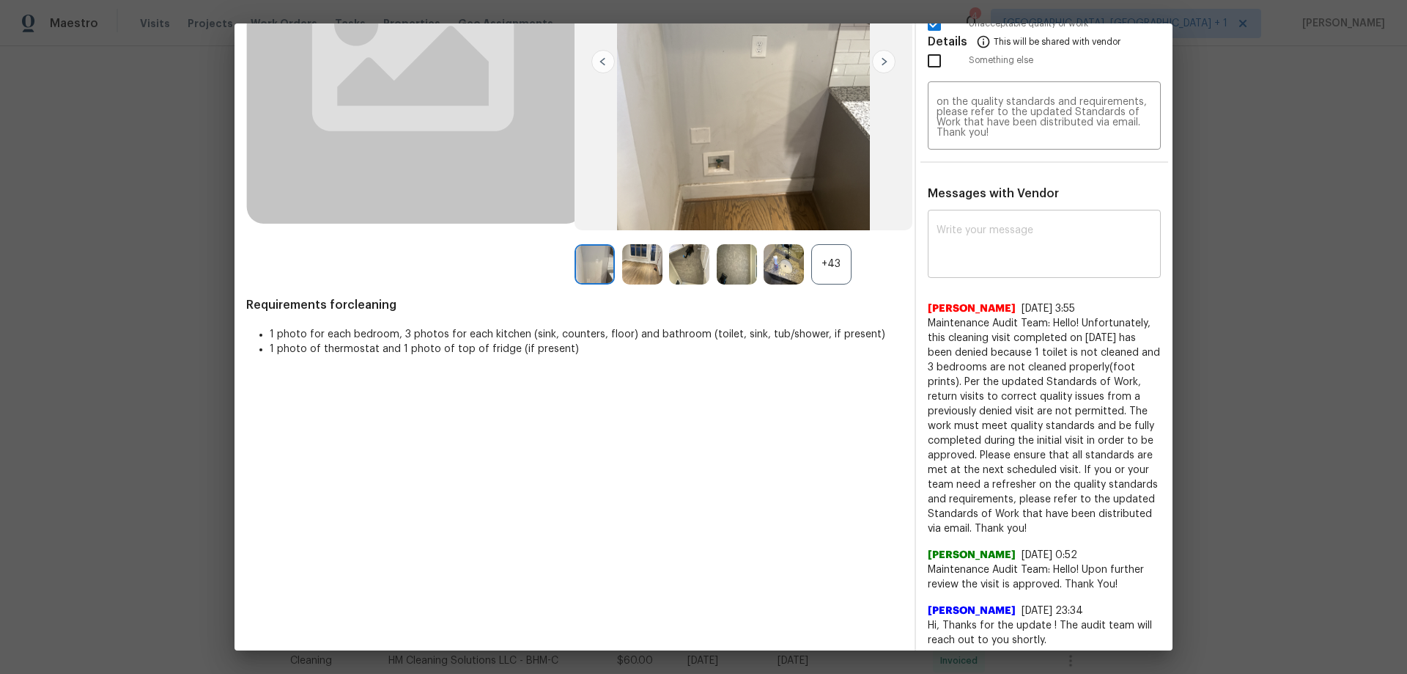
scroll to position [220, 0]
drag, startPoint x: 1122, startPoint y: 363, endPoint x: 1146, endPoint y: 370, distance: 25.3
click at [1146, 370] on span "Maintenance Audit Team: Hello! Unfortunately, this cleaning visit completed on …" at bounding box center [1044, 425] width 233 height 220
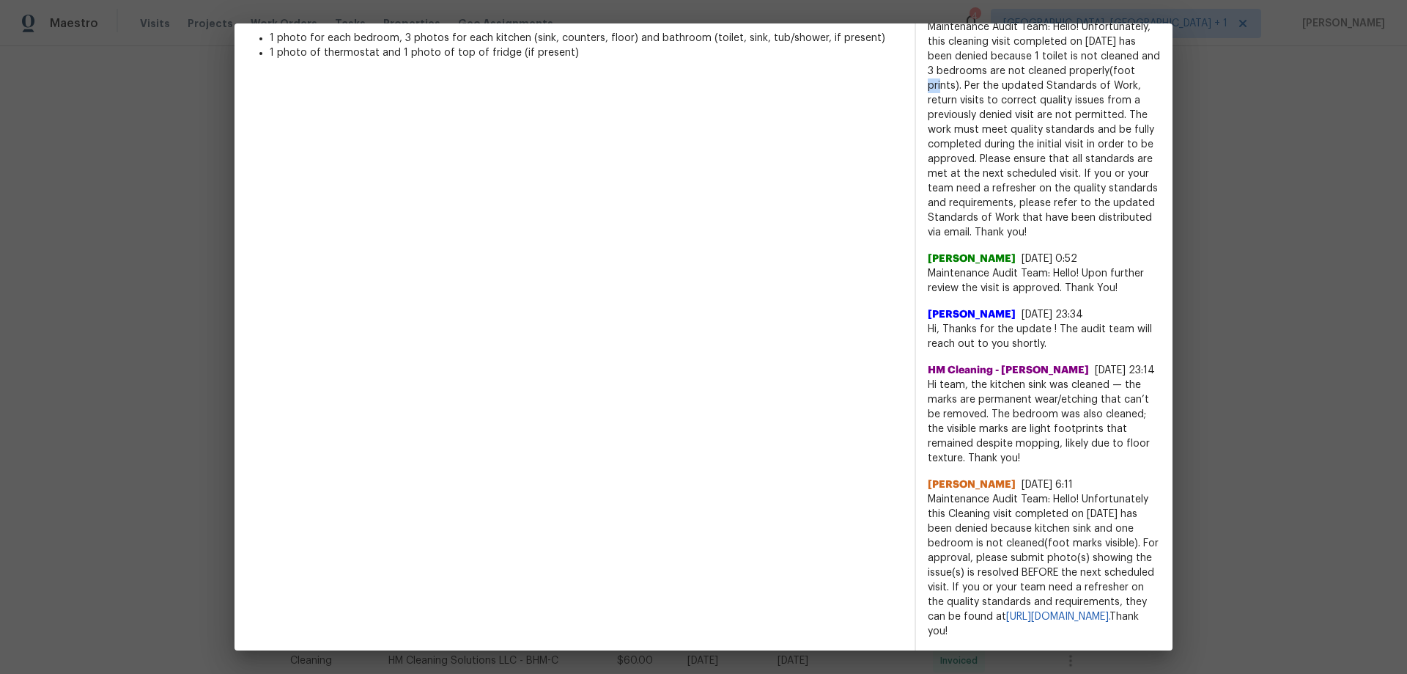
scroll to position [530, 0]
drag, startPoint x: 1039, startPoint y: 526, endPoint x: 1063, endPoint y: 531, distance: 24.0
click at [1063, 531] on span "Maintenance Audit Team: Hello! Unfortunately this Cleaning visit completed on 0…" at bounding box center [1044, 565] width 233 height 147
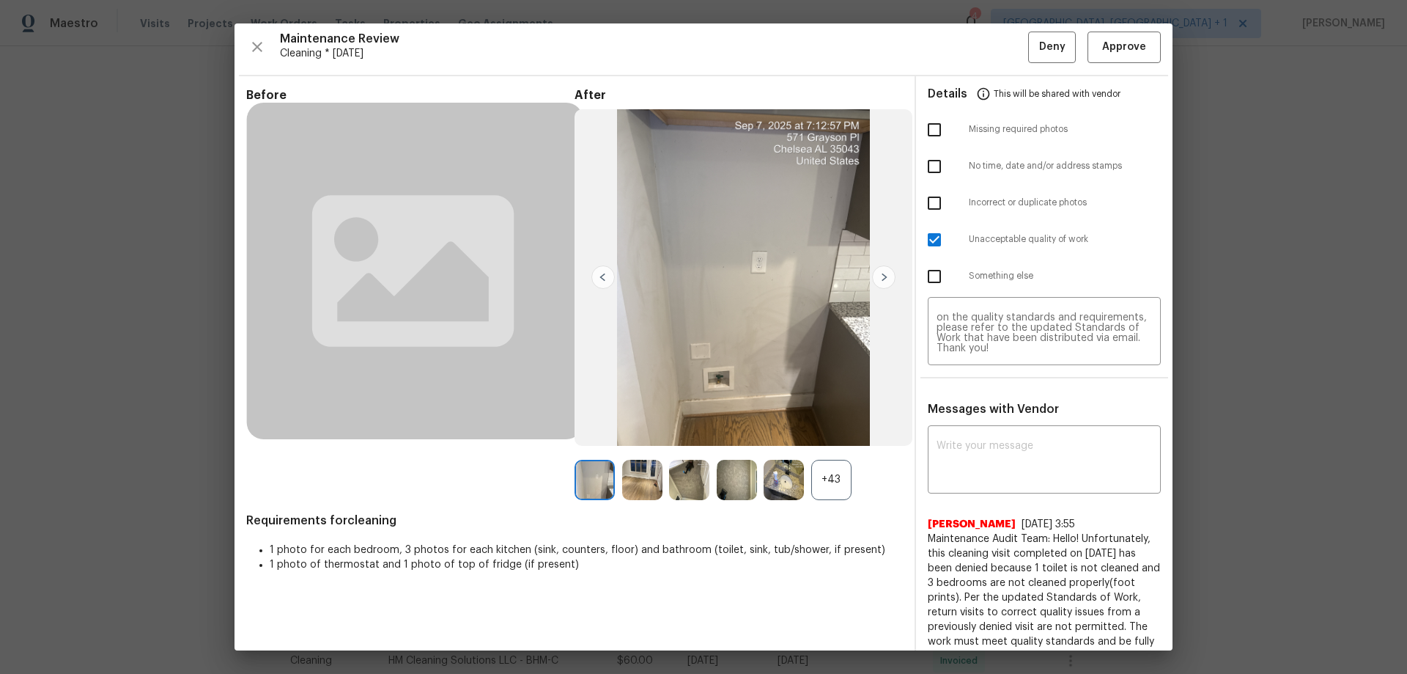
scroll to position [0, 0]
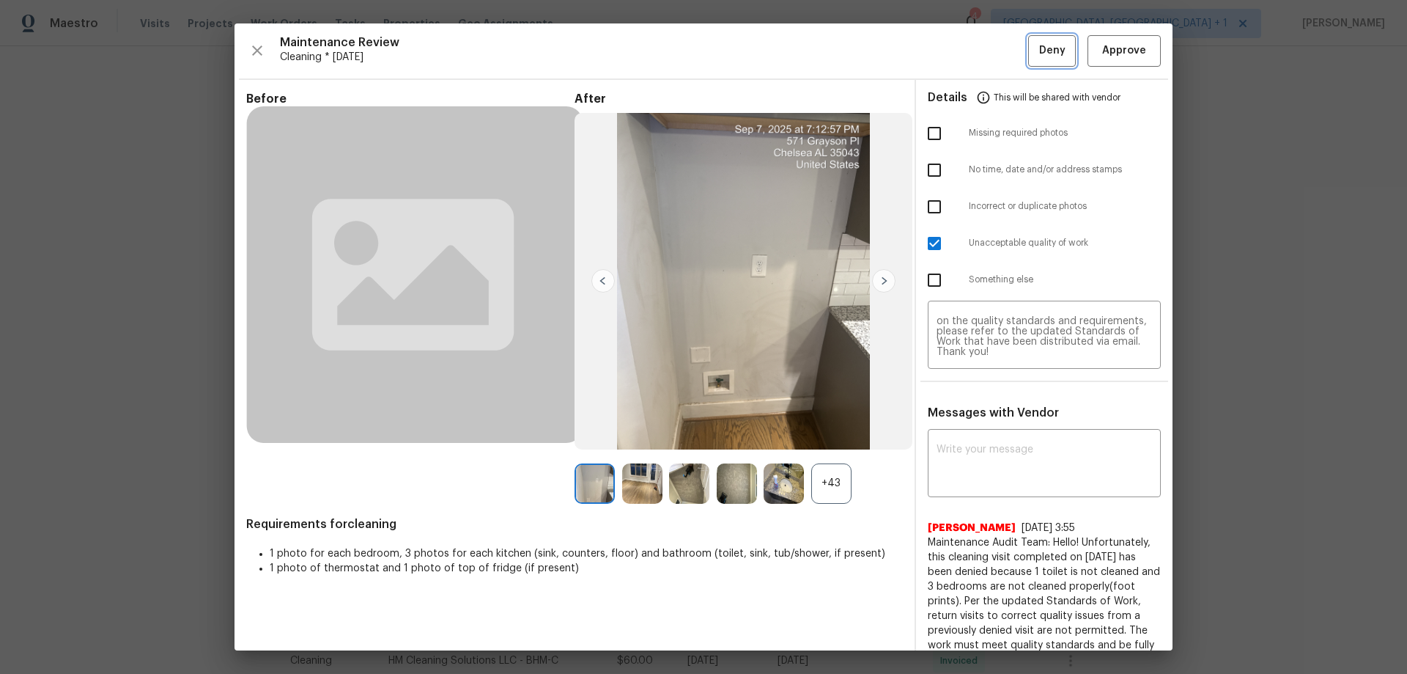
click at [1035, 39] on button "Deny" at bounding box center [1052, 51] width 48 height 32
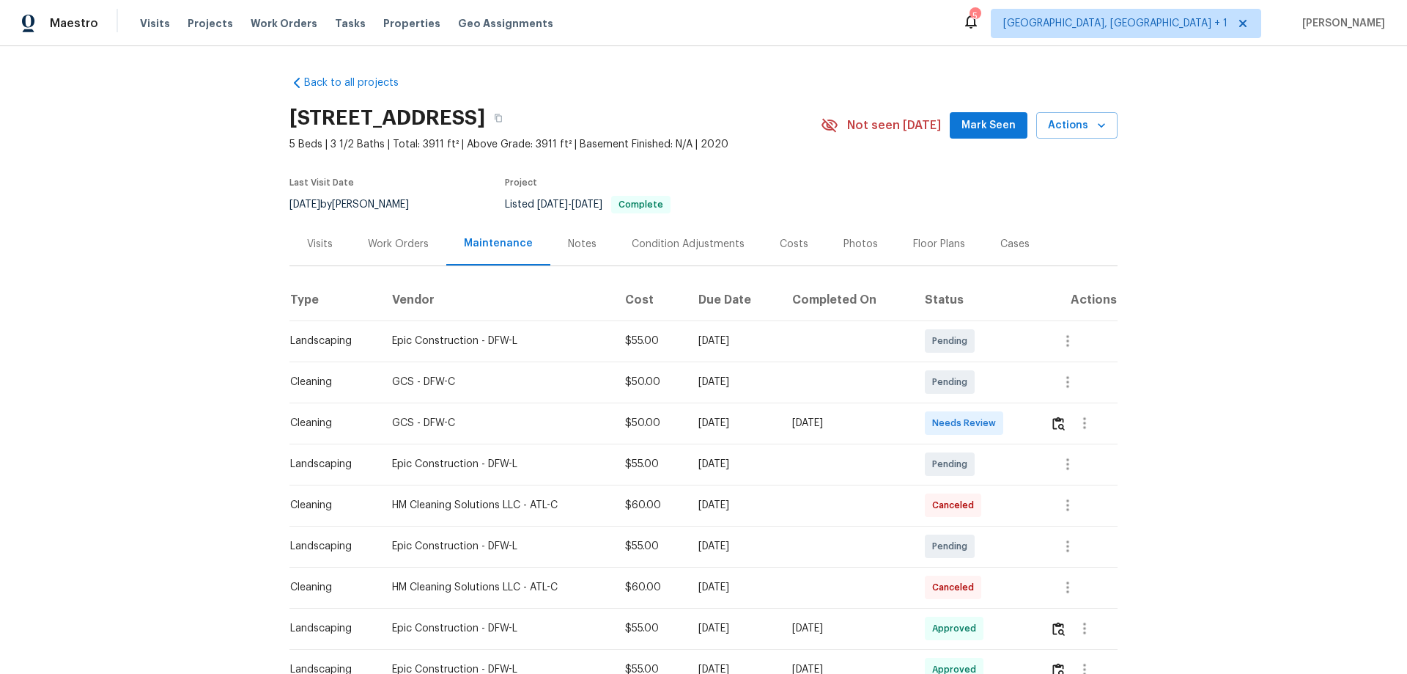
scroll to position [147, 0]
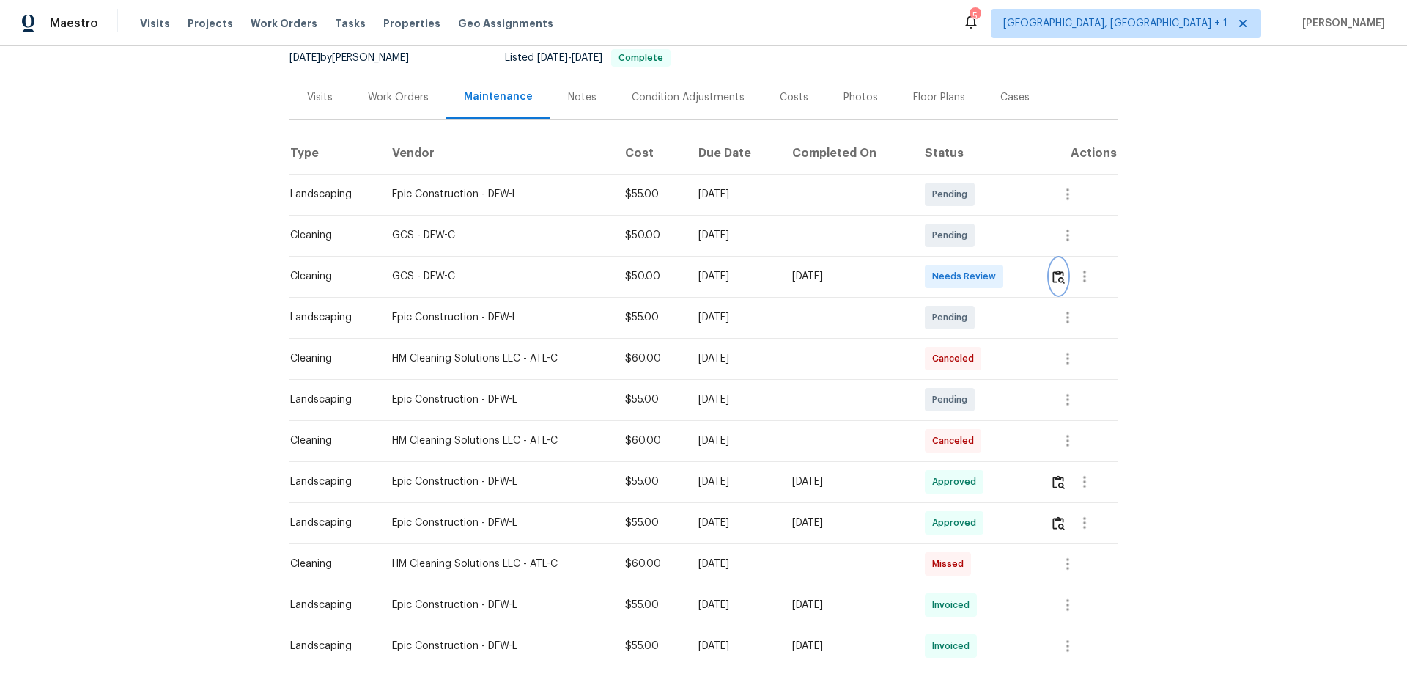
click at [1001, 279] on img "button" at bounding box center [1059, 277] width 12 height 14
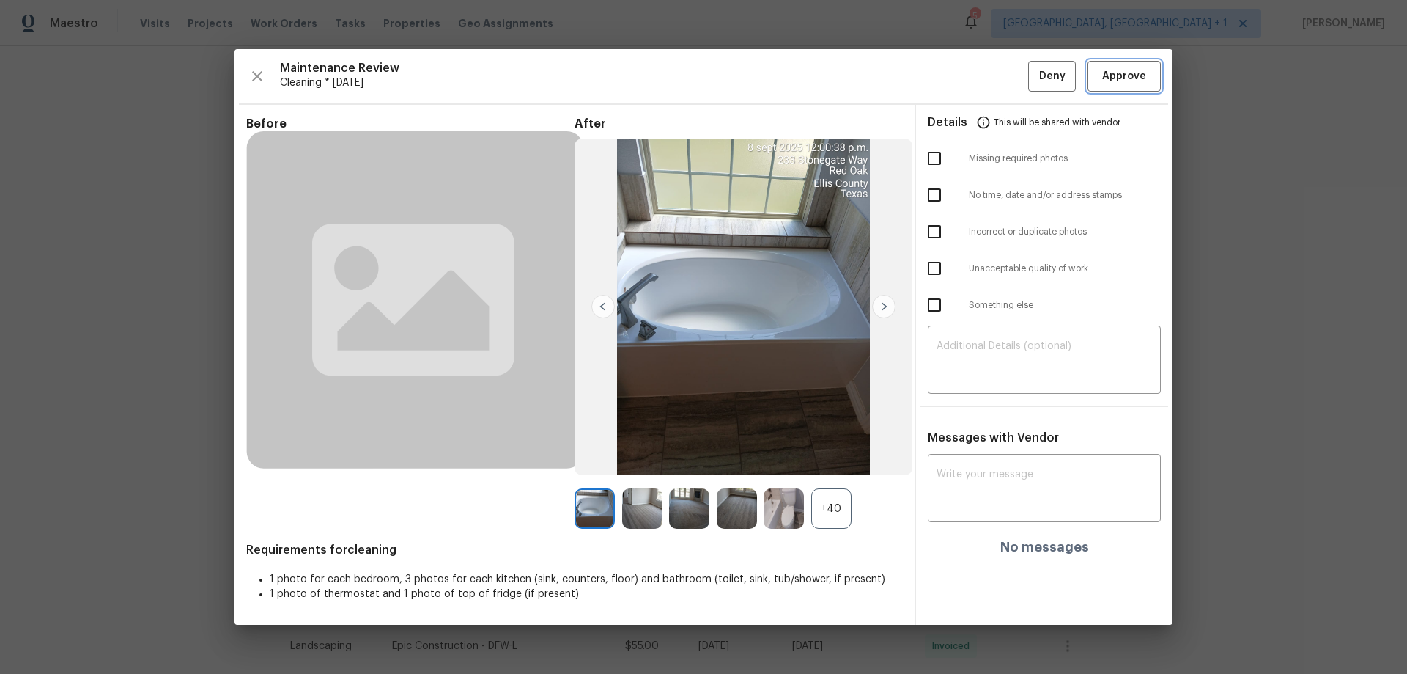
click at [1001, 70] on span "Approve" at bounding box center [1124, 76] width 44 height 18
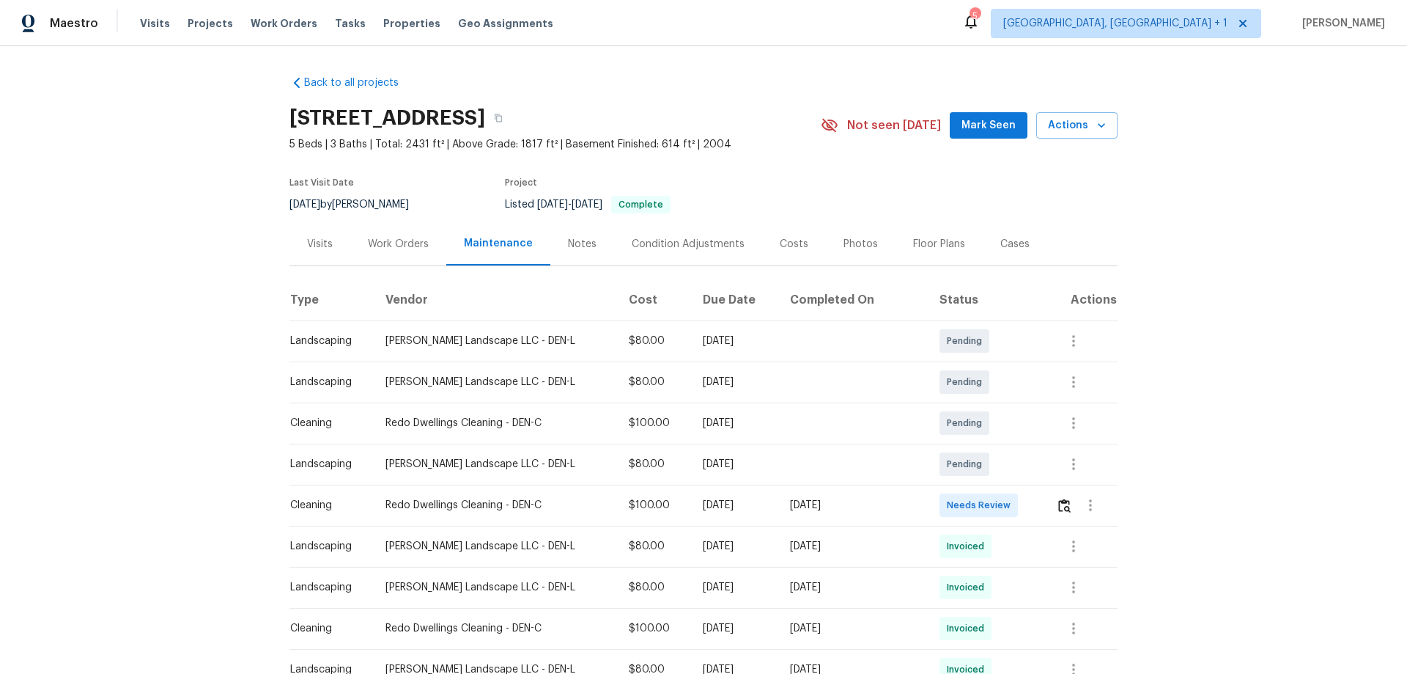
scroll to position [220, 0]
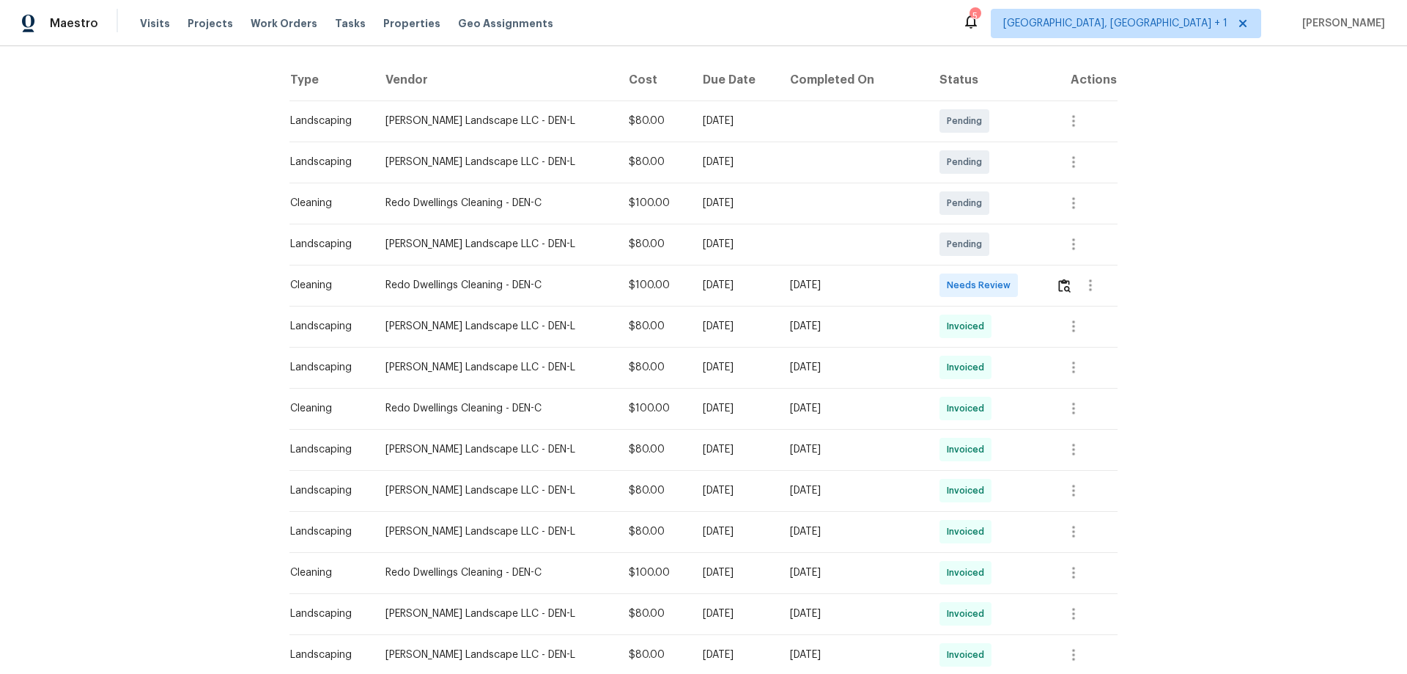
click at [1001, 303] on td at bounding box center [1081, 285] width 73 height 41
click at [1001, 290] on img "button" at bounding box center [1064, 286] width 12 height 14
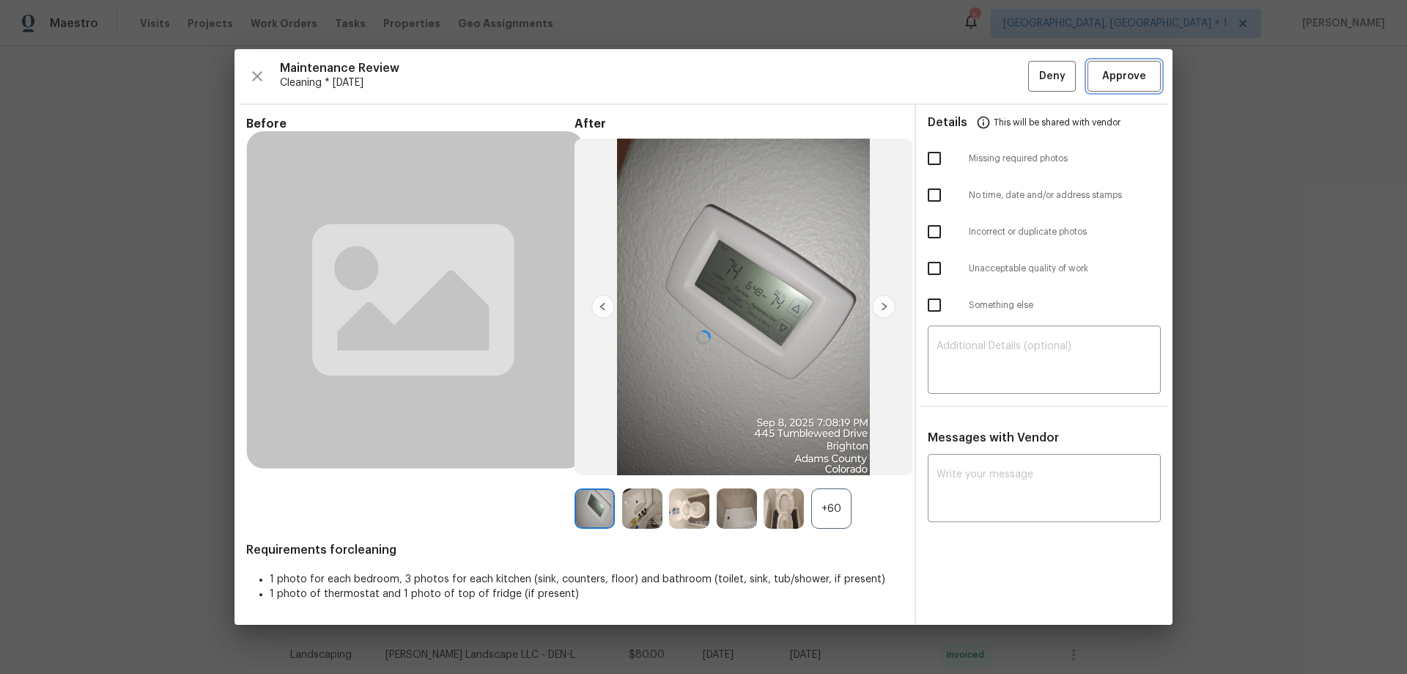
click at [1001, 64] on button "Approve" at bounding box center [1124, 77] width 73 height 32
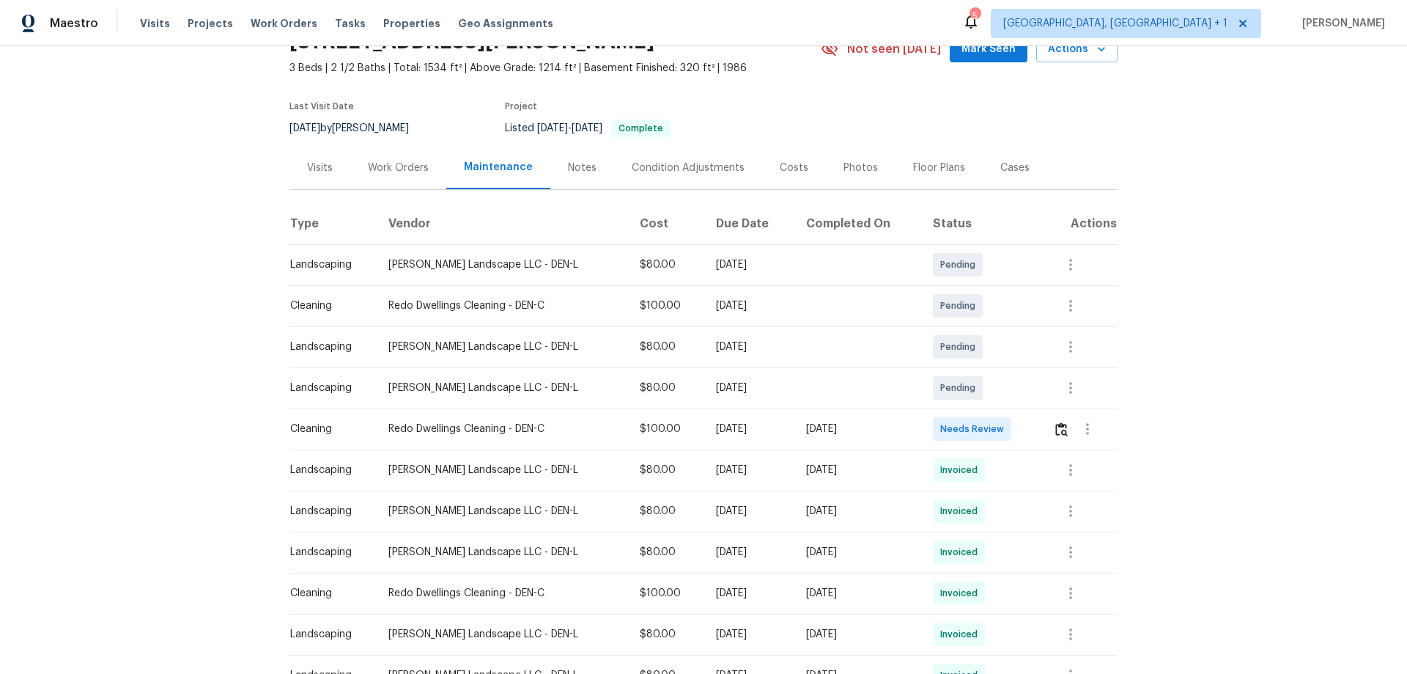
scroll to position [147, 0]
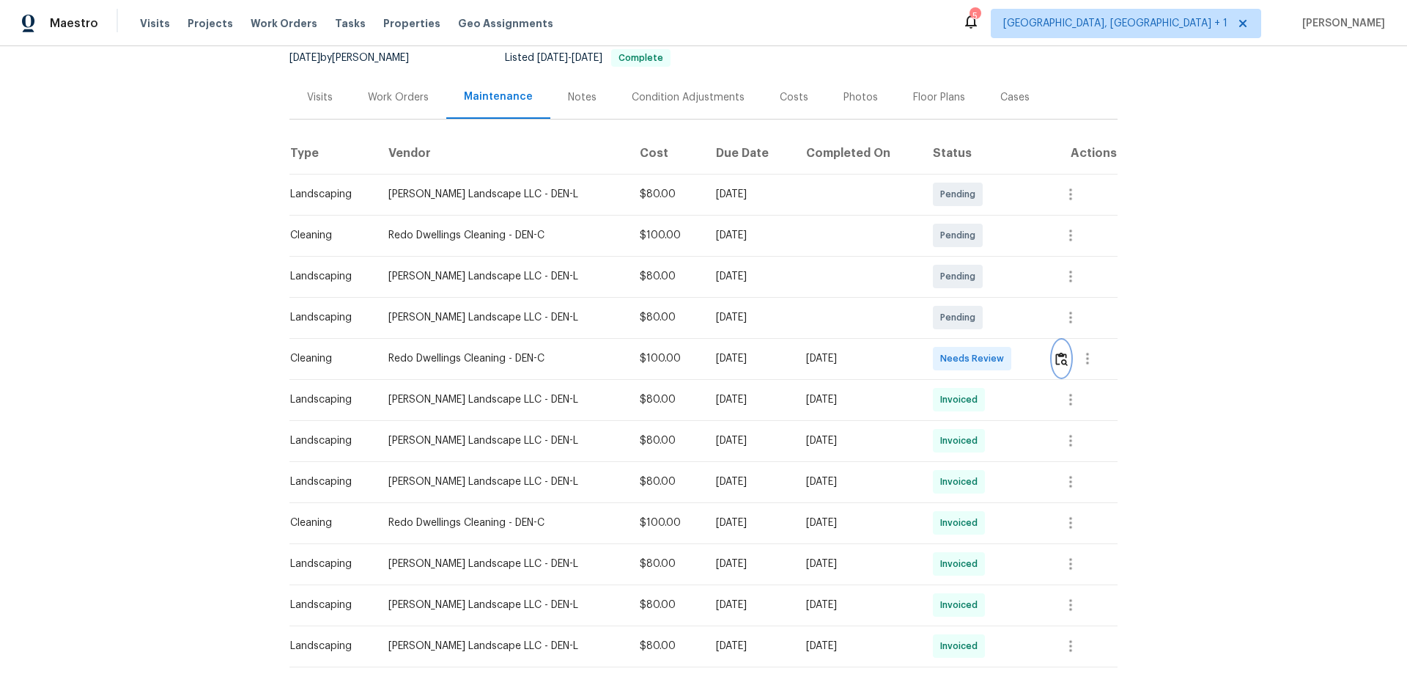
click at [1001, 359] on img "button" at bounding box center [1062, 359] width 12 height 14
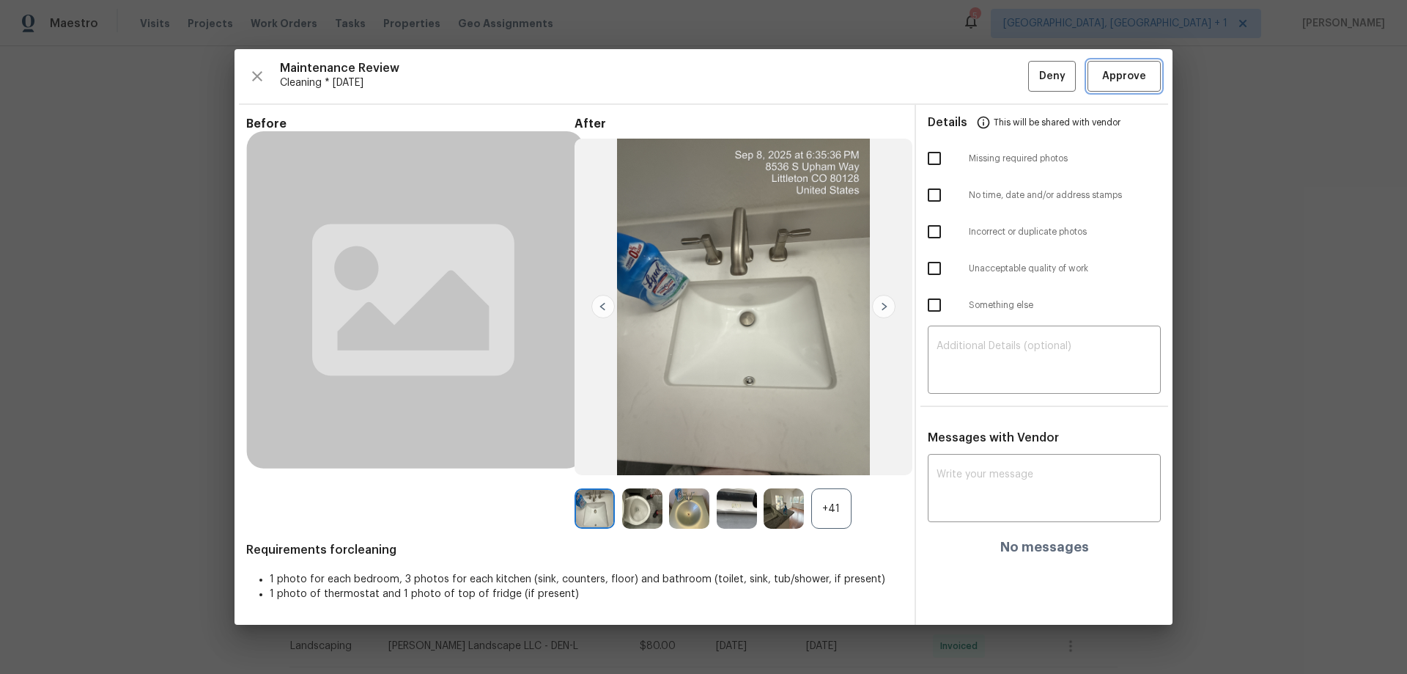
click at [1001, 66] on button "Approve" at bounding box center [1124, 77] width 73 height 32
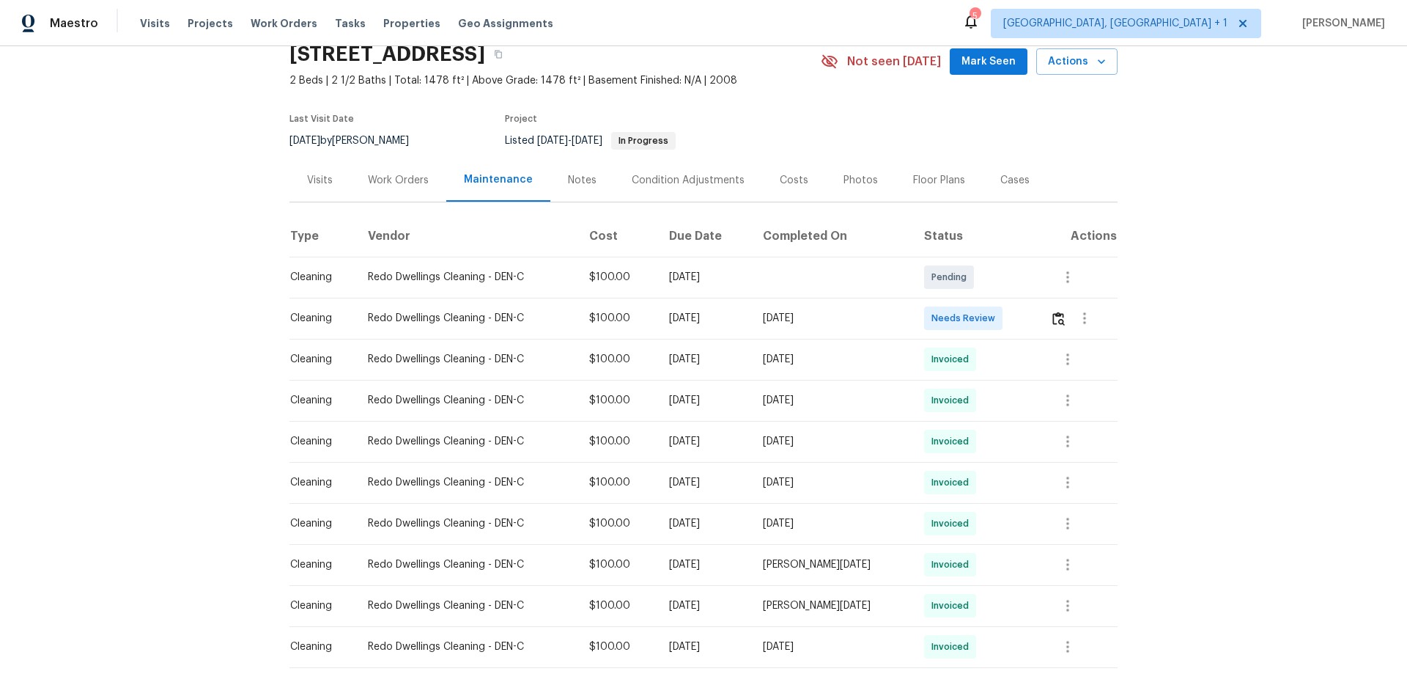
scroll to position [147, 0]
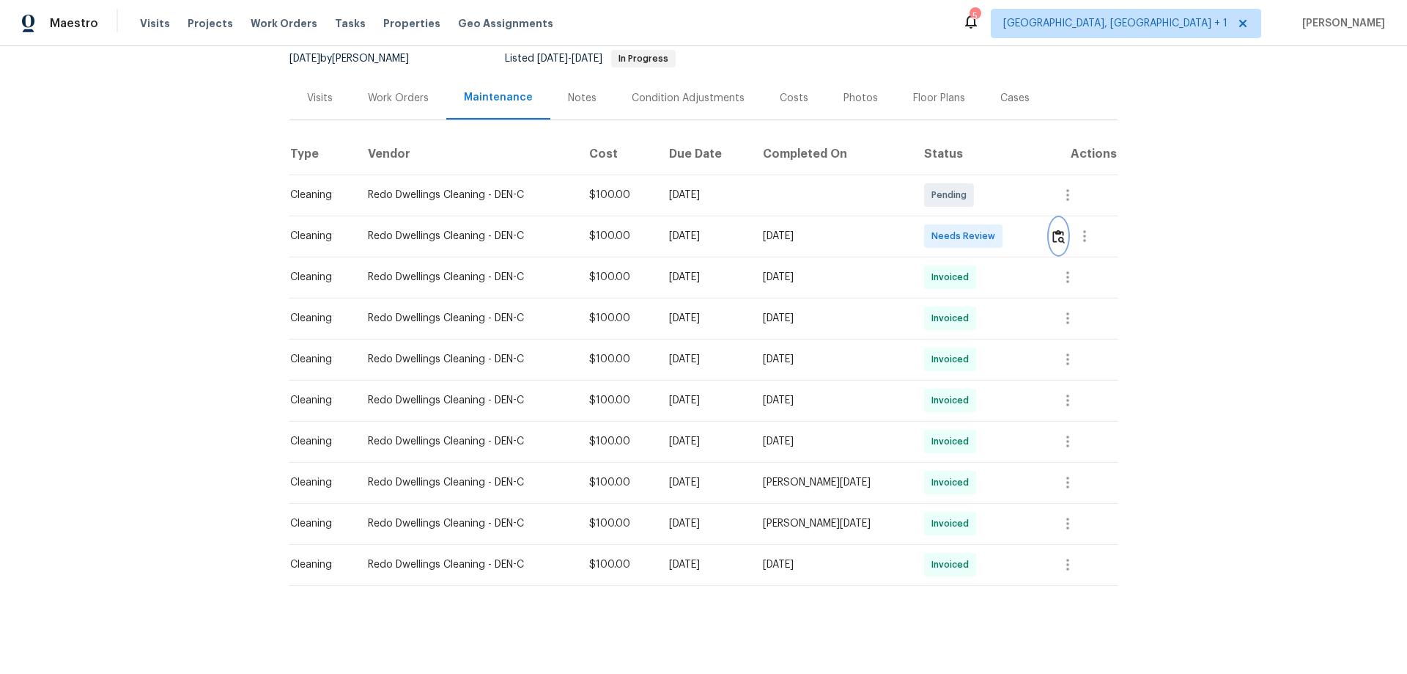
click at [1001, 235] on img "button" at bounding box center [1059, 236] width 12 height 14
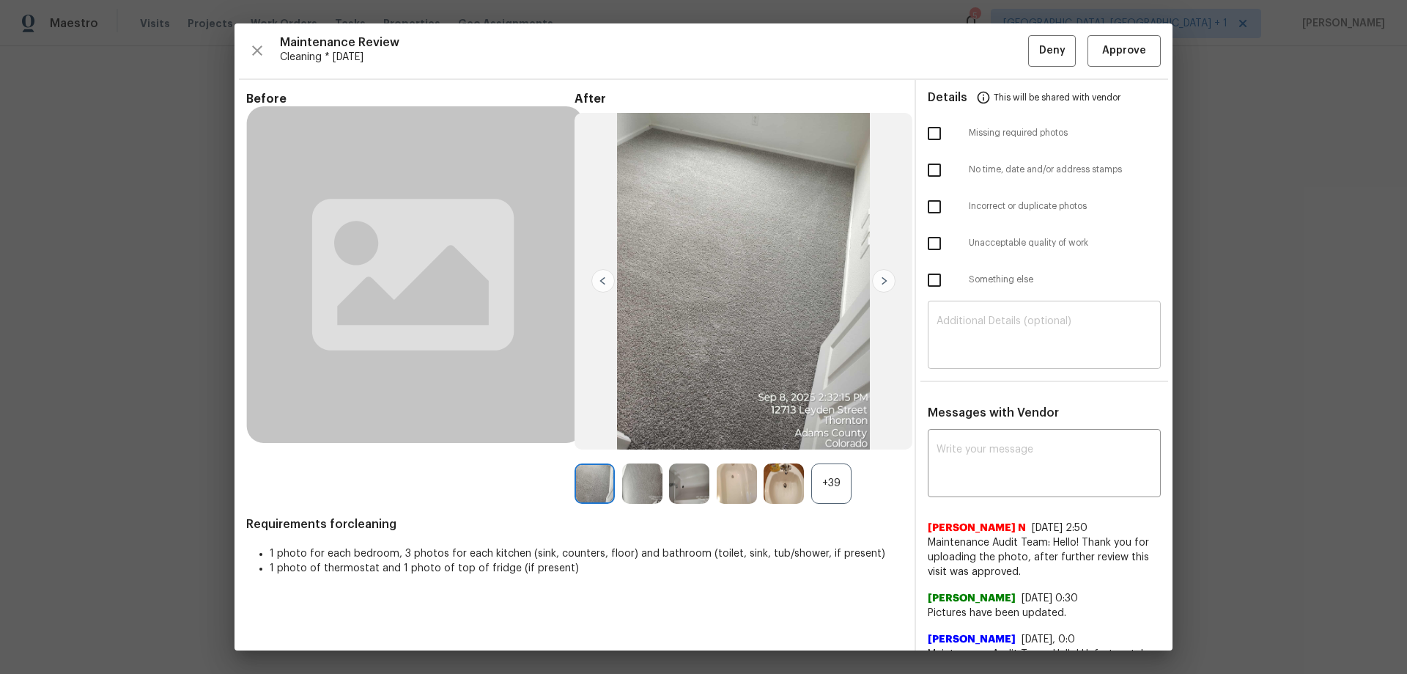
click at [978, 342] on textarea at bounding box center [1045, 336] width 216 height 41
paste textarea "Maintenance Audit Team: Hello! Unfortunately, this cleaning visit completed on …"
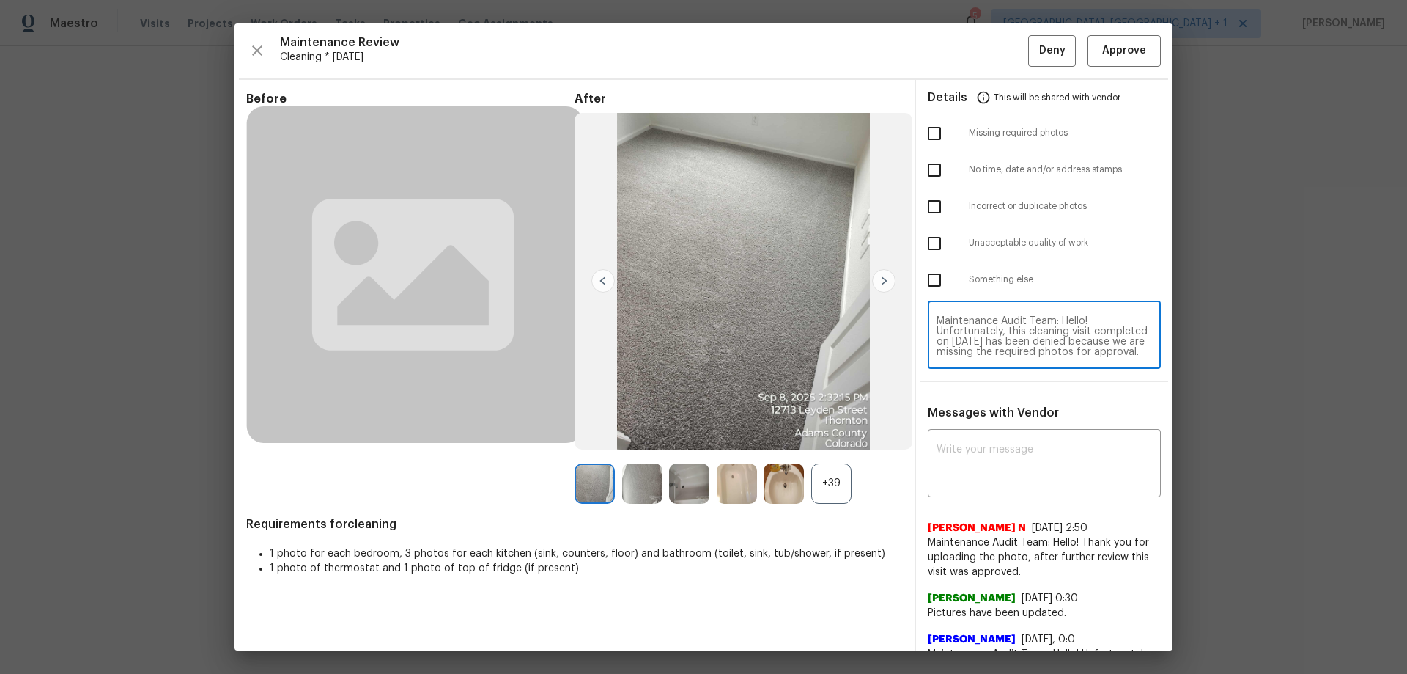
scroll to position [144, 0]
type textarea "Maintenance Audit Team: Hello! Unfortunately, this cleaning visit completed on …"
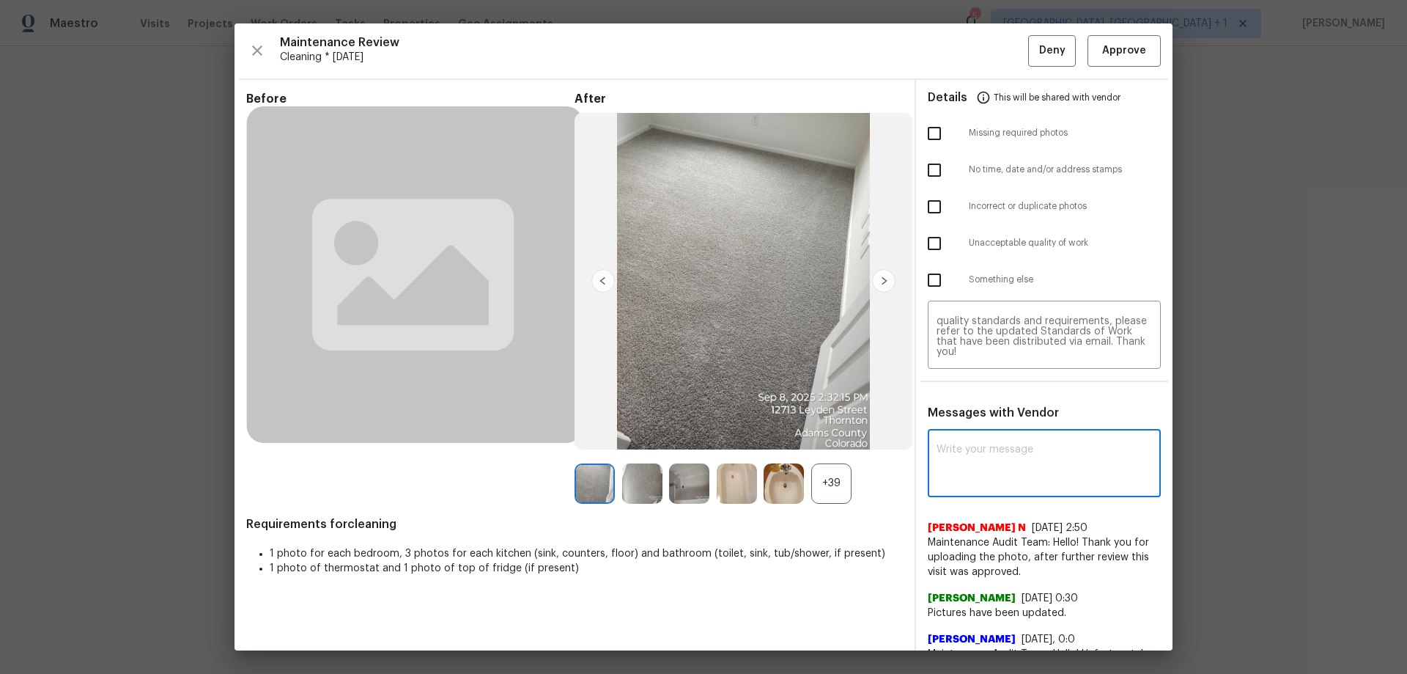
click at [968, 444] on textarea at bounding box center [1045, 464] width 216 height 41
paste textarea "Maintenance Audit Team: Hello! Unfortunately, this cleaning visit completed on …"
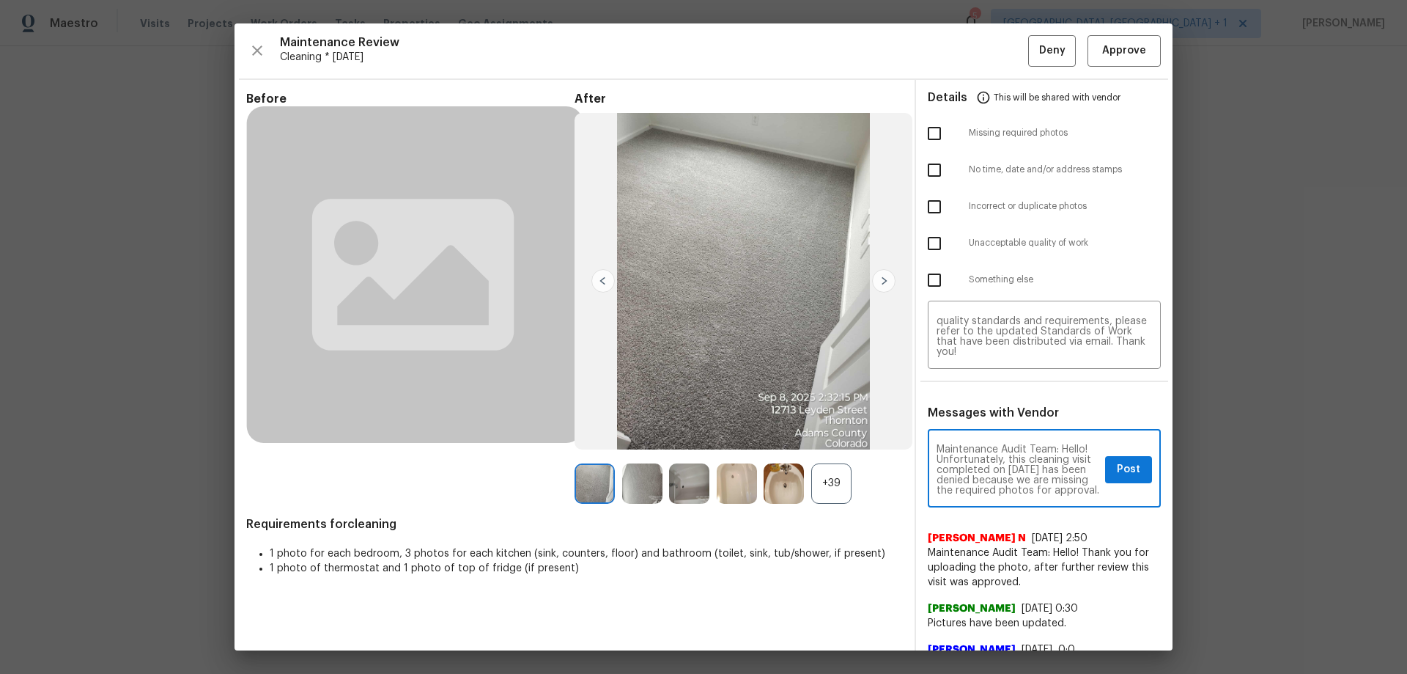
scroll to position [195, 0]
type textarea "Maintenance Audit Team: Hello! Unfortunately, this cleaning visit completed on …"
click at [928, 141] on input "checkbox" at bounding box center [934, 133] width 31 height 31
checkbox input "true"
click at [1001, 442] on div "Maintenance Audit Team: Hello! Unfortunately, this cleaning visit completed on …" at bounding box center [1044, 469] width 233 height 75
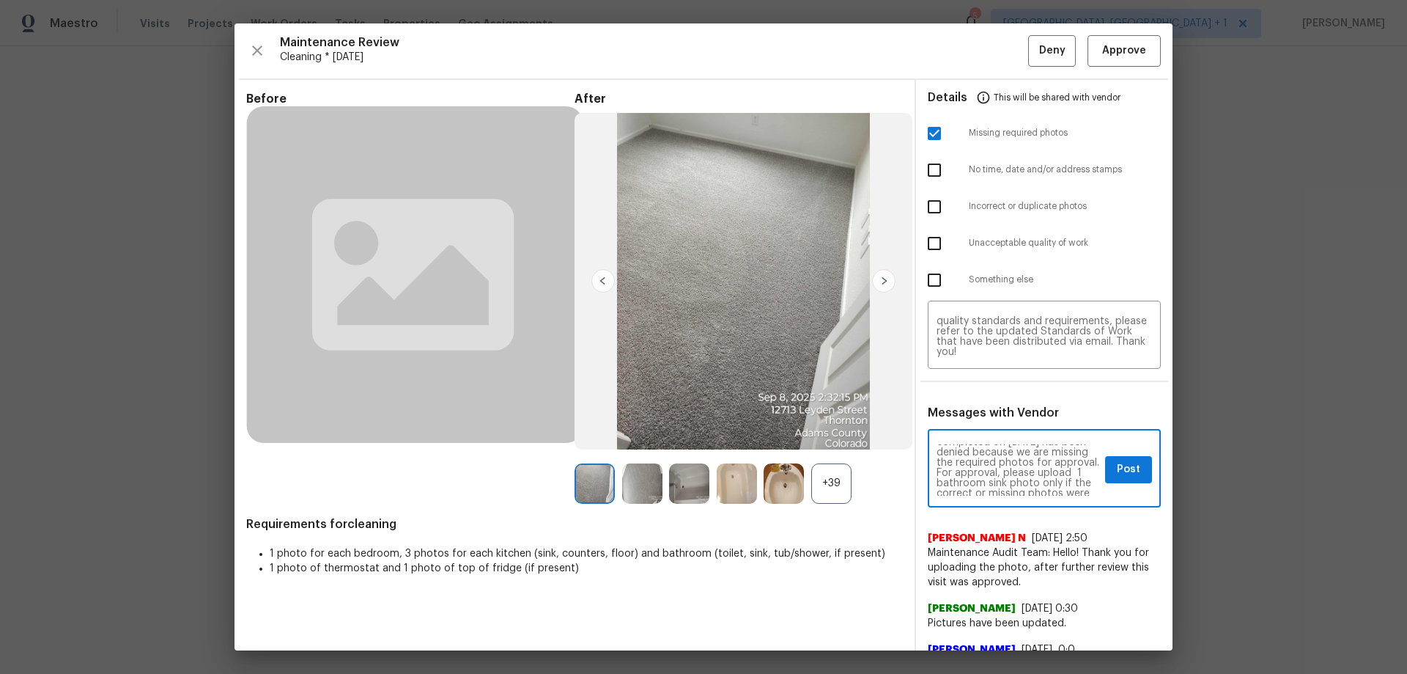
scroll to position [29, 0]
click at [1001, 444] on div "Maintenance Audit Team: Hello! Unfortunately, this cleaning visit completed on …" at bounding box center [1044, 469] width 233 height 75
click at [1001, 444] on span "Post" at bounding box center [1128, 469] width 23 height 18
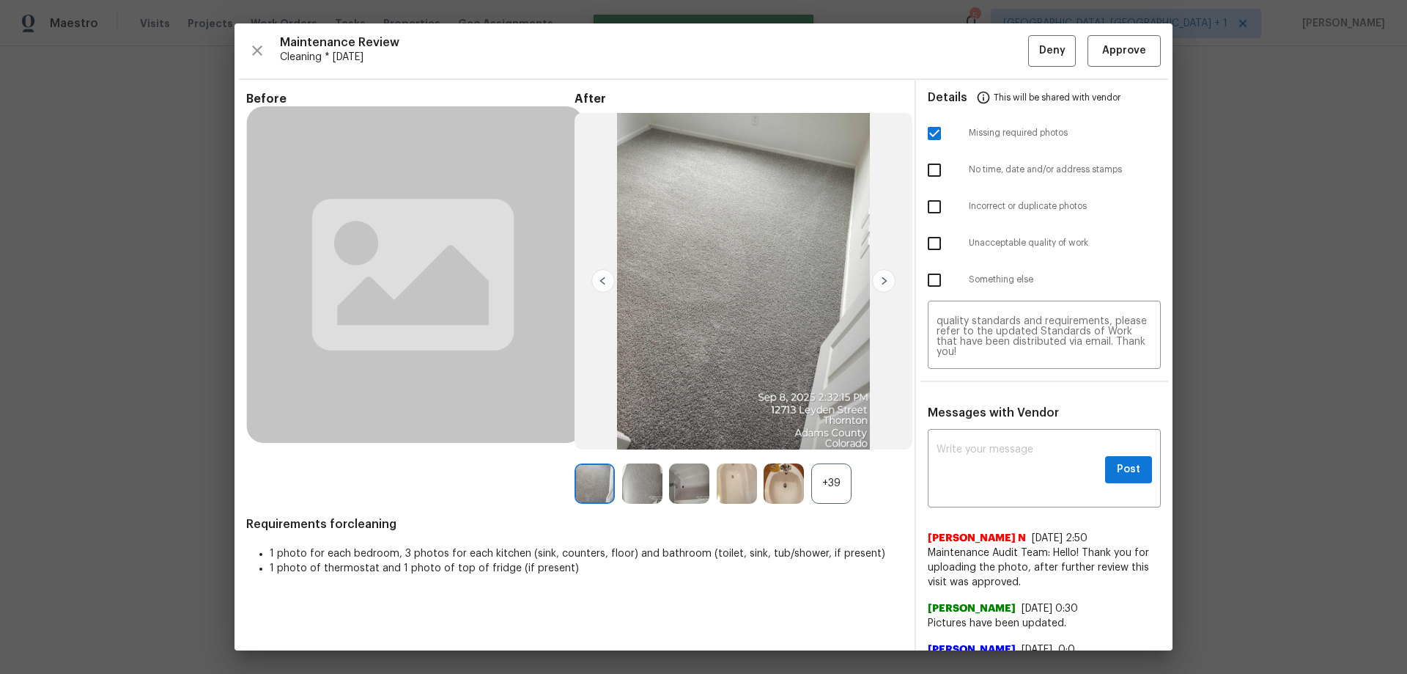
scroll to position [0, 0]
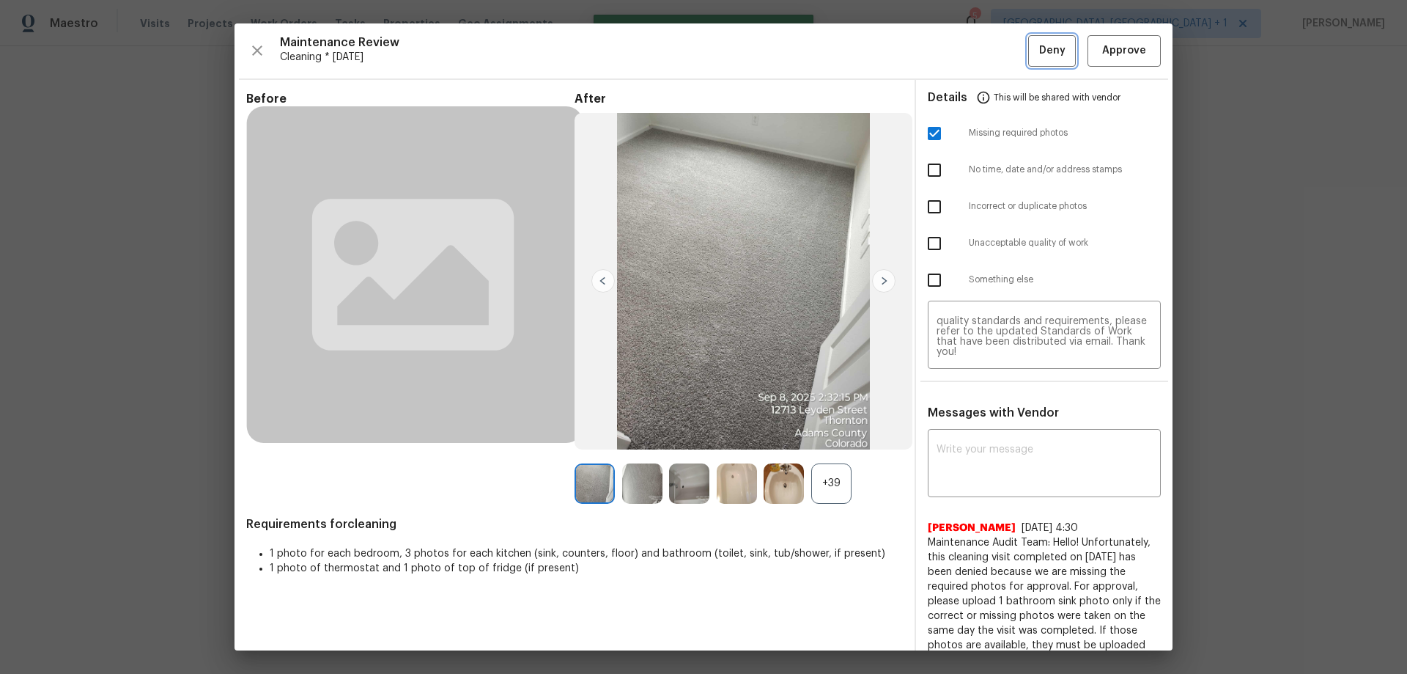
click at [1001, 50] on span "Deny" at bounding box center [1052, 51] width 26 height 18
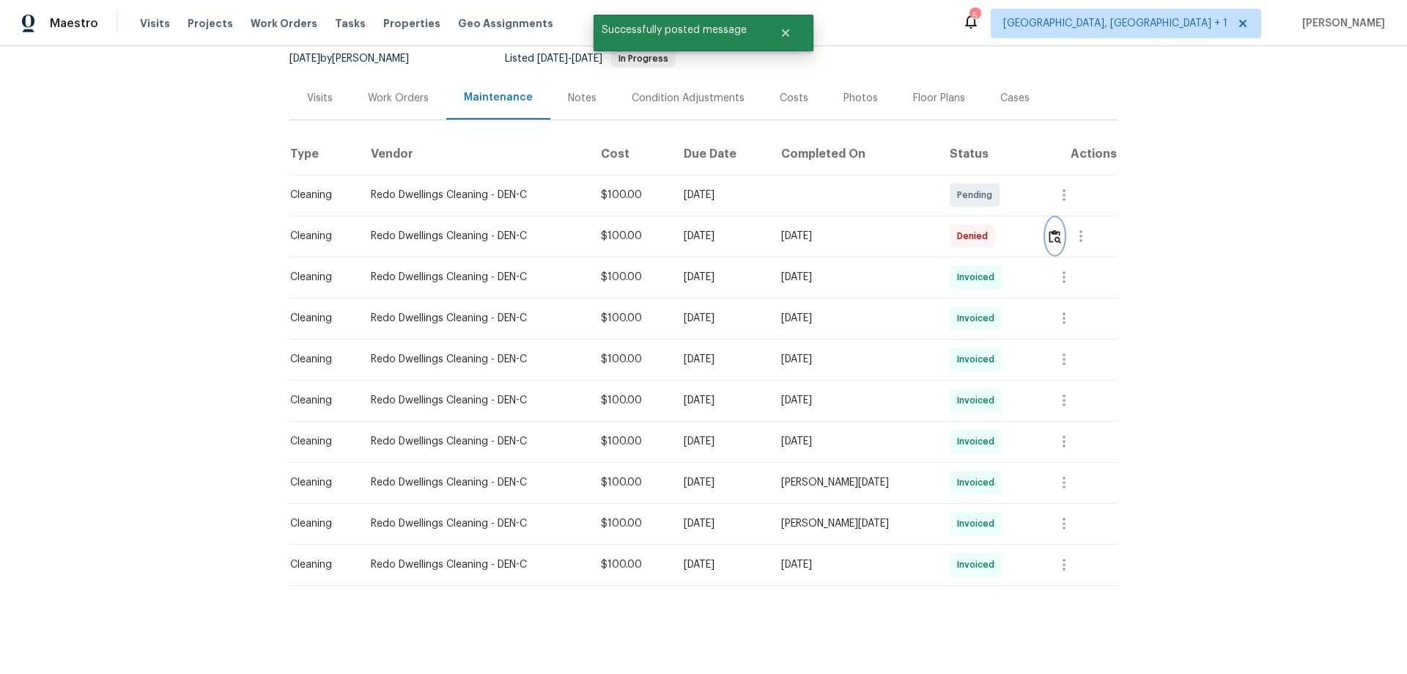
click at [1001, 235] on img "button" at bounding box center [1055, 236] width 12 height 14
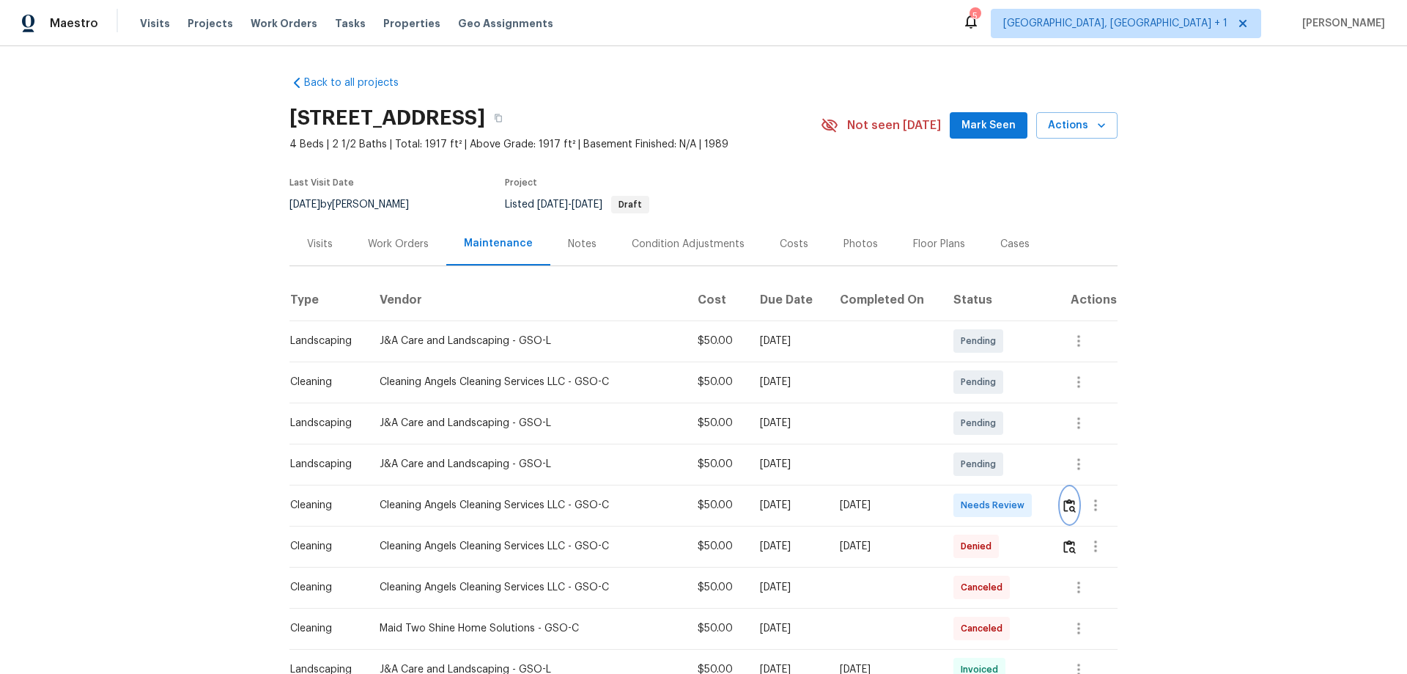
click at [1001, 444] on img "button" at bounding box center [1070, 505] width 12 height 14
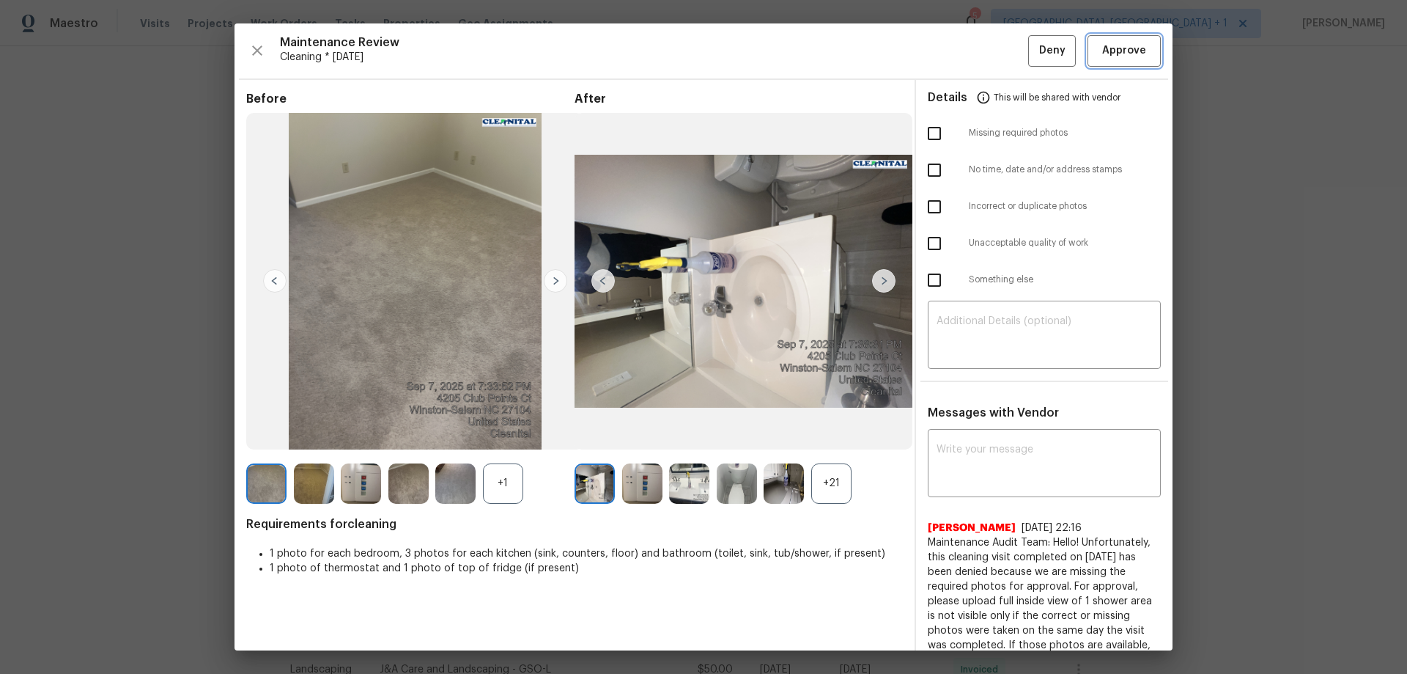
click at [1001, 54] on span "Approve" at bounding box center [1124, 51] width 44 height 18
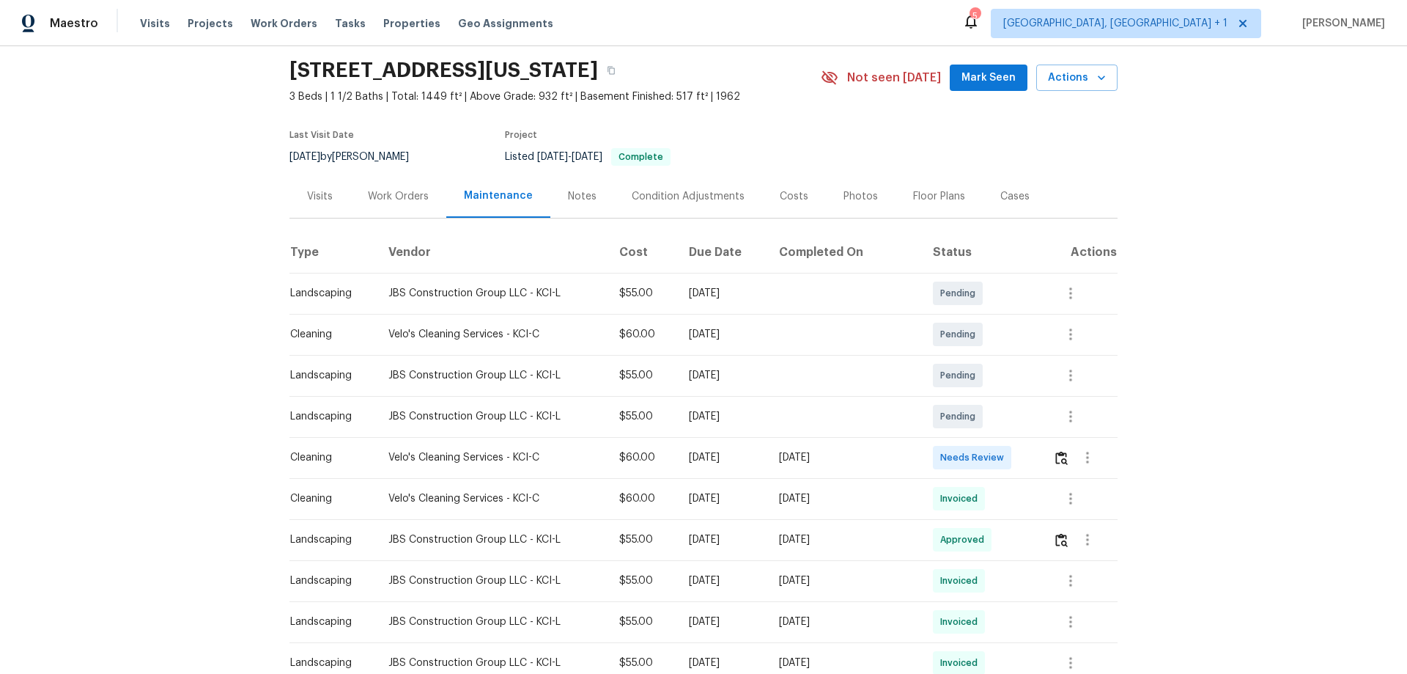
scroll to position [73, 0]
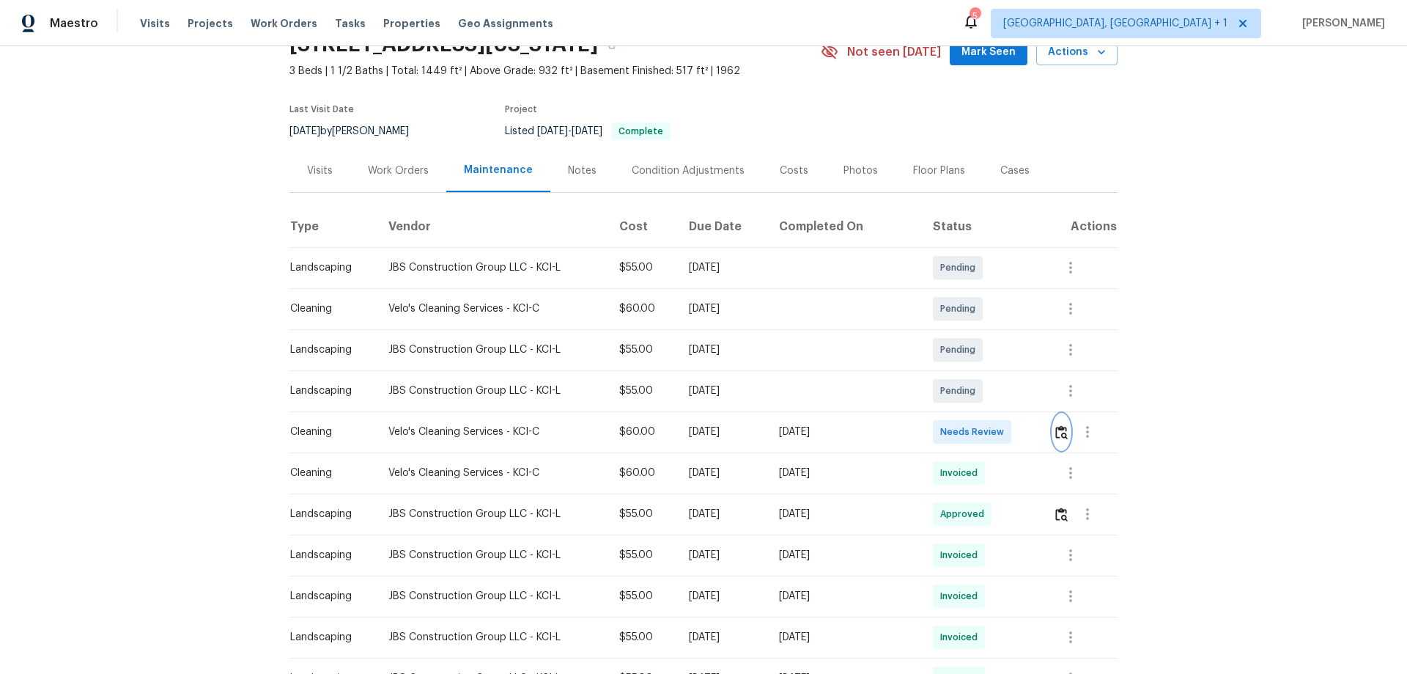
click at [1001, 434] on img "button" at bounding box center [1062, 432] width 12 height 14
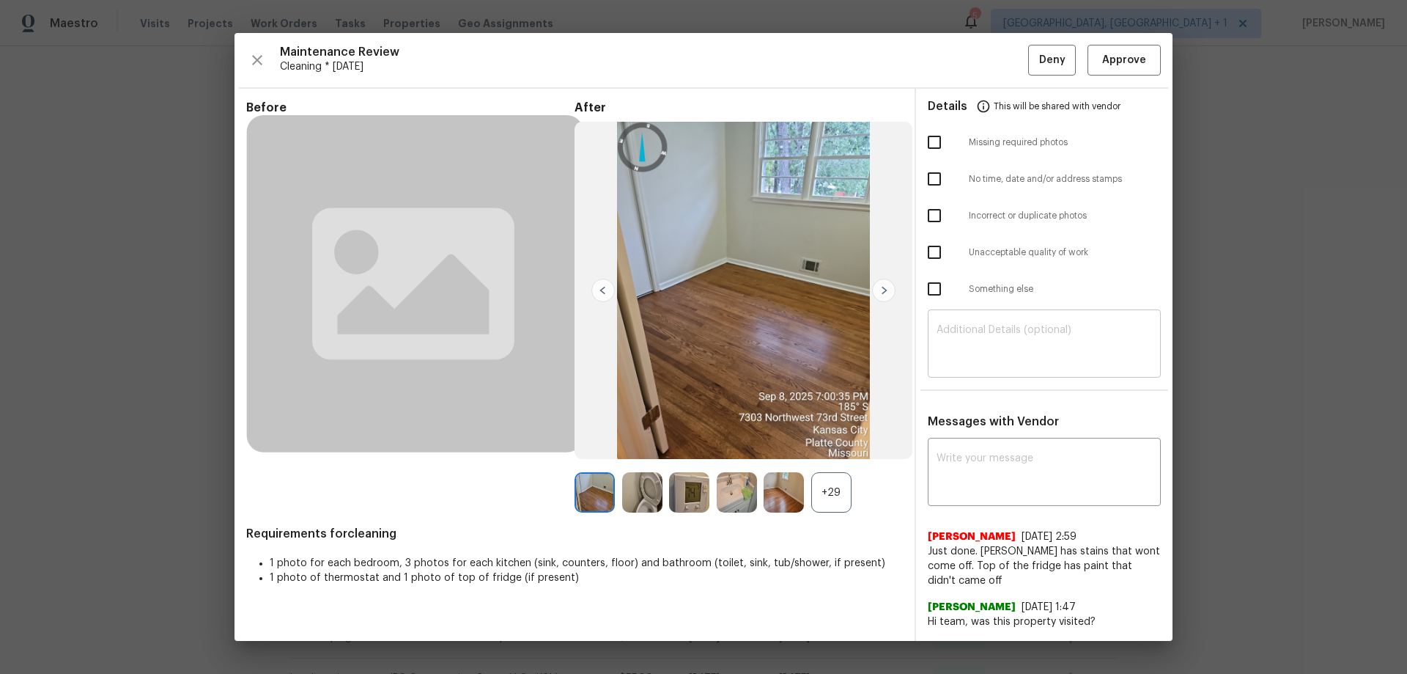
click at [972, 343] on textarea at bounding box center [1045, 345] width 216 height 41
paste textarea "Maintenance Audit Team: Hello! Unfortunately, this cleaning visit completed on …"
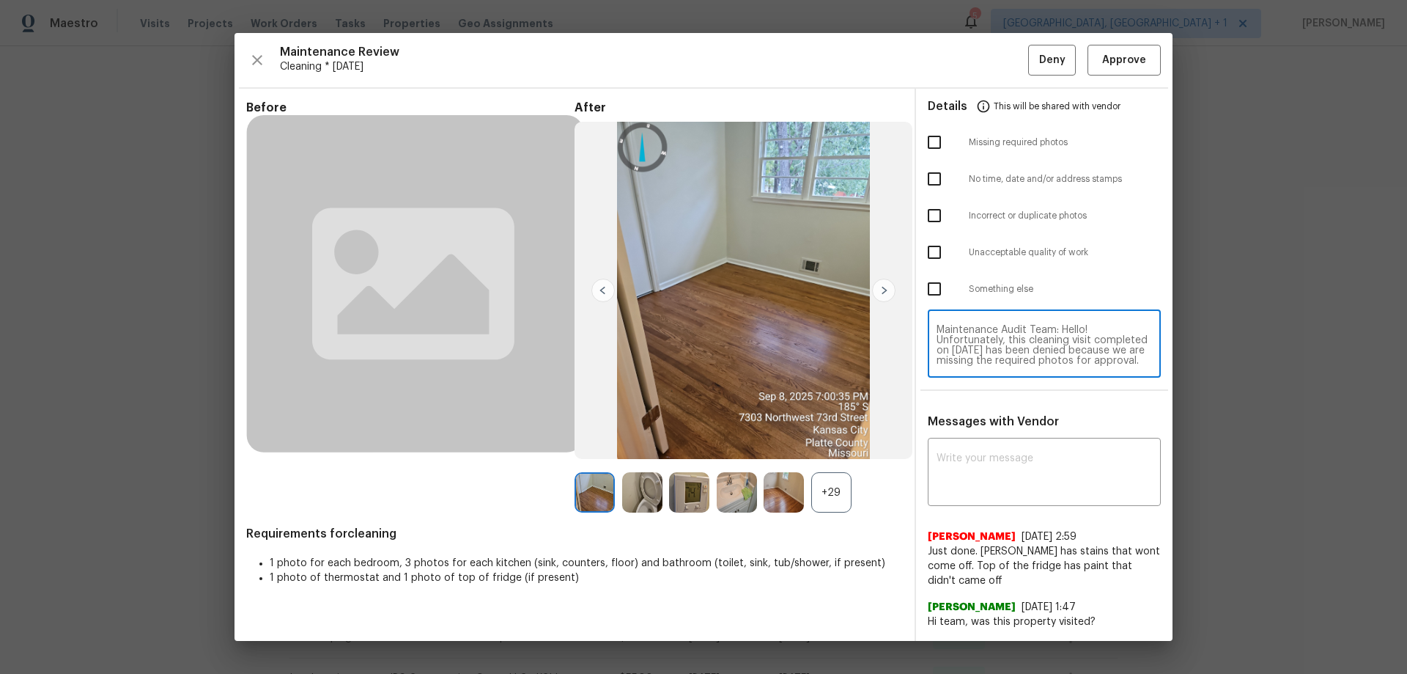
scroll to position [144, 0]
type textarea "Maintenance Audit Team: Hello! Unfortunately, this cleaning visit completed on …"
click at [957, 444] on textarea at bounding box center [1045, 473] width 216 height 41
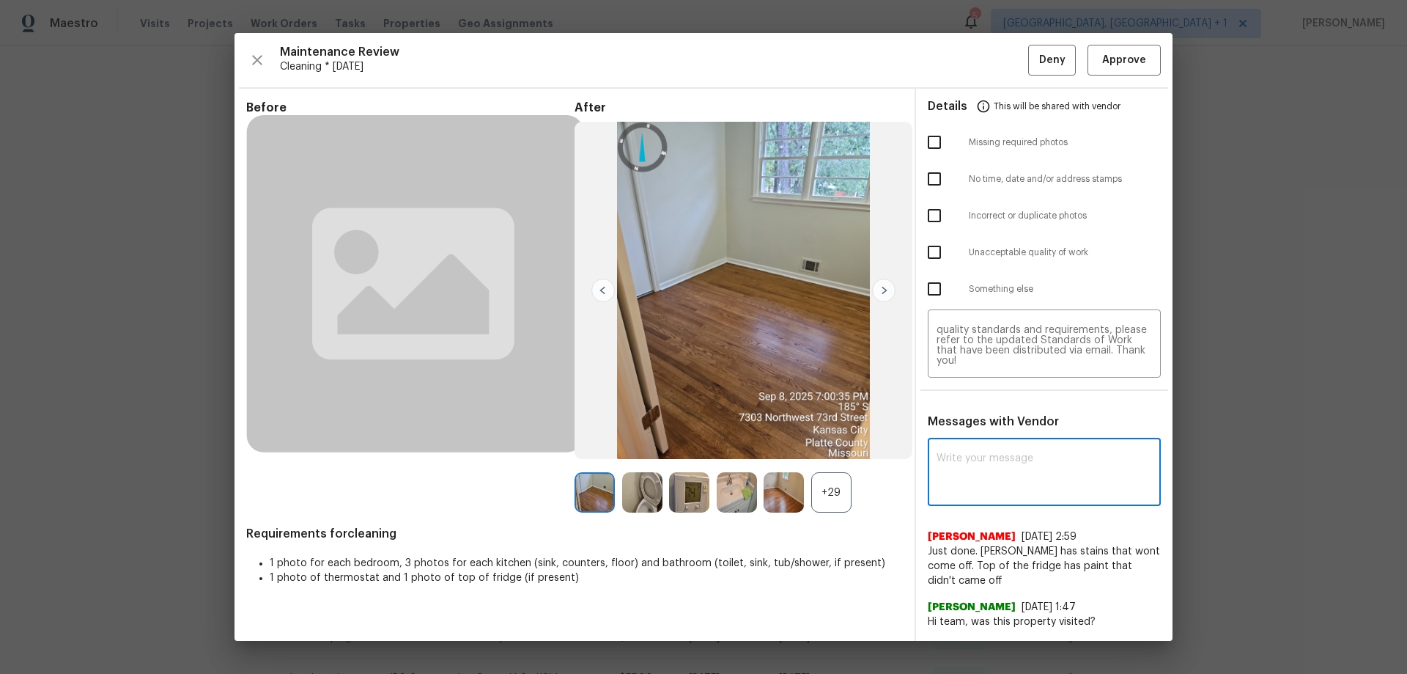
paste textarea "Maintenance Audit Team: Hello! Unfortunately, this cleaning visit completed on …"
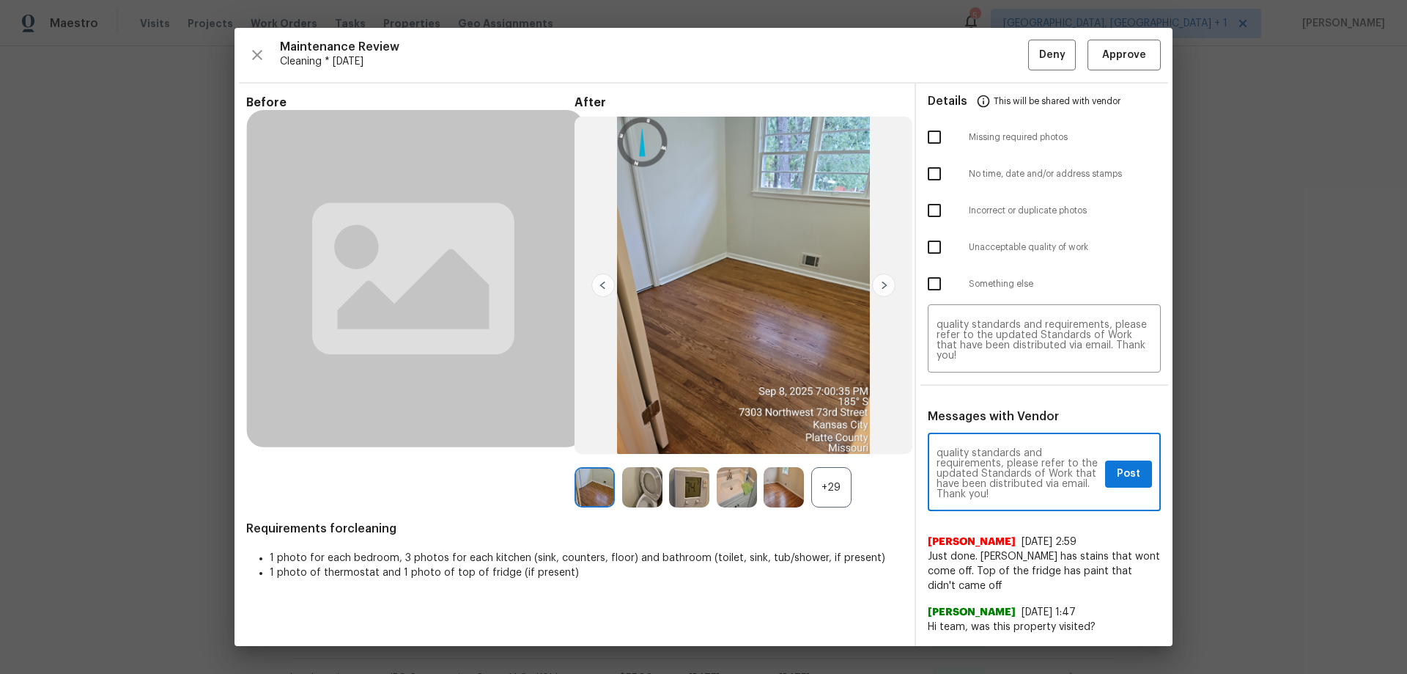
type textarea "Maintenance Audit Team: Hello! Unfortunately, this cleaning visit completed on …"
click at [939, 128] on input "checkbox" at bounding box center [934, 137] width 31 height 31
checkbox input "true"
click at [1001, 443] on div "Maintenance Audit Team: Hello! Unfortunately, this cleaning visit completed on …" at bounding box center [1044, 473] width 233 height 75
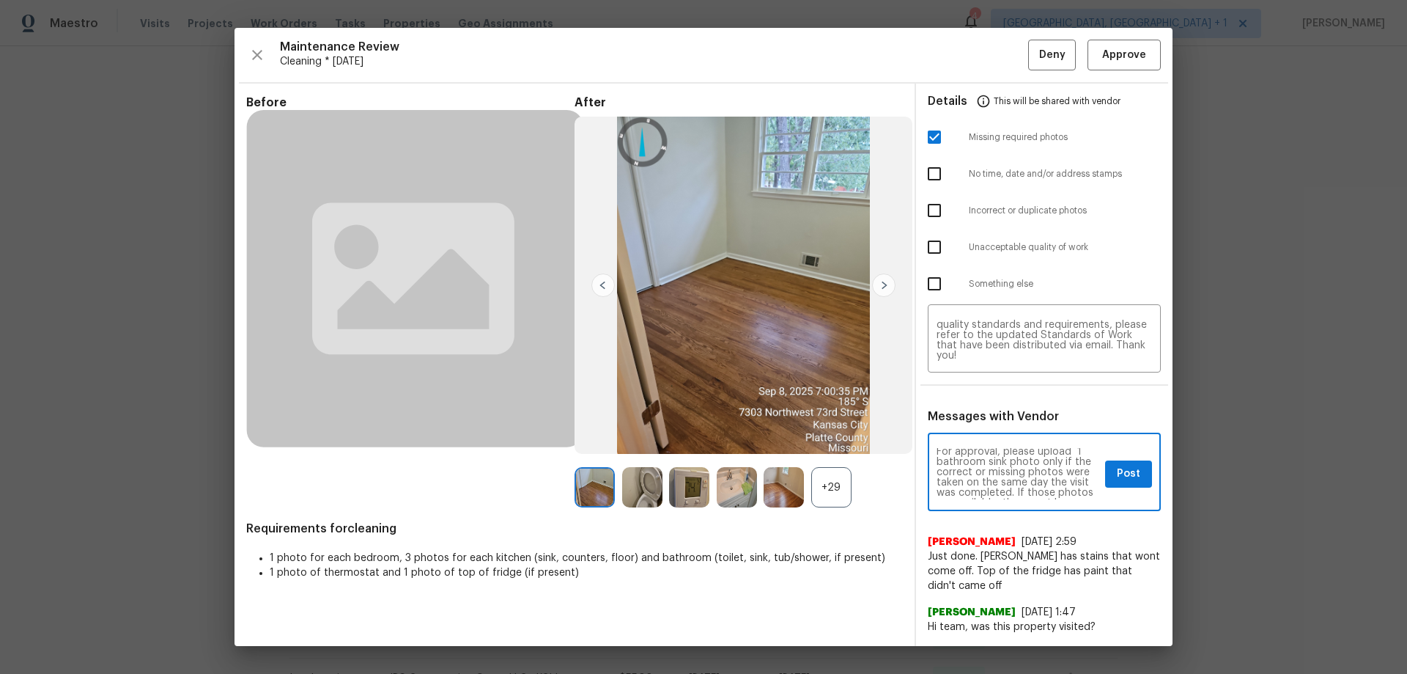
scroll to position [90, 0]
click at [1001, 444] on span "Post" at bounding box center [1128, 474] width 23 height 18
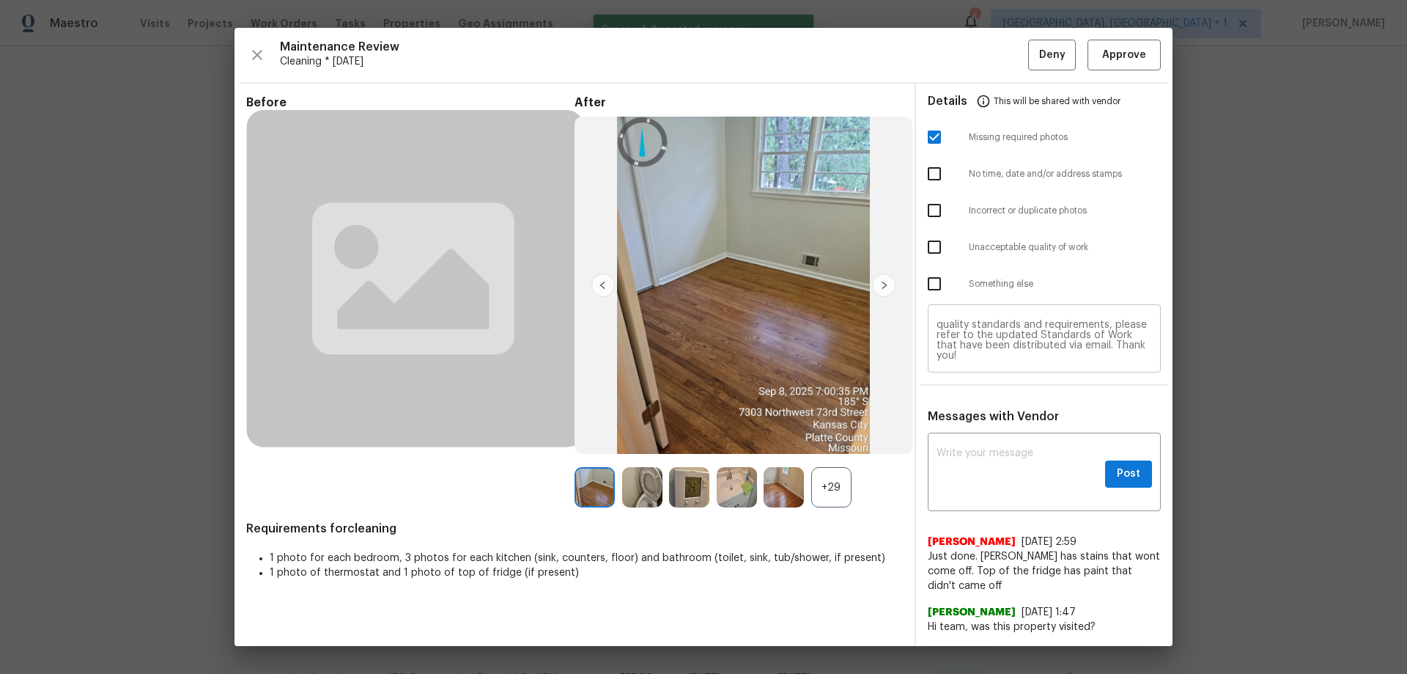
scroll to position [0, 0]
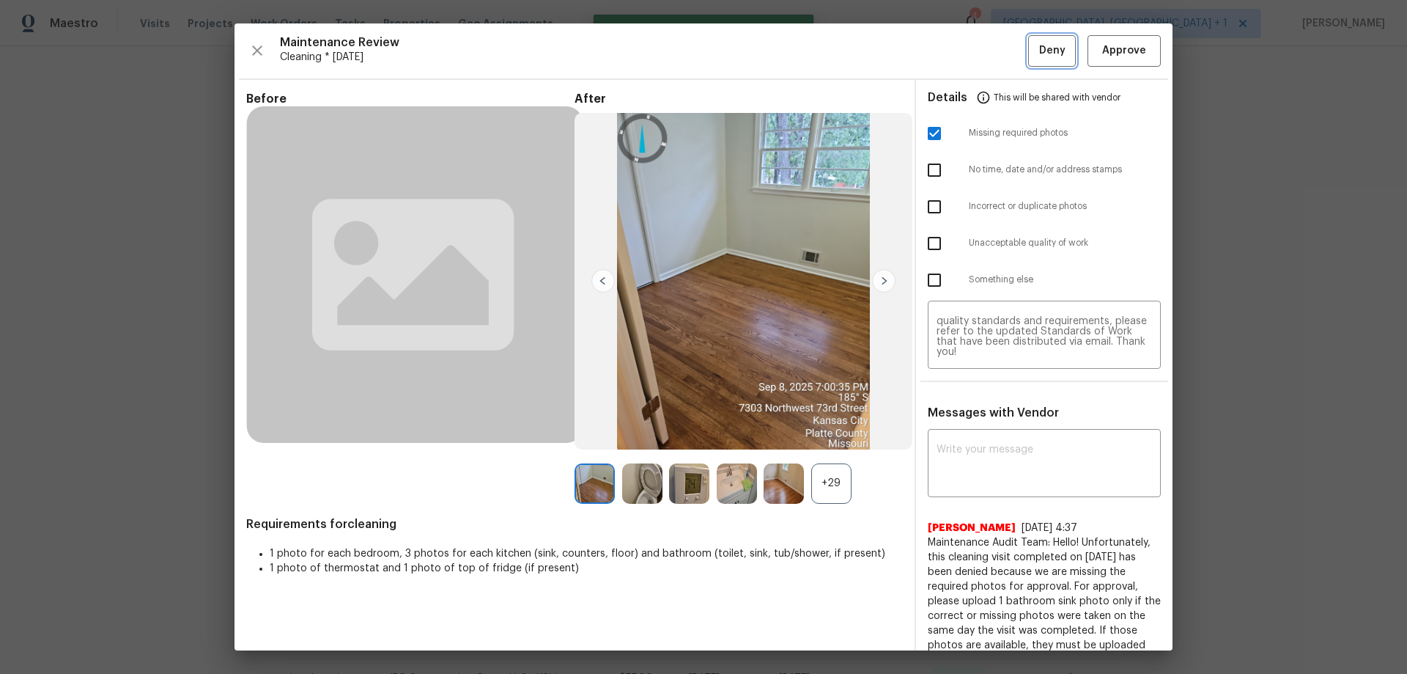
click at [1001, 47] on button "Deny" at bounding box center [1052, 51] width 48 height 32
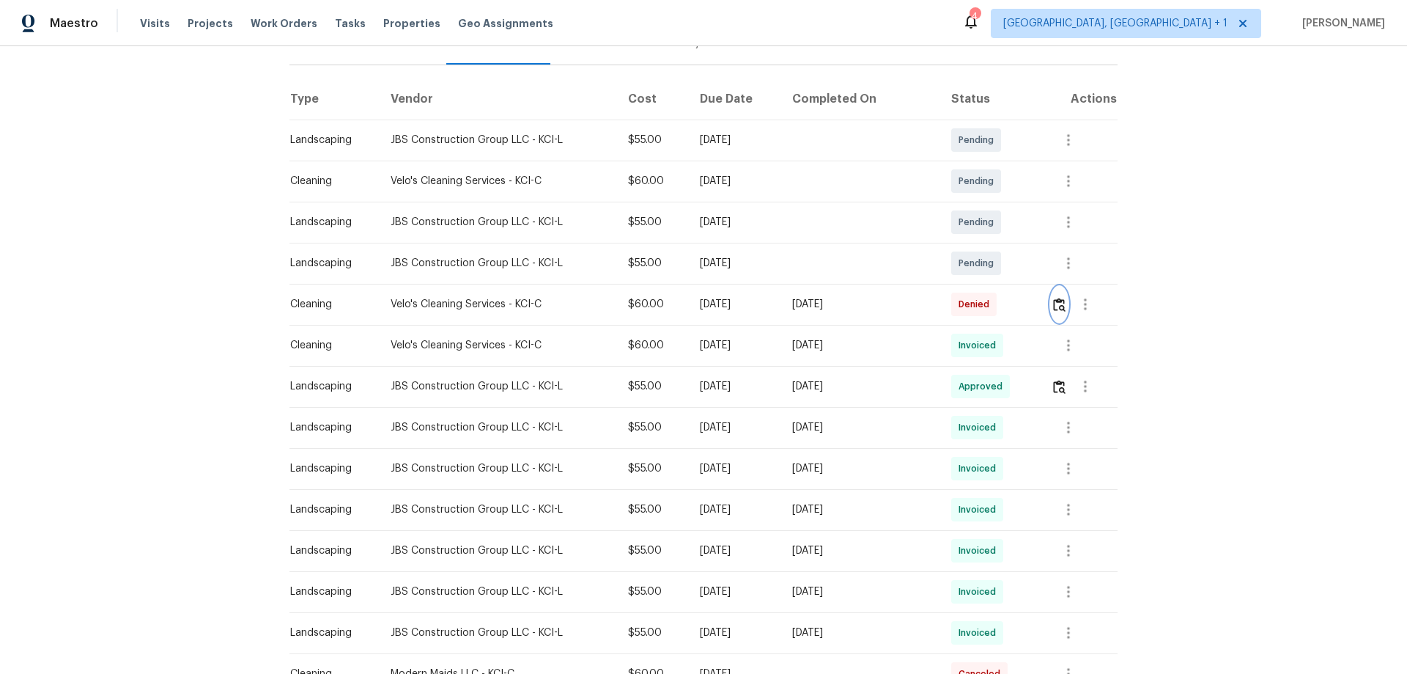
scroll to position [220, 0]
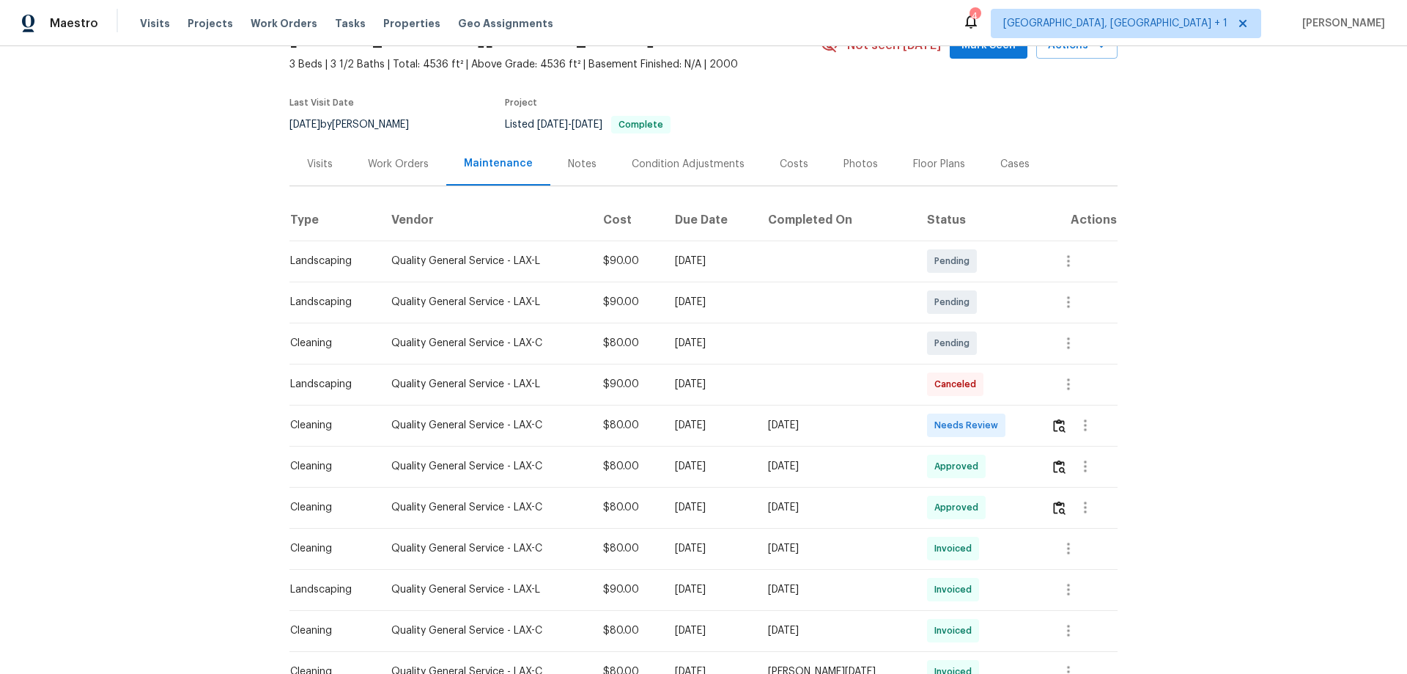
scroll to position [220, 0]
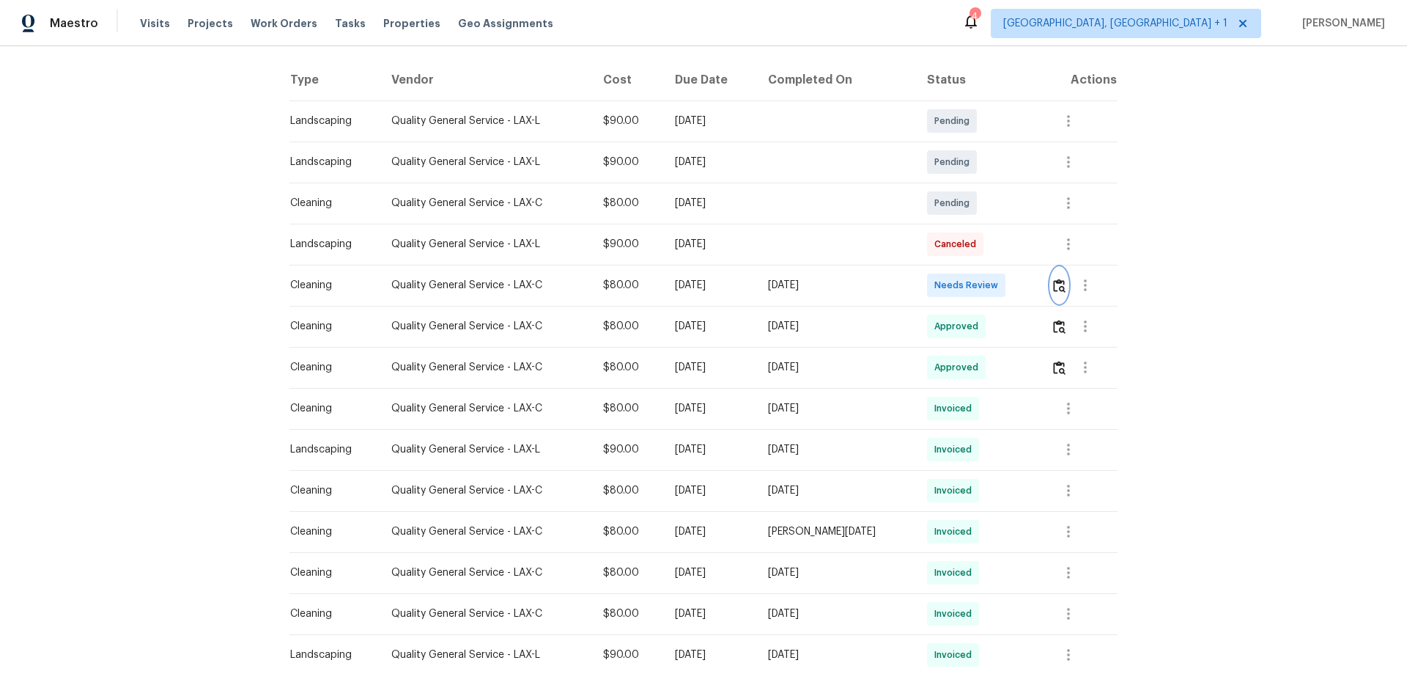
click at [1001, 288] on img "button" at bounding box center [1059, 286] width 12 height 14
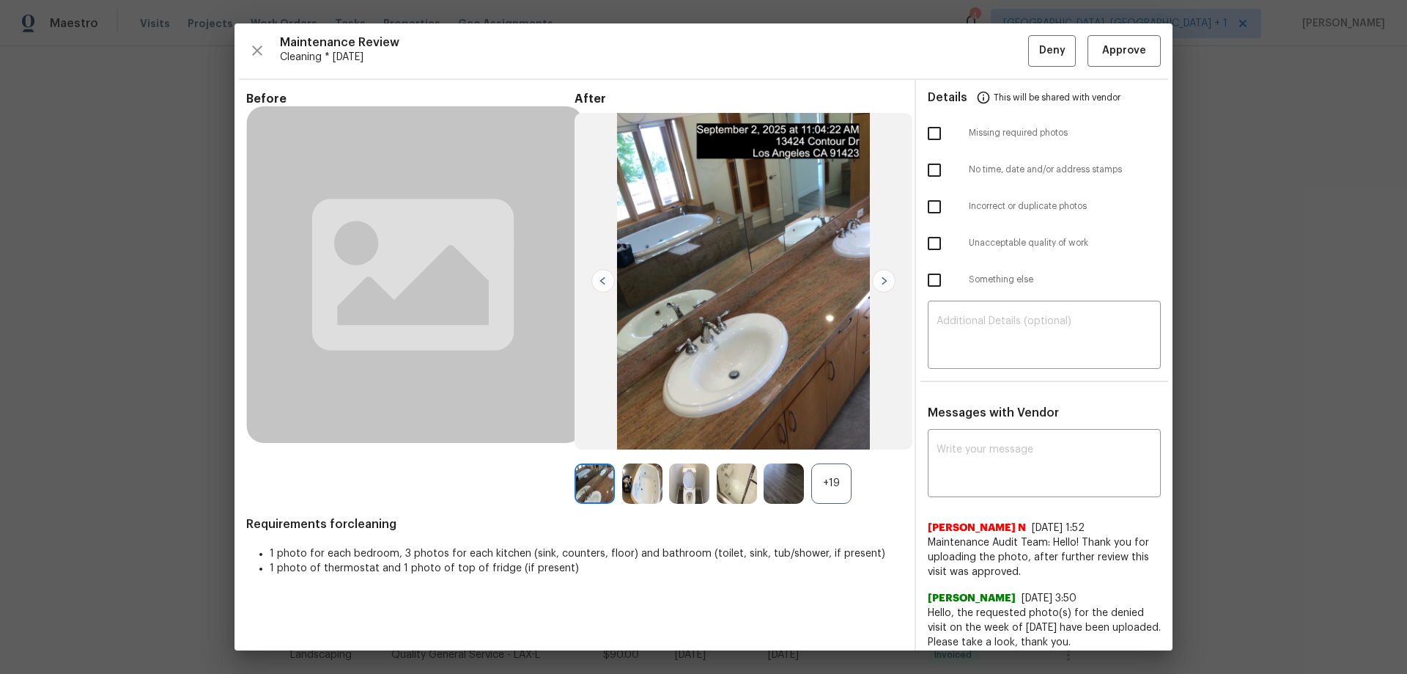
click at [1001, 67] on div "Maintenance Review Cleaning * [DATE] Deny Approve Before After +19 Requirements…" at bounding box center [704, 336] width 938 height 627
click at [1001, 54] on span "Approve" at bounding box center [1124, 51] width 44 height 18
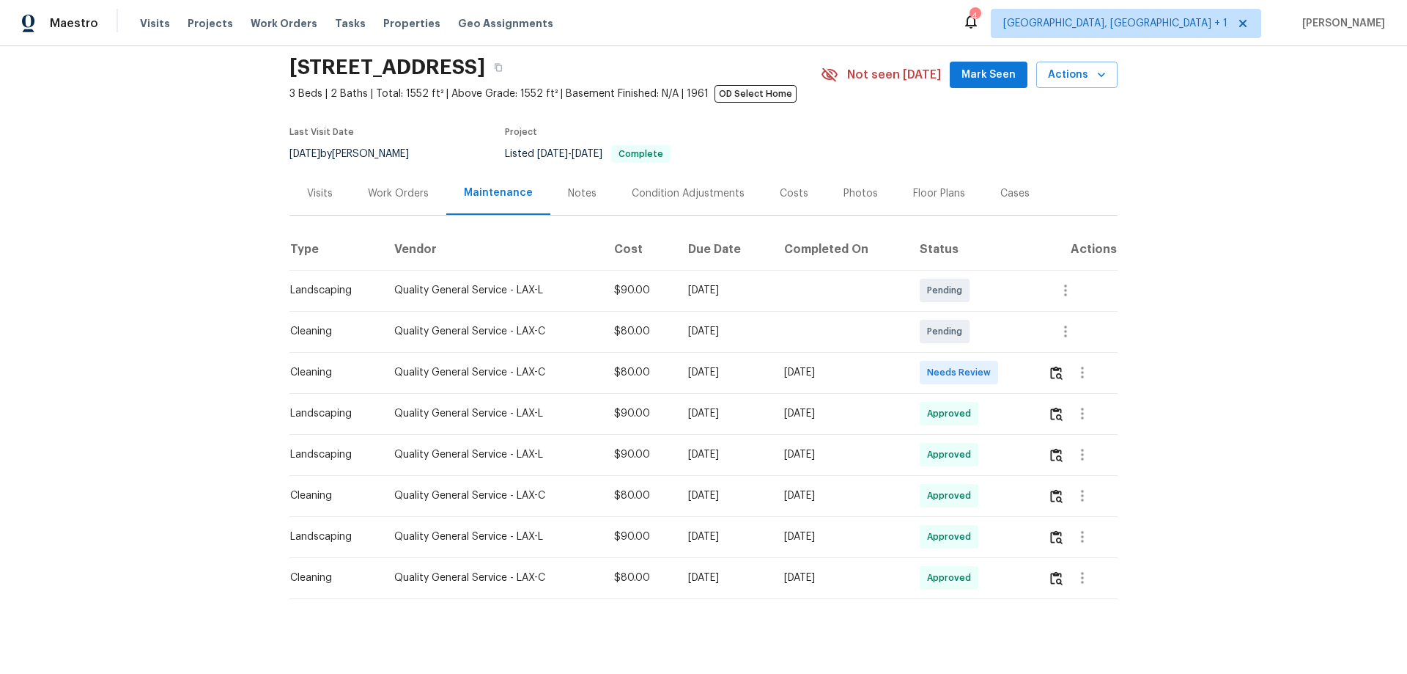
scroll to position [73, 0]
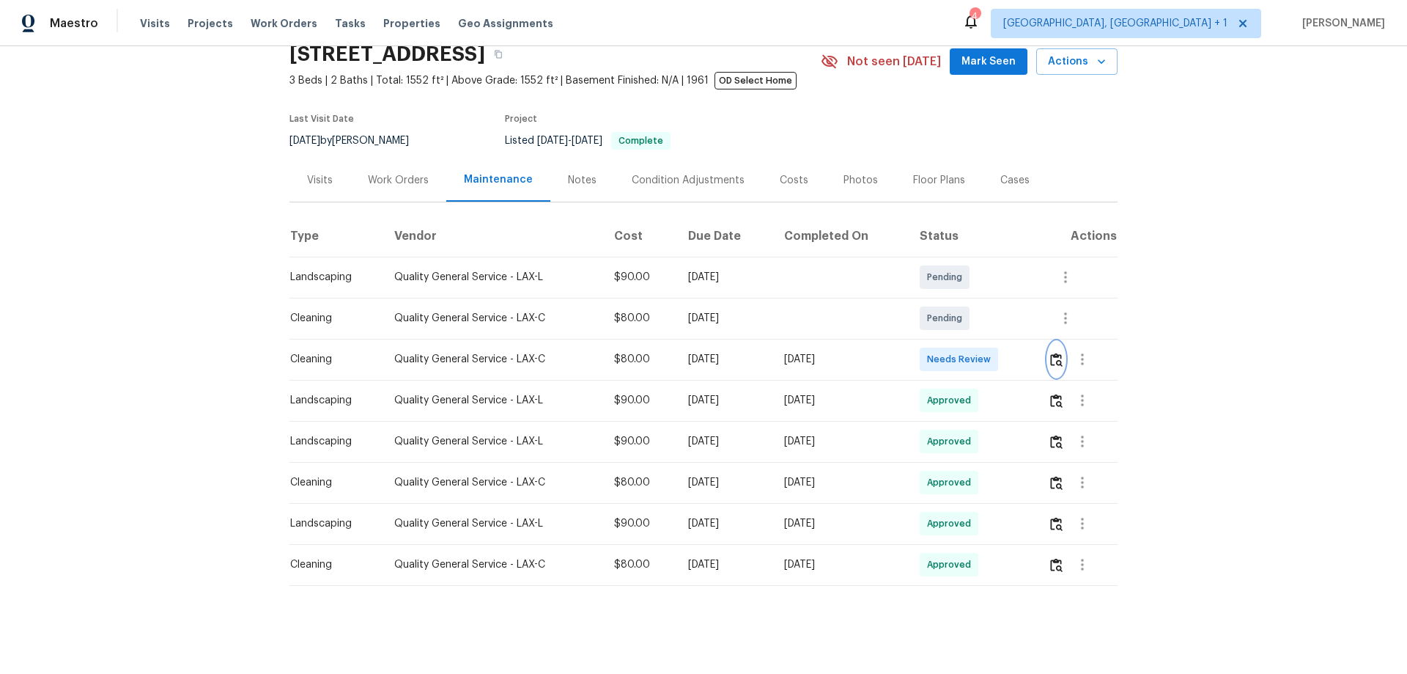
click at [1001, 347] on button "button" at bounding box center [1056, 359] width 17 height 35
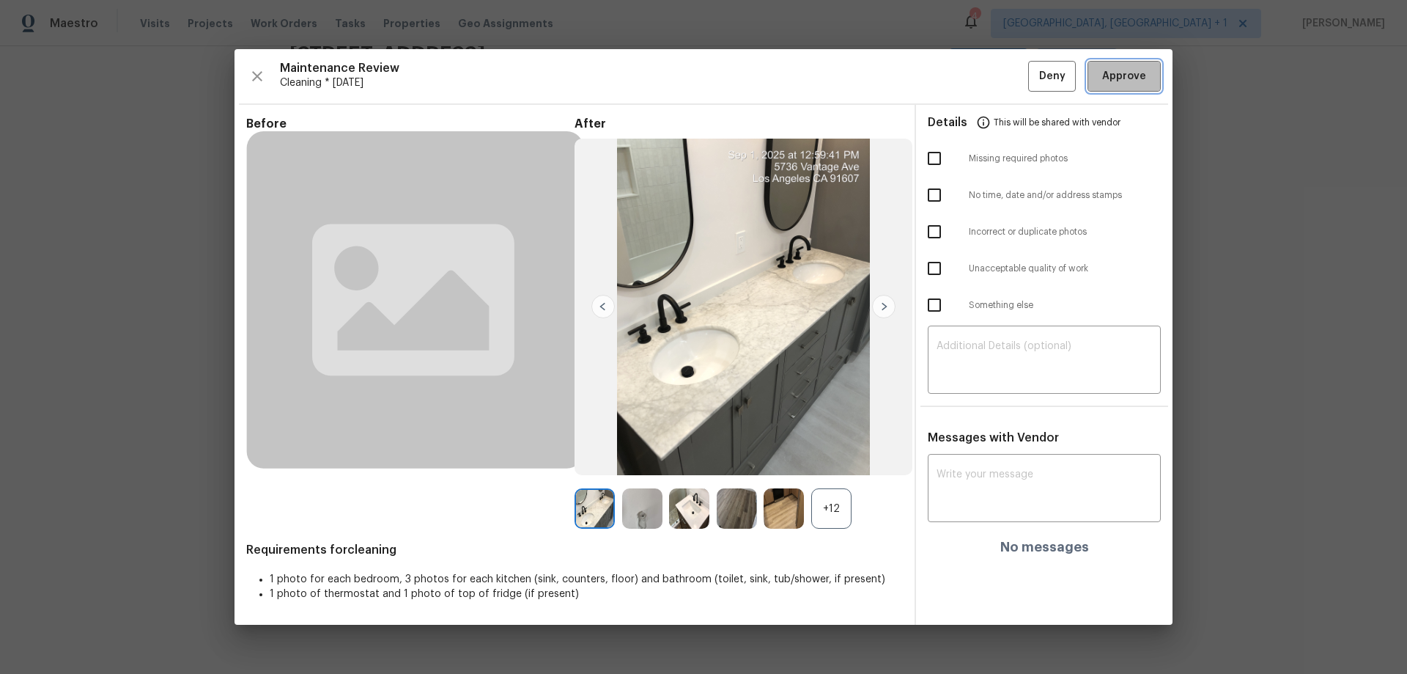
click at [1001, 67] on span "Approve" at bounding box center [1124, 76] width 44 height 18
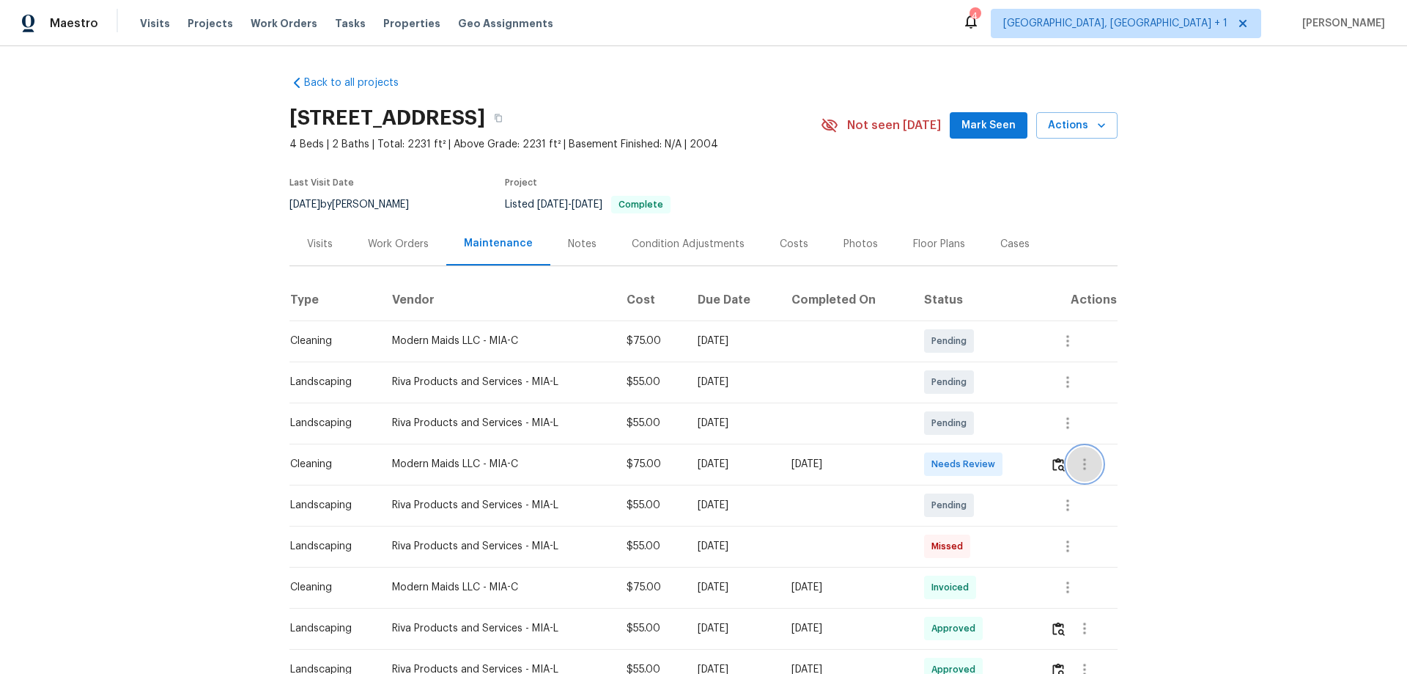
click at [1001, 444] on button "button" at bounding box center [1084, 463] width 35 height 35
click at [1001, 444] on div at bounding box center [703, 337] width 1407 height 674
click at [1001, 444] on img "button" at bounding box center [1059, 464] width 12 height 14
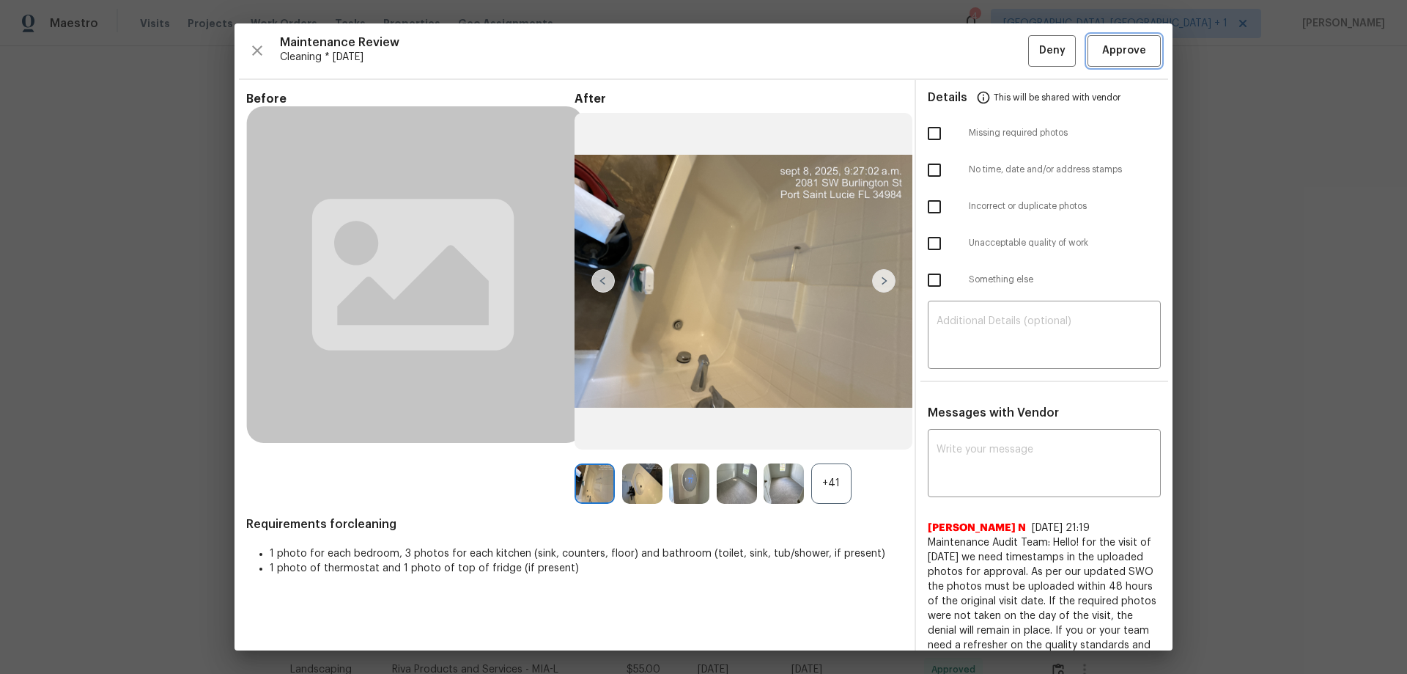
click at [1001, 51] on span "Approve" at bounding box center [1124, 51] width 44 height 18
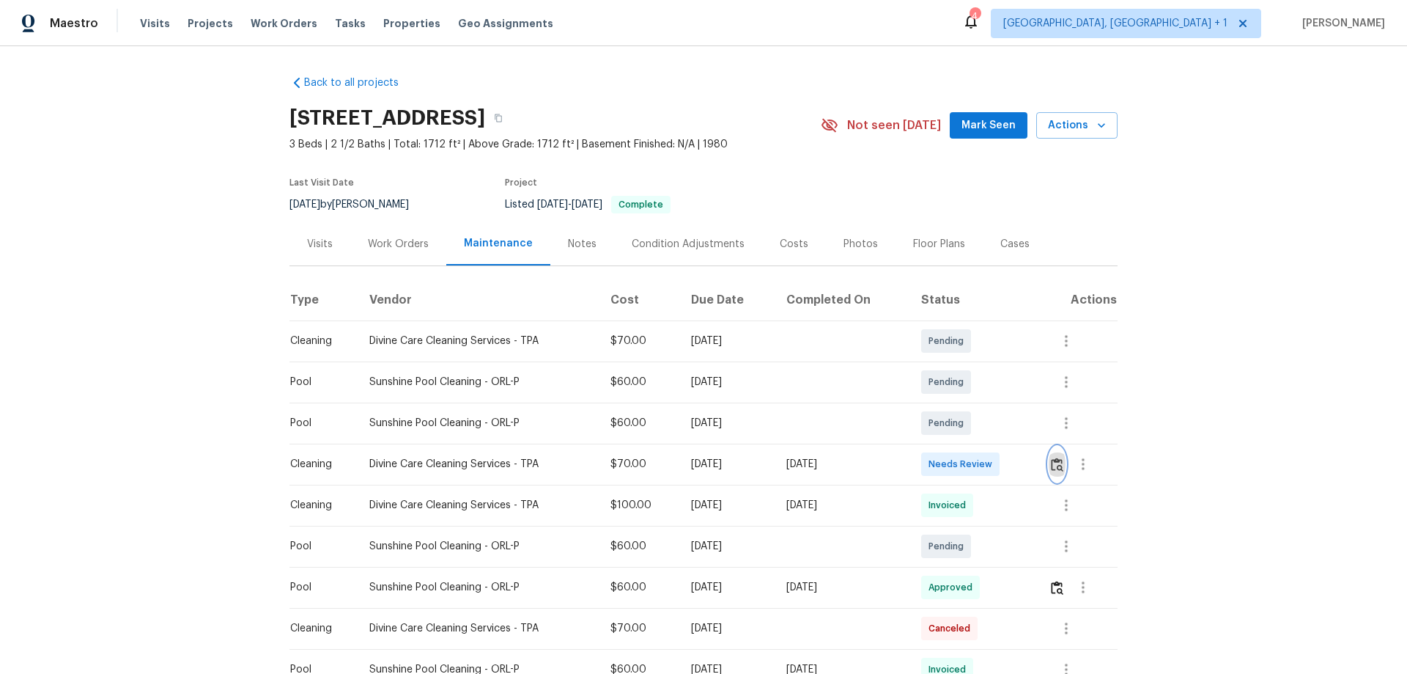
click at [1001, 444] on img "button" at bounding box center [1057, 464] width 12 height 14
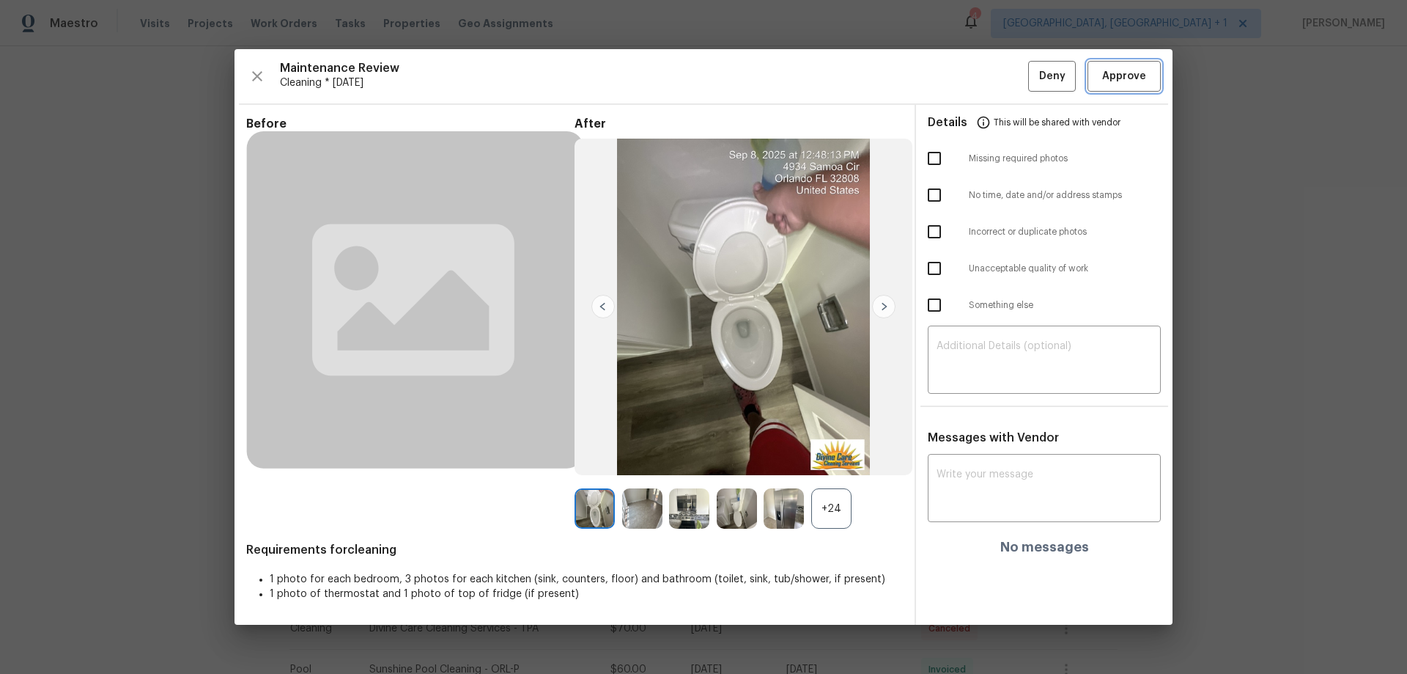
click at [1001, 72] on span "Approve" at bounding box center [1124, 76] width 44 height 18
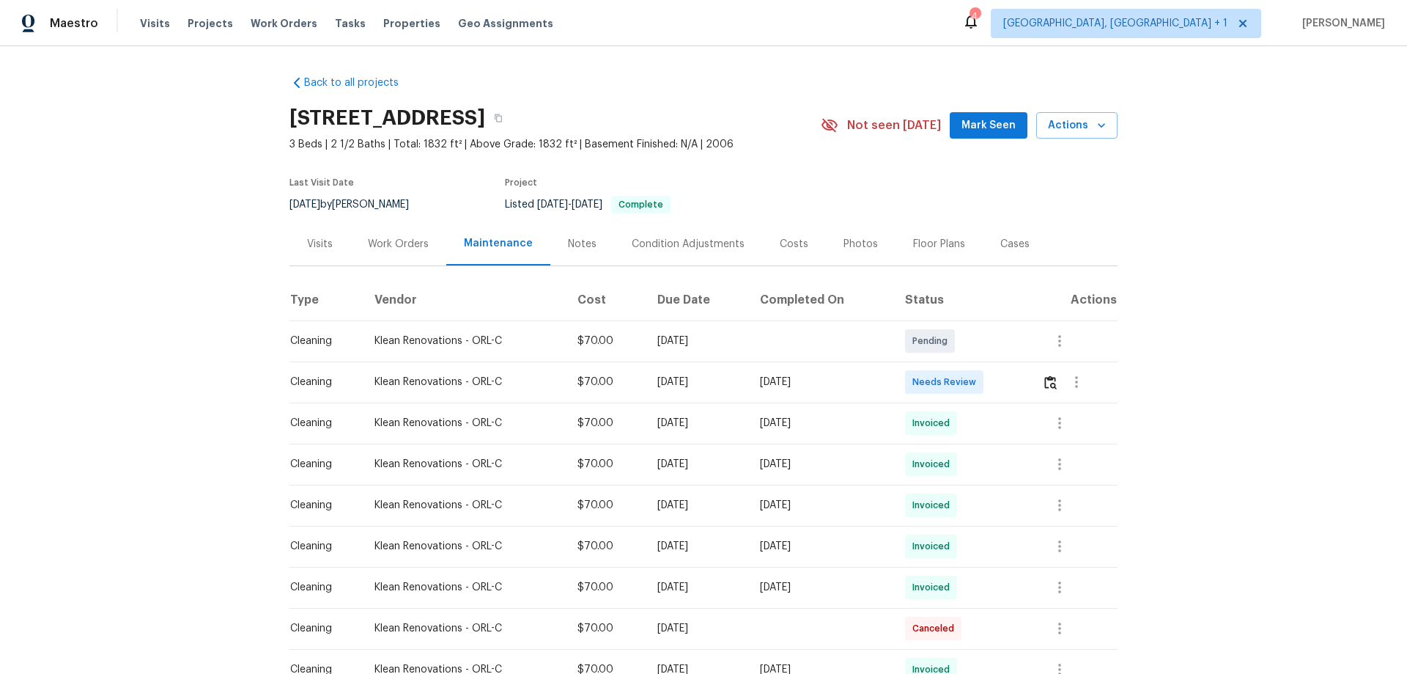
click at [1001, 375] on td at bounding box center [1074, 381] width 87 height 41
click at [1001, 380] on img "button" at bounding box center [1051, 382] width 12 height 14
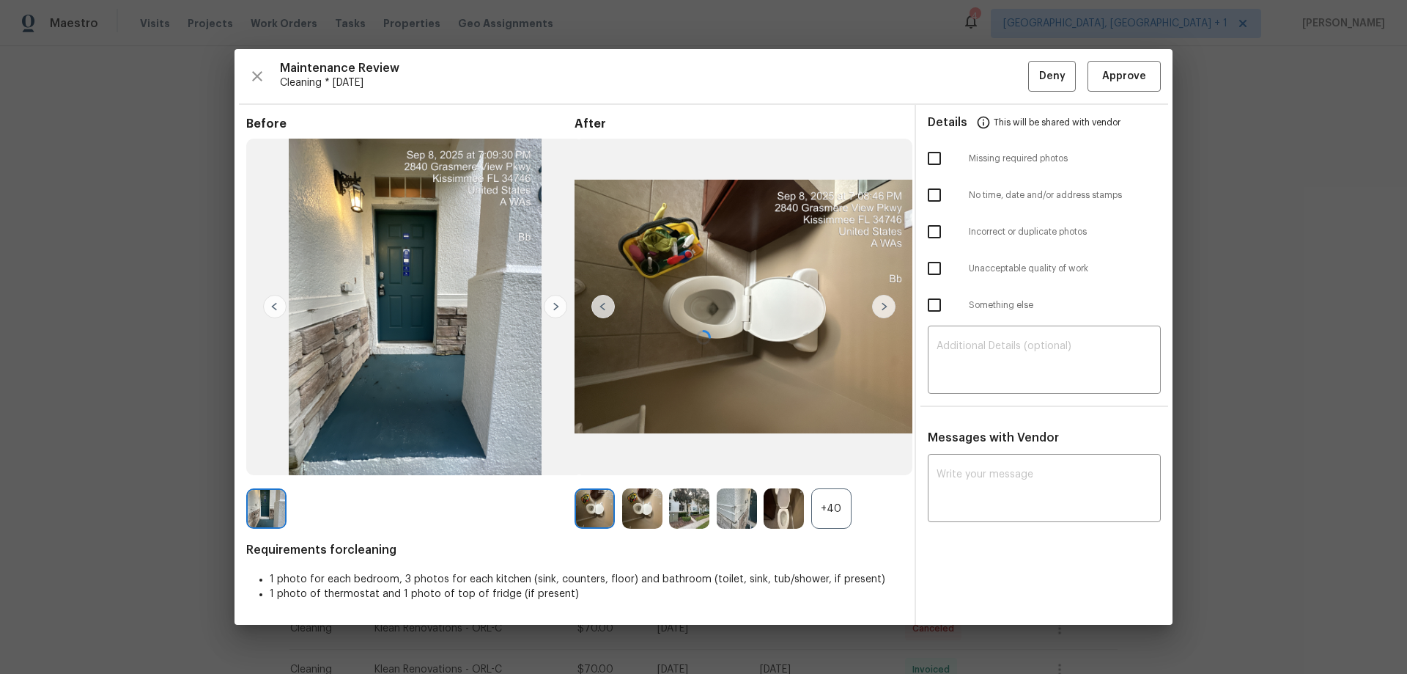
click at [966, 341] on textarea at bounding box center [1045, 361] width 216 height 41
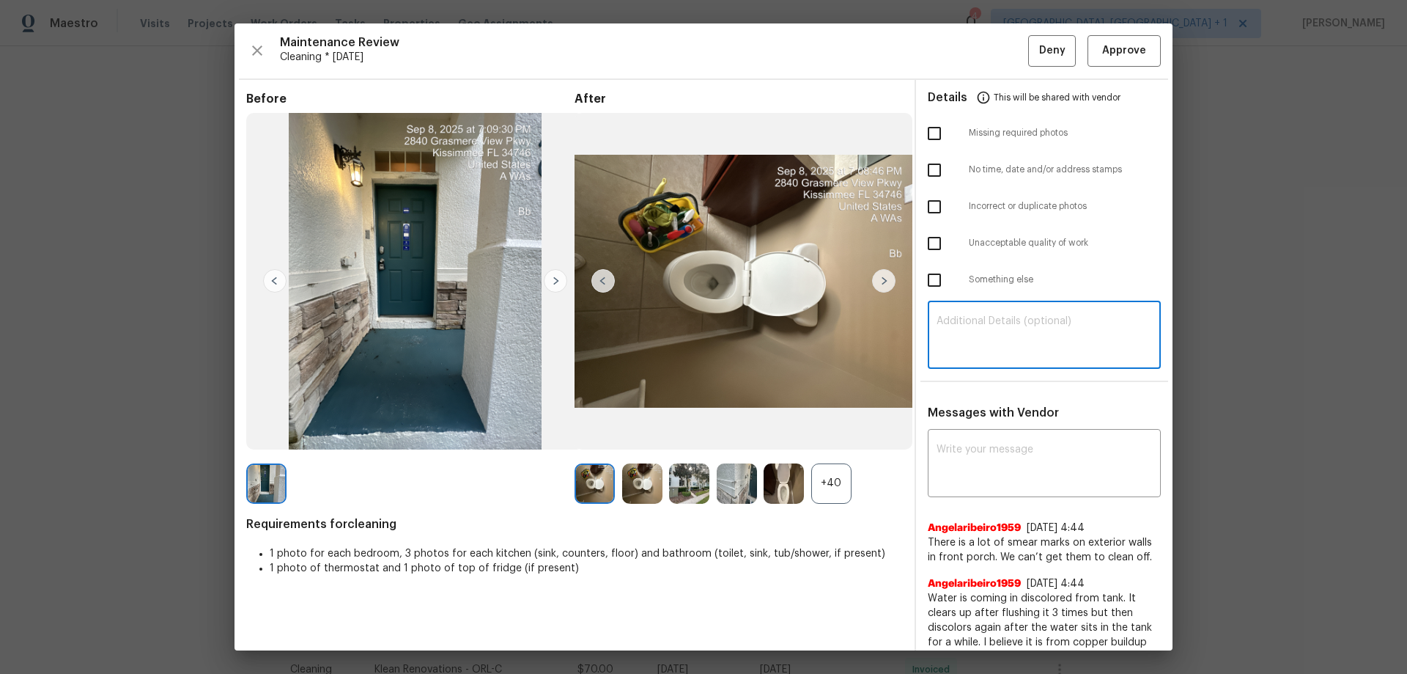
paste textarea "Maintenance Audit Team: Hello! Unfortunately, this cleaning visit completed on …"
type textarea "Maintenance Audit Team: Hello! Unfortunately, this cleaning visit completed on …"
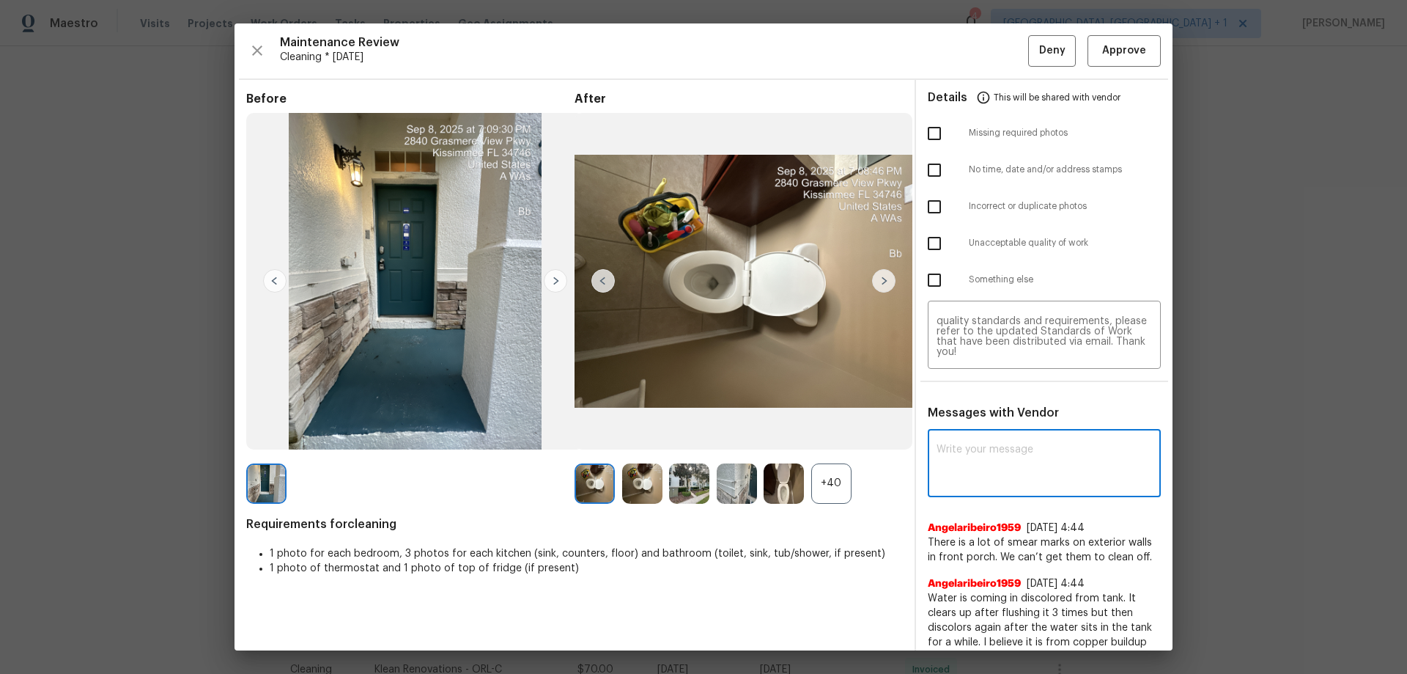
click at [962, 444] on textarea at bounding box center [1045, 464] width 216 height 41
paste textarea "Maintenance Audit Team: Hello! Unfortunately, this cleaning visit completed on …"
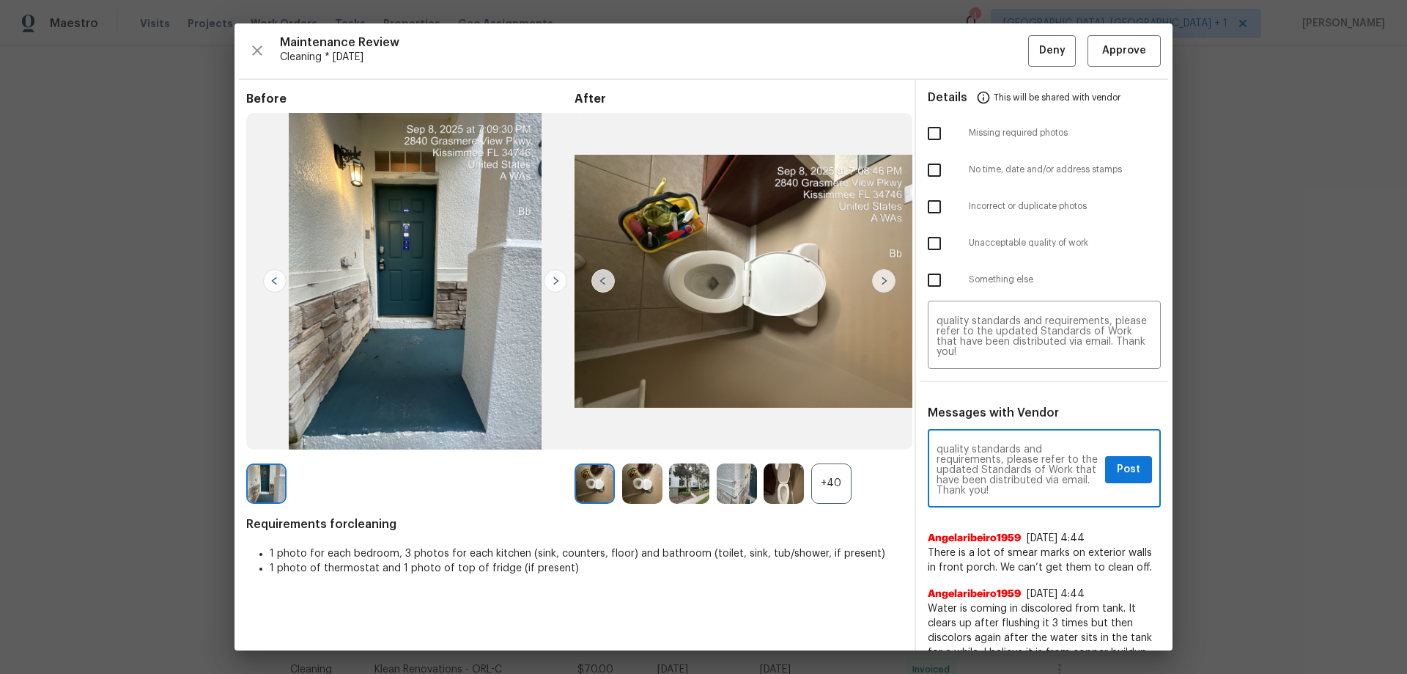
type textarea "Maintenance Audit Team: Hello! Unfortunately, this cleaning visit completed on …"
click at [927, 150] on div "Missing required photos" at bounding box center [1044, 133] width 257 height 37
click at [927, 143] on input "checkbox" at bounding box center [934, 133] width 31 height 31
checkbox input "true"
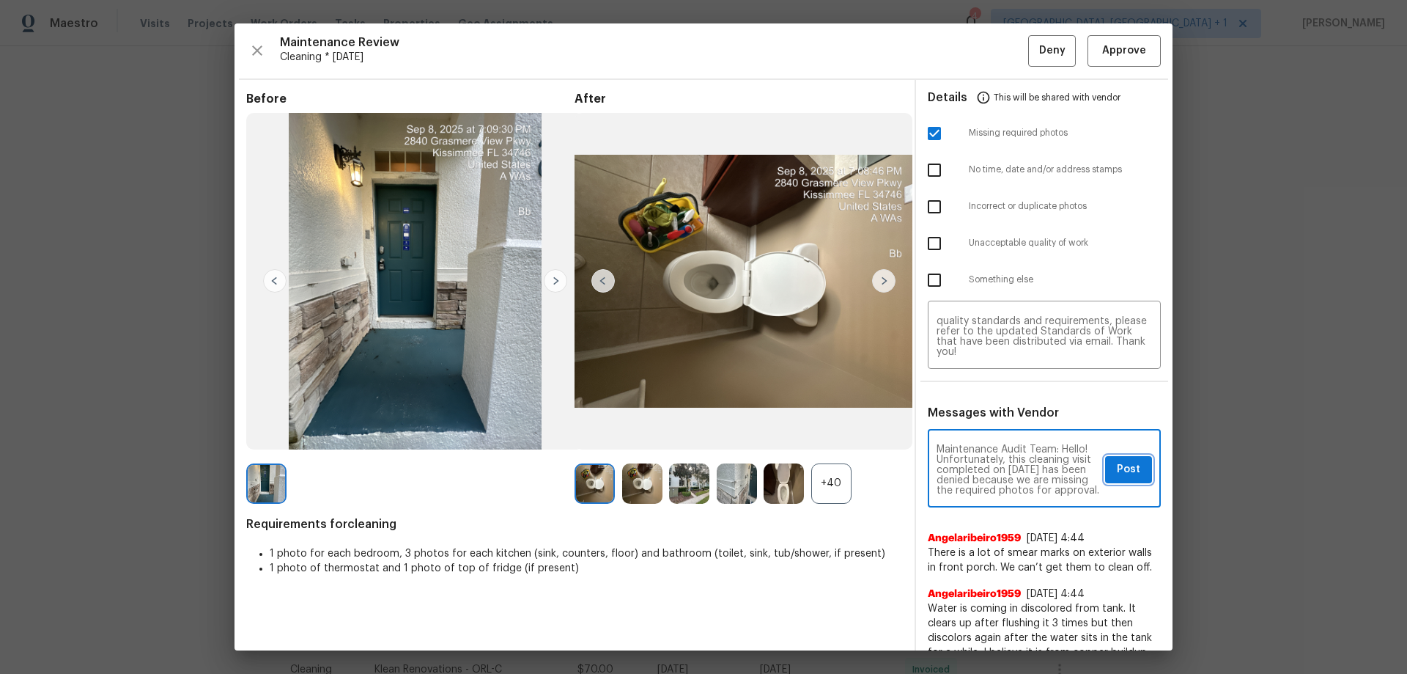
click at [1001, 444] on span "Post" at bounding box center [1128, 469] width 23 height 18
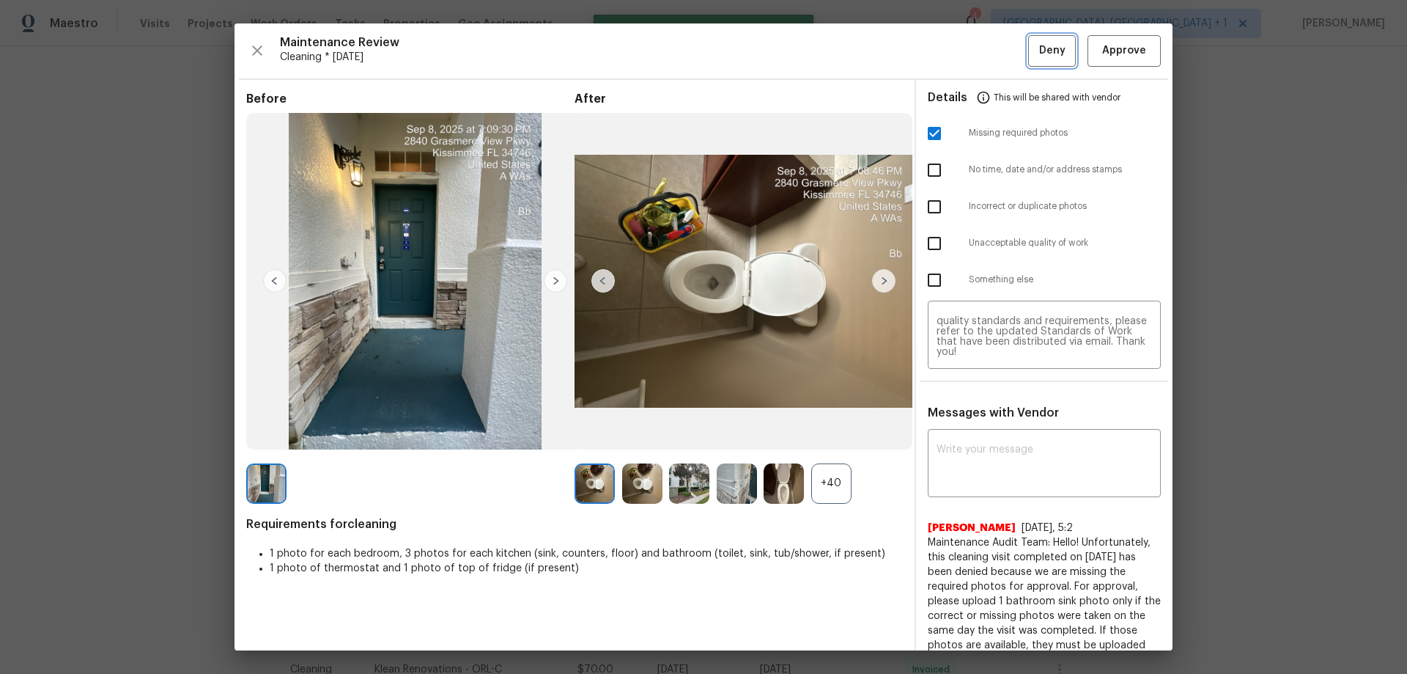
click at [1001, 37] on button "Deny" at bounding box center [1052, 51] width 48 height 32
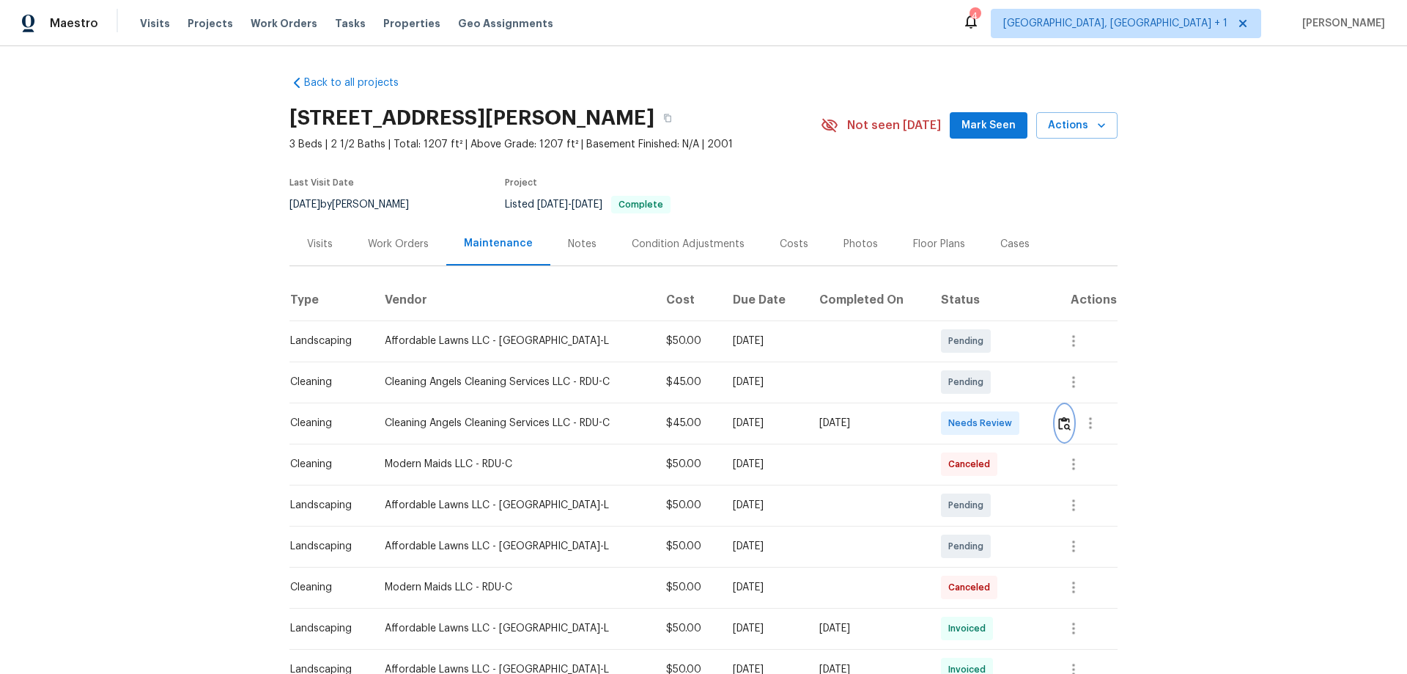
click at [1063, 425] on img "button" at bounding box center [1064, 423] width 12 height 14
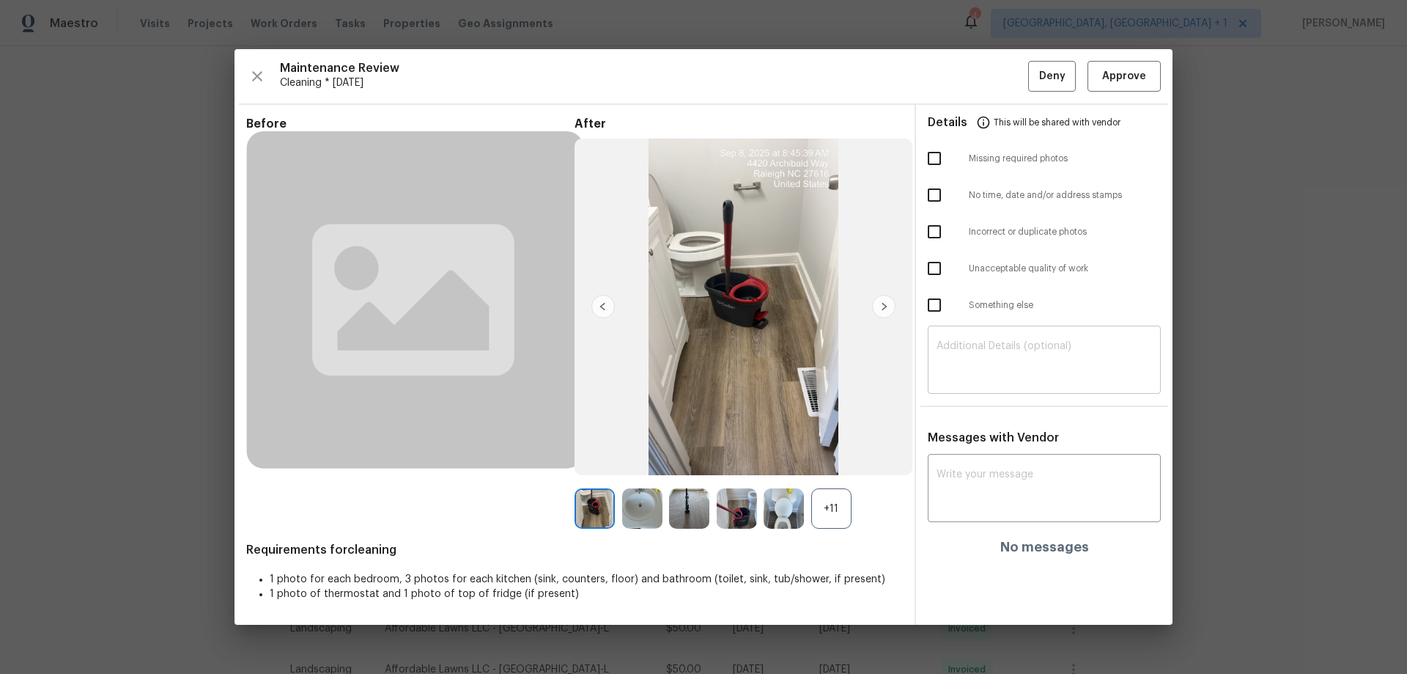
click at [975, 356] on textarea at bounding box center [1045, 361] width 216 height 41
paste textarea "Maintenance Audit Team: Hello! Unfortunately, this cleaning visit completed on …"
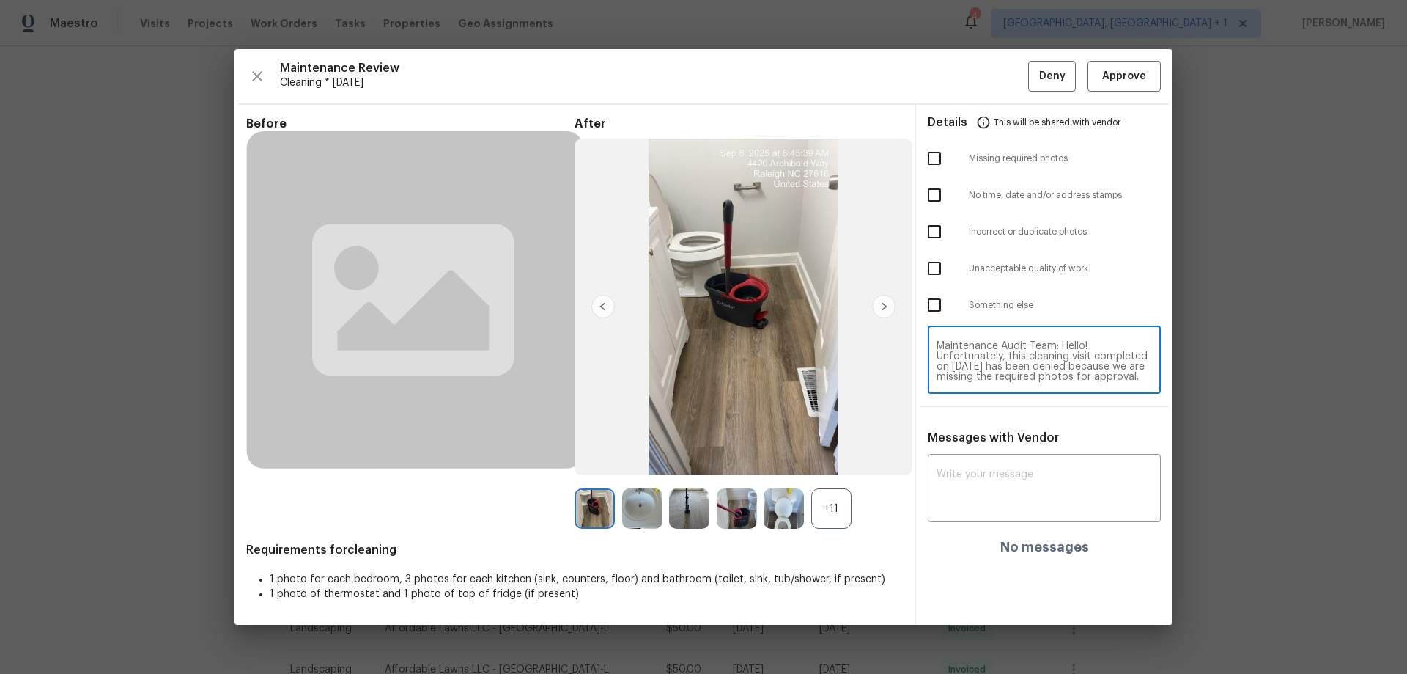
scroll to position [154, 0]
type textarea "Maintenance Audit Team: Hello! Unfortunately, this cleaning visit completed on …"
click at [976, 471] on textarea at bounding box center [1045, 489] width 216 height 41
paste textarea "Maintenance Audit Team: Hello! Unfortunately, this cleaning visit completed on …"
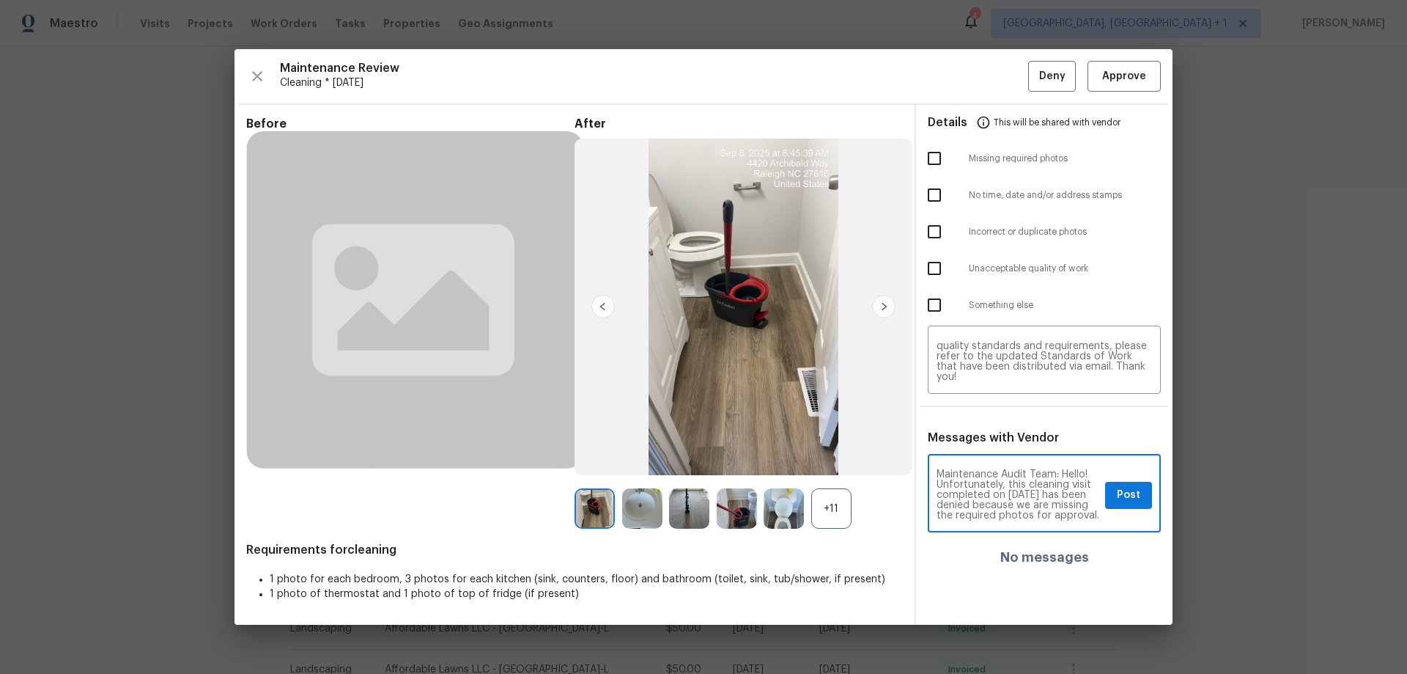
scroll to position [216, 0]
type textarea "Maintenance Audit Team: Hello! Unfortunately, this cleaning visit completed on …"
click at [931, 169] on input "checkbox" at bounding box center [934, 158] width 31 height 31
checkbox input "true"
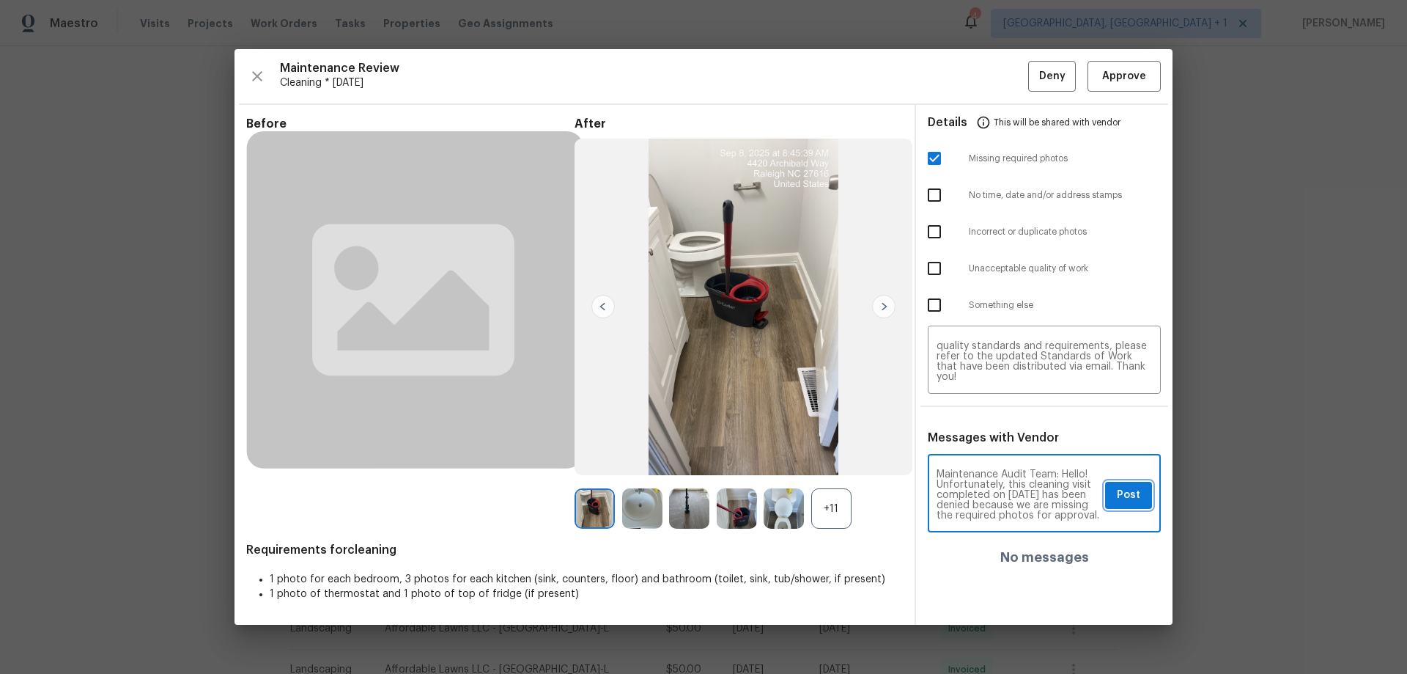
click at [1132, 482] on button "Post" at bounding box center [1128, 495] width 47 height 27
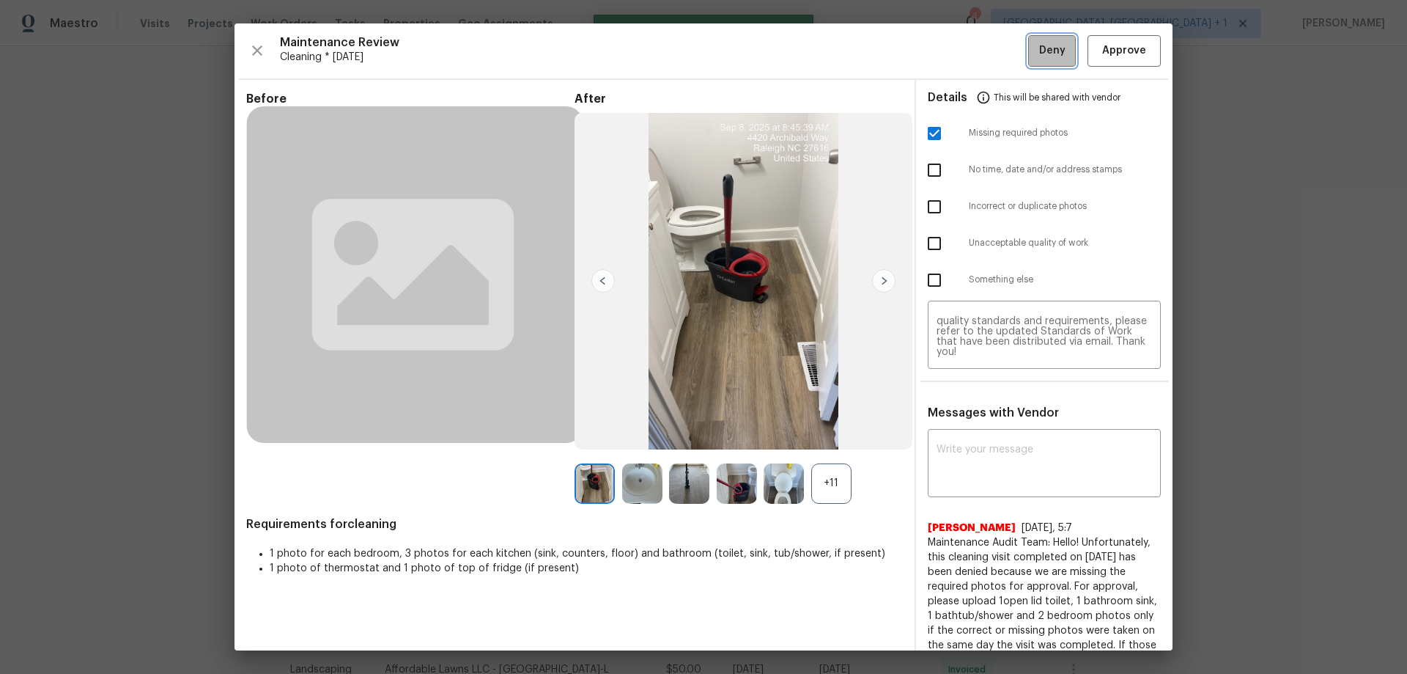
click at [1045, 42] on span "Deny" at bounding box center [1052, 51] width 26 height 18
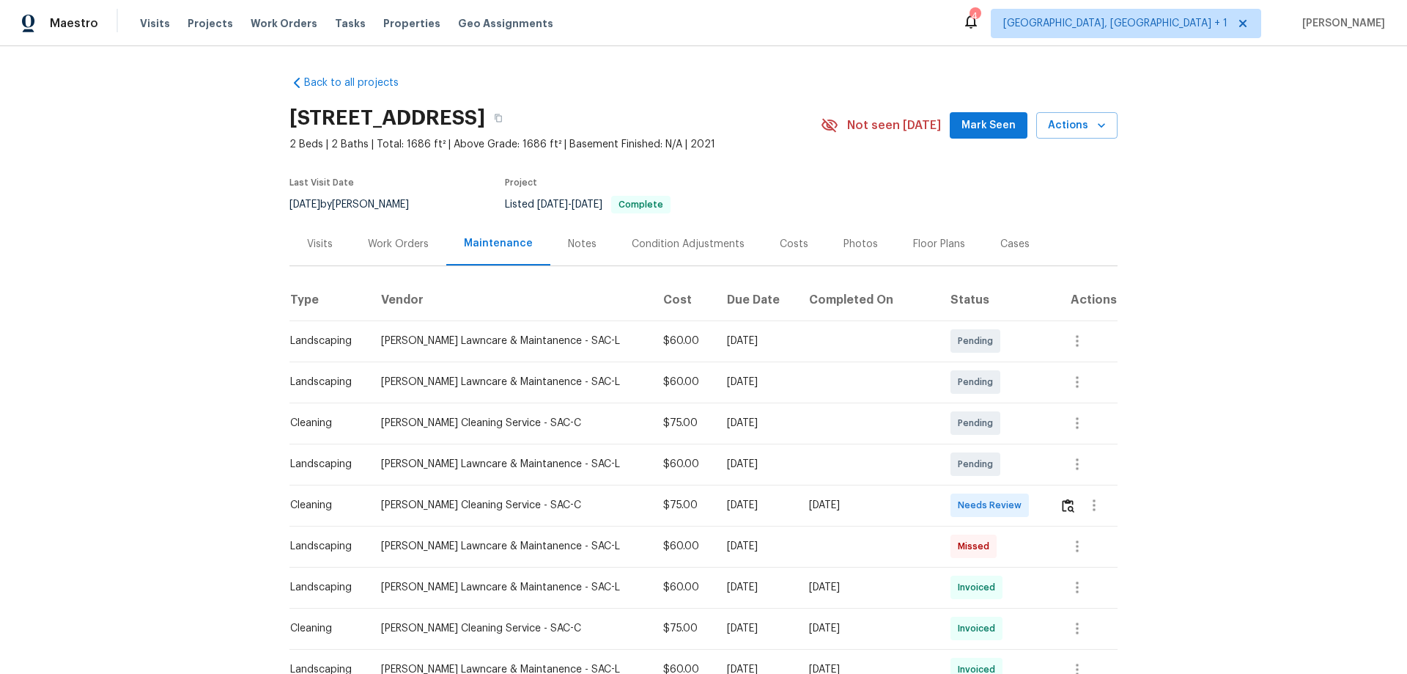
click at [1001, 444] on div at bounding box center [1094, 504] width 35 height 35
click at [1001, 444] on img "button" at bounding box center [1068, 505] width 12 height 14
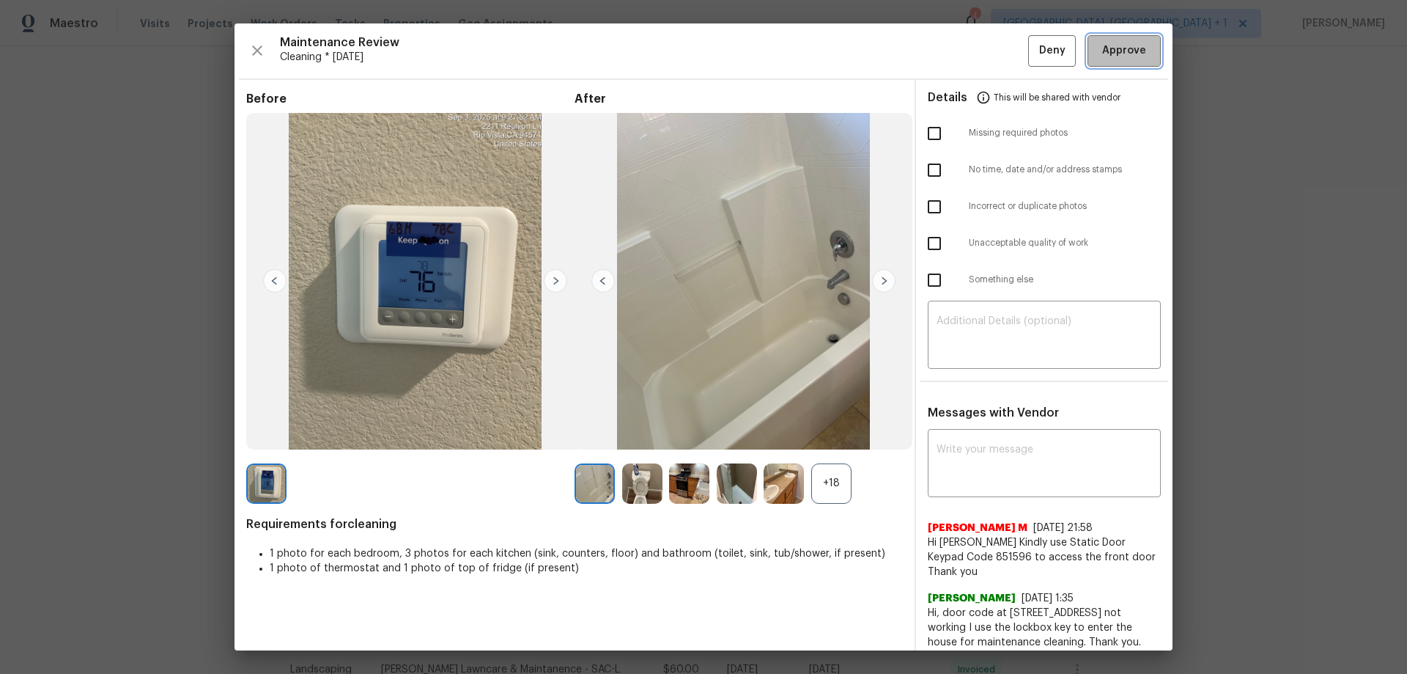
click at [1001, 62] on button "Approve" at bounding box center [1124, 51] width 73 height 32
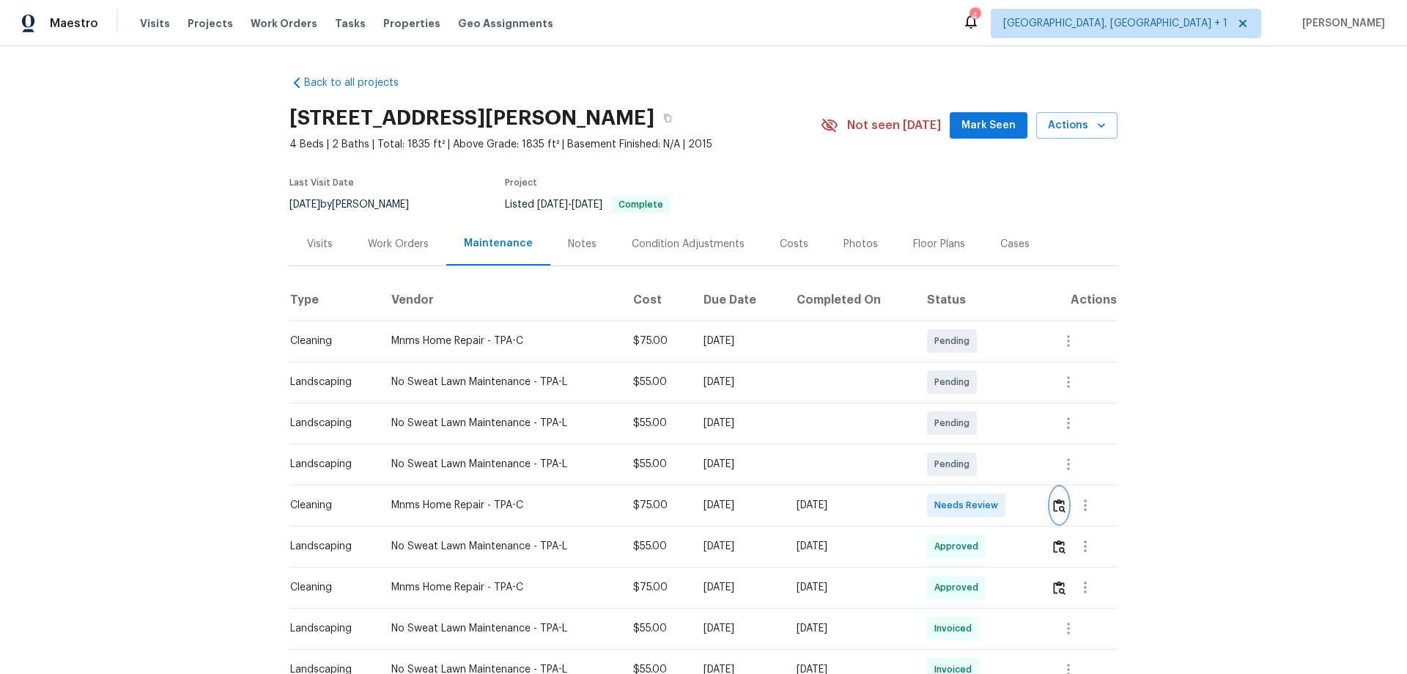
click at [1001, 444] on button "button" at bounding box center [1059, 504] width 17 height 35
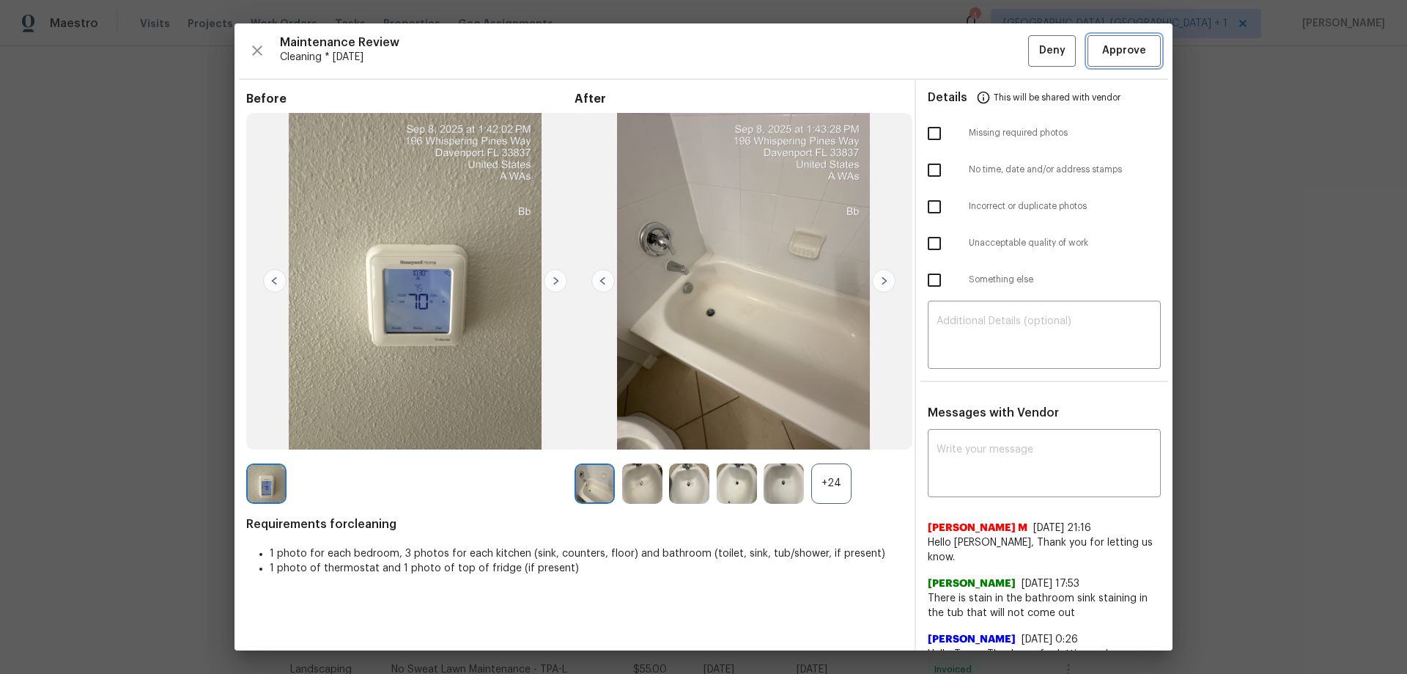
click at [1001, 51] on span "Approve" at bounding box center [1124, 51] width 44 height 18
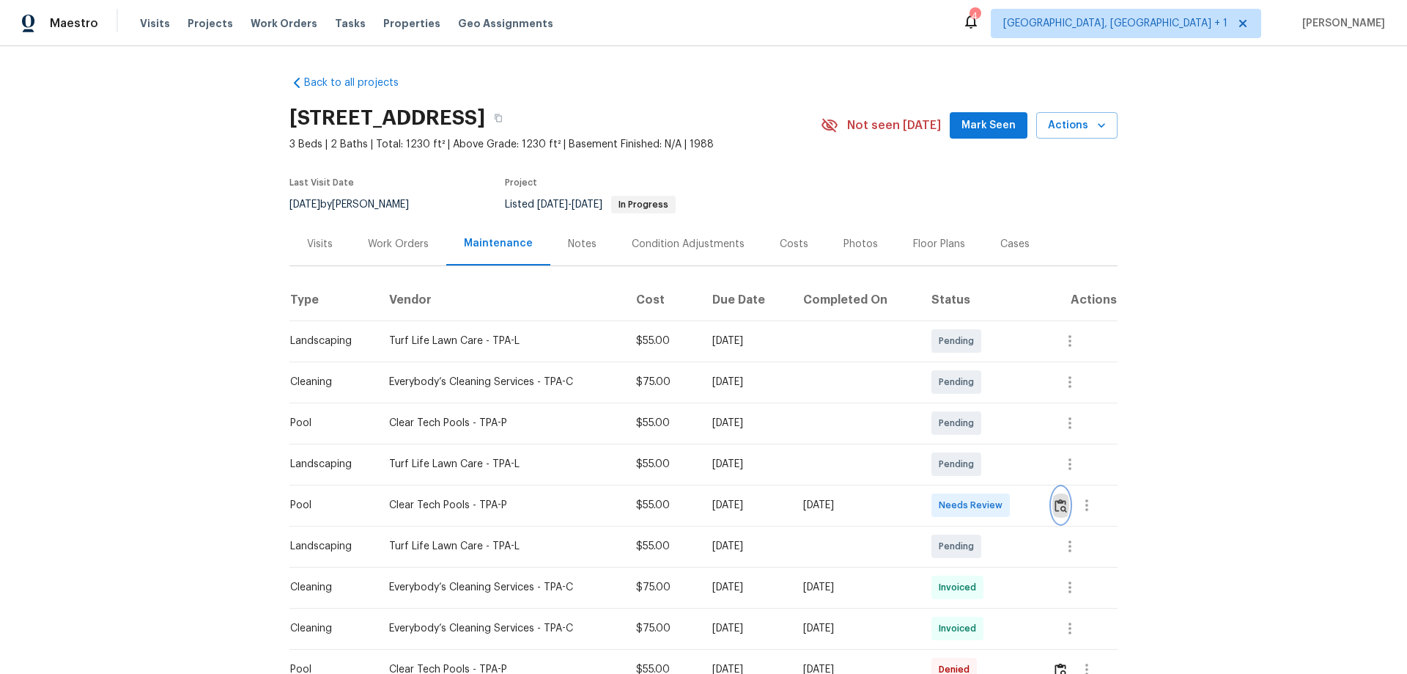
click at [1001, 444] on img "button" at bounding box center [1061, 505] width 12 height 14
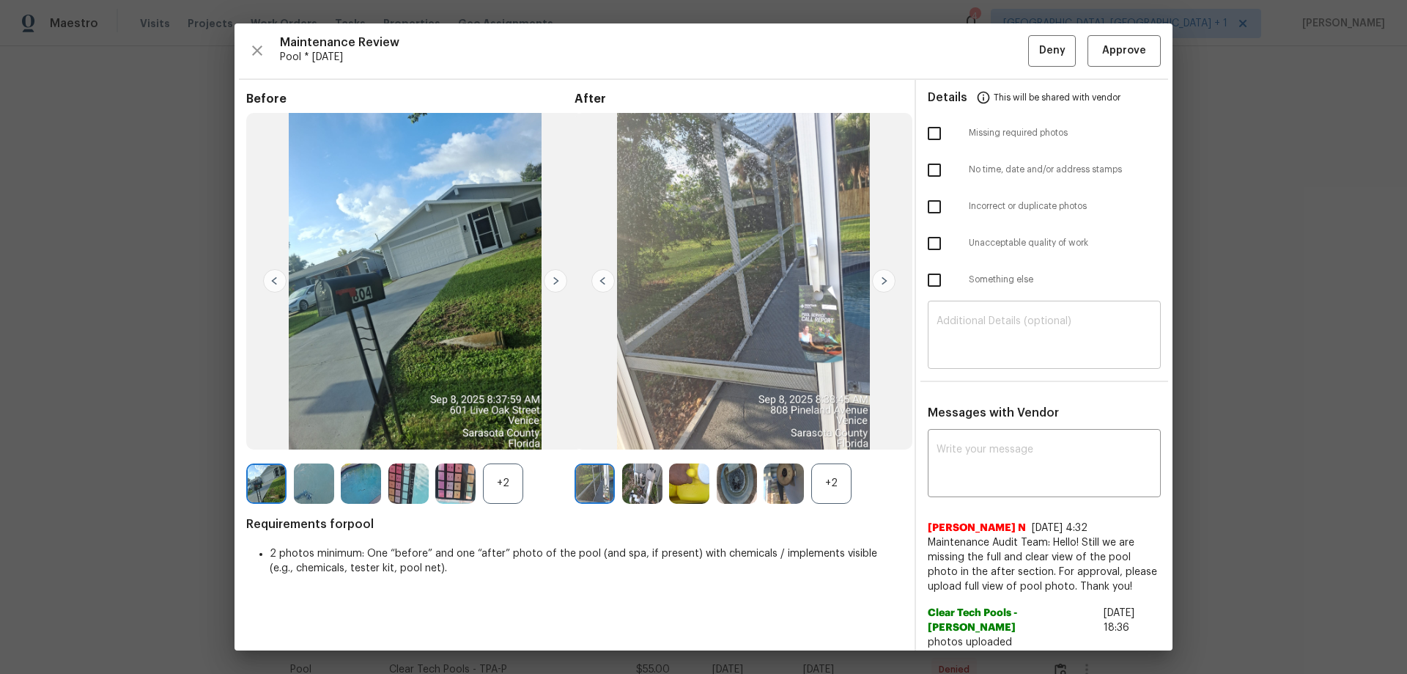
click at [1001, 332] on textarea at bounding box center [1045, 336] width 216 height 41
paste textarea "Maintenance Audit Team: Hello! Unfortunately, this pool visit completed on [DAT…"
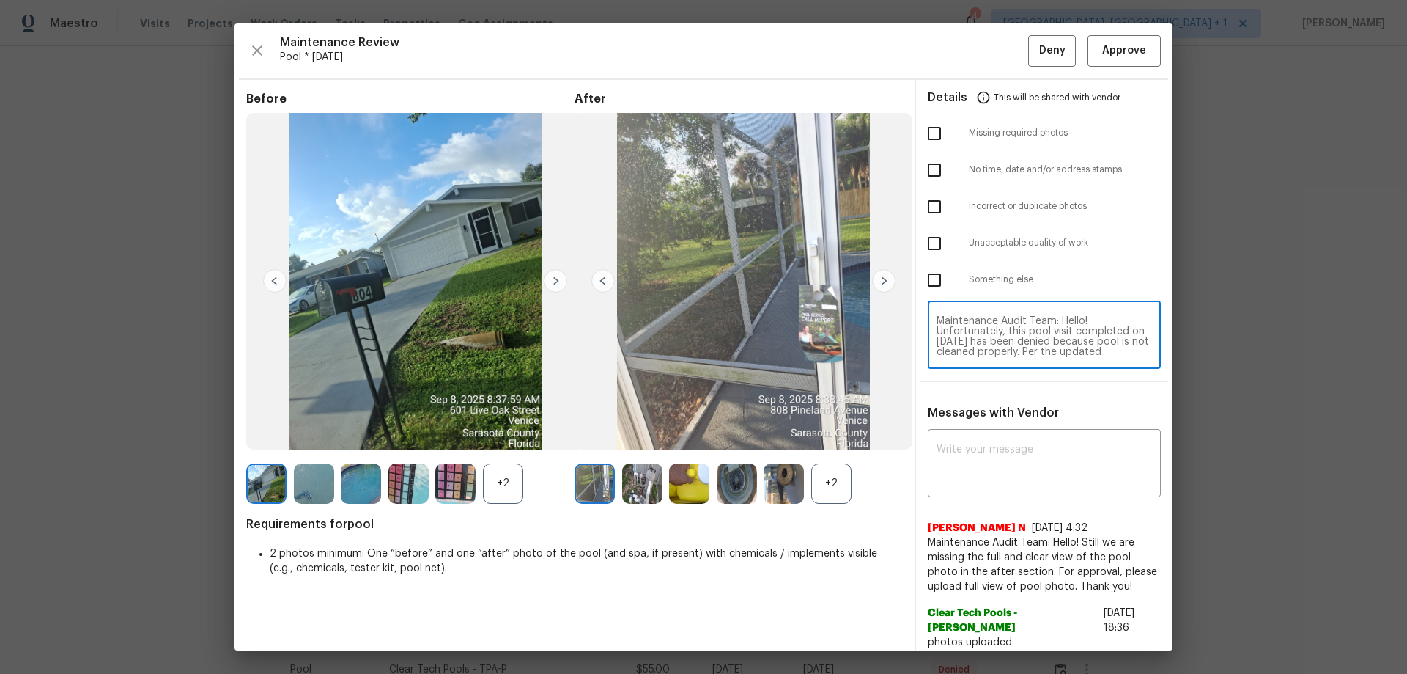
scroll to position [123, 0]
type textarea "Maintenance Audit Team: Hello! Unfortunately, this pool visit completed on [DAT…"
click at [1001, 444] on textarea at bounding box center [1045, 464] width 216 height 41
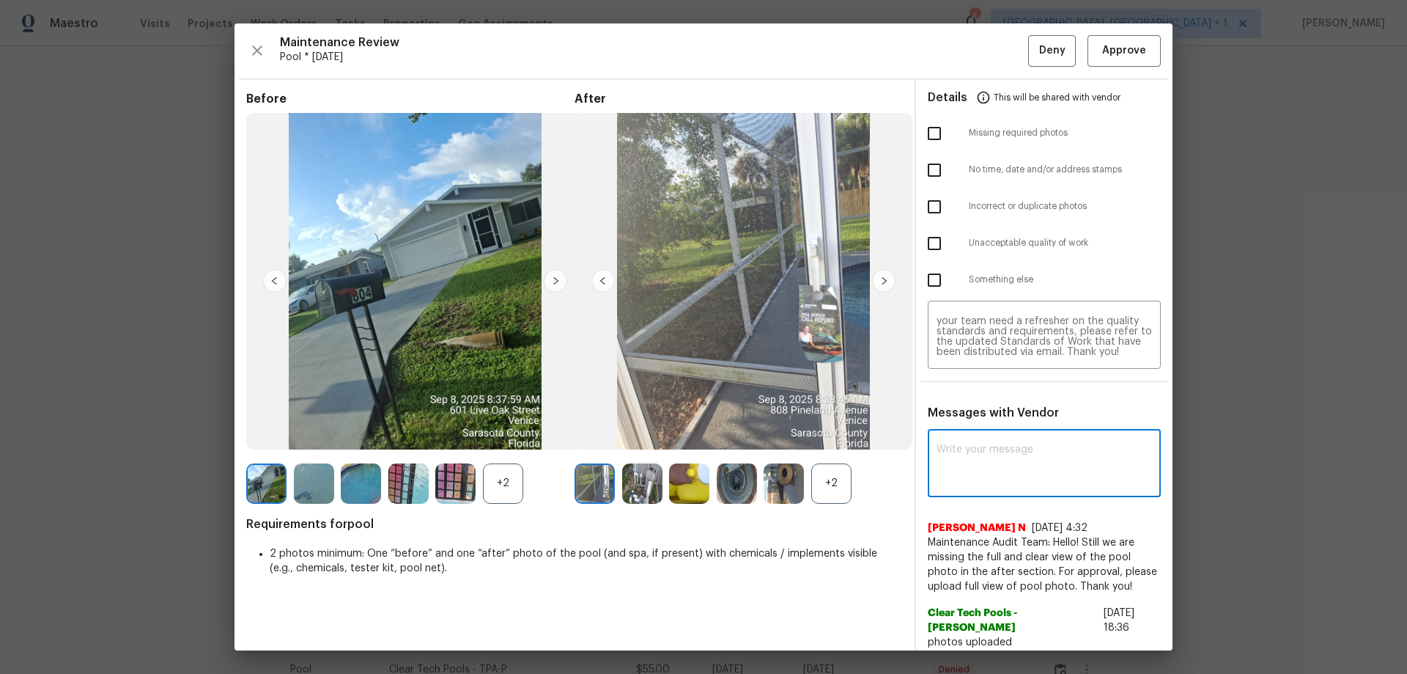
paste textarea "Maintenance Audit Team: Hello! Unfortunately, this pool visit completed on [DAT…"
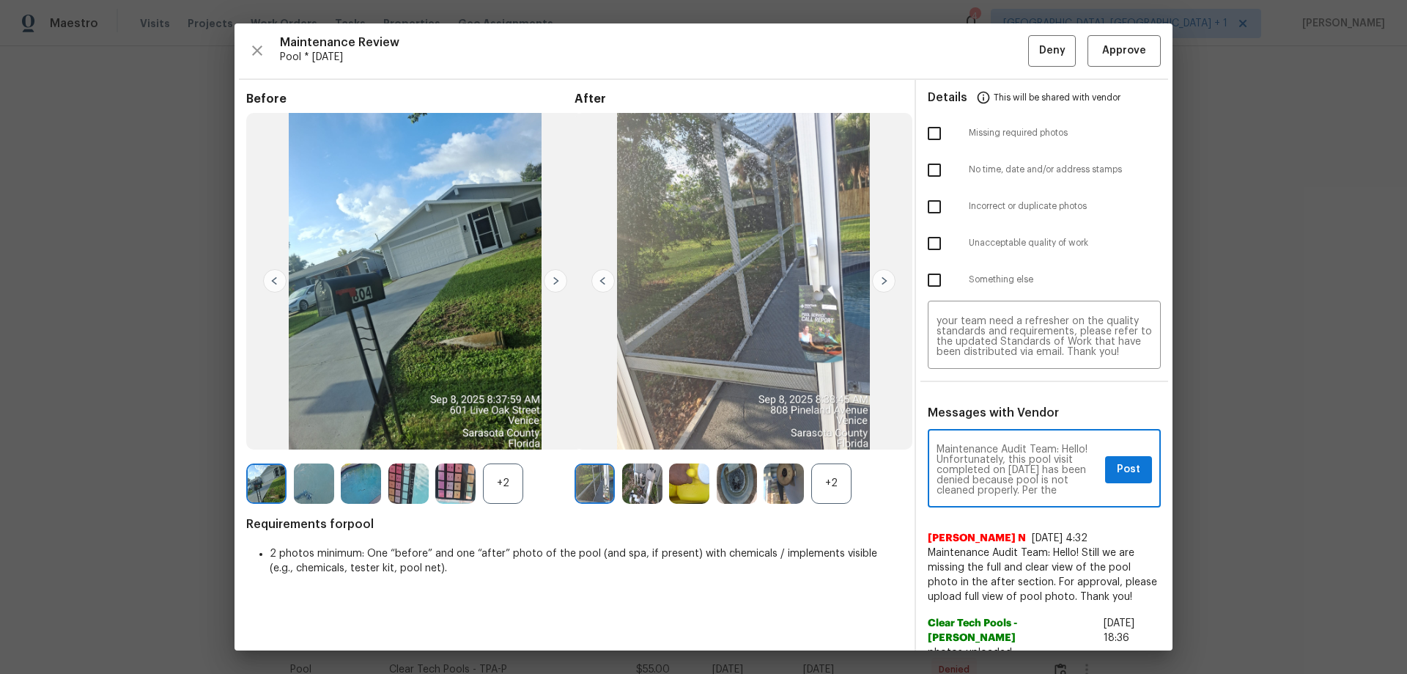
scroll to position [185, 0]
type textarea "Maintenance Audit Team: Hello! Unfortunately, this pool visit completed on [DAT…"
click at [926, 128] on input "checkbox" at bounding box center [934, 133] width 31 height 31
checkbox input "false"
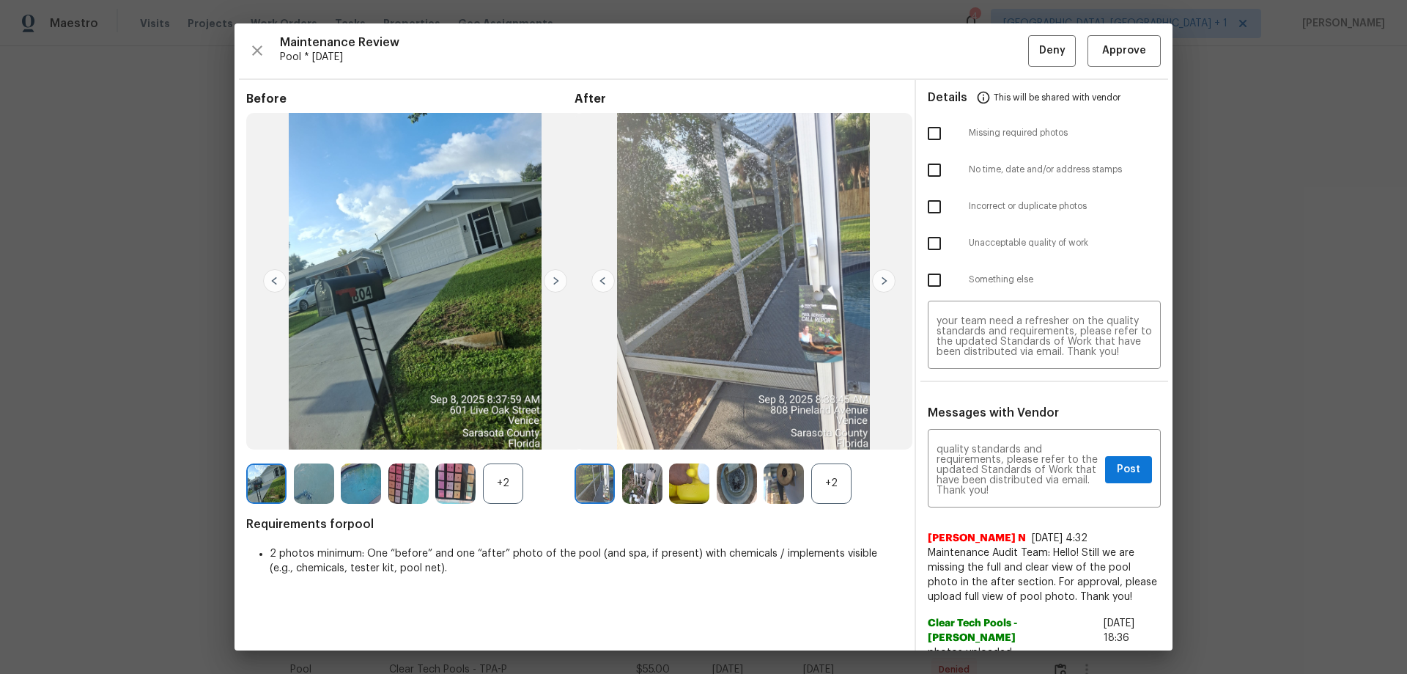
click at [926, 243] on input "checkbox" at bounding box center [934, 243] width 31 height 31
checkbox input "true"
click at [1001, 444] on textarea "Maintenance Audit Team: Hello! Unfortunately, this pool visit completed on [DAT…" at bounding box center [1018, 469] width 163 height 51
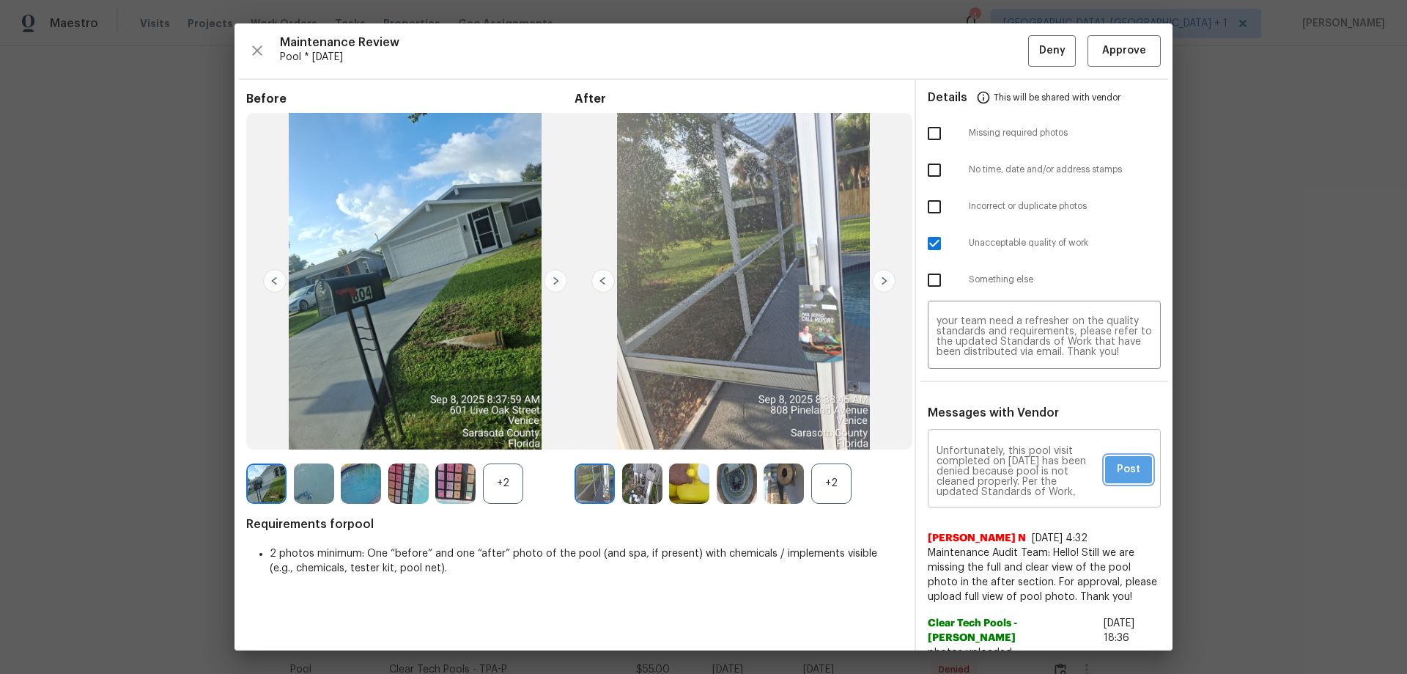
click at [1001, 444] on span "Post" at bounding box center [1128, 469] width 23 height 18
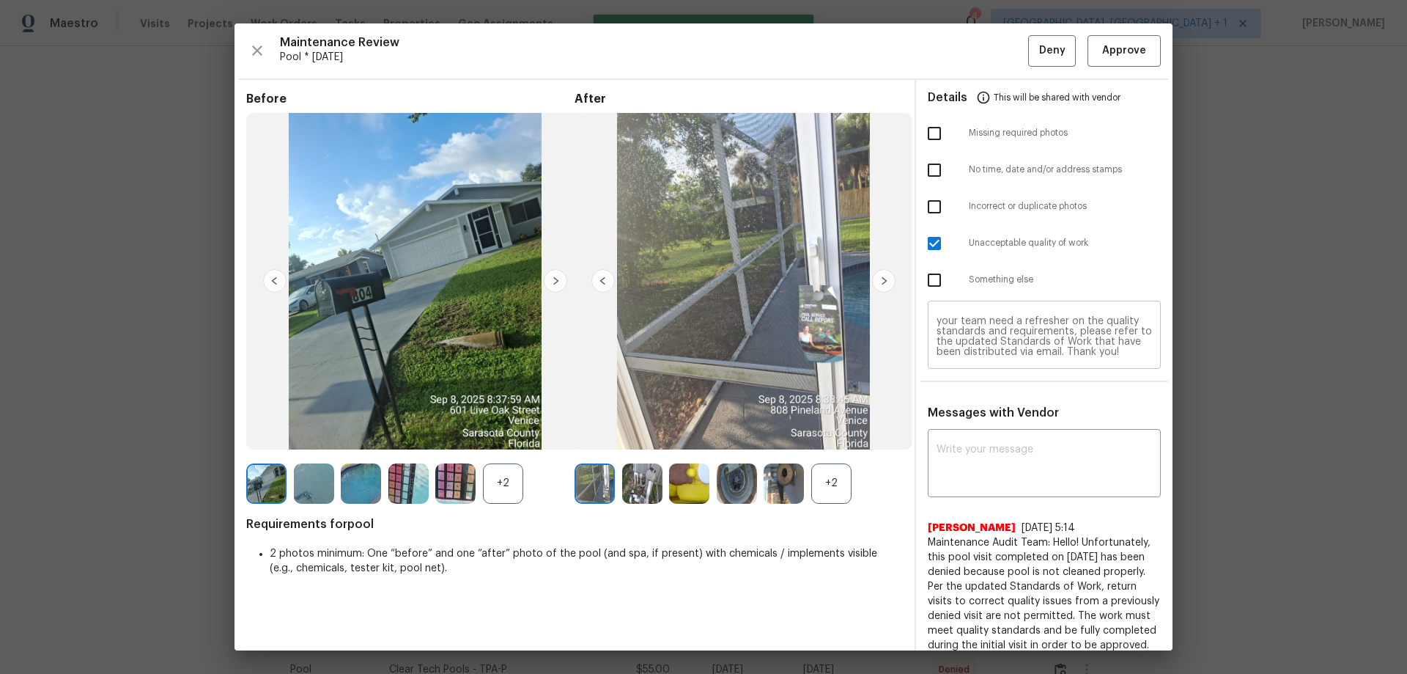
scroll to position [0, 0]
click at [1001, 51] on button "Deny" at bounding box center [1052, 51] width 48 height 32
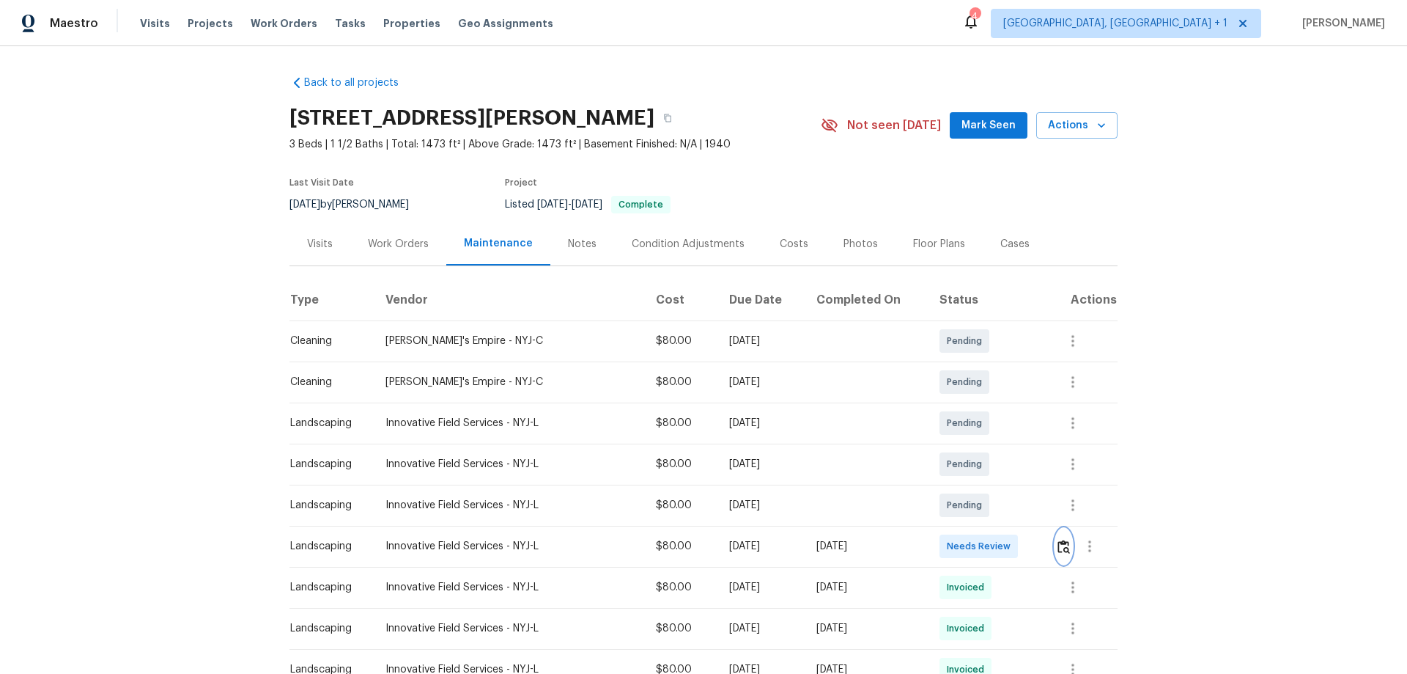
click at [1001, 444] on img "button" at bounding box center [1064, 547] width 12 height 14
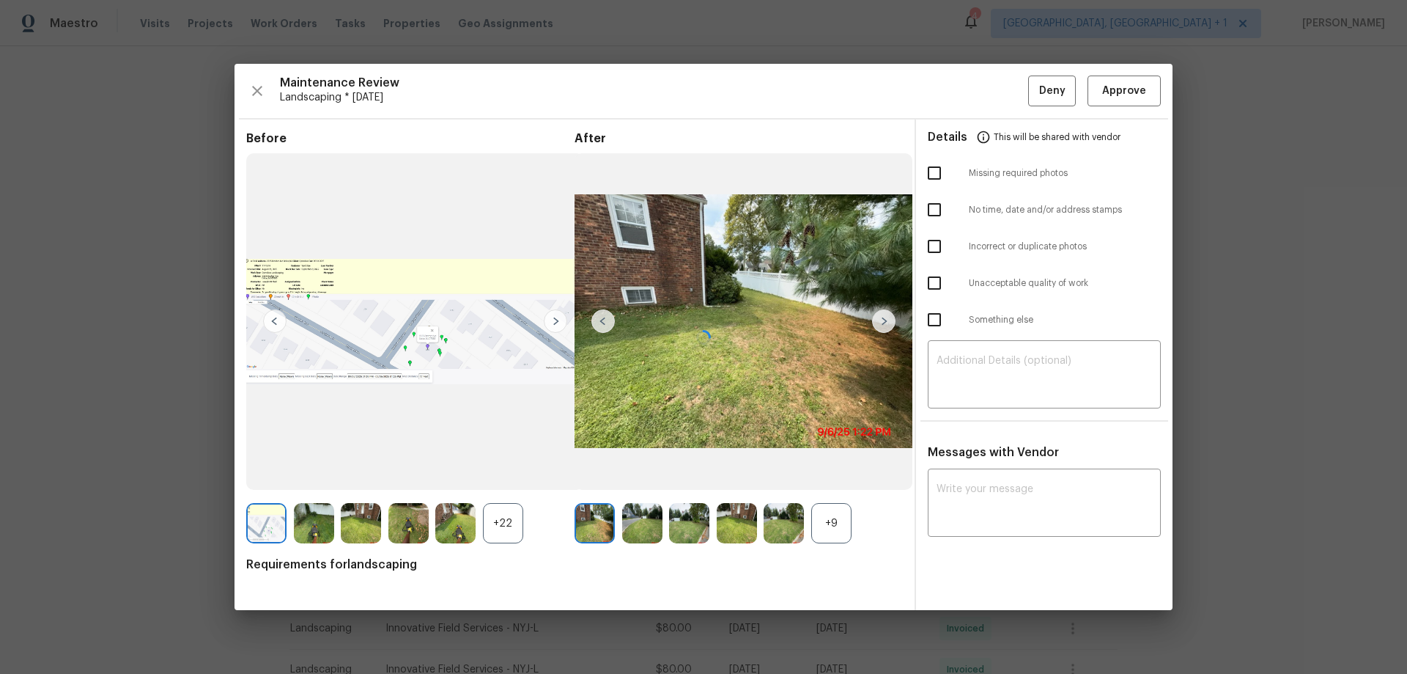
click at [940, 380] on div at bounding box center [704, 337] width 938 height 546
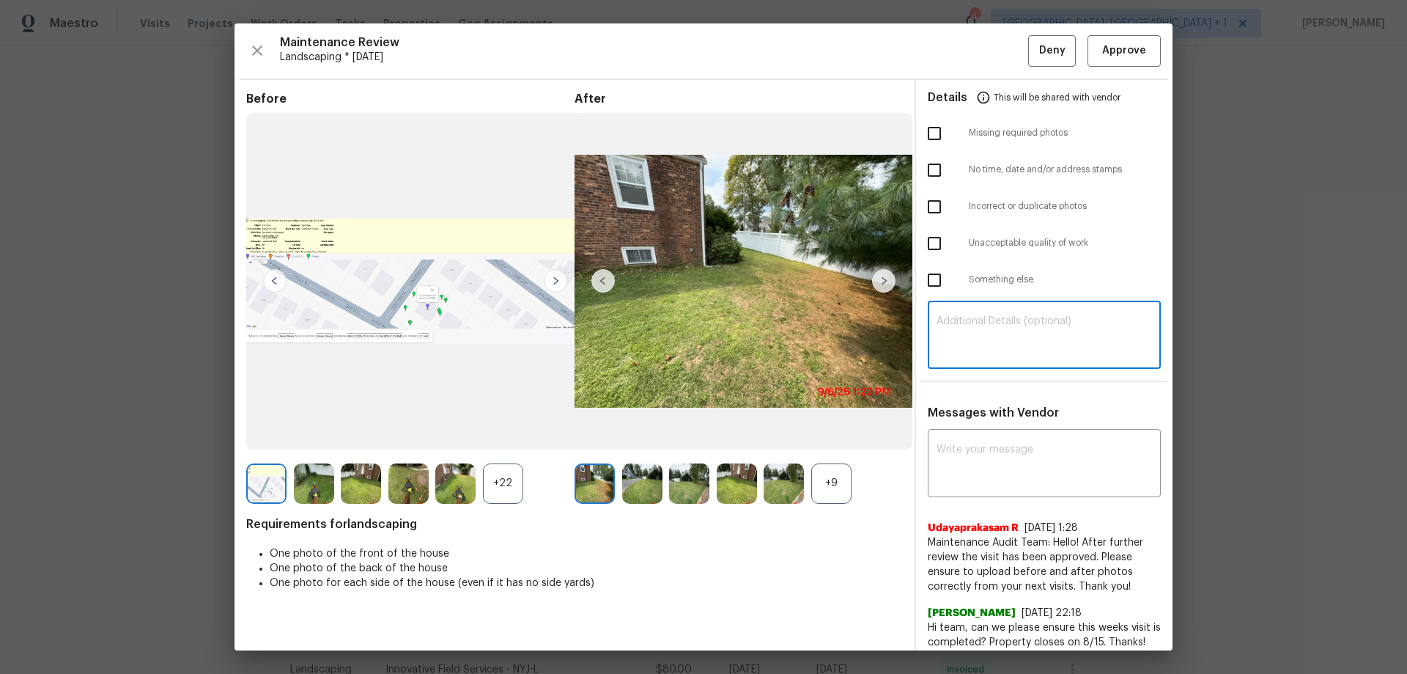
click at [954, 345] on textarea at bounding box center [1045, 336] width 216 height 41
paste textarea "Maintenance Audit Team: Hello! Unfortunately, this landscaping visit completed …"
type textarea "Maintenance Audit Team: Hello! Unfortunately, this landscaping visit completed …"
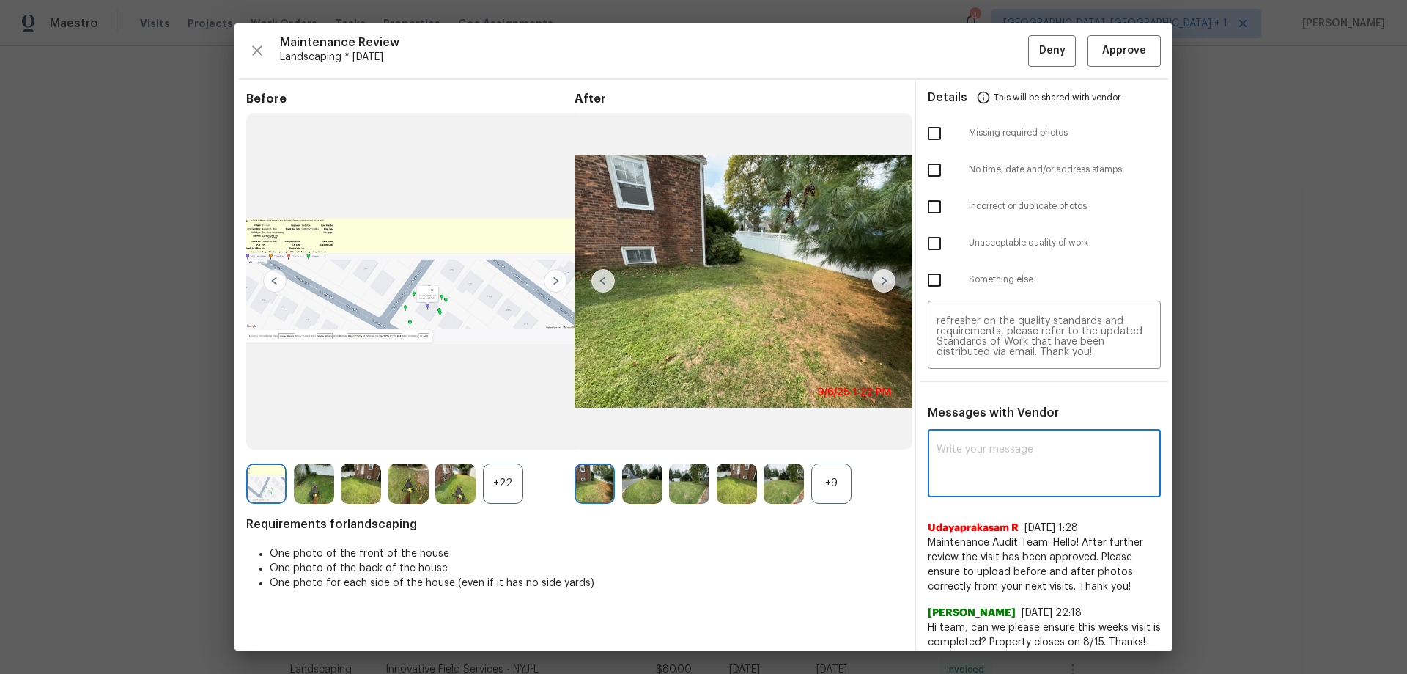
click at [973, 444] on textarea at bounding box center [1045, 464] width 216 height 41
paste textarea "Maintenance Audit Team: Hello! Unfortunately, this landscaping visit completed …"
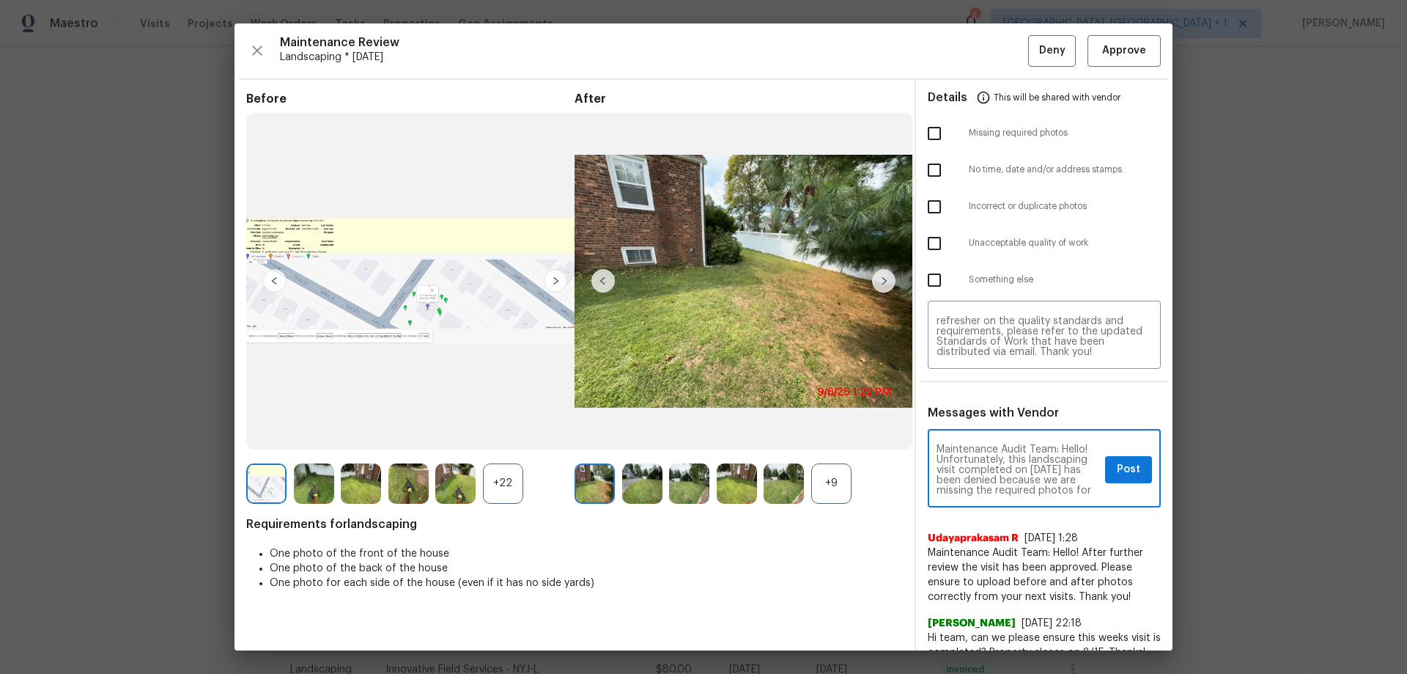
scroll to position [216, 0]
type textarea "Maintenance Audit Team: Hello! Unfortunately, this landscaping visit completed …"
click at [939, 245] on input "checkbox" at bounding box center [934, 243] width 31 height 31
checkbox input "true"
click at [926, 125] on input "checkbox" at bounding box center [934, 133] width 31 height 31
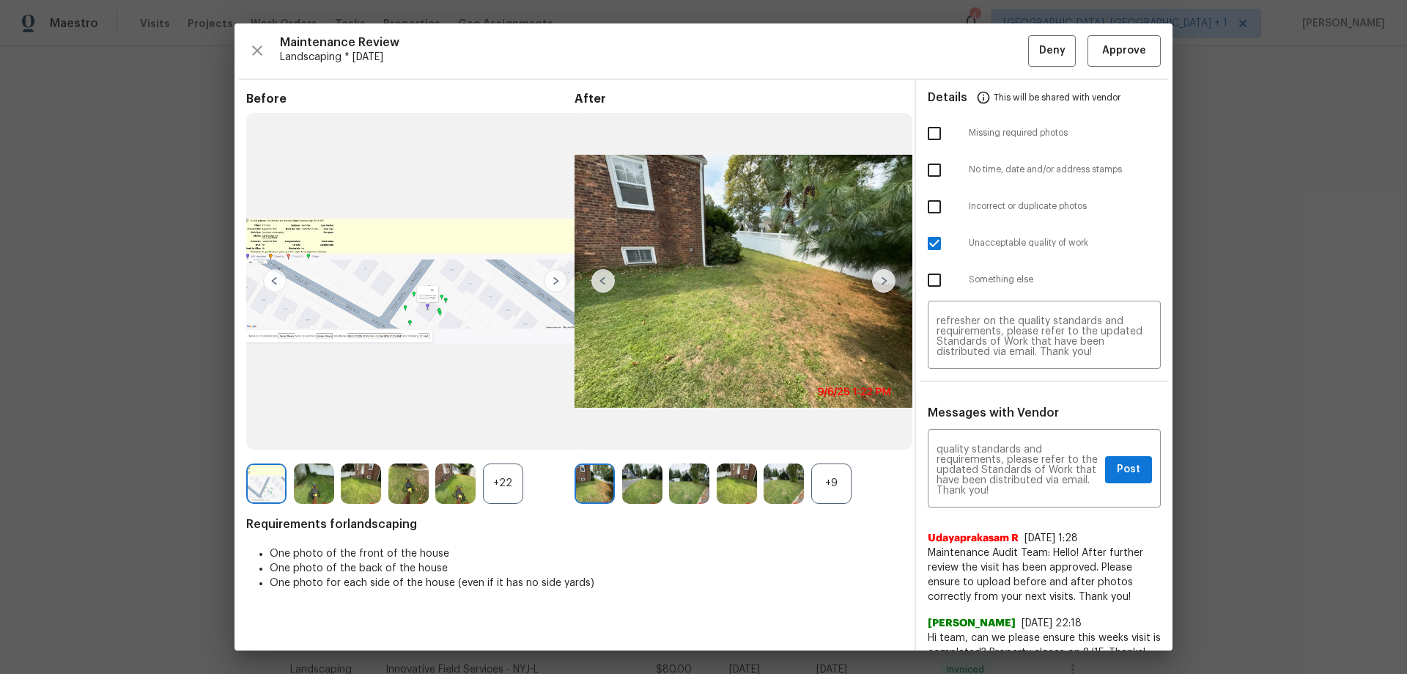
checkbox input "true"
click at [1001, 442] on div "Maintenance Audit Team: Hello! Unfortunately, this landscaping visit completed …" at bounding box center [1044, 469] width 233 height 75
click at [1001, 444] on button "Post" at bounding box center [1128, 469] width 47 height 27
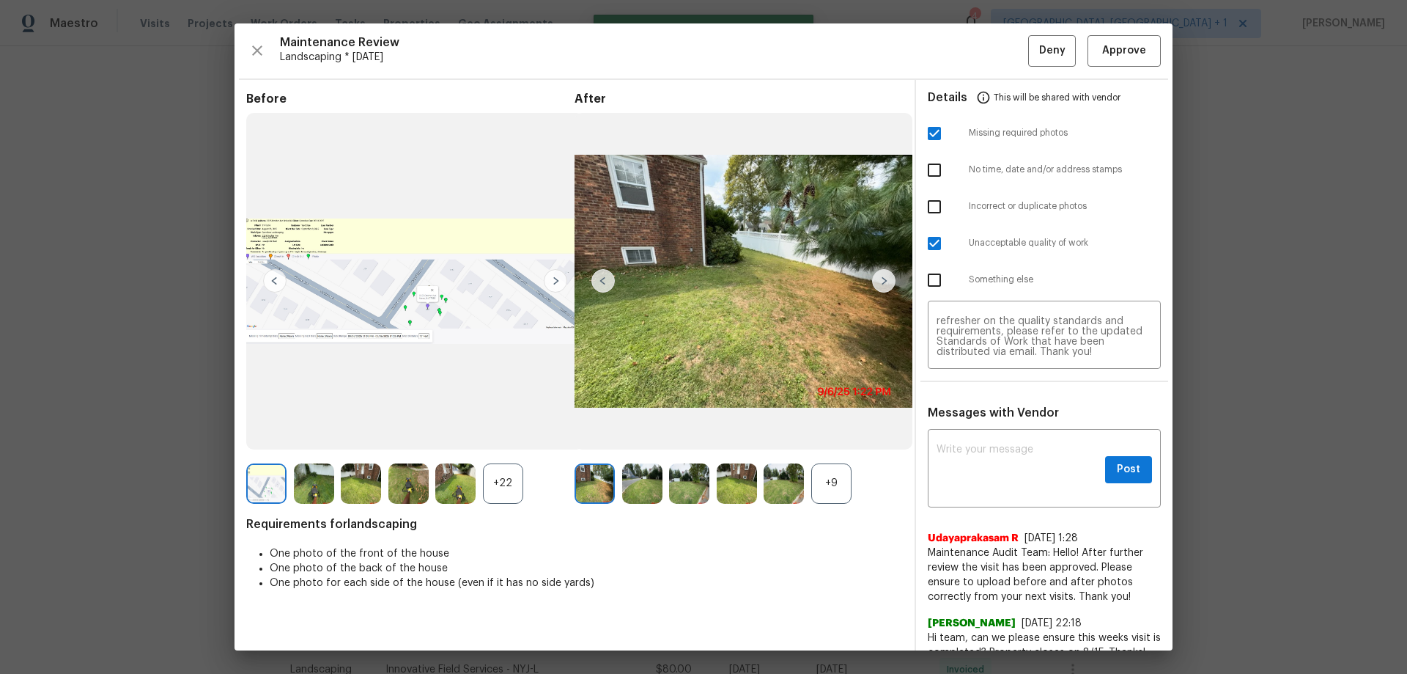
scroll to position [0, 0]
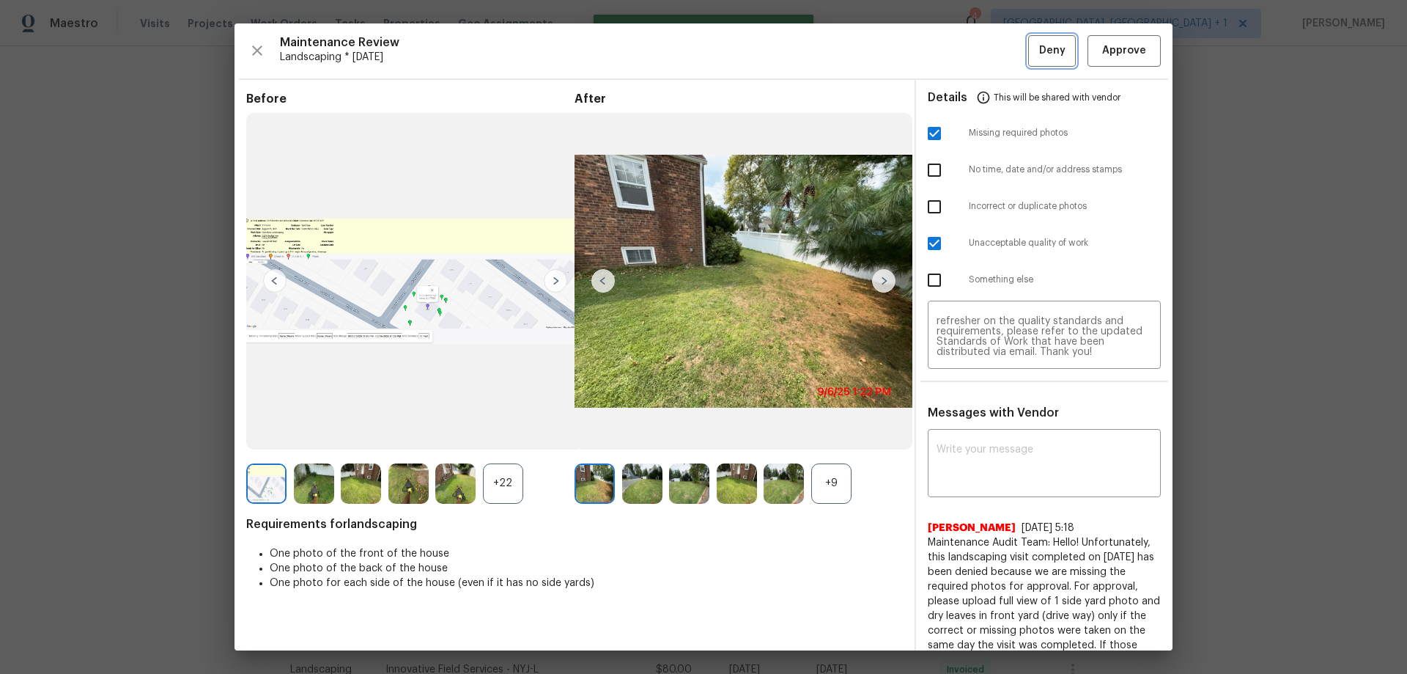
click at [1001, 49] on span "Deny" at bounding box center [1052, 51] width 26 height 18
